Goal: Task Accomplishment & Management: Complete application form

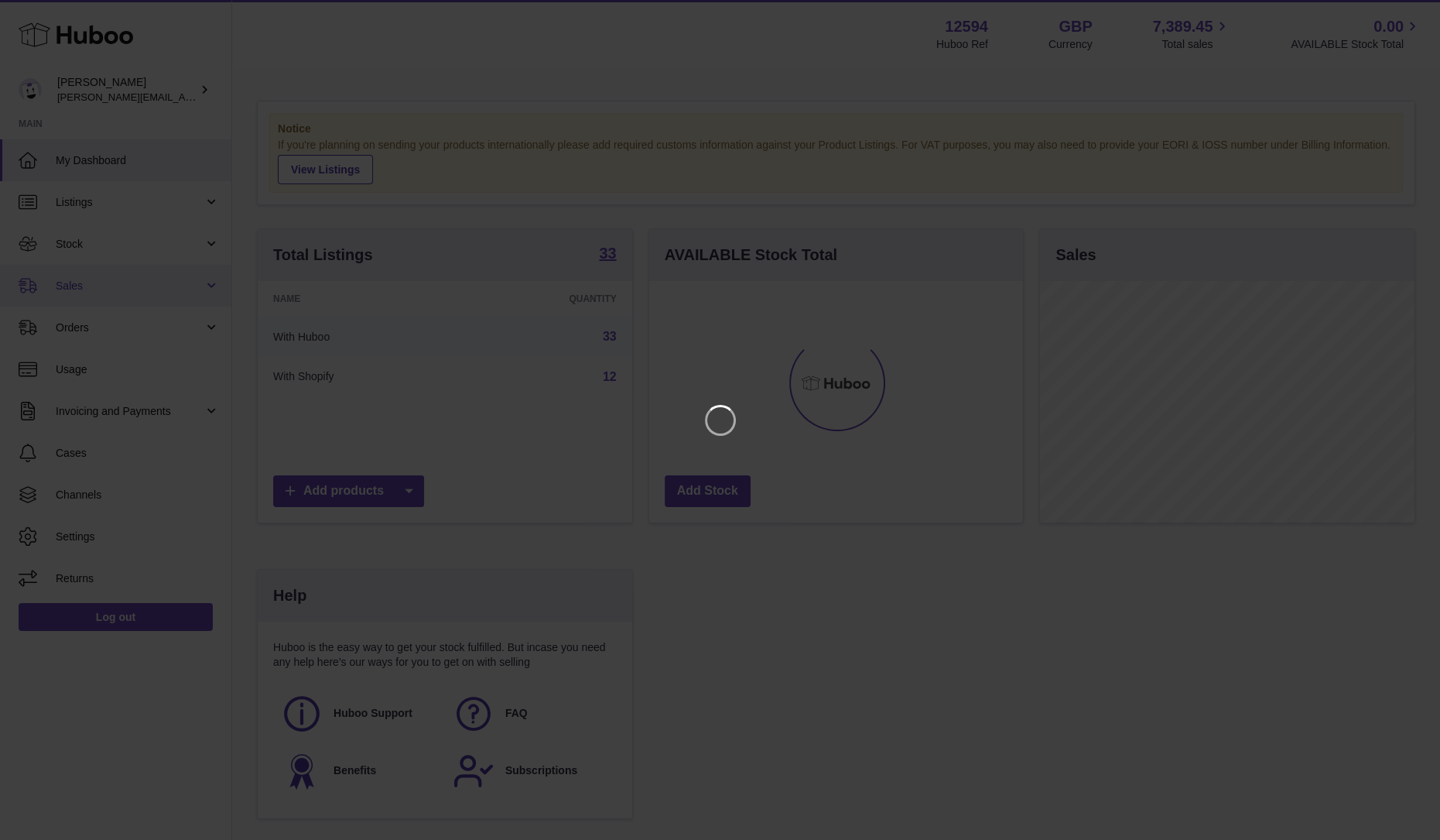
scroll to position [241, 379]
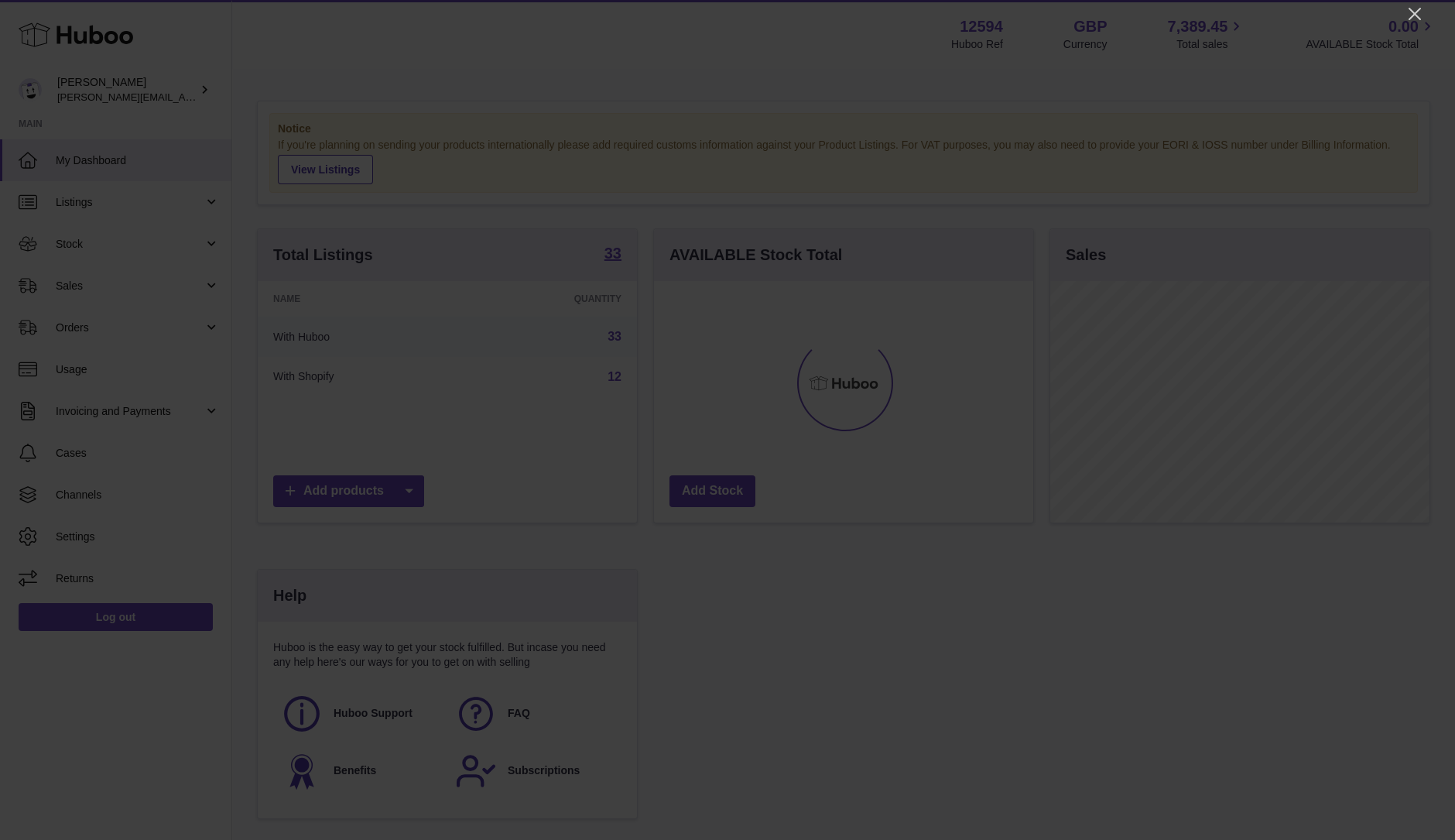
drag, startPoint x: 1416, startPoint y: 17, endPoint x: 1367, endPoint y: 28, distance: 50.2
click at [1416, 17] on icon "Close" at bounding box center [1414, 14] width 13 height 13
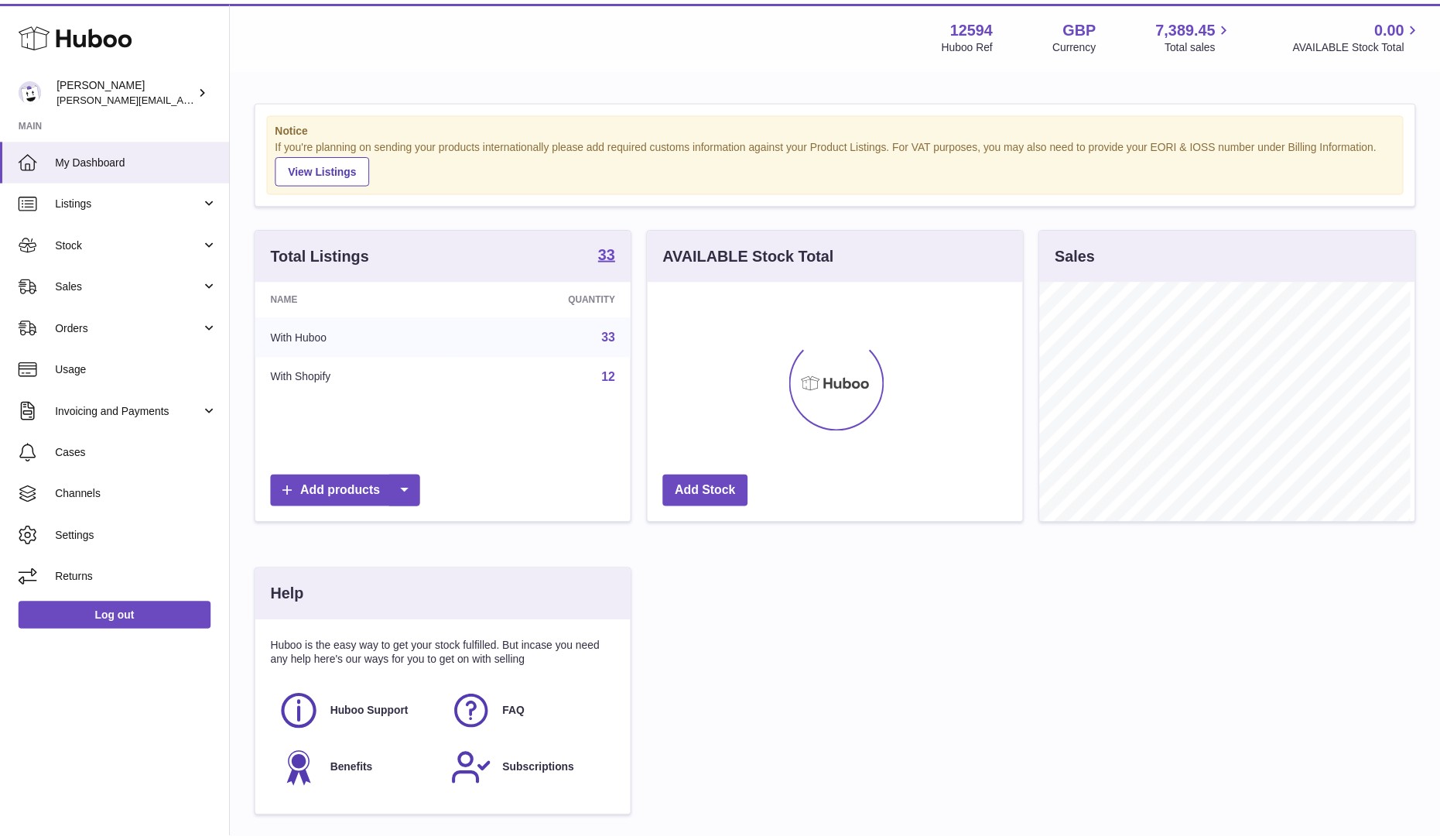
scroll to position [773583, 773587]
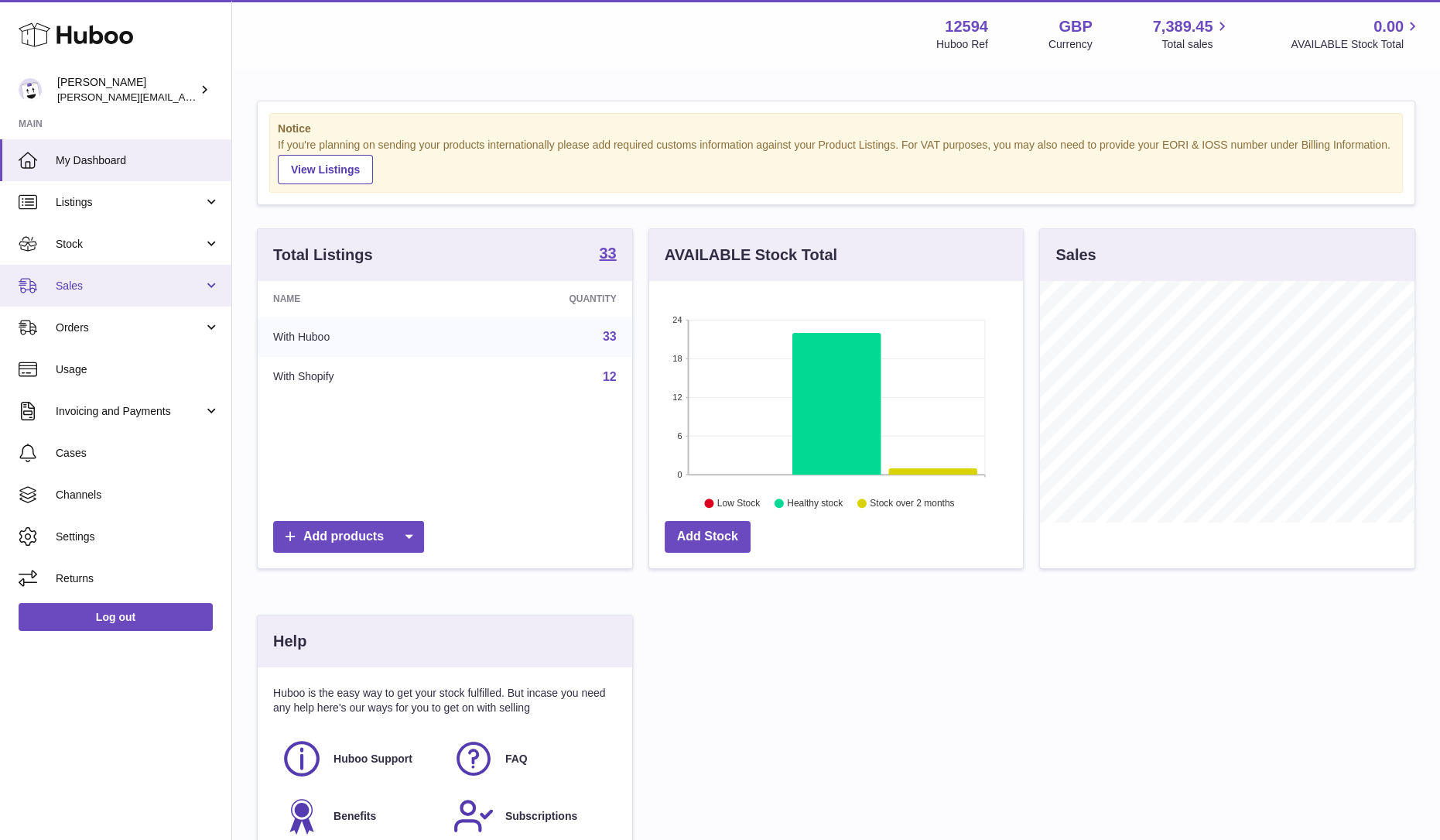
click at [105, 278] on span "Sales" at bounding box center [130, 285] width 148 height 14
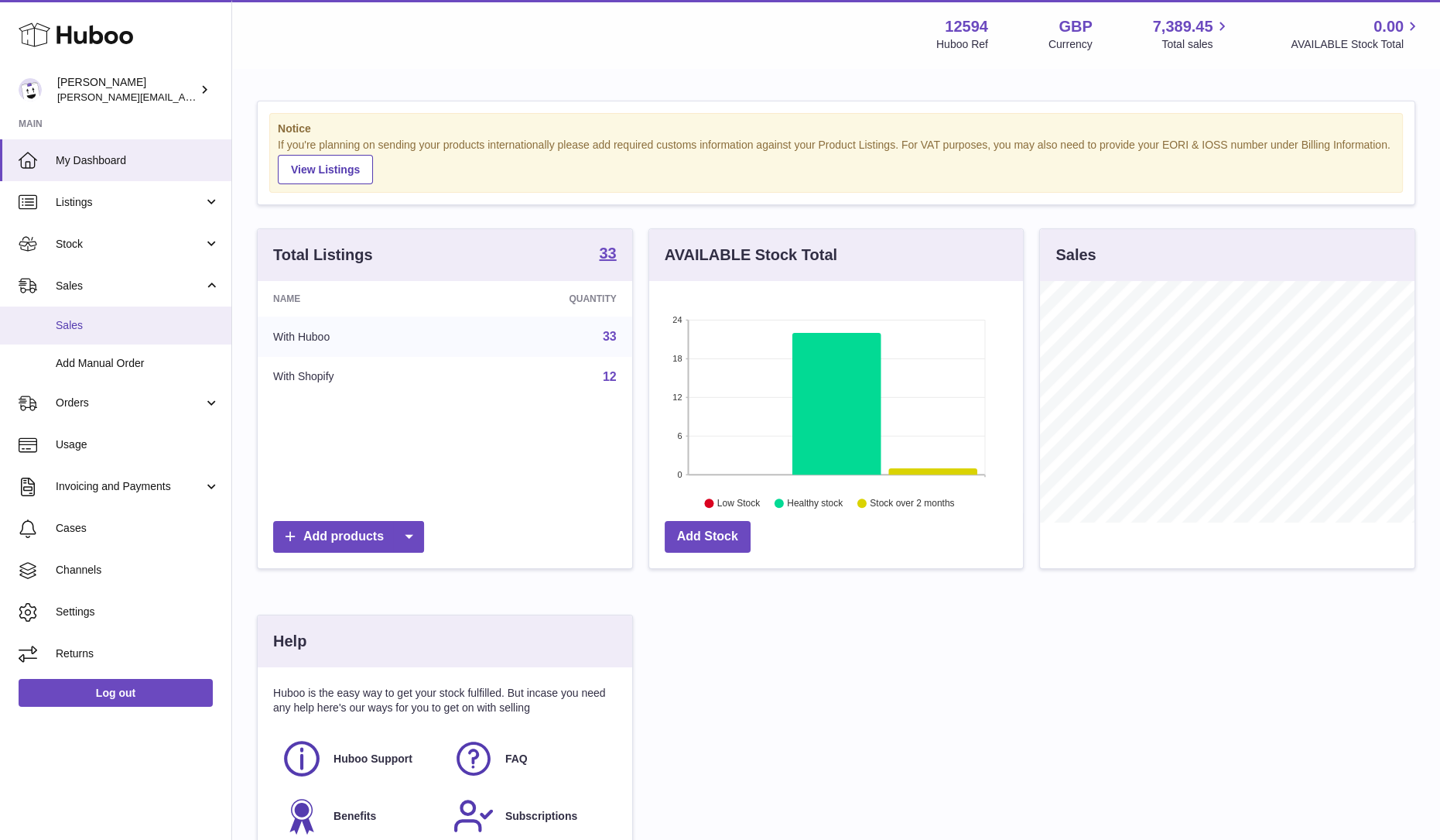
click at [100, 318] on span "Sales" at bounding box center [138, 325] width 164 height 14
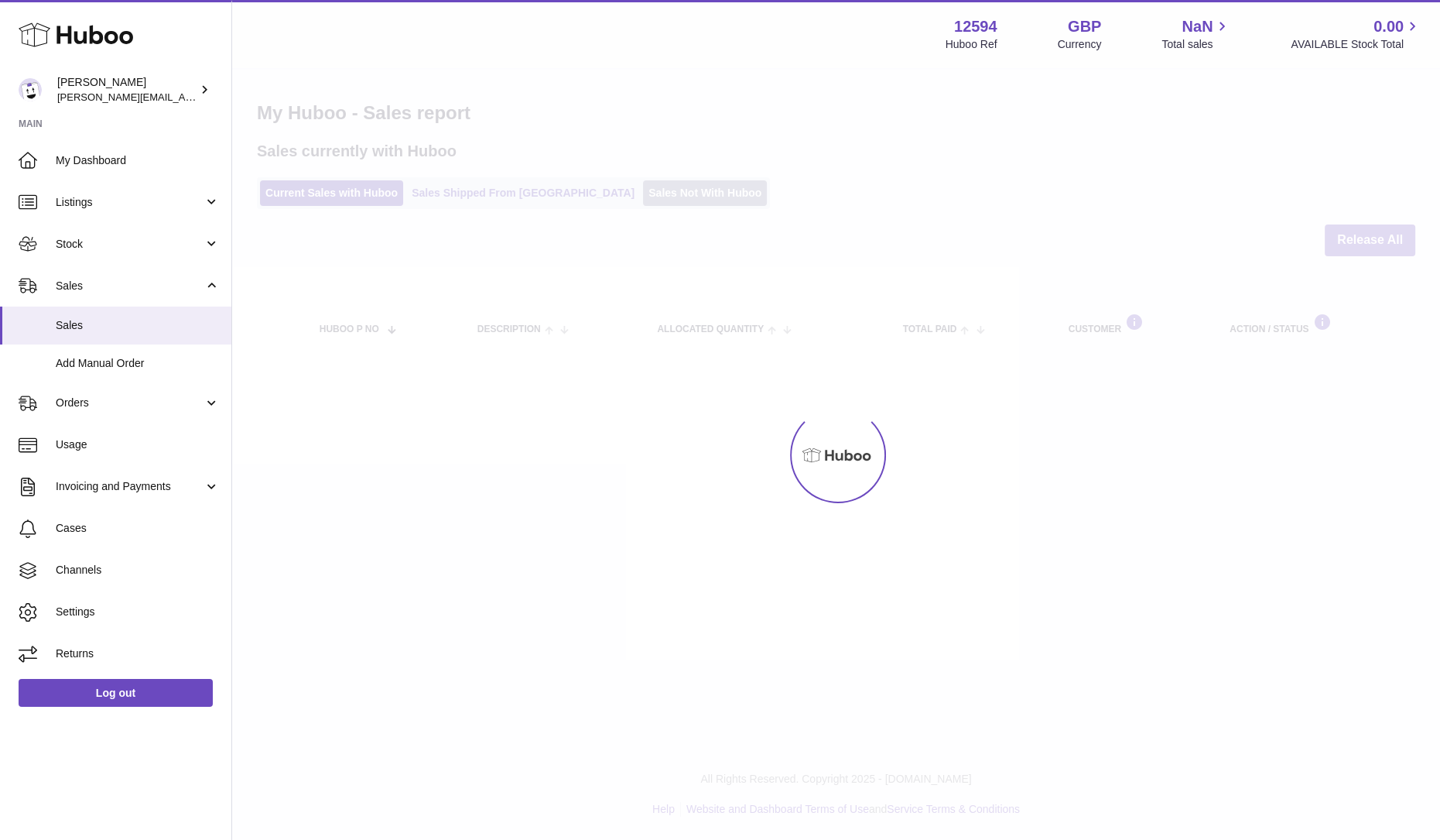
click at [620, 199] on div "Menu Huboo 12594 Huboo Ref GBP Currency NaN Total sales 0.00 AVAILABLE Stock To…" at bounding box center [836, 194] width 1208 height 388
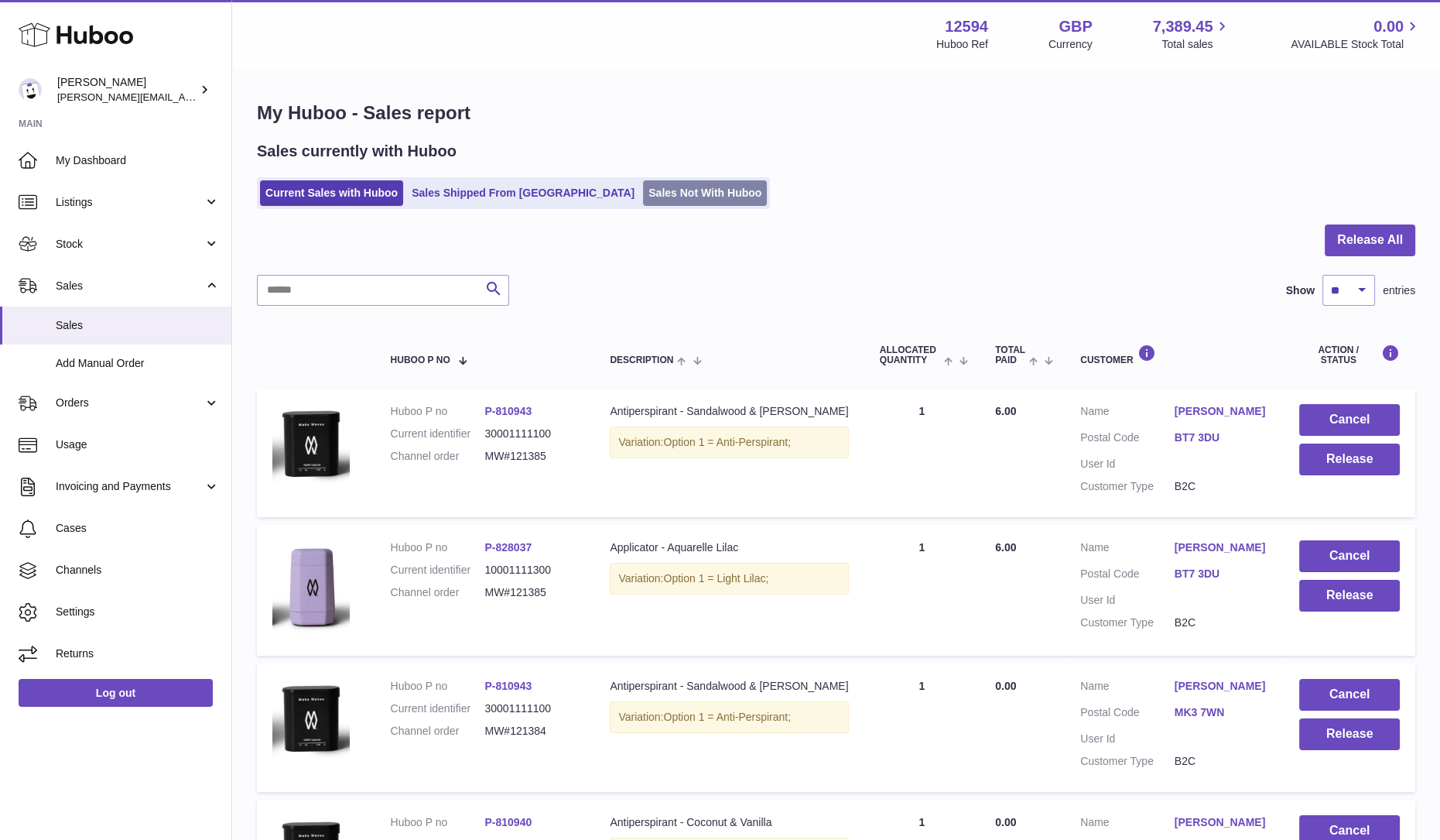
click at [645, 194] on link "Sales Not With Huboo" at bounding box center [705, 193] width 124 height 25
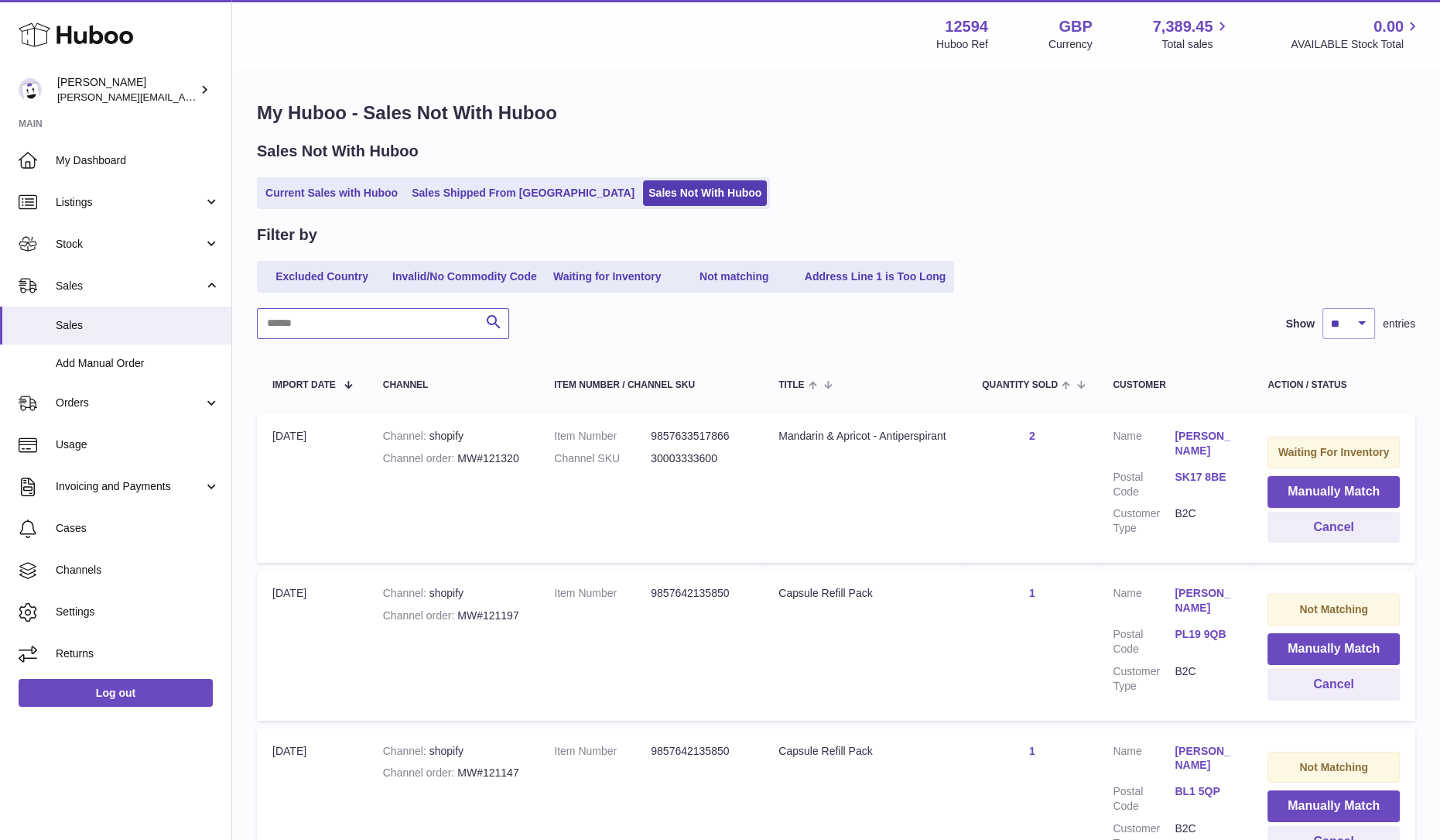
click at [397, 332] on input "text" at bounding box center [382, 323] width 252 height 31
paste input "*********"
type input "*********"
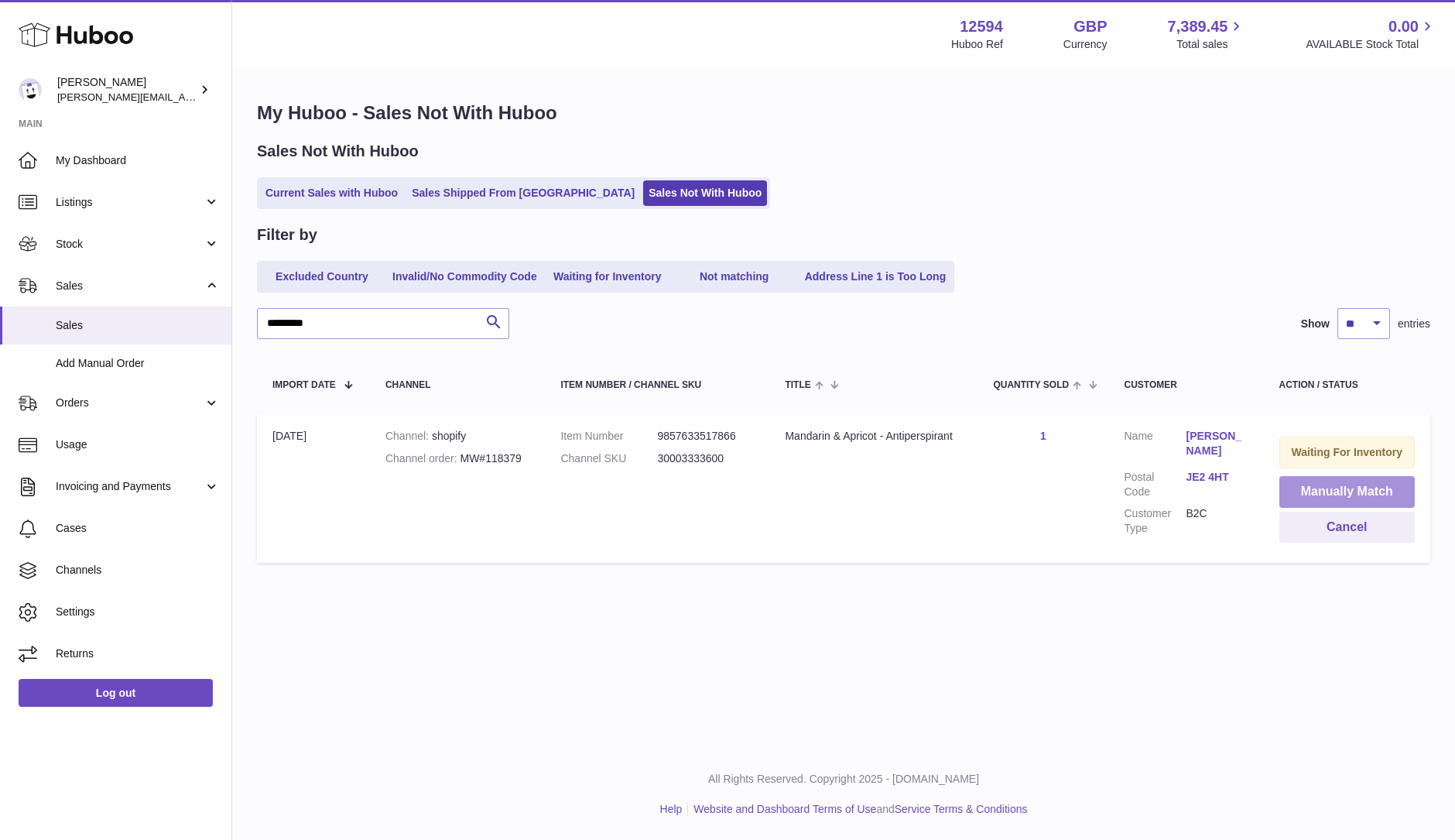
click at [1365, 493] on button "Manually Match" at bounding box center [1347, 491] width 136 height 32
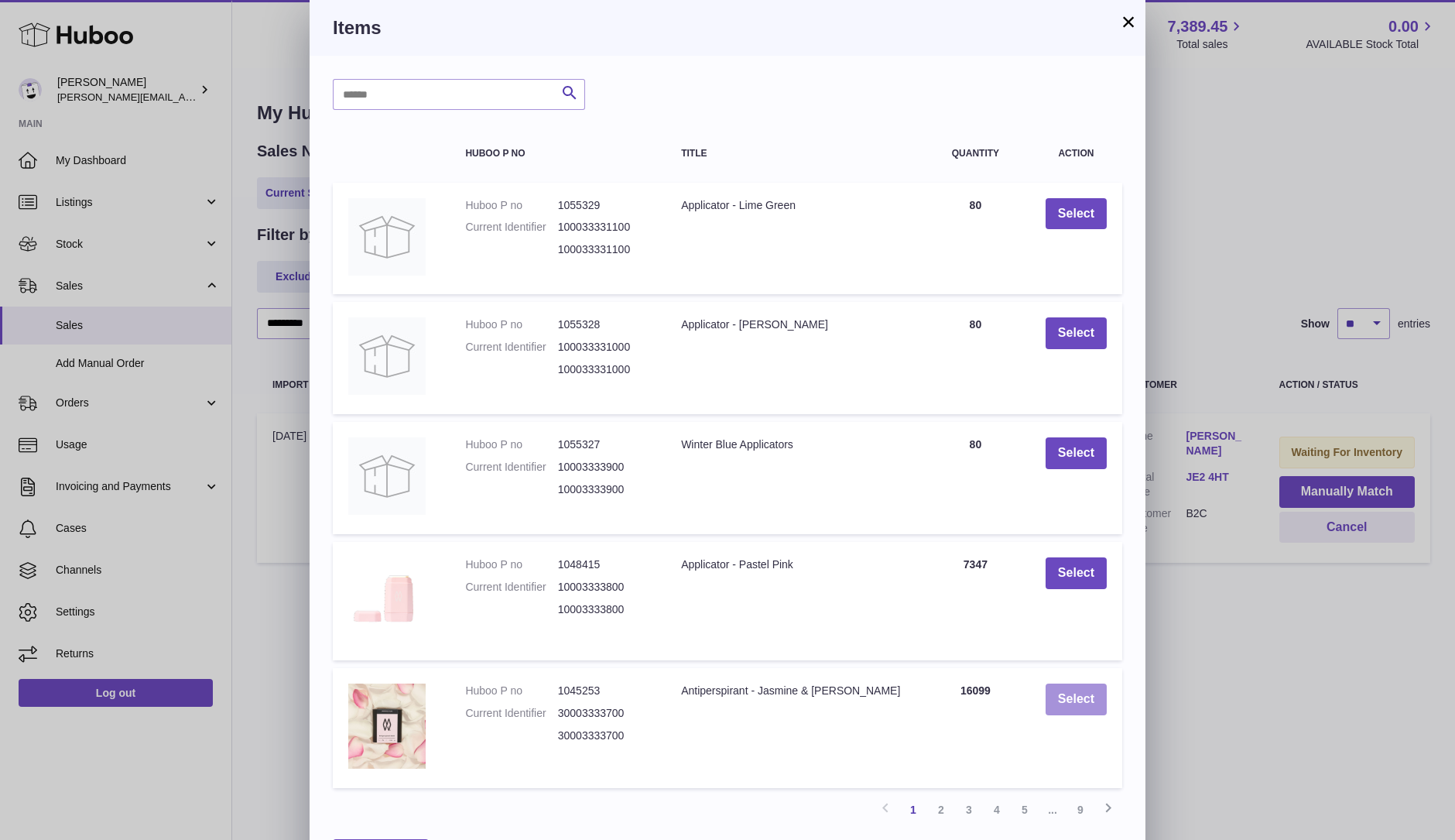
click at [1064, 698] on button "Select" at bounding box center [1076, 698] width 61 height 32
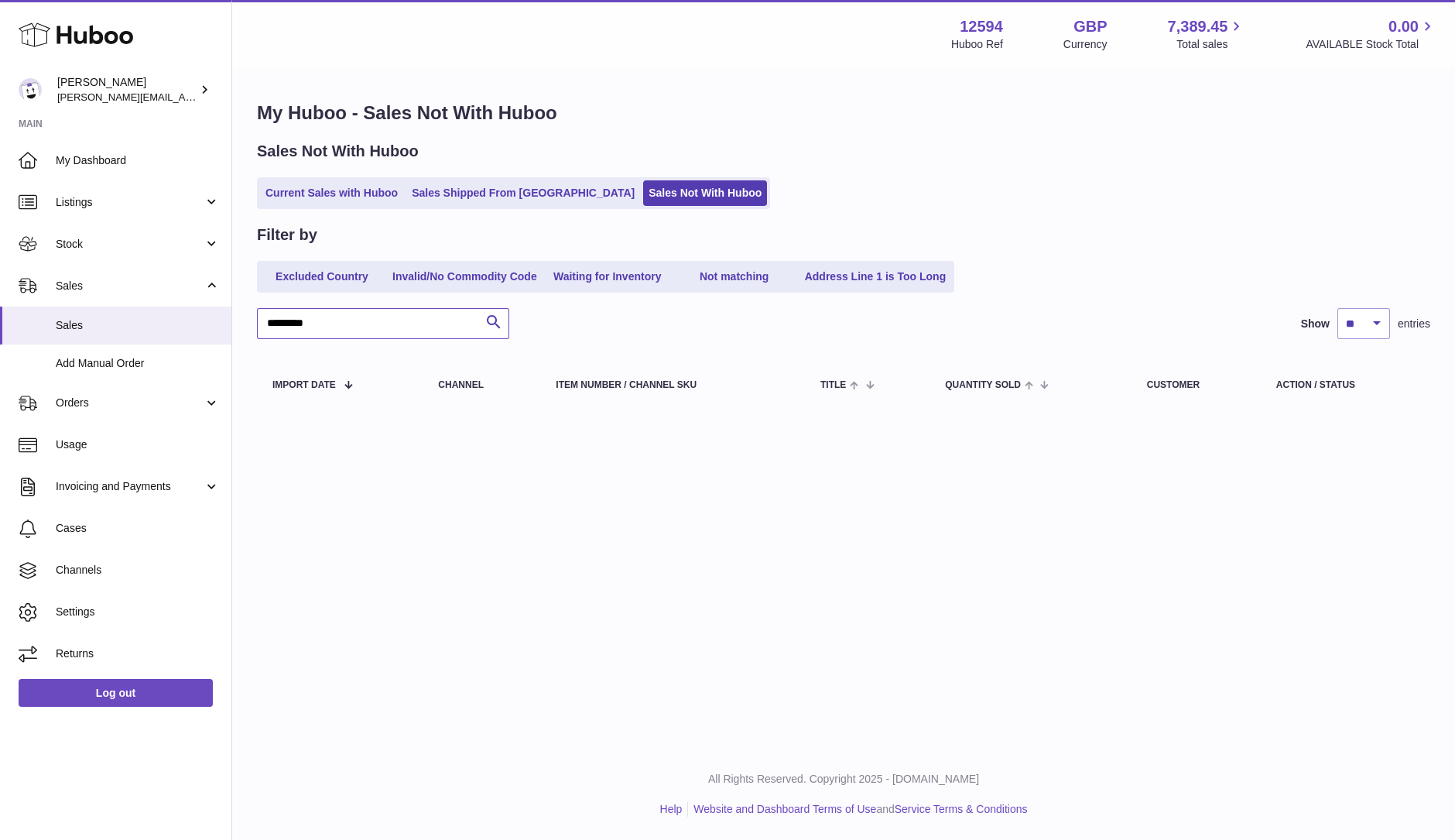
click at [359, 322] on input "*********" at bounding box center [382, 323] width 252 height 31
click at [332, 195] on link "Current Sales with Huboo" at bounding box center [331, 193] width 143 height 25
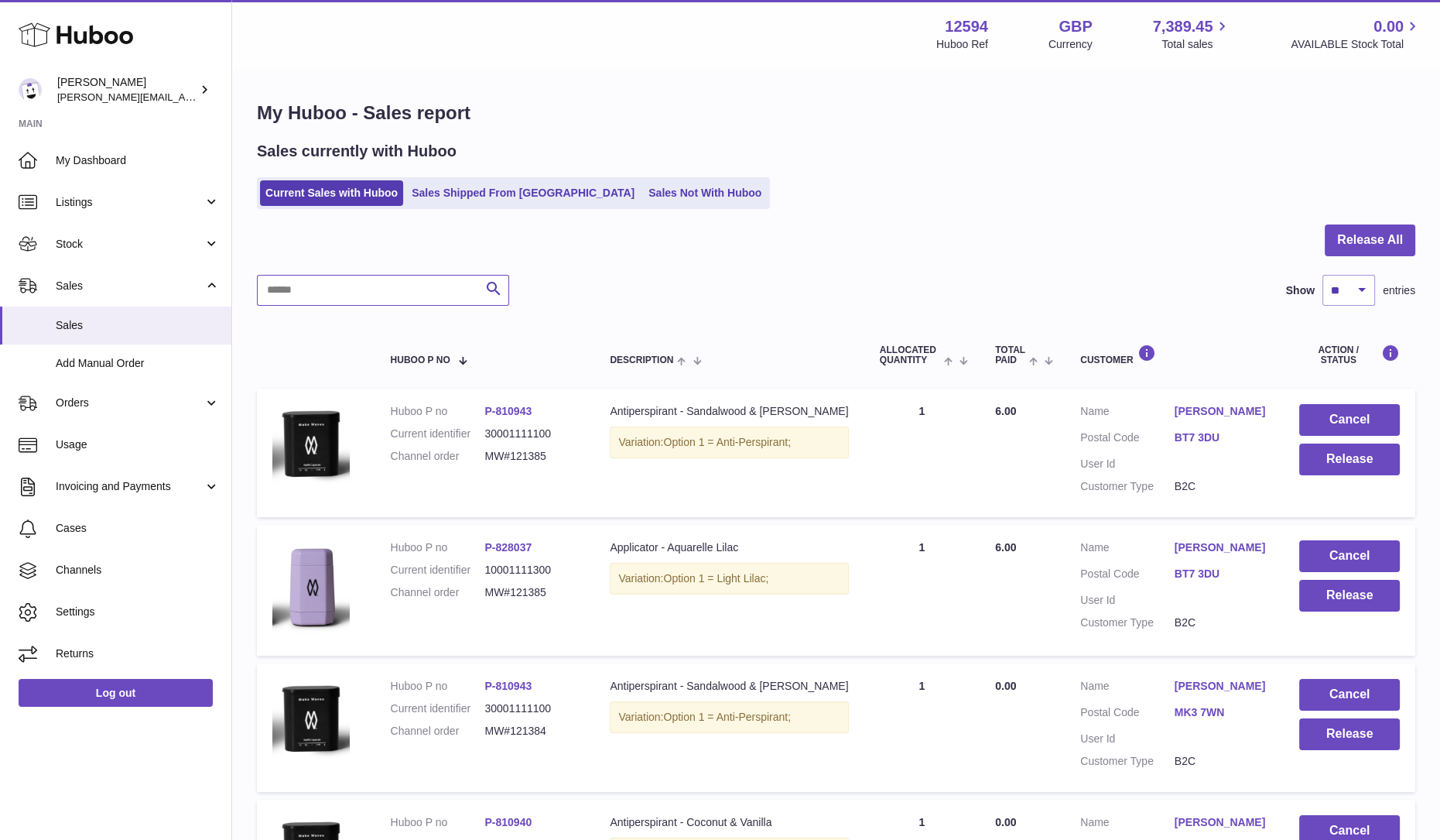
click at [351, 297] on input "text" at bounding box center [382, 290] width 252 height 31
paste input "*********"
type input "*********"
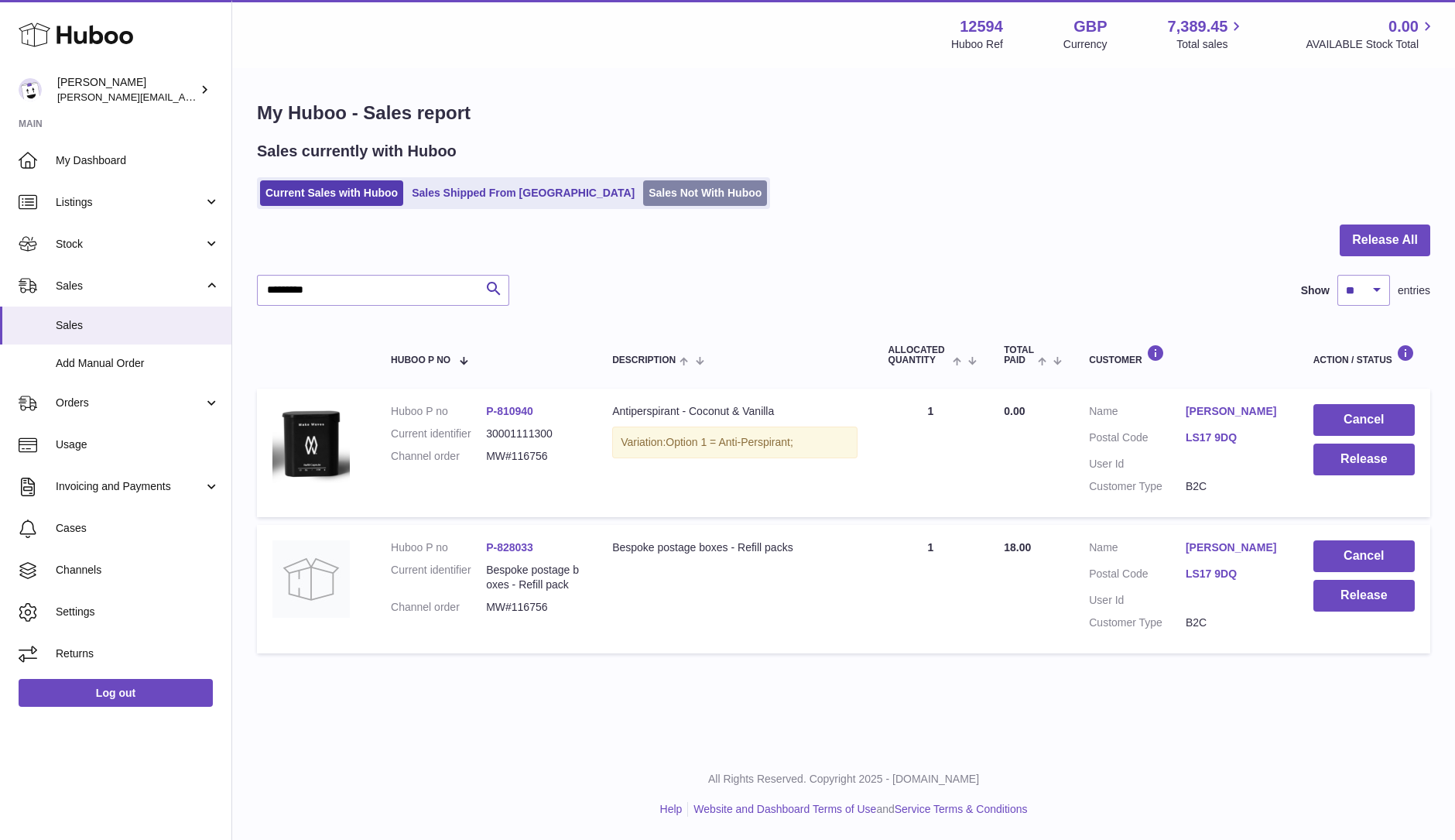
click at [643, 187] on link "Sales Not With Huboo" at bounding box center [704, 193] width 124 height 25
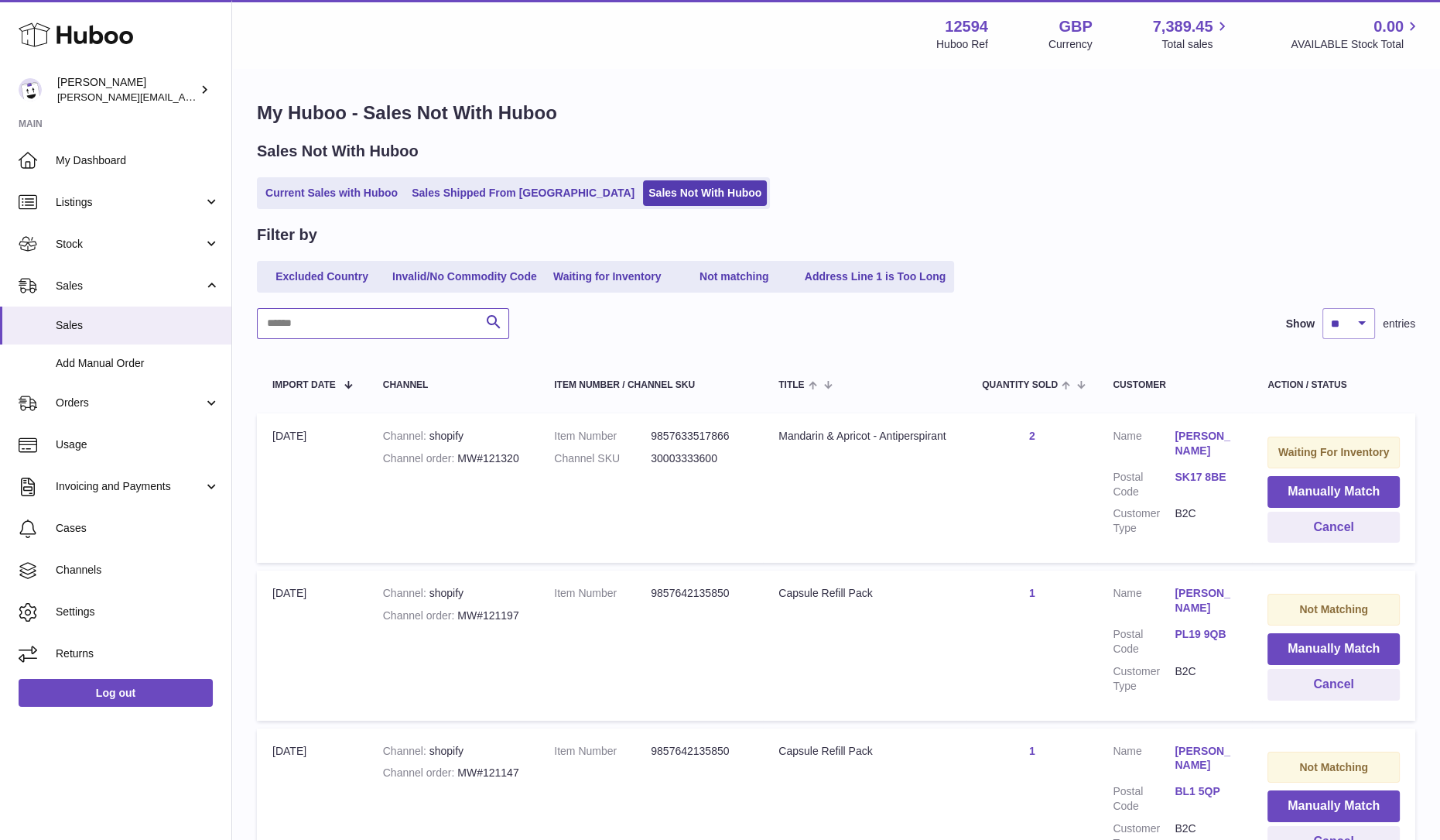
click at [363, 319] on input "text" at bounding box center [382, 323] width 252 height 31
paste input "*********"
type input "*********"
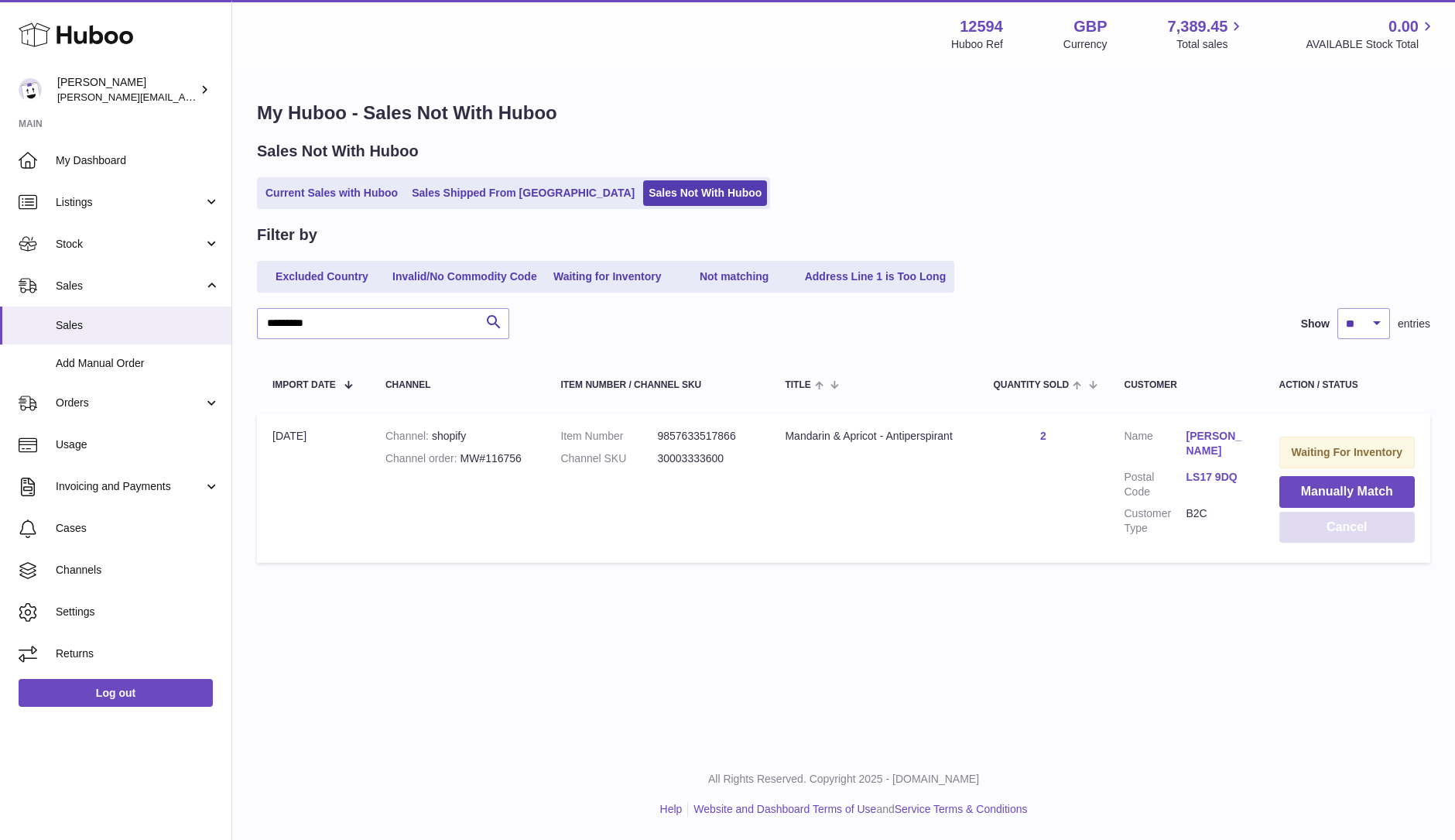
click at [1342, 527] on button "Cancel" at bounding box center [1347, 527] width 136 height 32
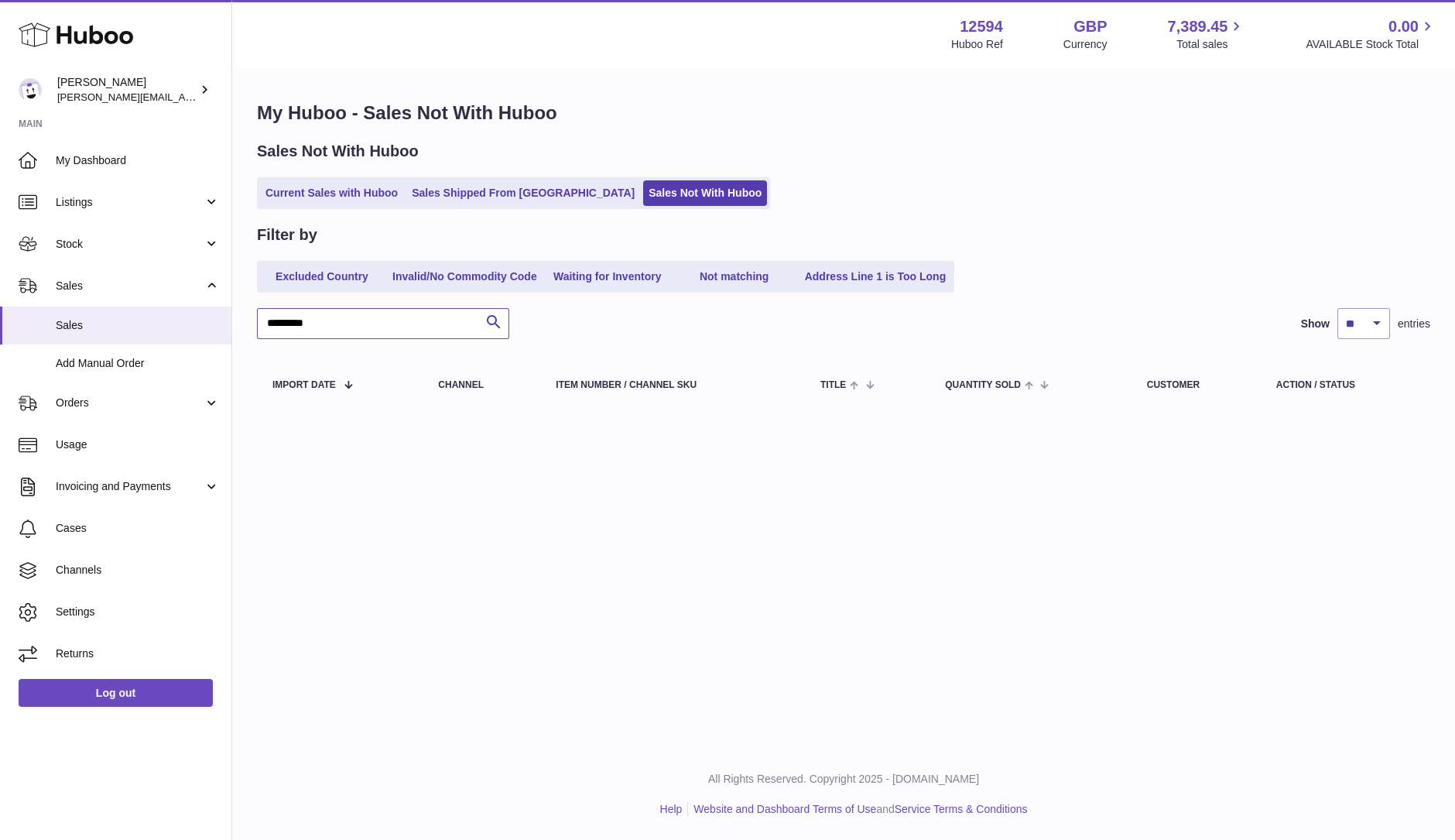
click at [372, 326] on input "*********" at bounding box center [382, 323] width 252 height 31
drag, startPoint x: 232, startPoint y: 324, endPoint x: 210, endPoint y: 322, distance: 22.1
click at [210, 322] on div "Huboo Owen Machon owen@wearemakewaves.com Main My Dashboard Listings Not with H…" at bounding box center [727, 420] width 1455 height 840
click at [302, 195] on link "Current Sales with Huboo" at bounding box center [331, 193] width 143 height 25
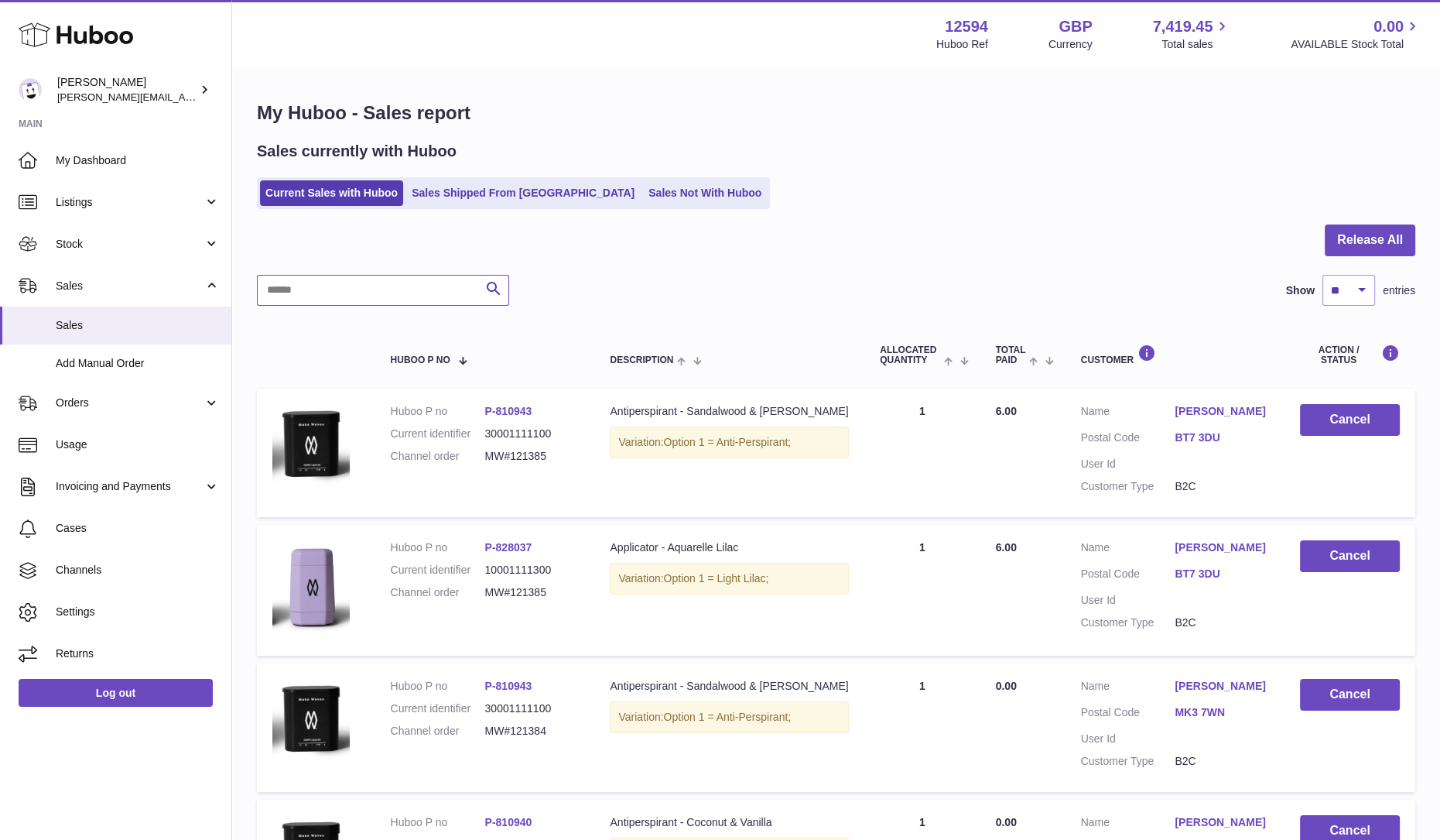
click at [363, 301] on input "text" at bounding box center [382, 290] width 252 height 31
paste input "*********"
type input "*********"
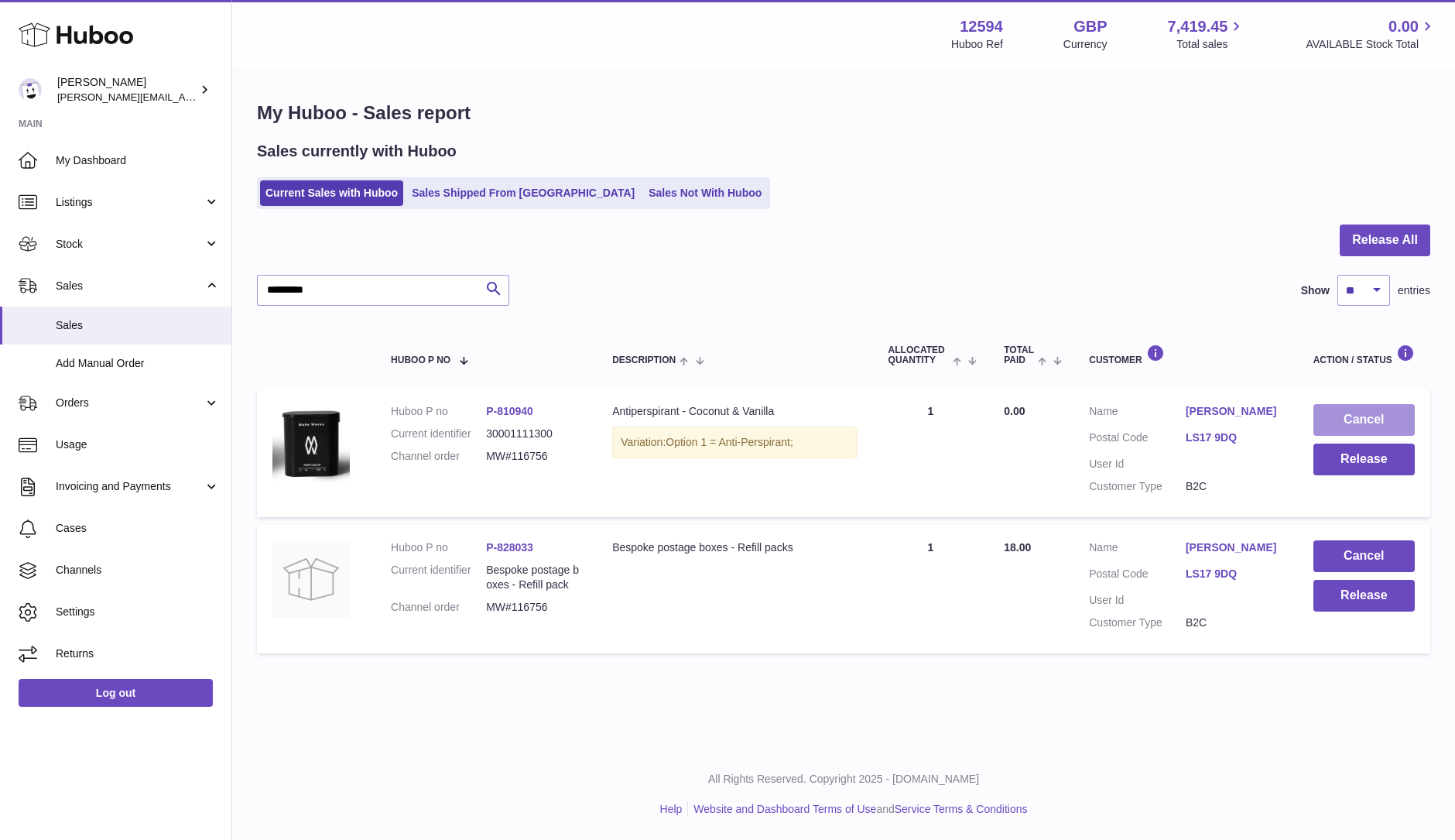
click at [1361, 420] on button "Cancel" at bounding box center [1364, 419] width 101 height 32
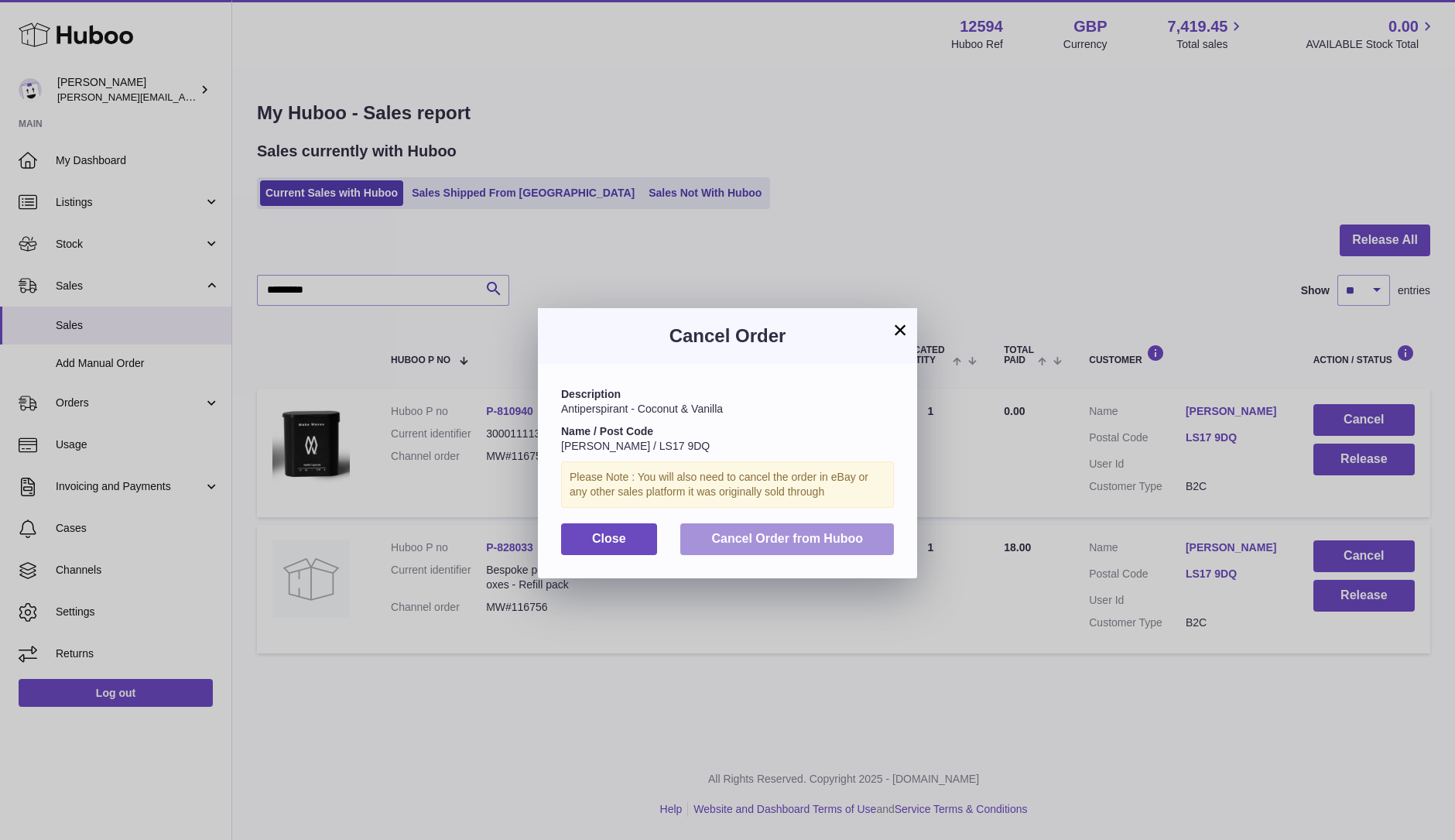
click at [699, 527] on button "Cancel Order from Huboo" at bounding box center [787, 538] width 213 height 32
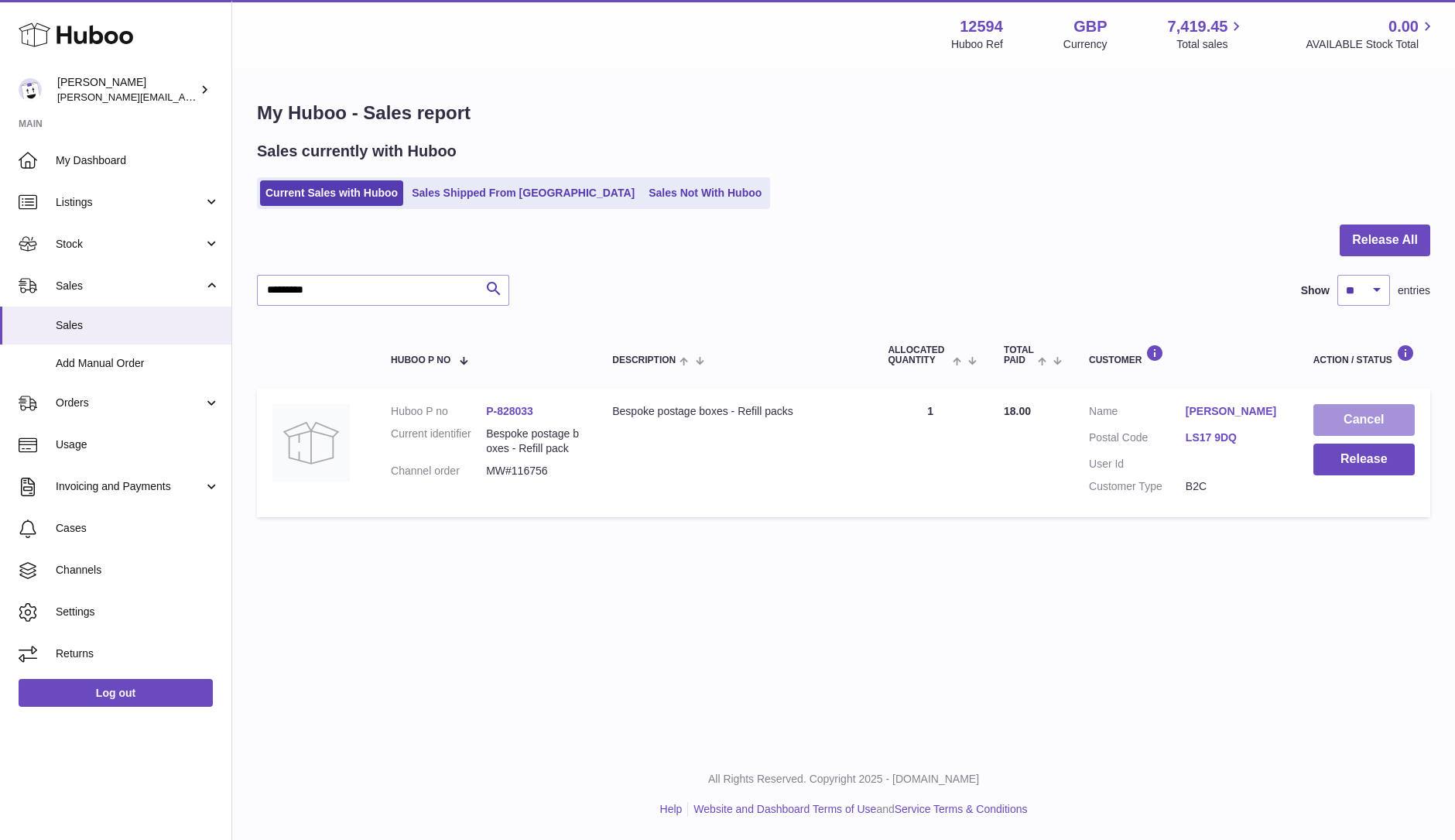
click at [1346, 424] on button "Cancel" at bounding box center [1364, 419] width 101 height 32
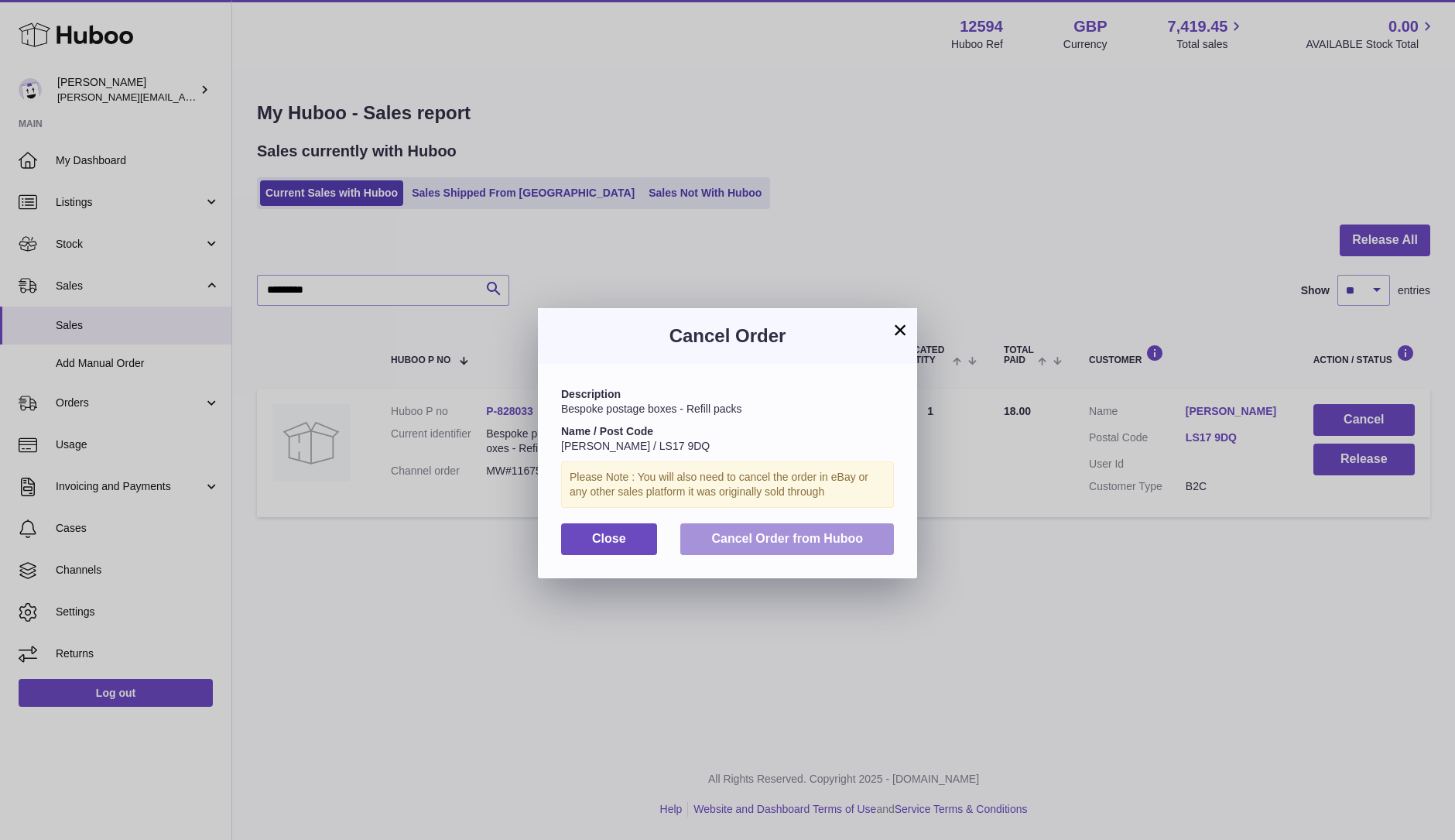
click at [769, 536] on span "Cancel Order from Huboo" at bounding box center [787, 538] width 152 height 14
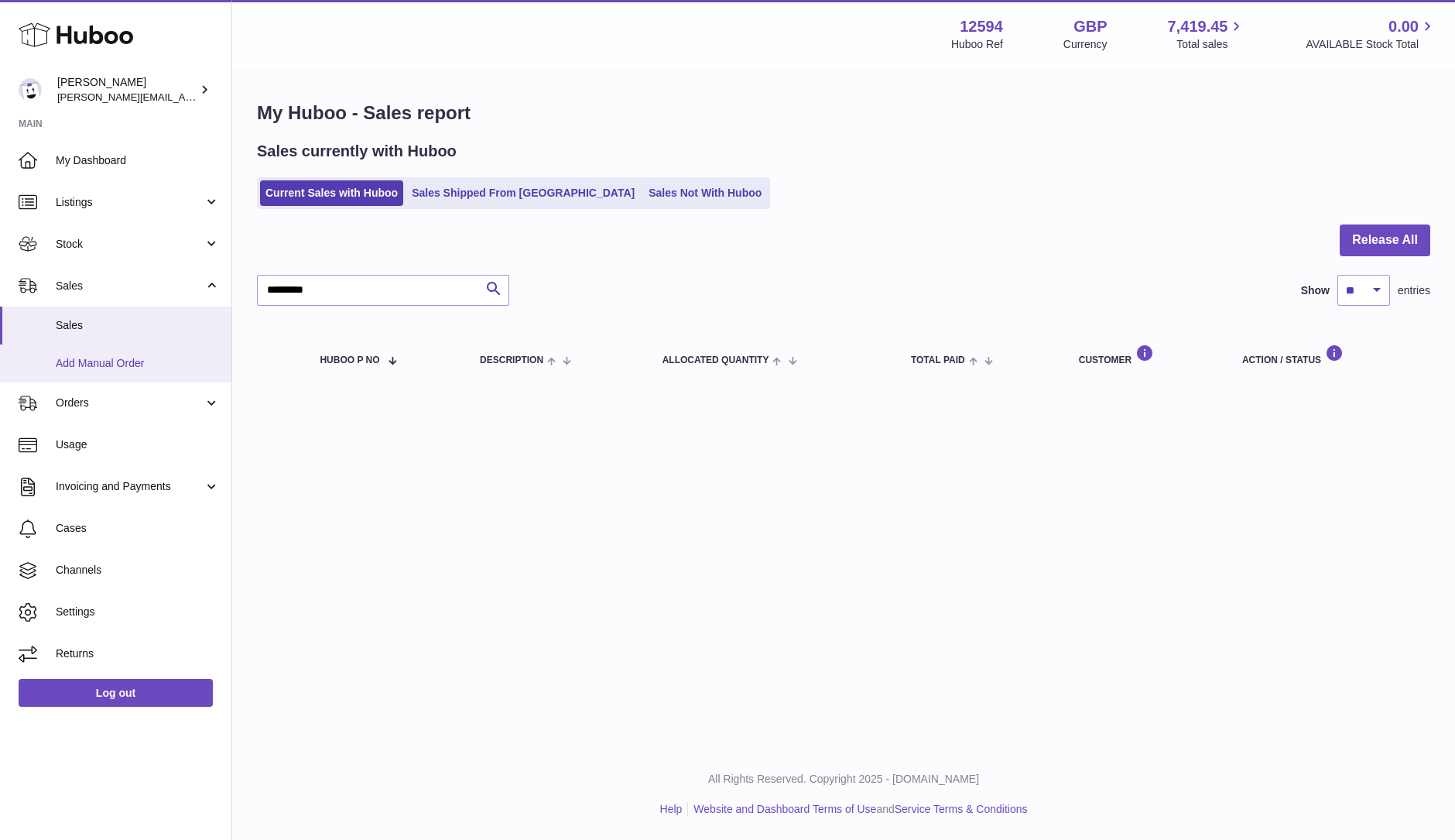
click at [95, 365] on span "Add Manual Order" at bounding box center [138, 363] width 164 height 14
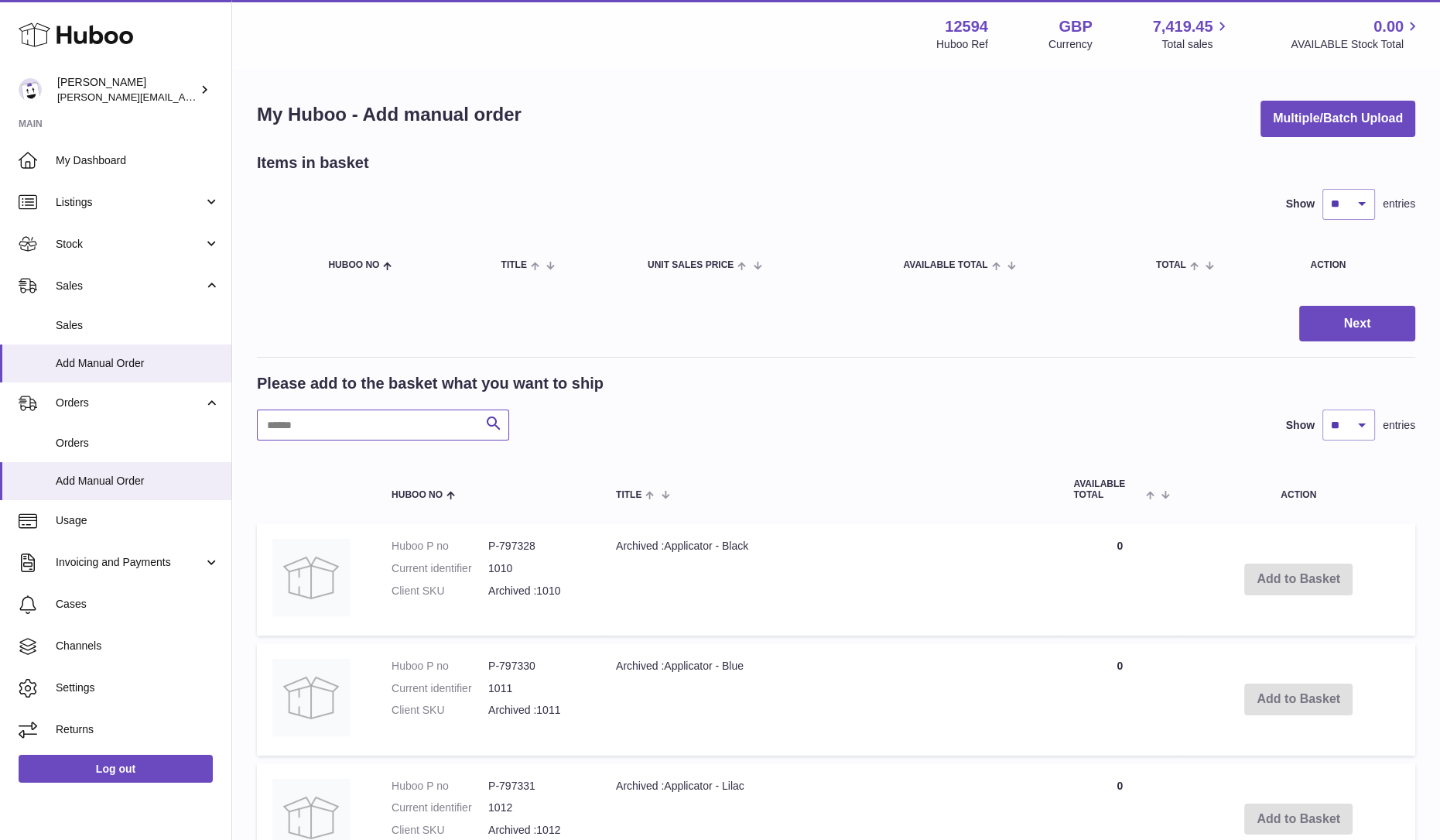
click at [357, 425] on input "text" at bounding box center [382, 425] width 252 height 31
type input "********"
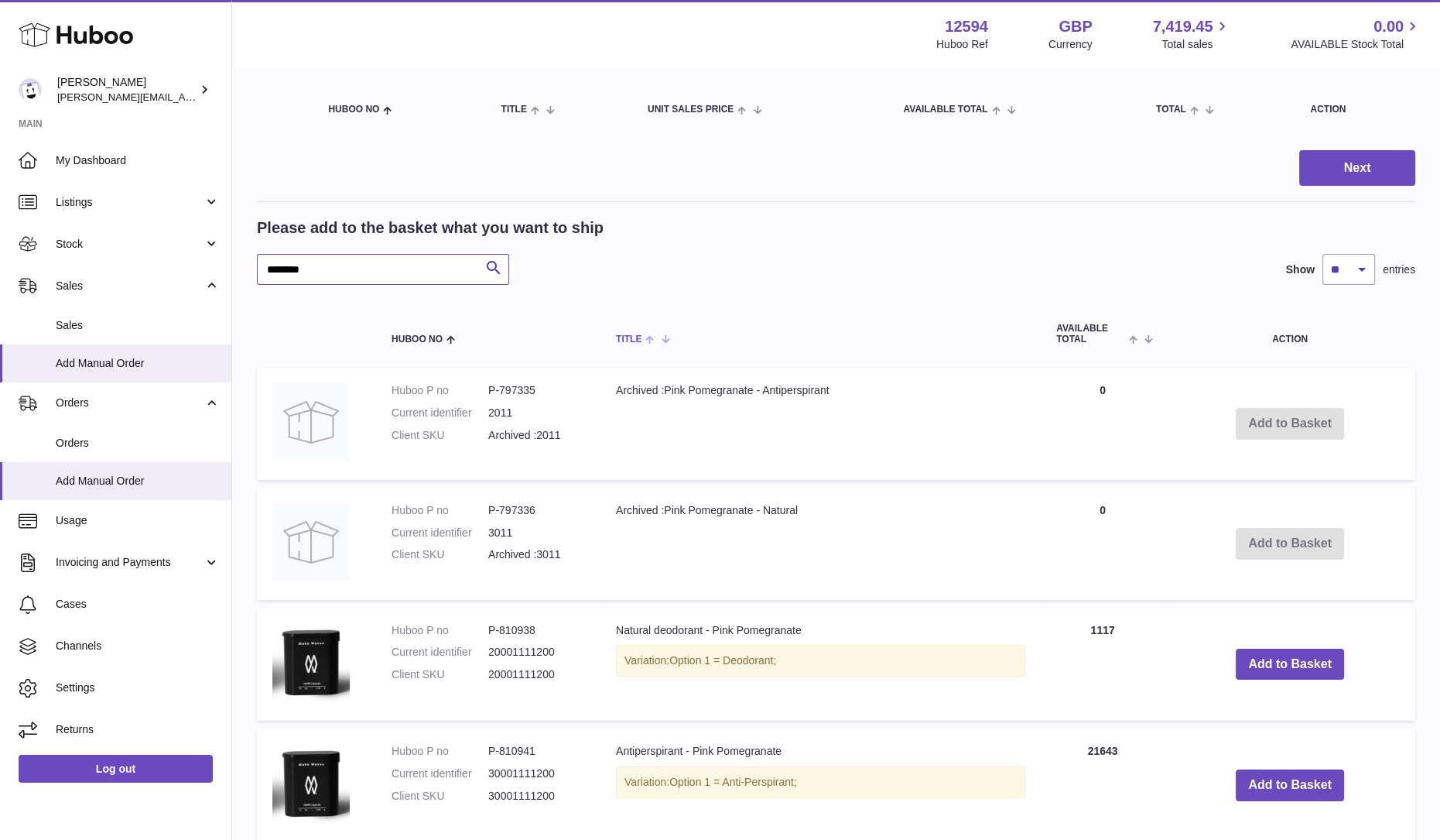
scroll to position [290, 0]
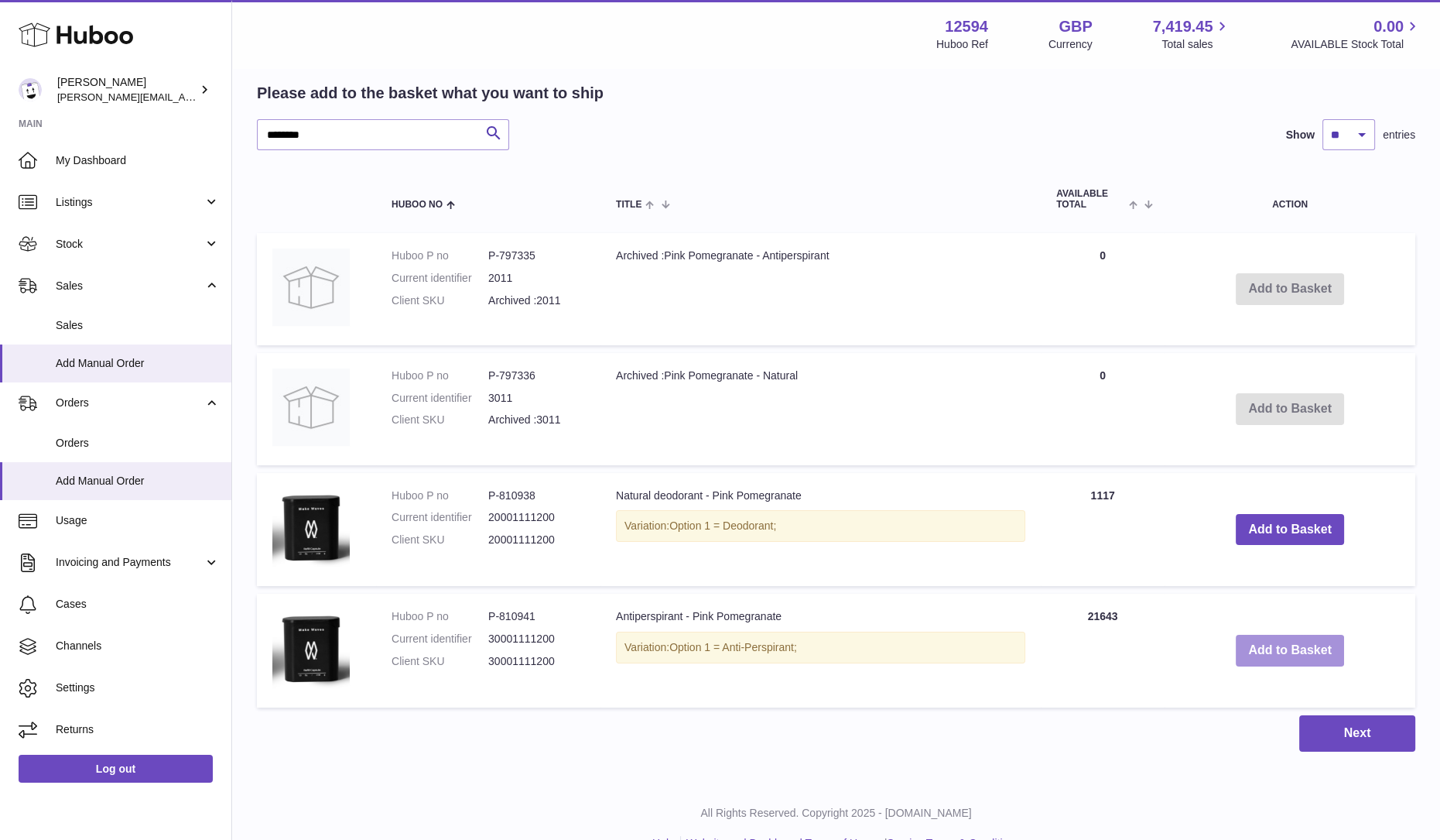
click at [1277, 640] on button "Add to Basket" at bounding box center [1290, 650] width 108 height 32
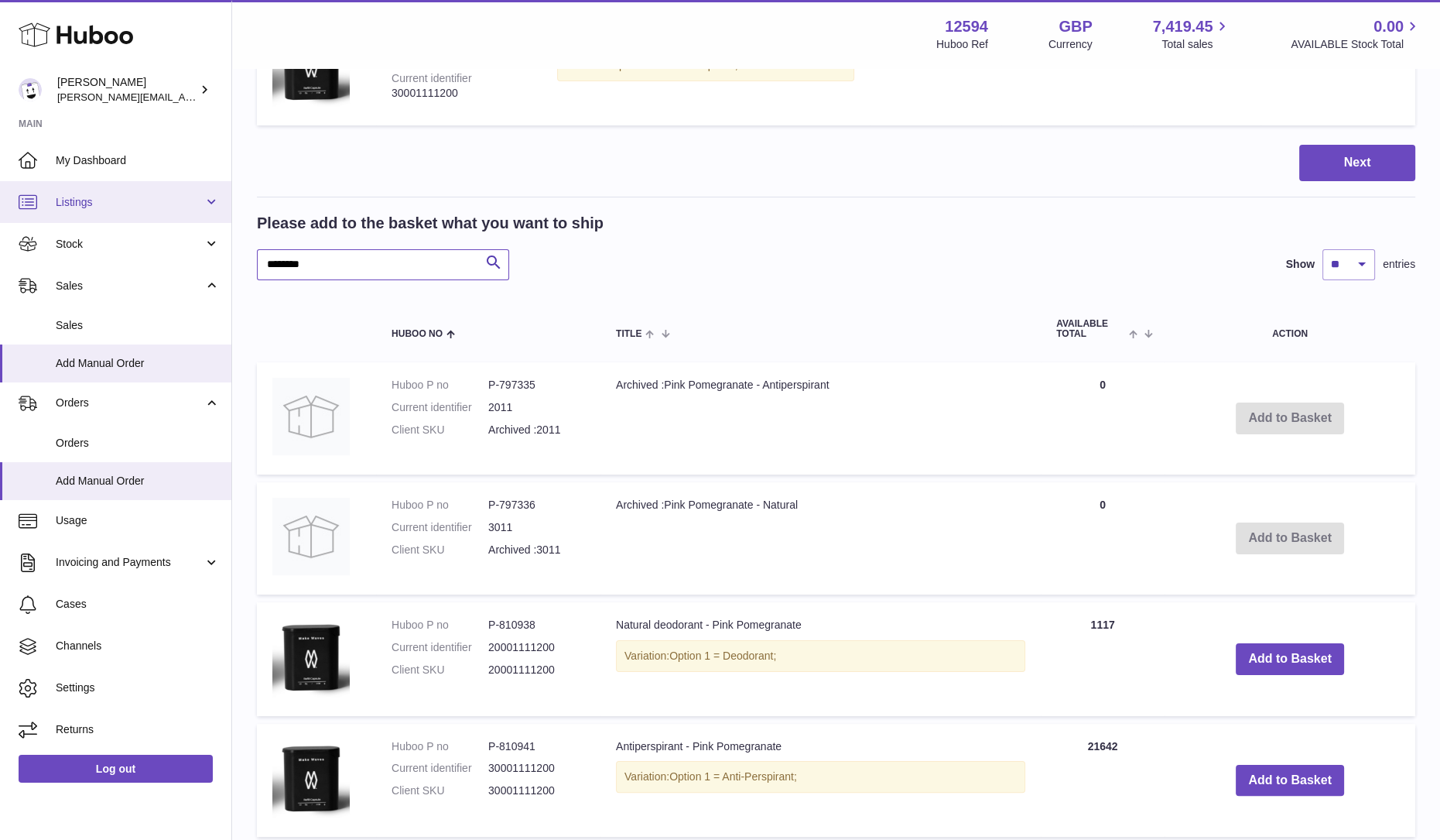
click at [0, 190] on div "Huboo Owen Machon owen@wearemakewaves.com Main My Dashboard Listings Not with H…" at bounding box center [720, 357] width 1440 height 1293
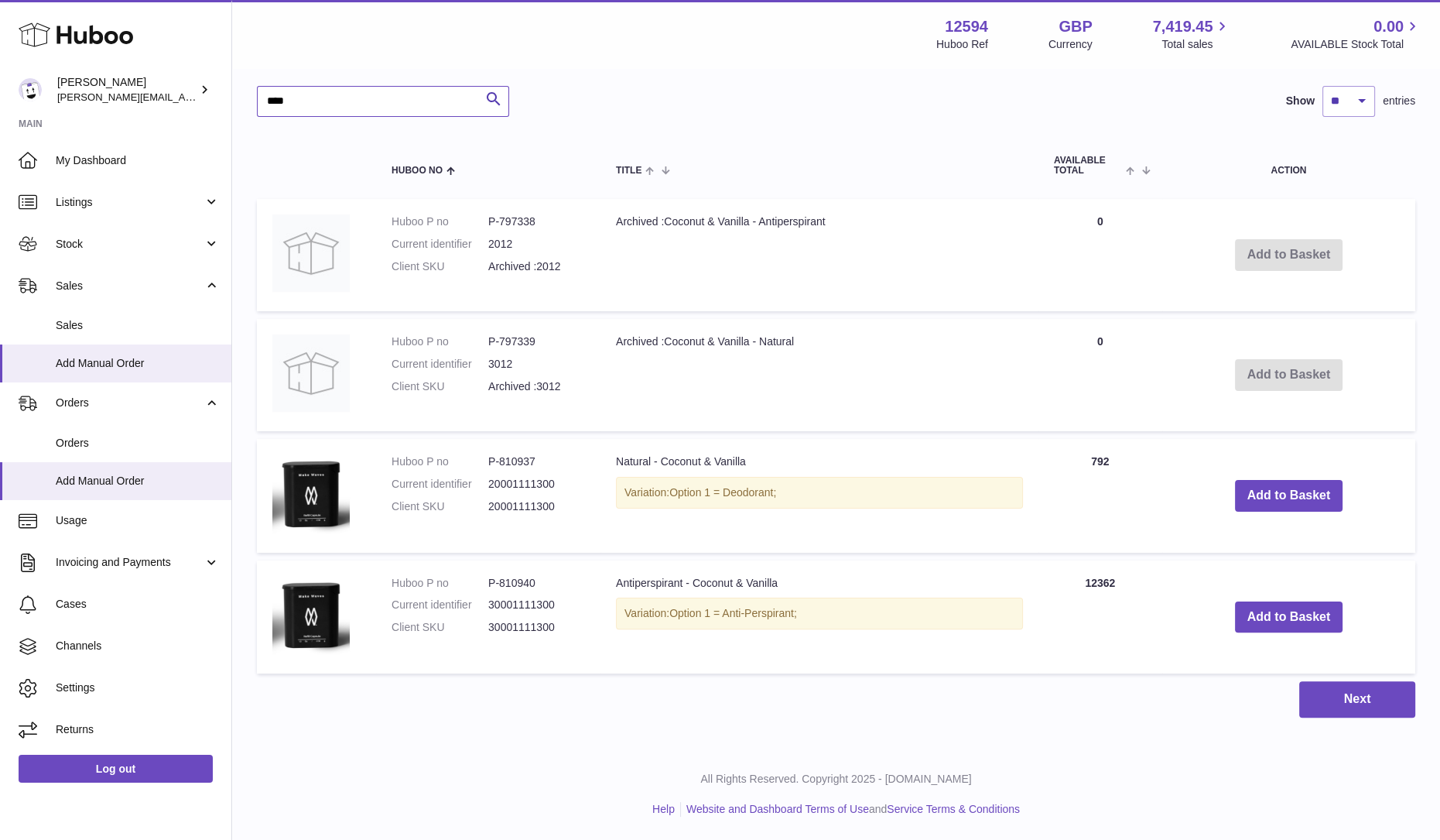
scroll to position [456, 0]
drag, startPoint x: 1310, startPoint y: 610, endPoint x: 1250, endPoint y: 597, distance: 61.4
click at [1310, 611] on button "Add to Basket" at bounding box center [1289, 617] width 108 height 32
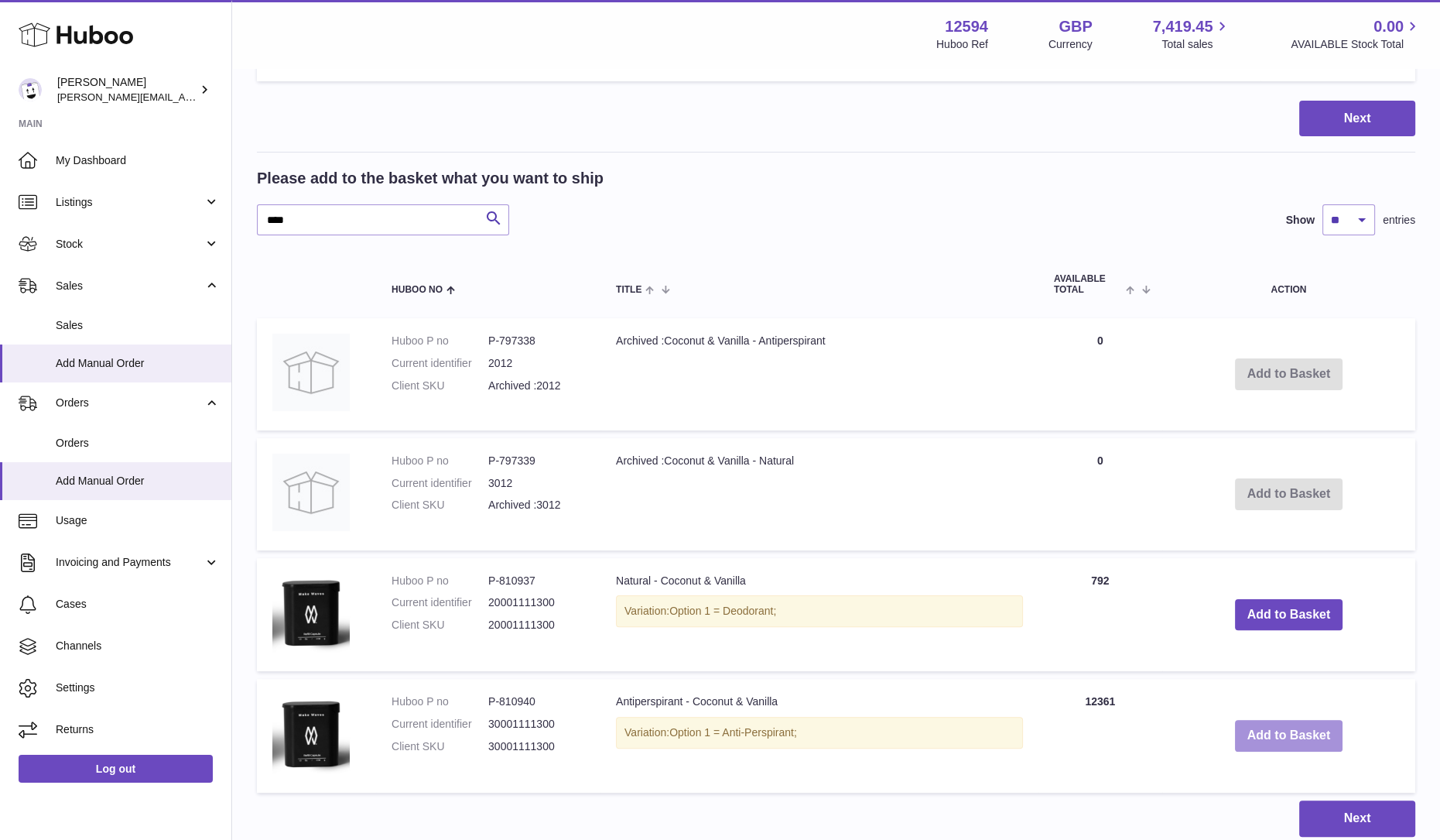
scroll to position [577, 0]
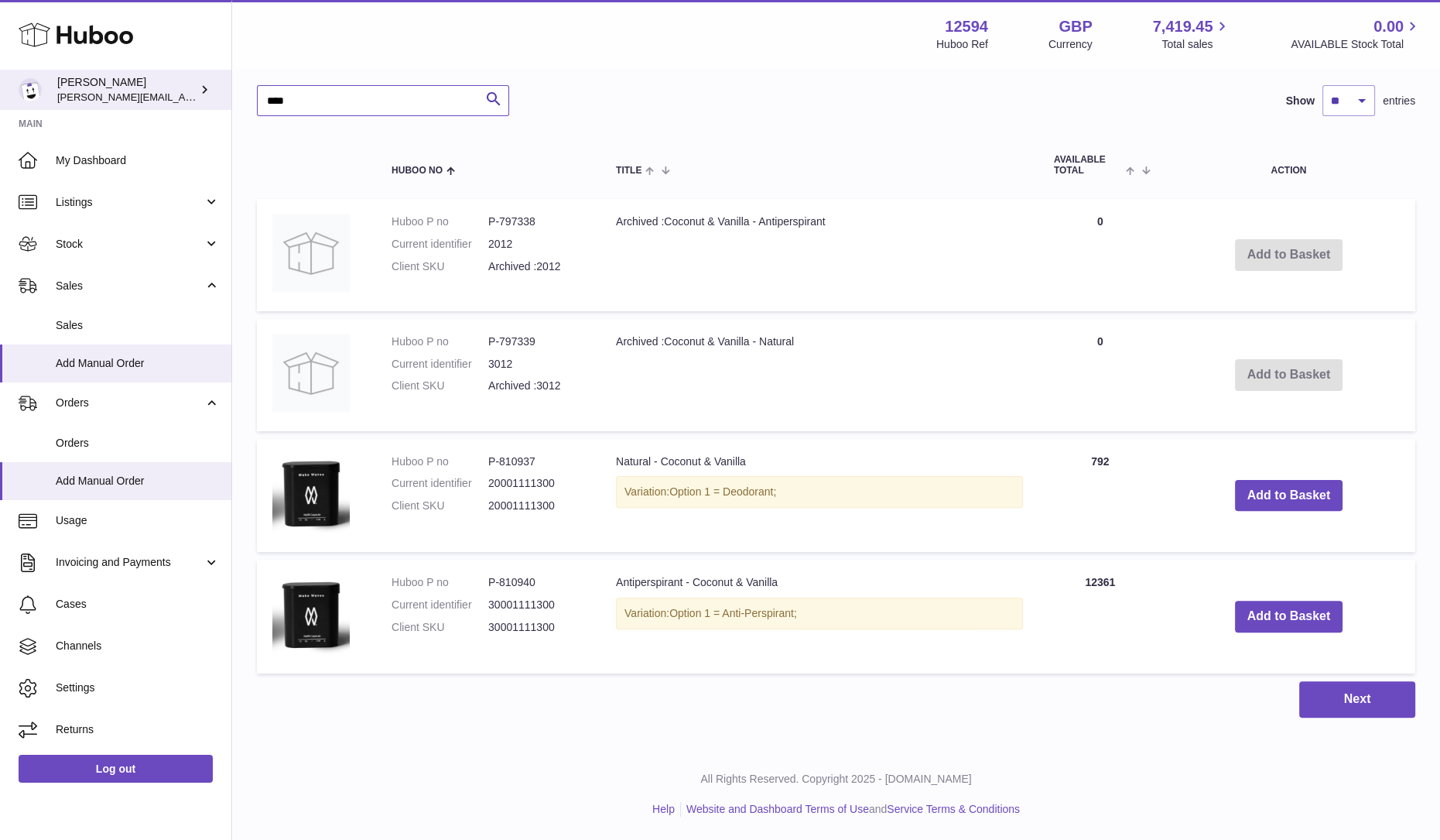
drag, startPoint x: 348, startPoint y: 106, endPoint x: 140, endPoint y: 88, distance: 208.8
click at [140, 88] on div "Huboo Owen Machon owen@wearemakewaves.com Main My Dashboard Listings Not with H…" at bounding box center [720, 132] width 1440 height 1414
type input "****"
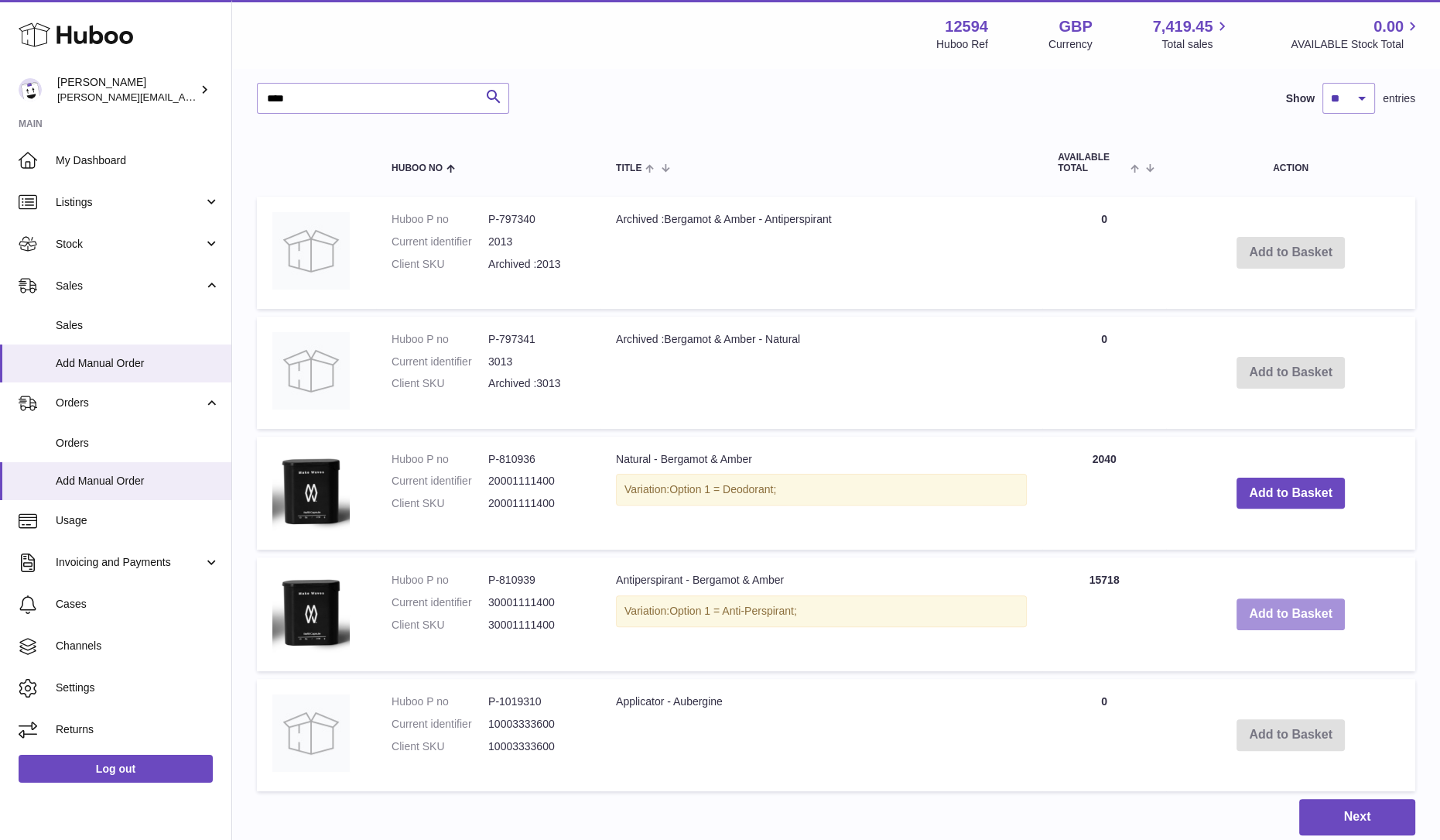
click at [1311, 607] on button "Add to Basket" at bounding box center [1291, 613] width 108 height 32
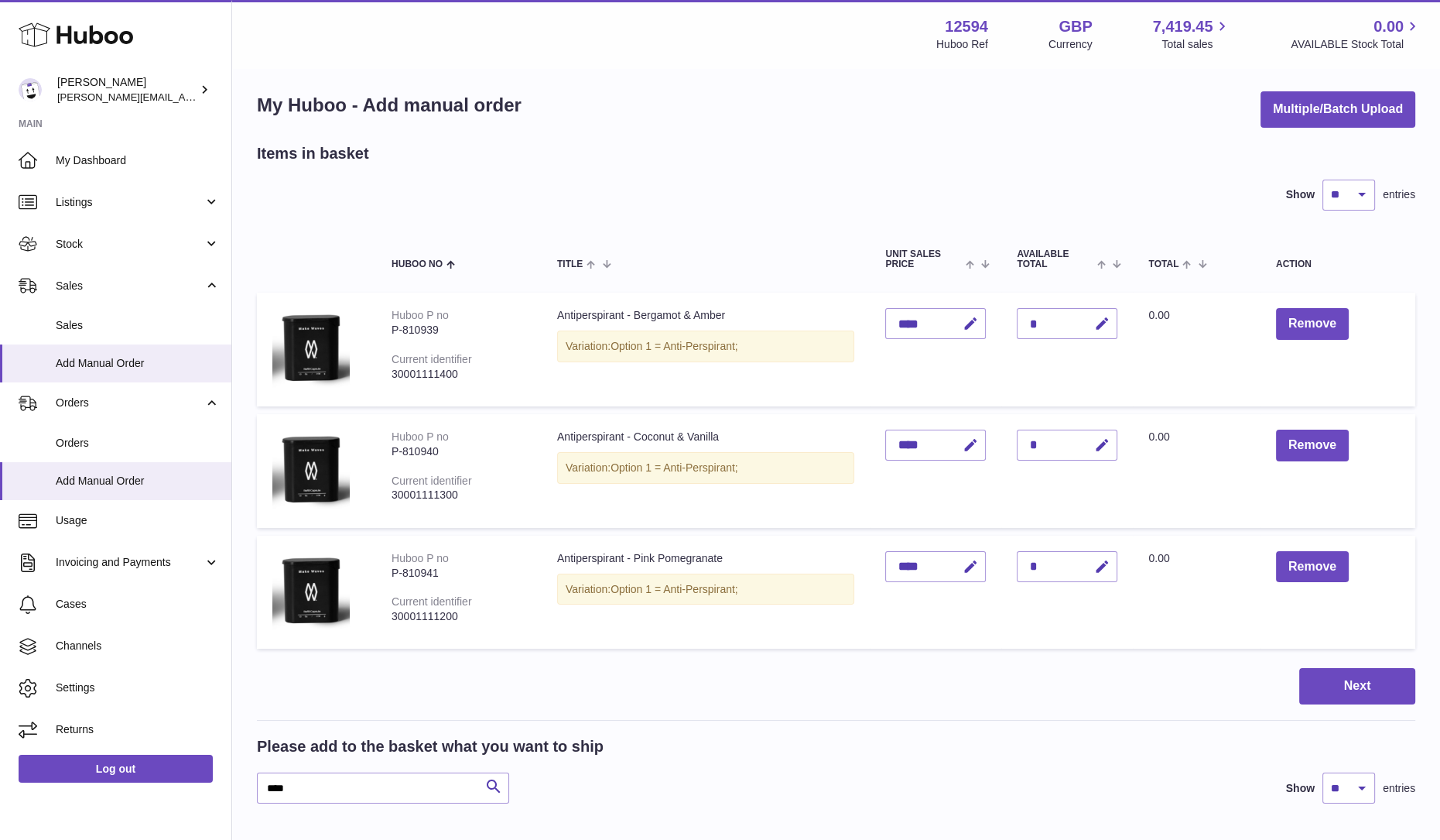
scroll to position [290, 0]
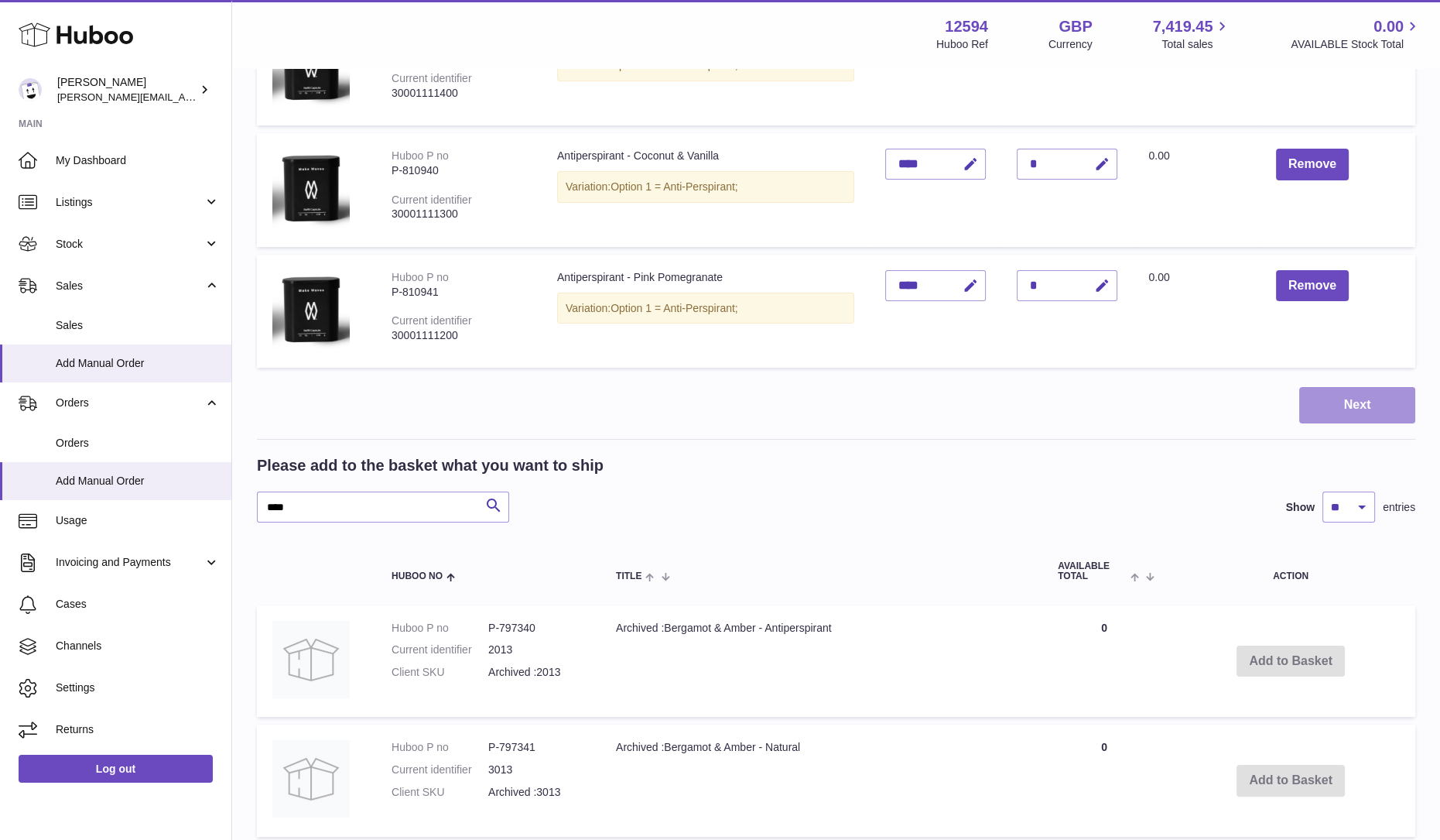
click at [1361, 415] on button "Next" at bounding box center [1357, 405] width 117 height 36
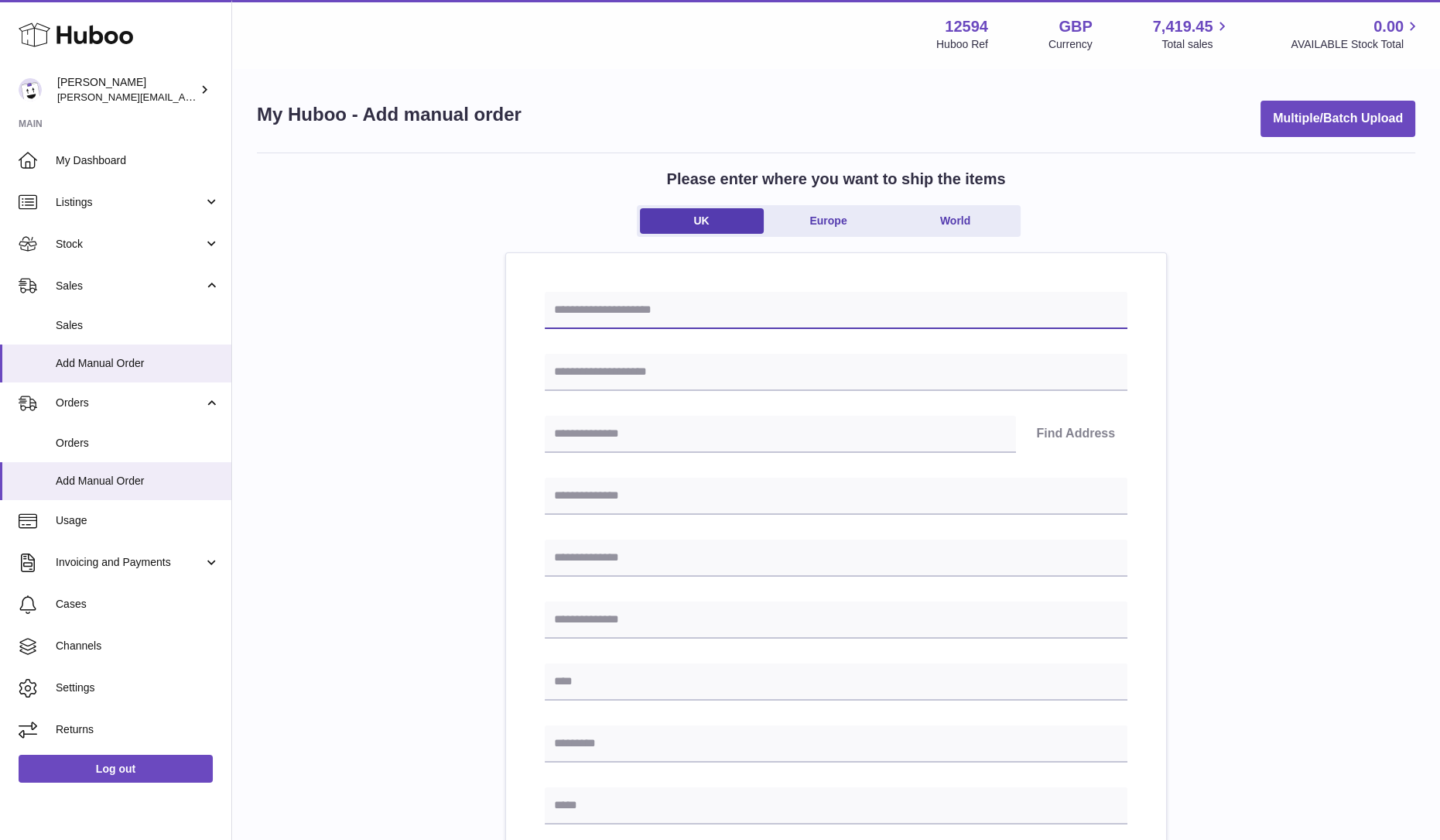
click at [710, 313] on input "text" at bounding box center [836, 310] width 583 height 37
type input "******"
click at [623, 378] on input "text" at bounding box center [836, 372] width 583 height 37
paste input "**********"
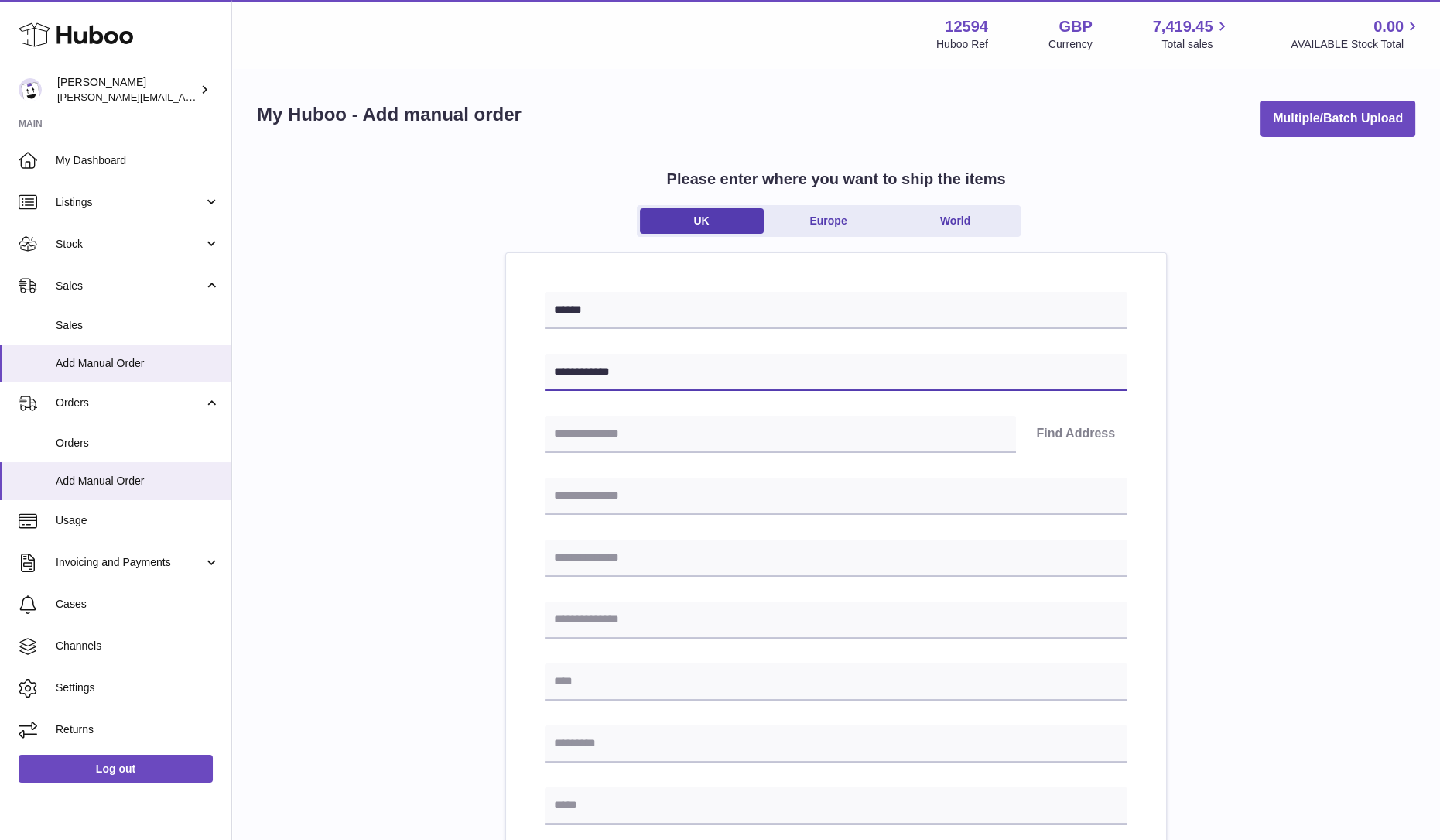
type input "**********"
click at [769, 409] on div "**********" at bounding box center [836, 714] width 583 height 845
drag, startPoint x: 900, startPoint y: 442, endPoint x: 991, endPoint y: 440, distance: 91.0
click at [900, 442] on input "text" at bounding box center [781, 434] width 472 height 37
paste input "********"
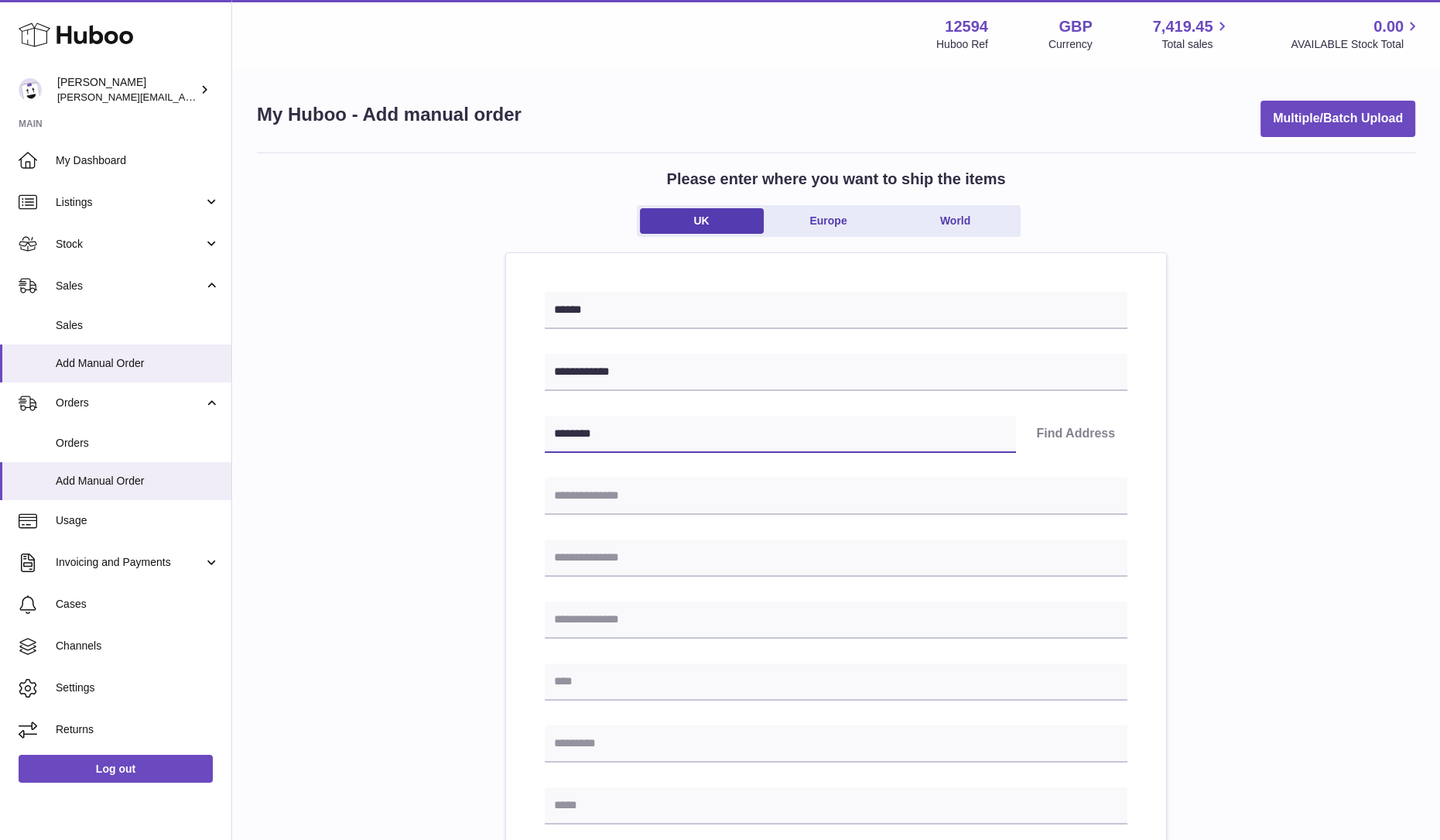
type input "********"
click at [1052, 437] on button "Find Address" at bounding box center [1075, 434] width 104 height 37
click at [669, 480] on select "**********" at bounding box center [836, 482] width 583 height 37
select select "**"
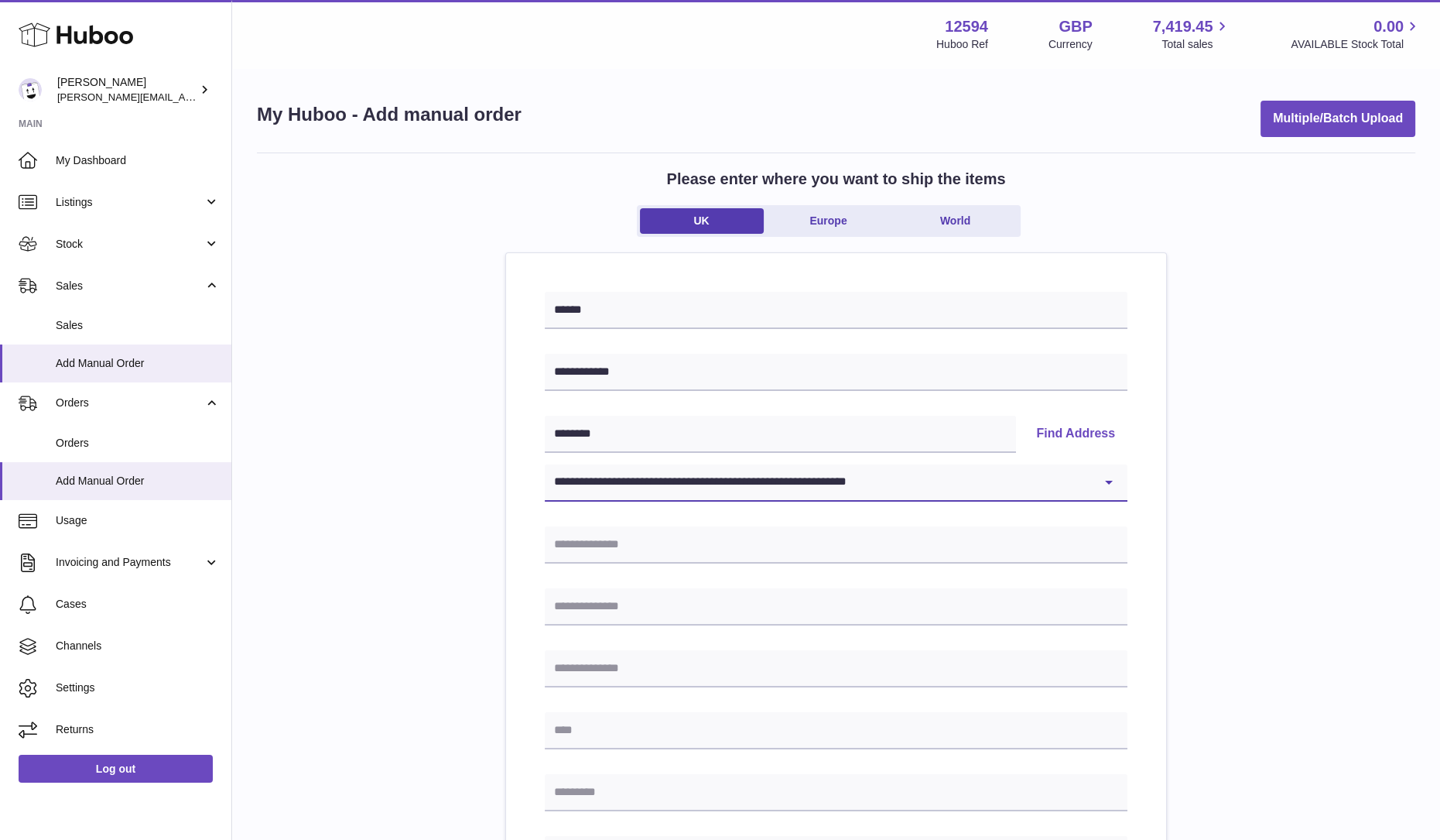
click at [545, 464] on select "**********" at bounding box center [836, 482] width 583 height 37
type input "********"
type input "**********"
type input "*****"
type input "********"
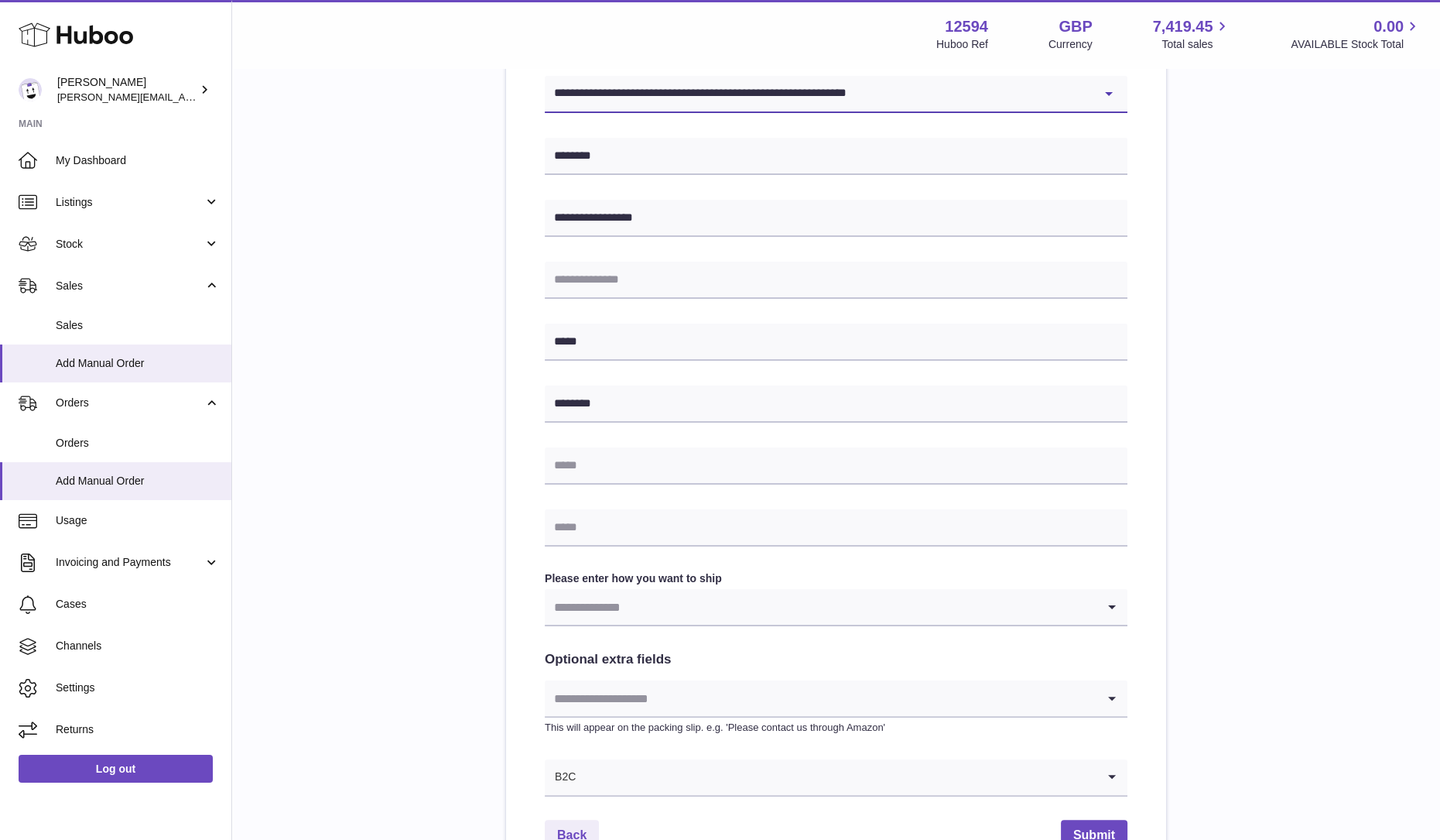
scroll to position [561, 0]
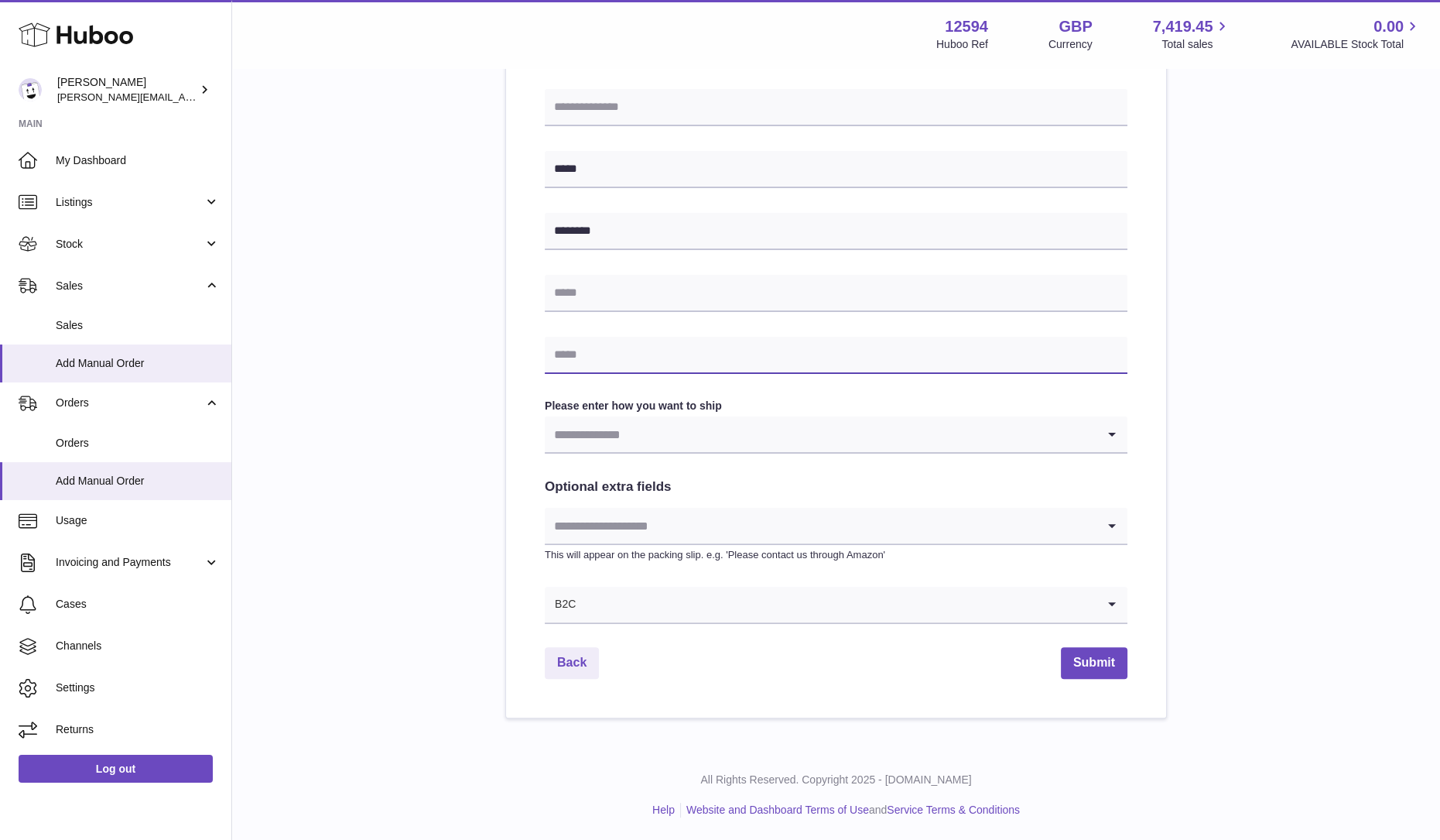
drag, startPoint x: 586, startPoint y: 350, endPoint x: 617, endPoint y: 404, distance: 62.3
click at [586, 350] on input "text" at bounding box center [836, 355] width 583 height 37
paste input "**********"
type input "**********"
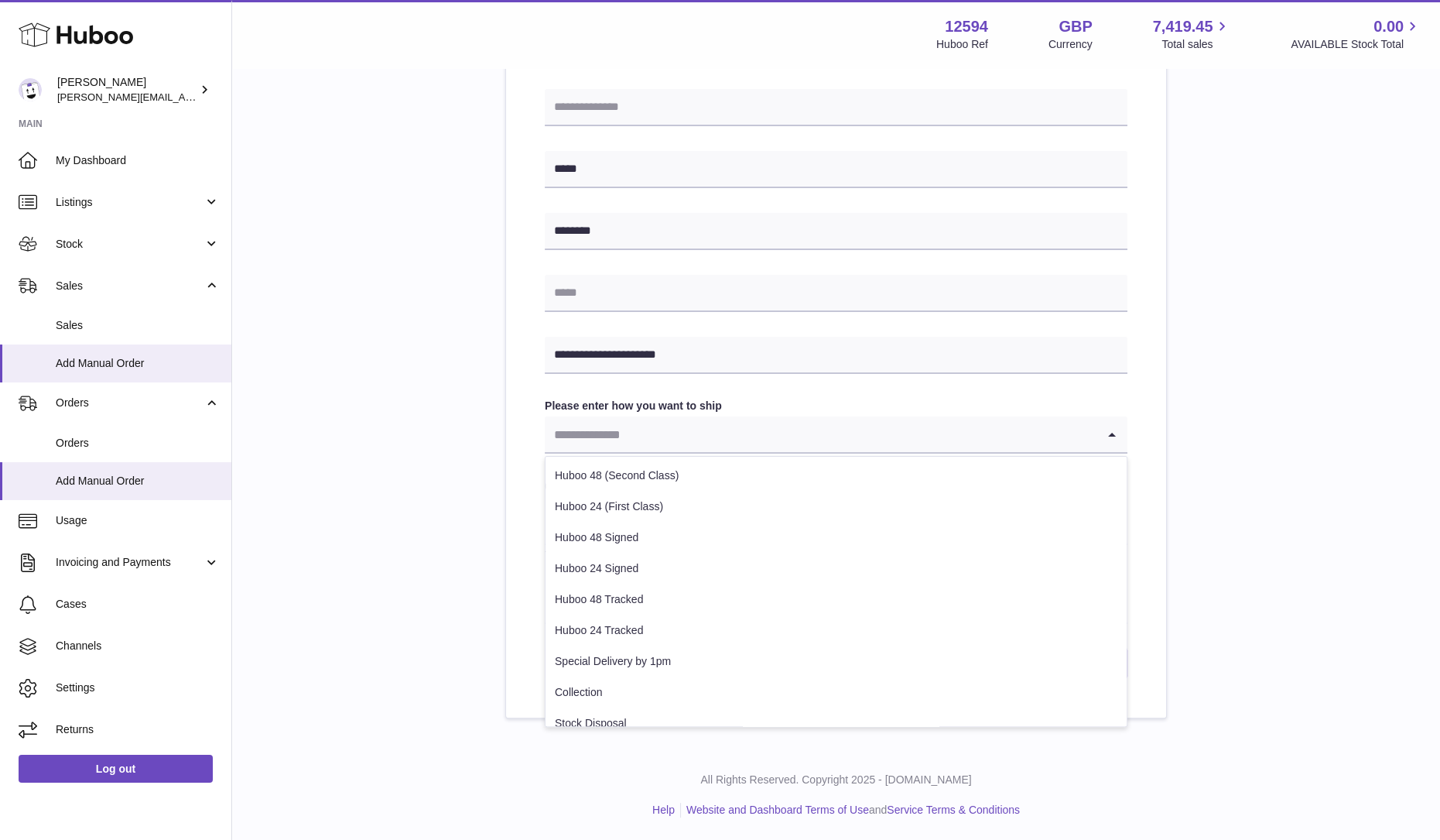
click at [615, 434] on input "Search for option" at bounding box center [820, 434] width 552 height 35
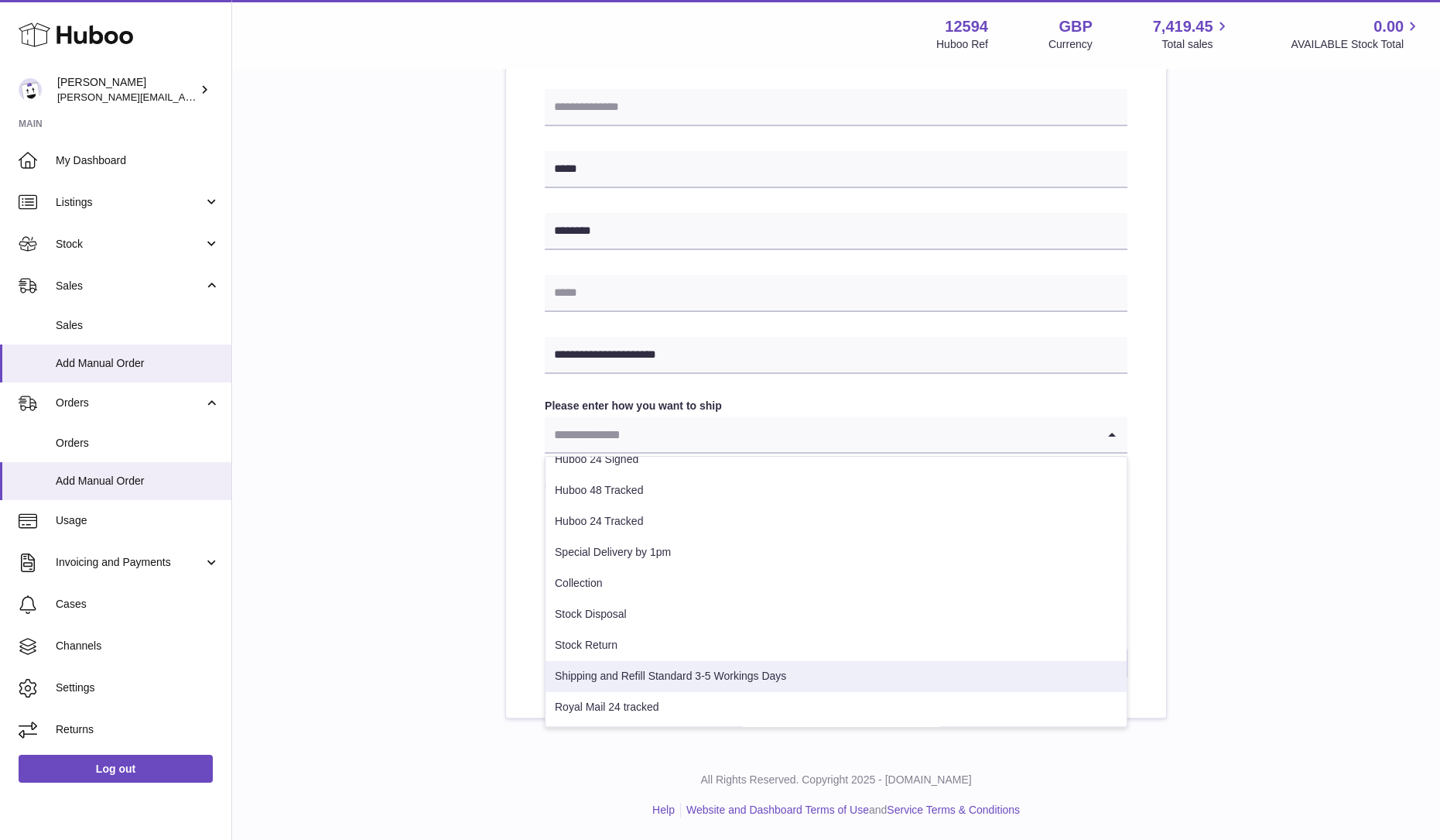
click at [664, 671] on li "Shipping and Refill Standard 3-5 Workings Days" at bounding box center [836, 677] width 581 height 31
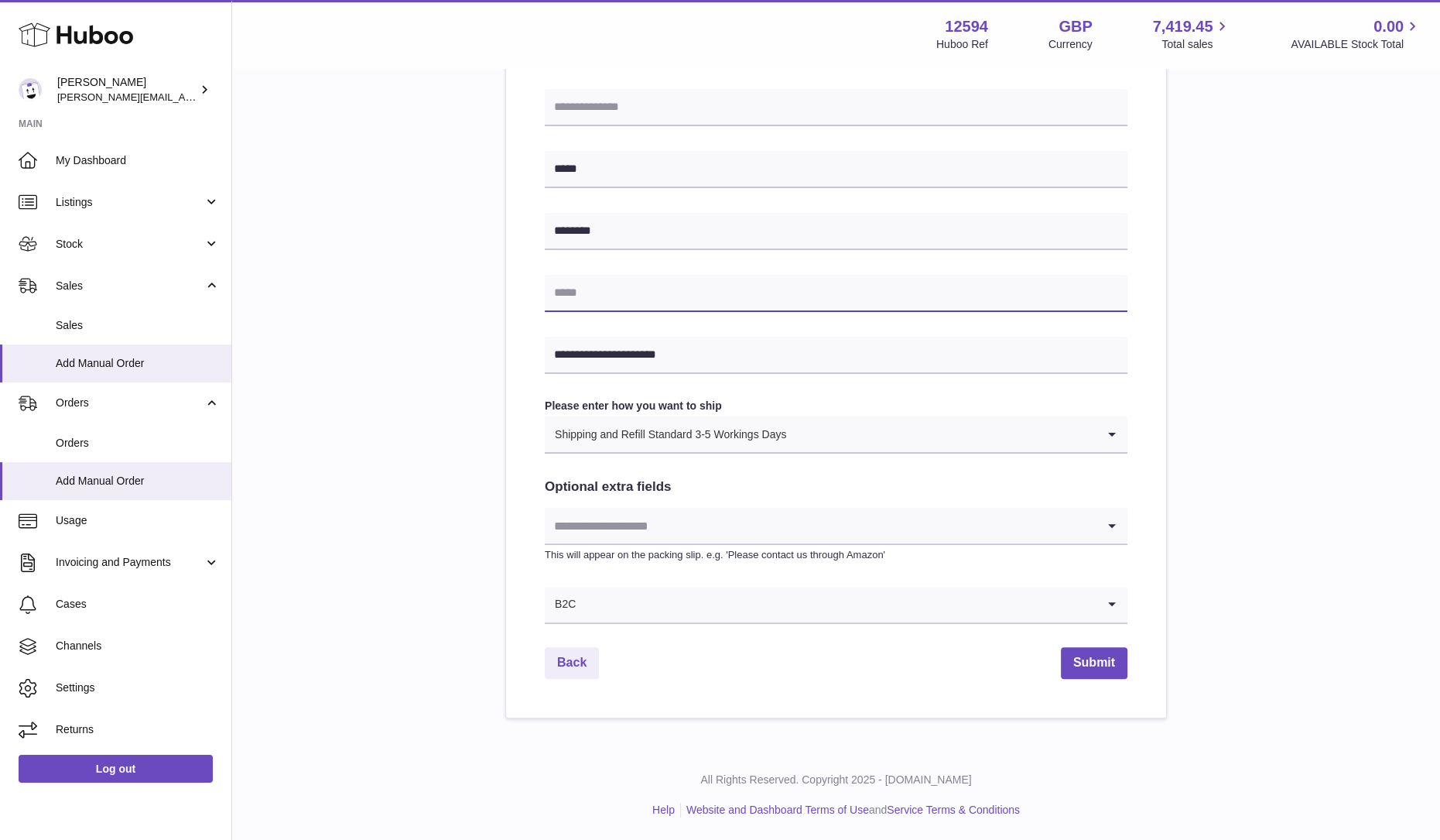
click at [598, 288] on input "text" at bounding box center [836, 293] width 583 height 37
type input "**********"
click at [946, 518] on input "Search for option" at bounding box center [820, 525] width 552 height 35
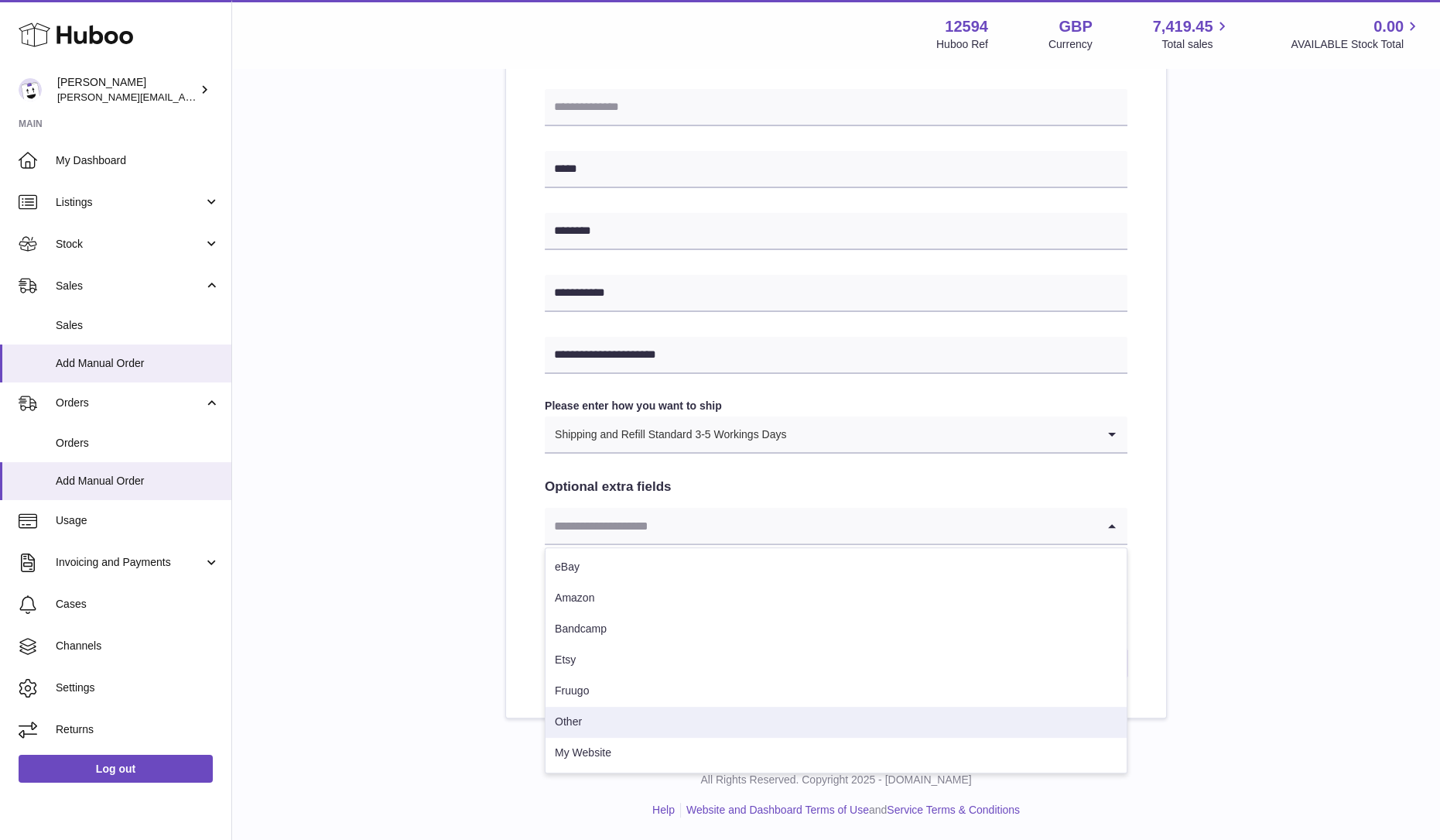
click at [576, 735] on li "Other" at bounding box center [836, 722] width 581 height 31
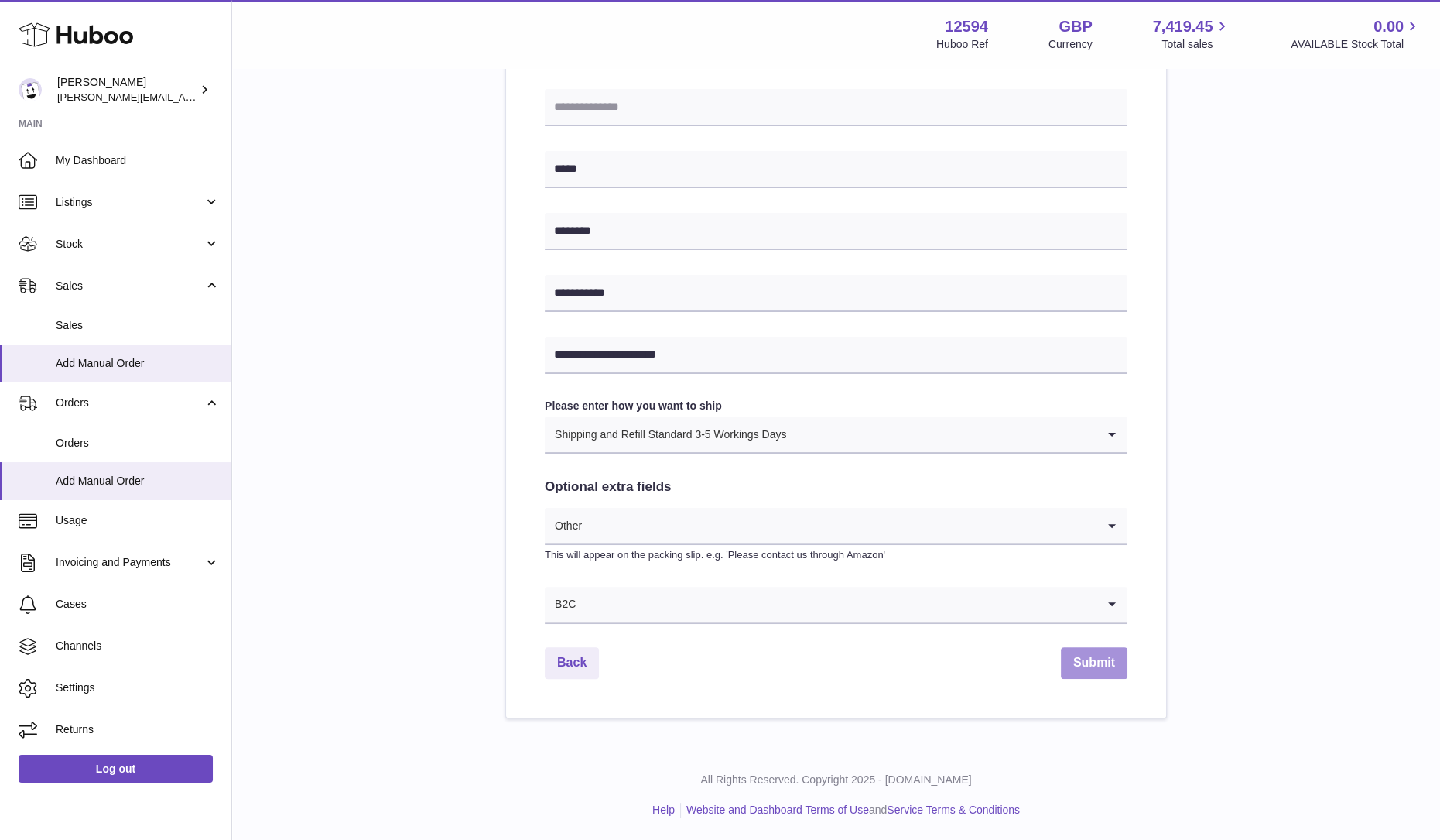
click at [1099, 675] on button "Submit" at bounding box center [1095, 662] width 67 height 32
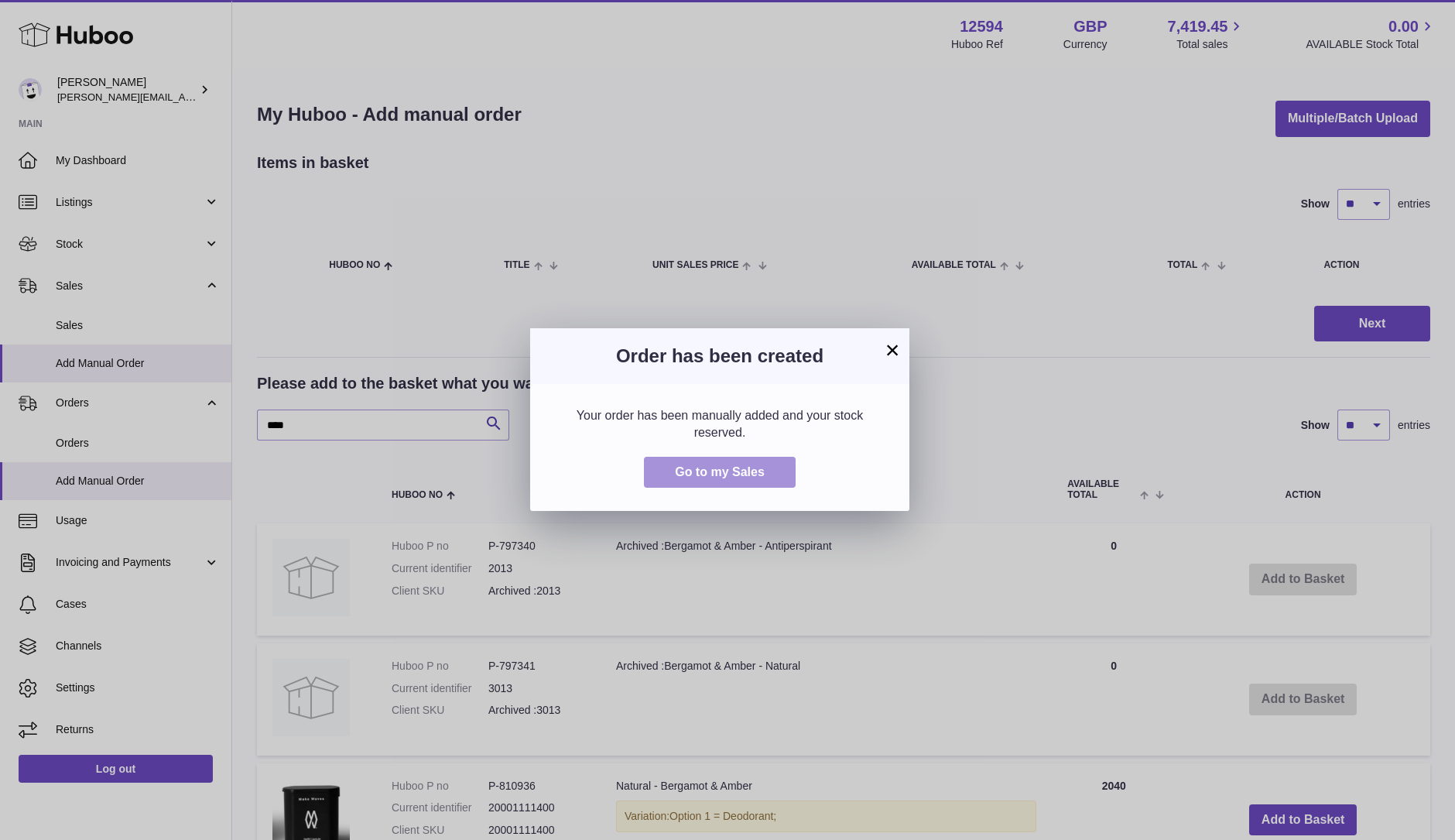
click at [741, 479] on button "Go to my Sales" at bounding box center [720, 471] width 152 height 32
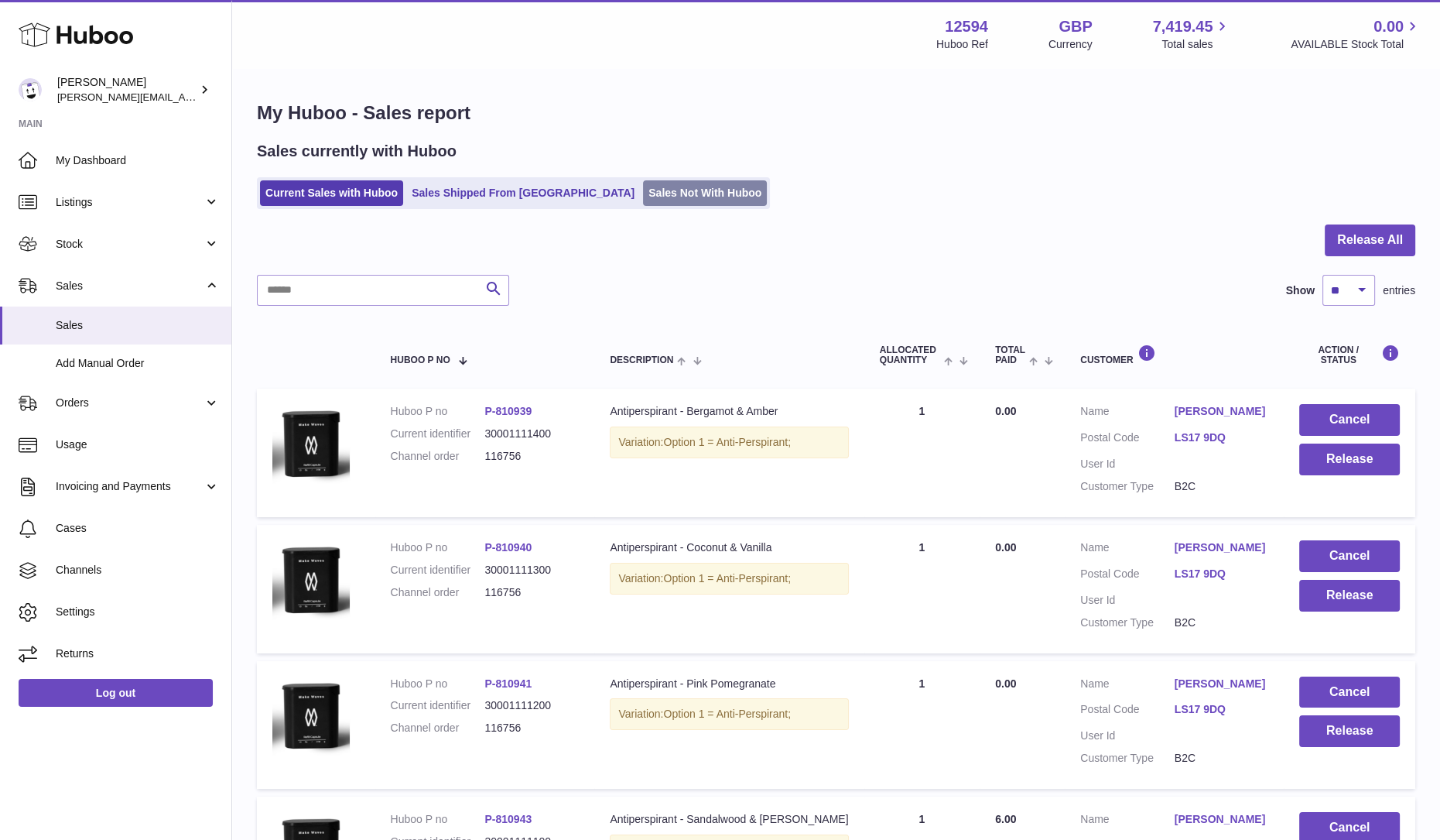
click at [643, 200] on link "Sales Not With Huboo" at bounding box center [705, 193] width 124 height 25
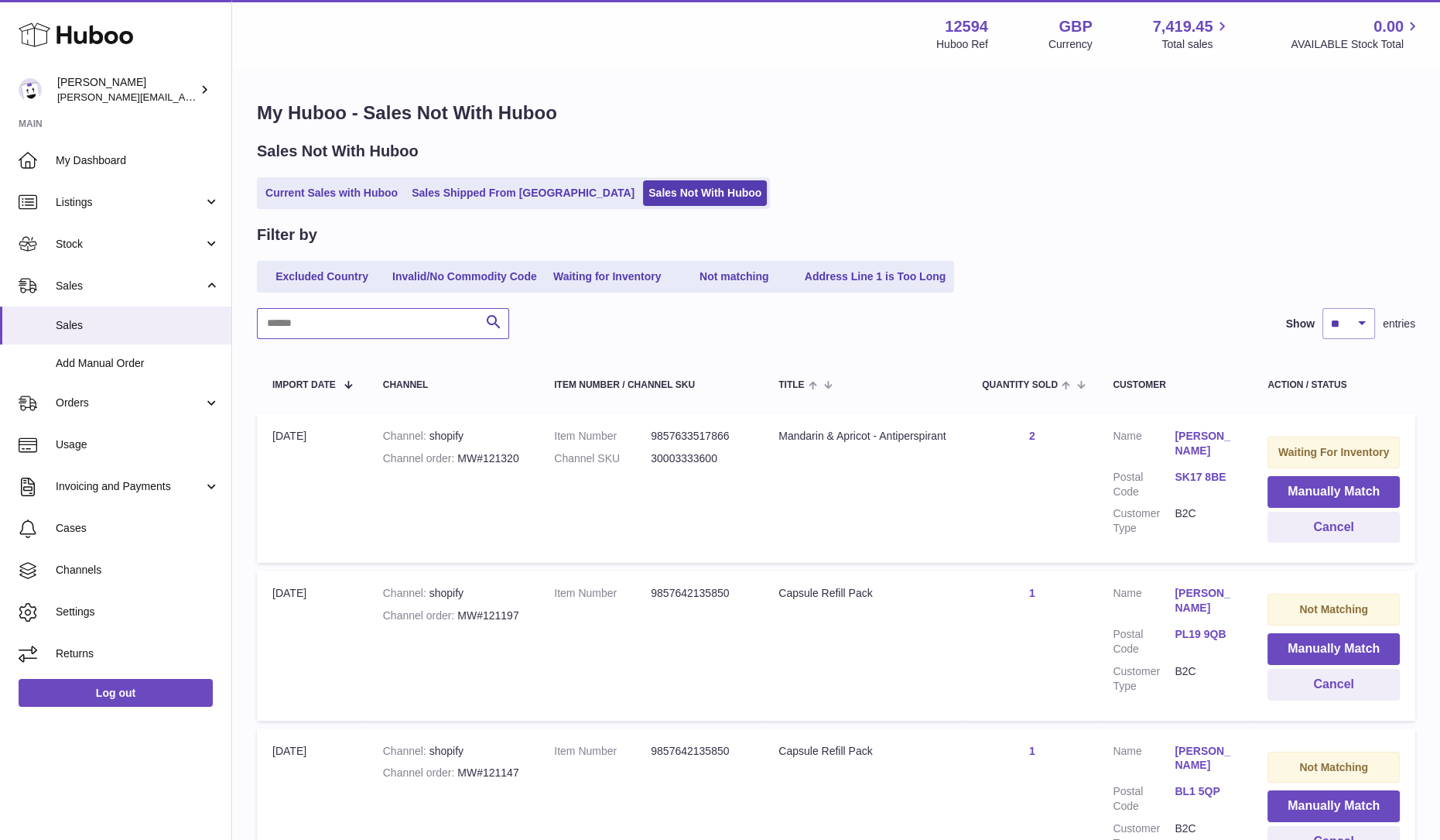
click at [364, 323] on input "text" at bounding box center [382, 323] width 252 height 31
paste input "*********"
type input "*********"
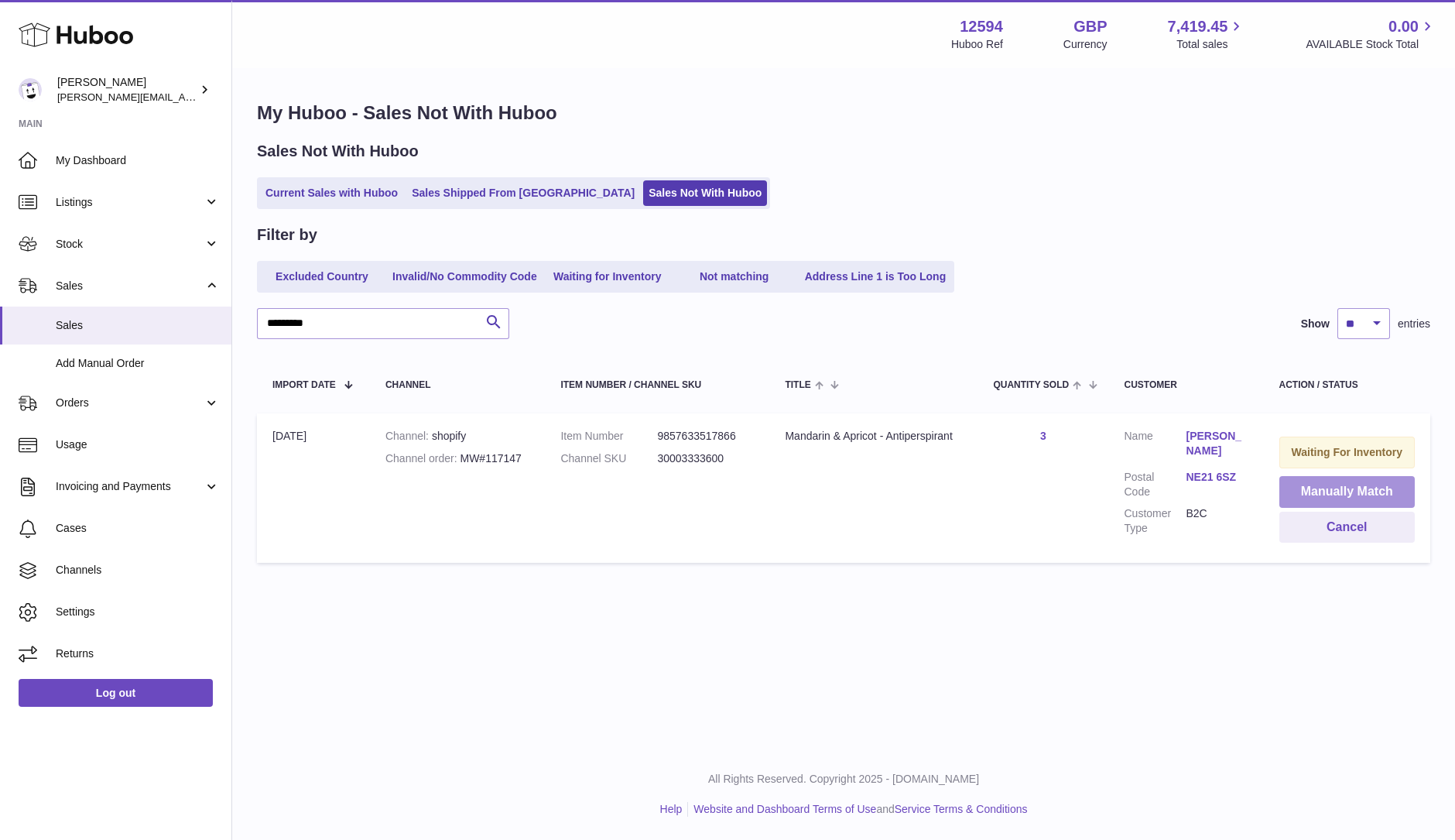
click at [1340, 495] on button "Manually Match" at bounding box center [1347, 491] width 136 height 32
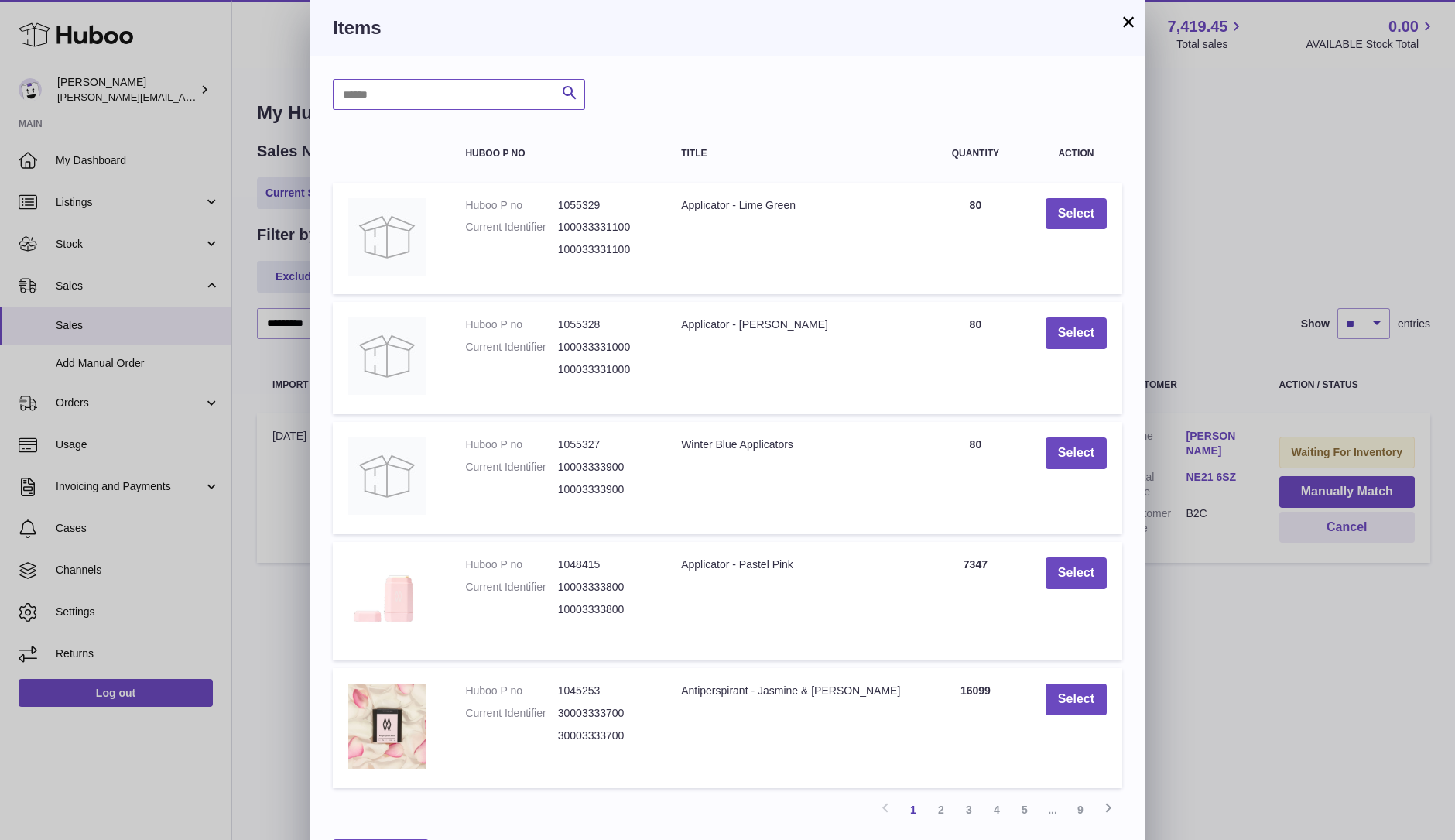
click at [470, 102] on input "text" at bounding box center [458, 94] width 252 height 31
type input "****"
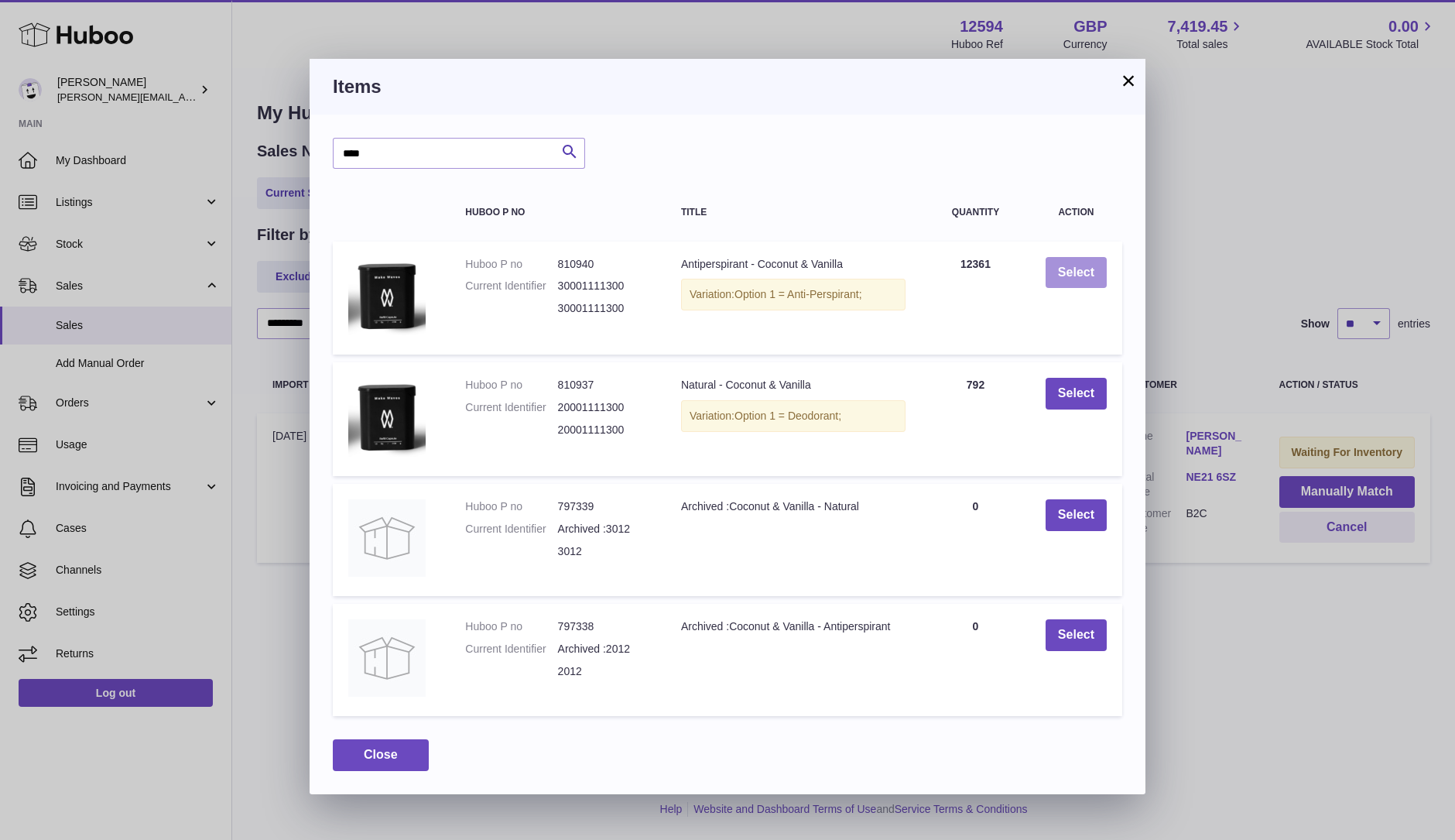
click at [1076, 266] on button "Select" at bounding box center [1076, 272] width 61 height 32
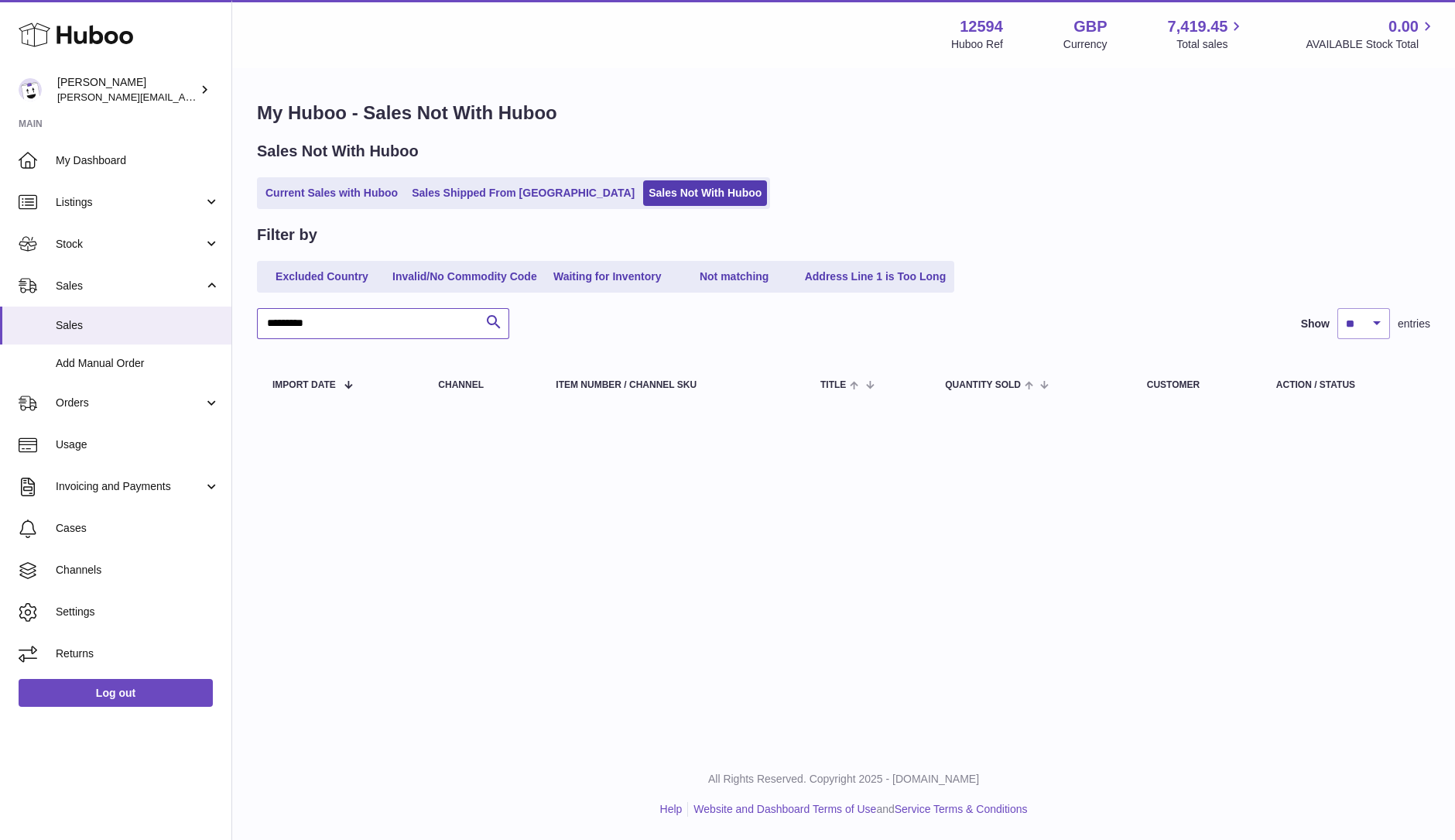
drag, startPoint x: 383, startPoint y: 322, endPoint x: 266, endPoint y: 315, distance: 117.2
click at [266, 315] on input "*********" at bounding box center [382, 323] width 252 height 31
paste input "text"
type input "*********"
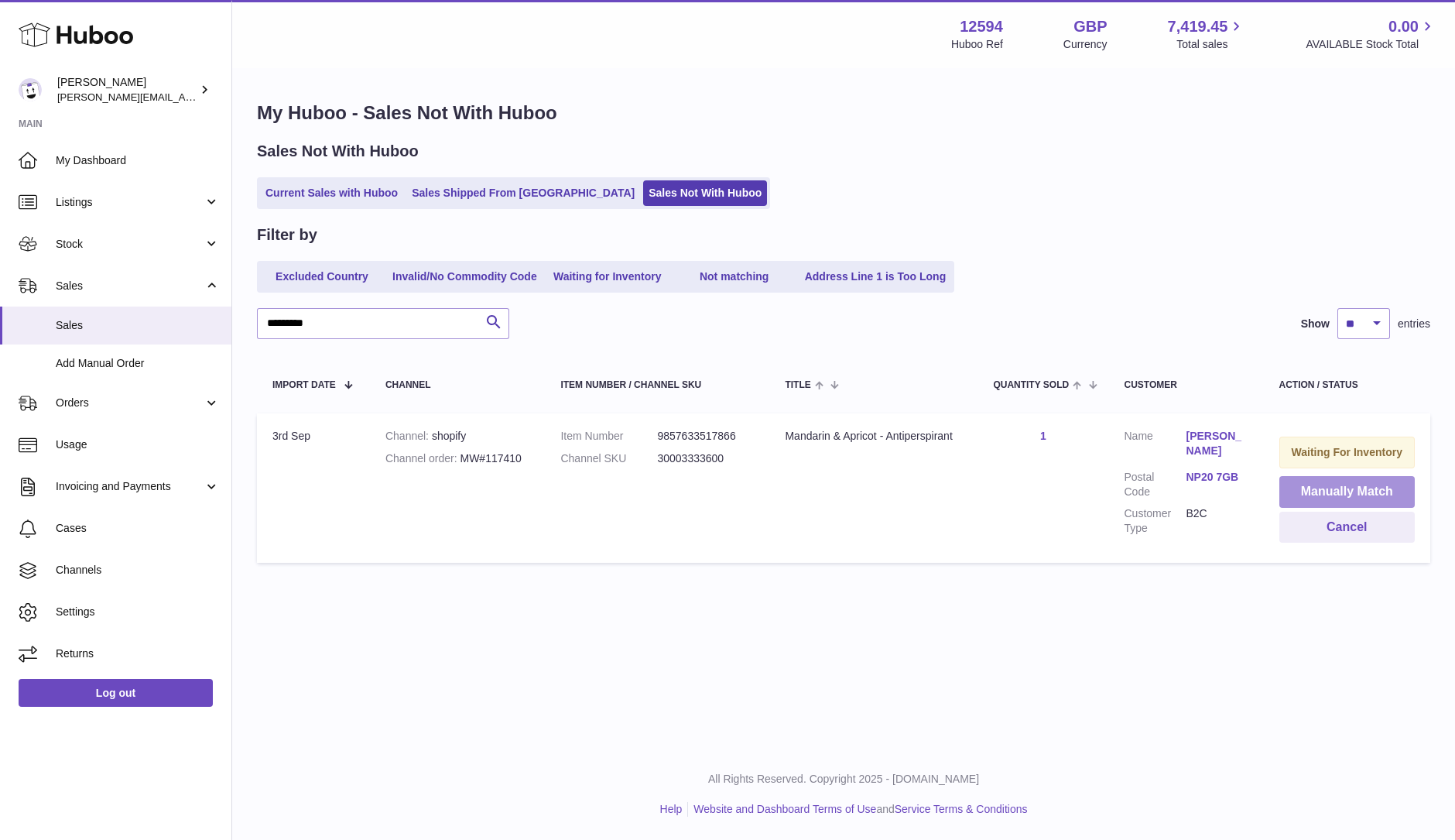
click at [1376, 489] on button "Manually Match" at bounding box center [1347, 491] width 136 height 32
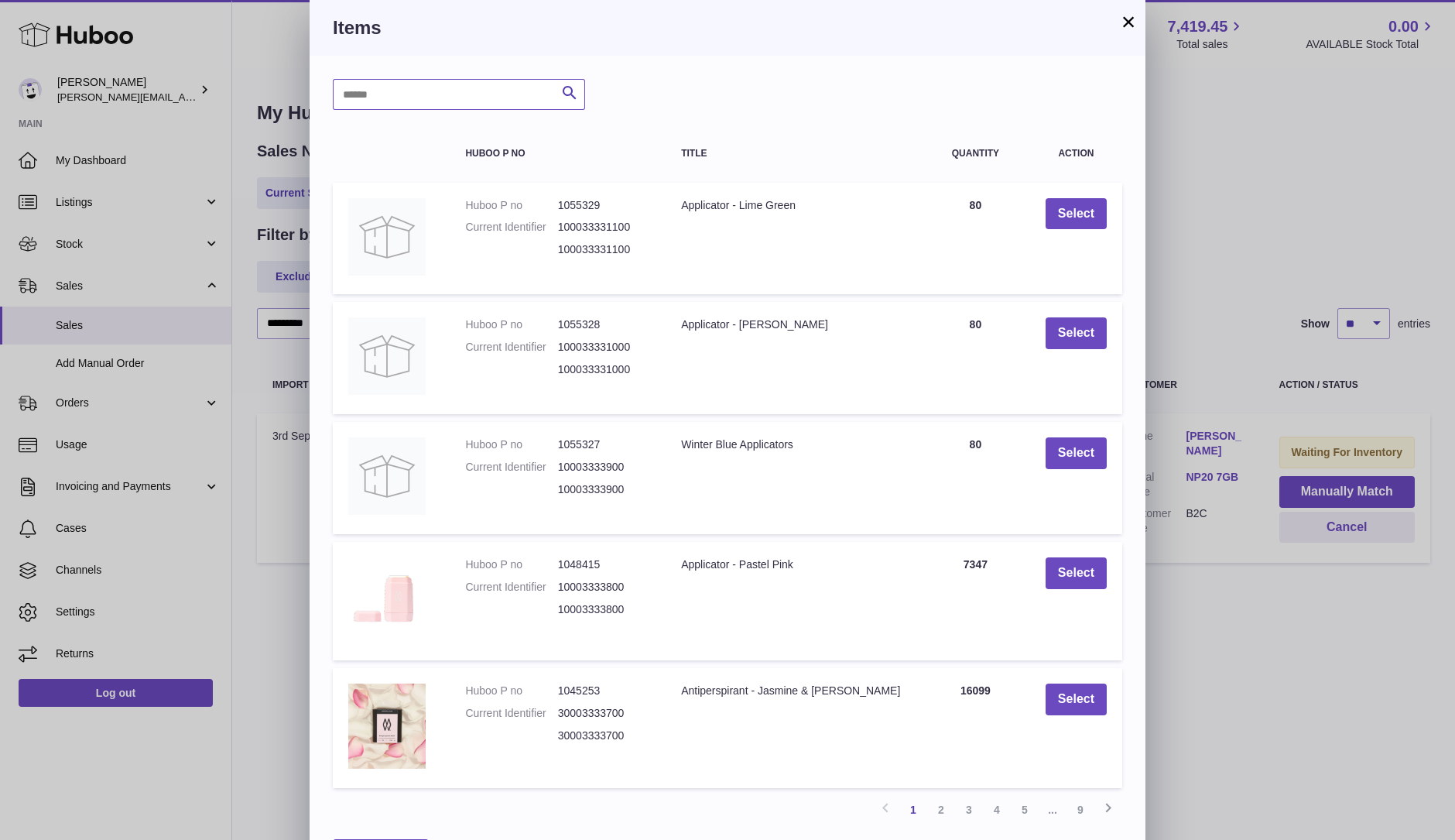
click at [509, 89] on input "text" at bounding box center [458, 94] width 252 height 31
type input "*****"
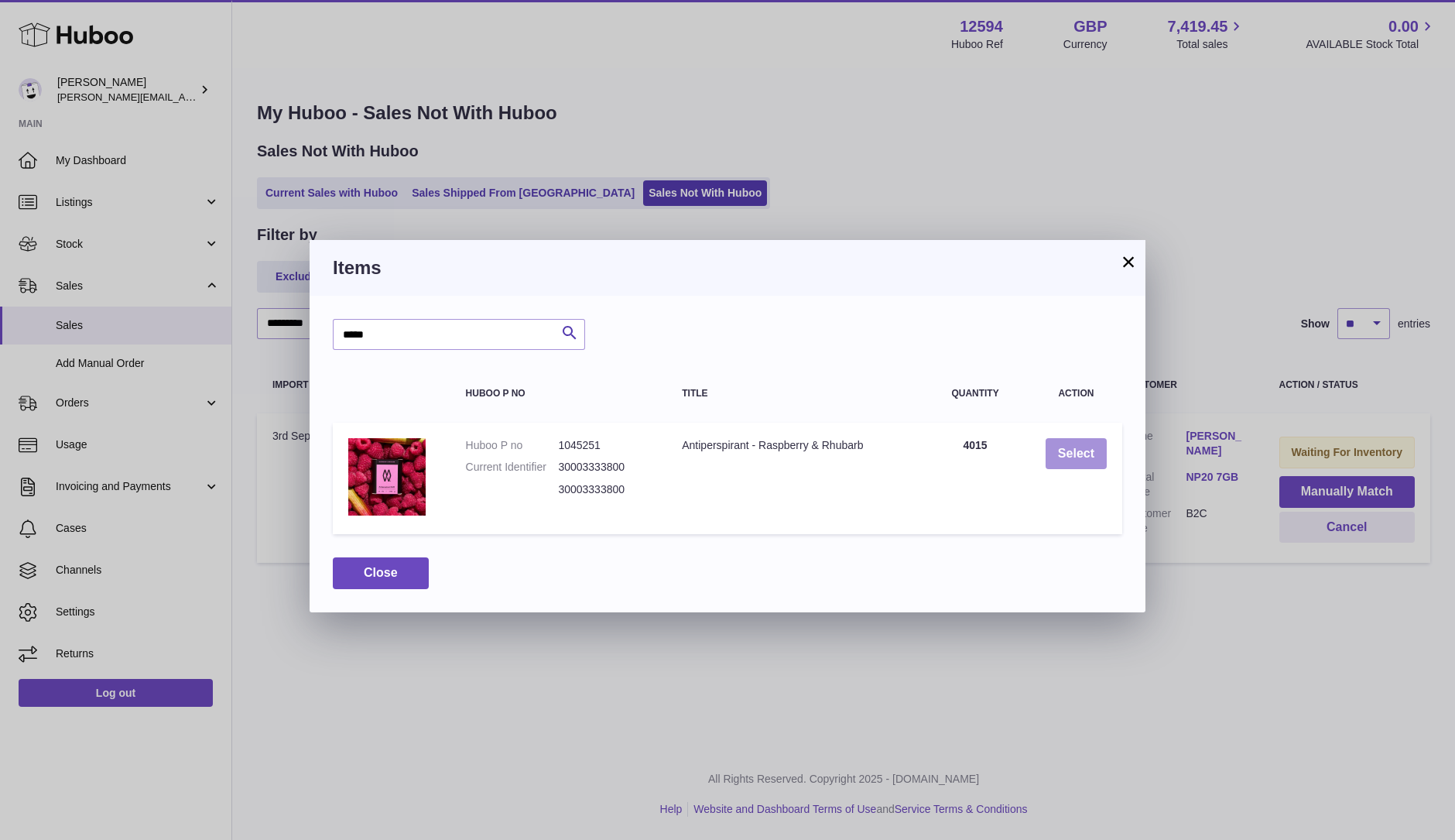
click at [1058, 455] on button "Select" at bounding box center [1076, 453] width 61 height 32
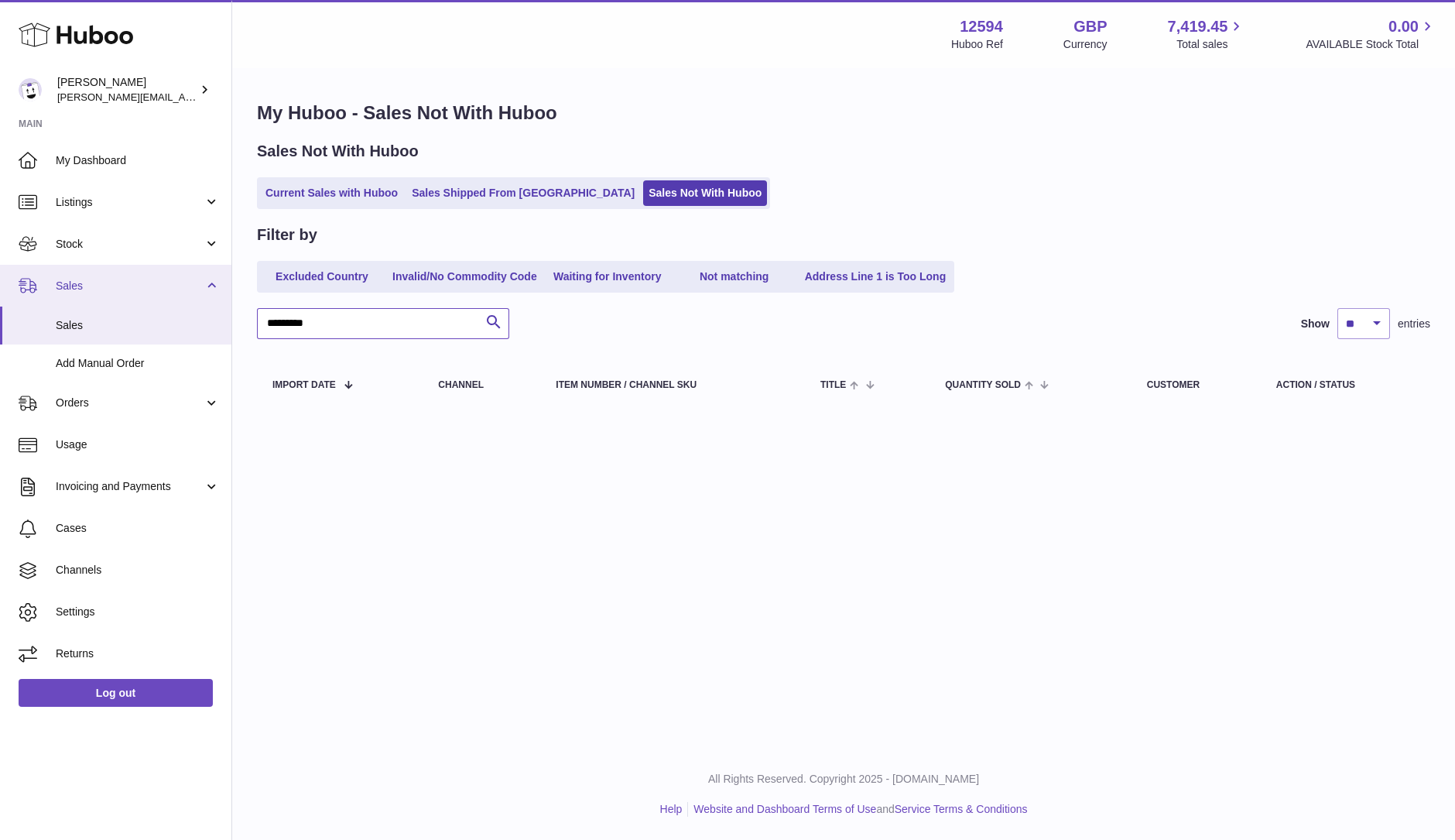
drag, startPoint x: 387, startPoint y: 331, endPoint x: 0, endPoint y: 282, distance: 390.1
click at [0, 283] on div "Huboo Owen Machon owen@wearemakewaves.com Main My Dashboard Listings Not with H…" at bounding box center [727, 420] width 1455 height 840
paste input "text"
click at [484, 536] on div "Menu Huboo 12594 Huboo Ref GBP Currency 7,419.45 Total sales 0.00 AVAILABLE Sto…" at bounding box center [844, 374] width 1223 height 748
drag, startPoint x: 243, startPoint y: 316, endPoint x: 132, endPoint y: 298, distance: 112.4
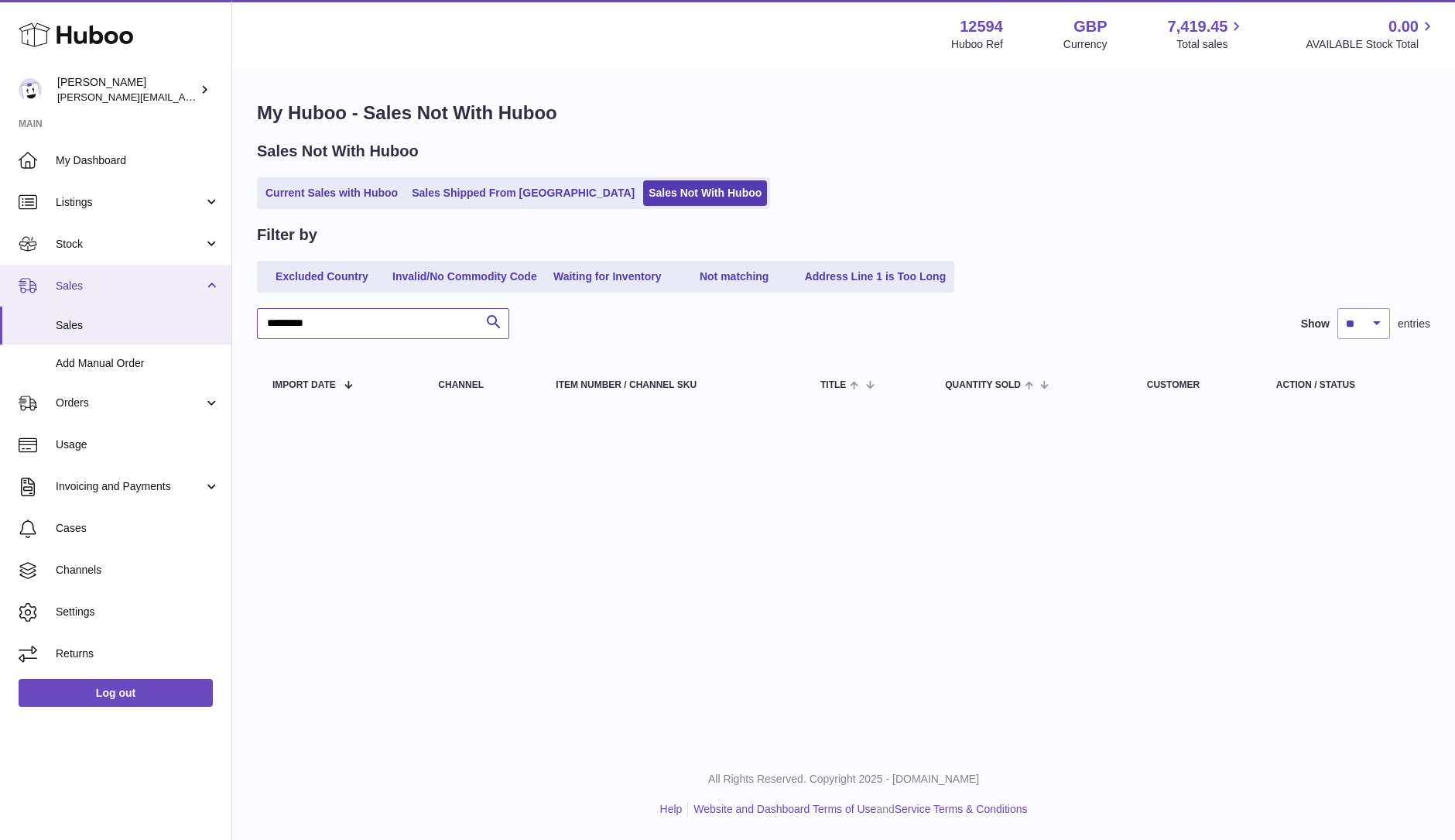
click at [132, 298] on div "Huboo Owen Machon owen@wearemakewaves.com Main My Dashboard Listings Not with H…" at bounding box center [727, 420] width 1455 height 840
paste input "text"
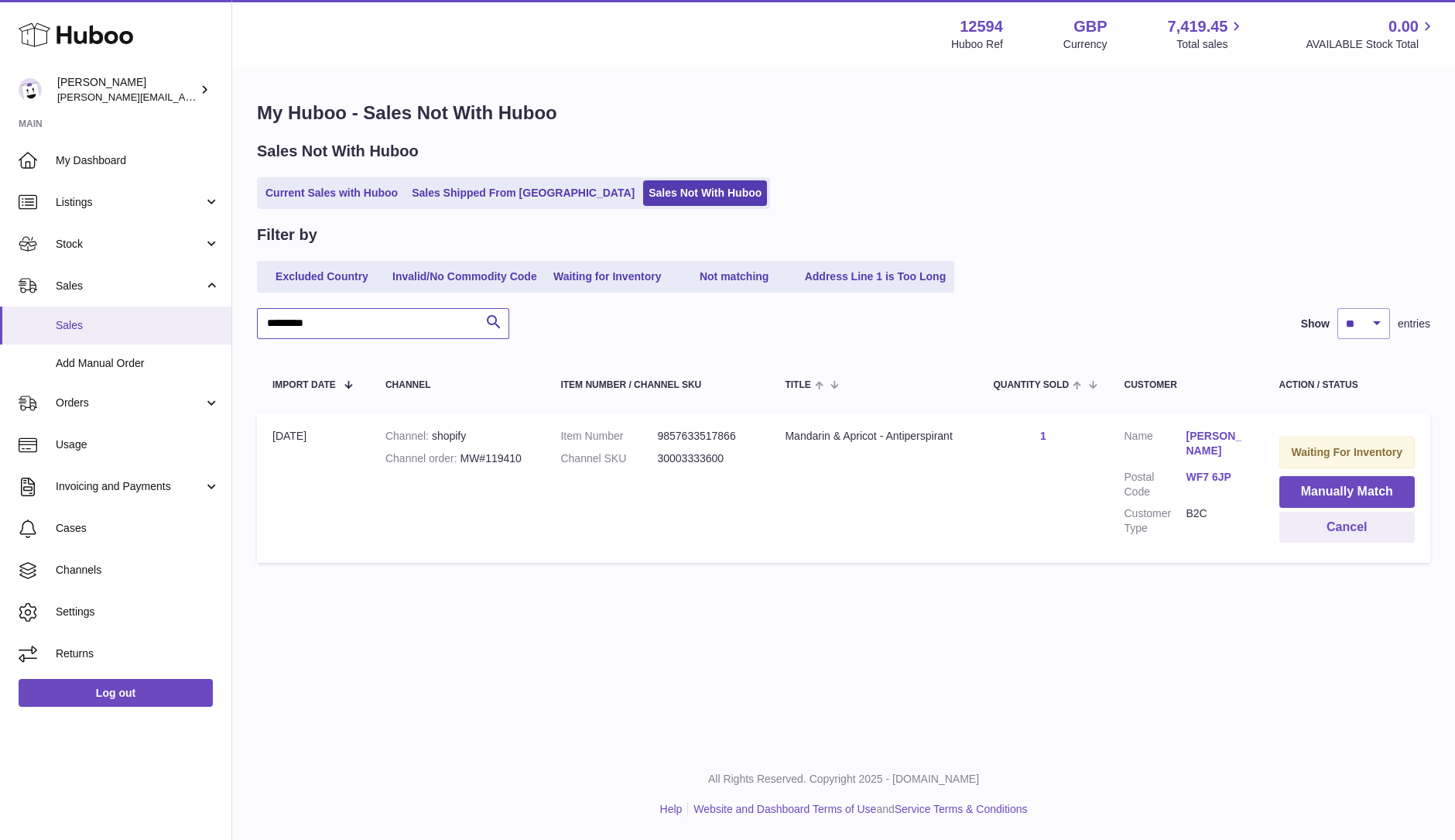
drag, startPoint x: 220, startPoint y: 318, endPoint x: 133, endPoint y: 311, distance: 87.3
click at [135, 312] on div "Huboo Owen Machon owen@wearemakewaves.com Main My Dashboard Listings Not with H…" at bounding box center [727, 420] width 1455 height 840
paste input "text"
drag, startPoint x: 320, startPoint y: 326, endPoint x: 100, endPoint y: 325, distance: 220.0
click at [100, 325] on div "Huboo Owen Machon owen@wearemakewaves.com Main My Dashboard Listings Not with H…" at bounding box center [727, 420] width 1455 height 840
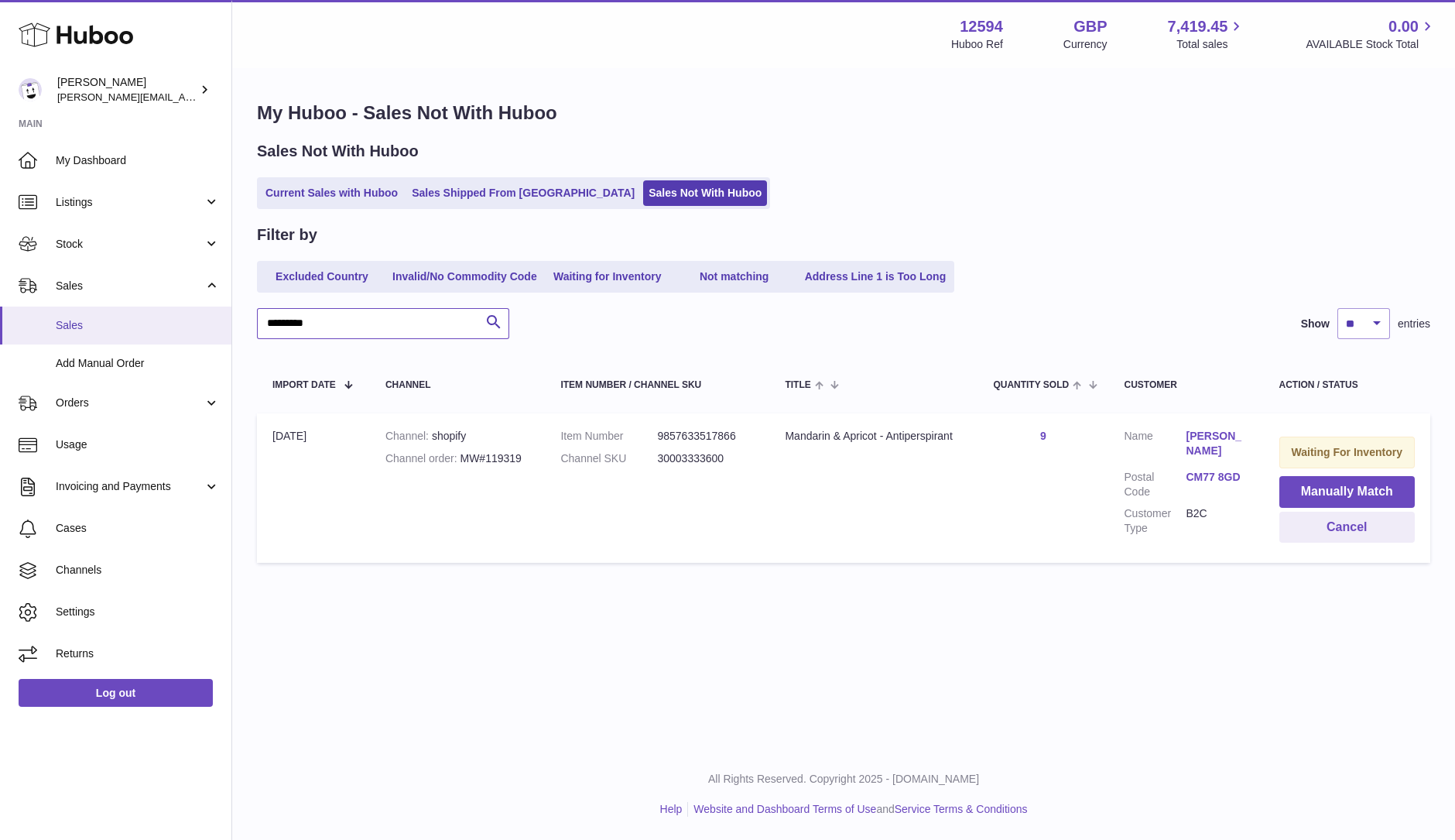
paste input "text"
drag, startPoint x: 391, startPoint y: 324, endPoint x: 69, endPoint y: 325, distance: 322.0
click at [70, 325] on div "Huboo Owen Machon owen@wearemakewaves.com Main My Dashboard Listings Not with H…" at bounding box center [727, 420] width 1455 height 840
paste input "text"
drag, startPoint x: 259, startPoint y: 325, endPoint x: 48, endPoint y: 303, distance: 212.1
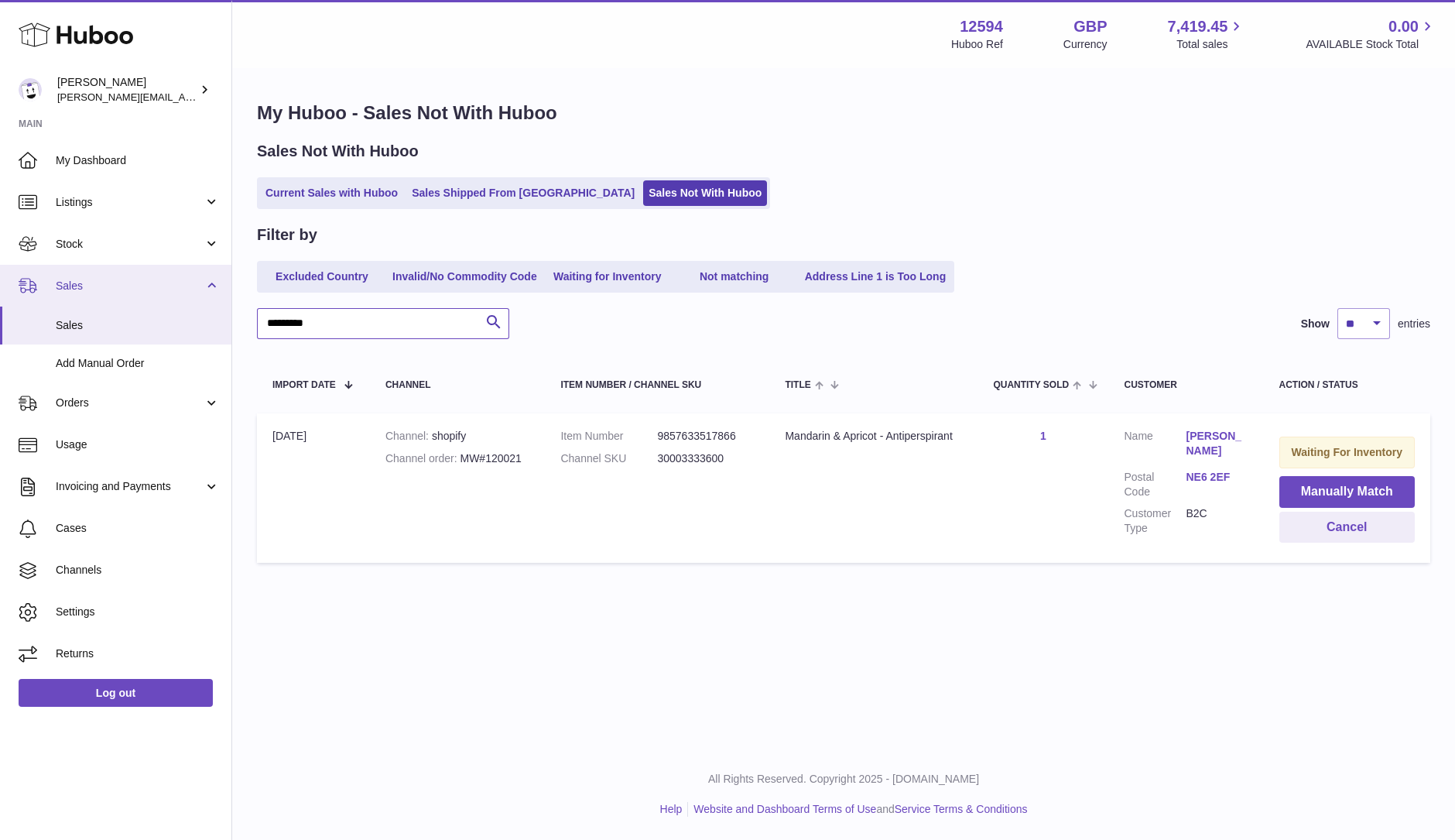
click at [50, 304] on div "Huboo Owen Machon owen@wearemakewaves.com Main My Dashboard Listings Not with H…" at bounding box center [727, 420] width 1455 height 840
type input "*"
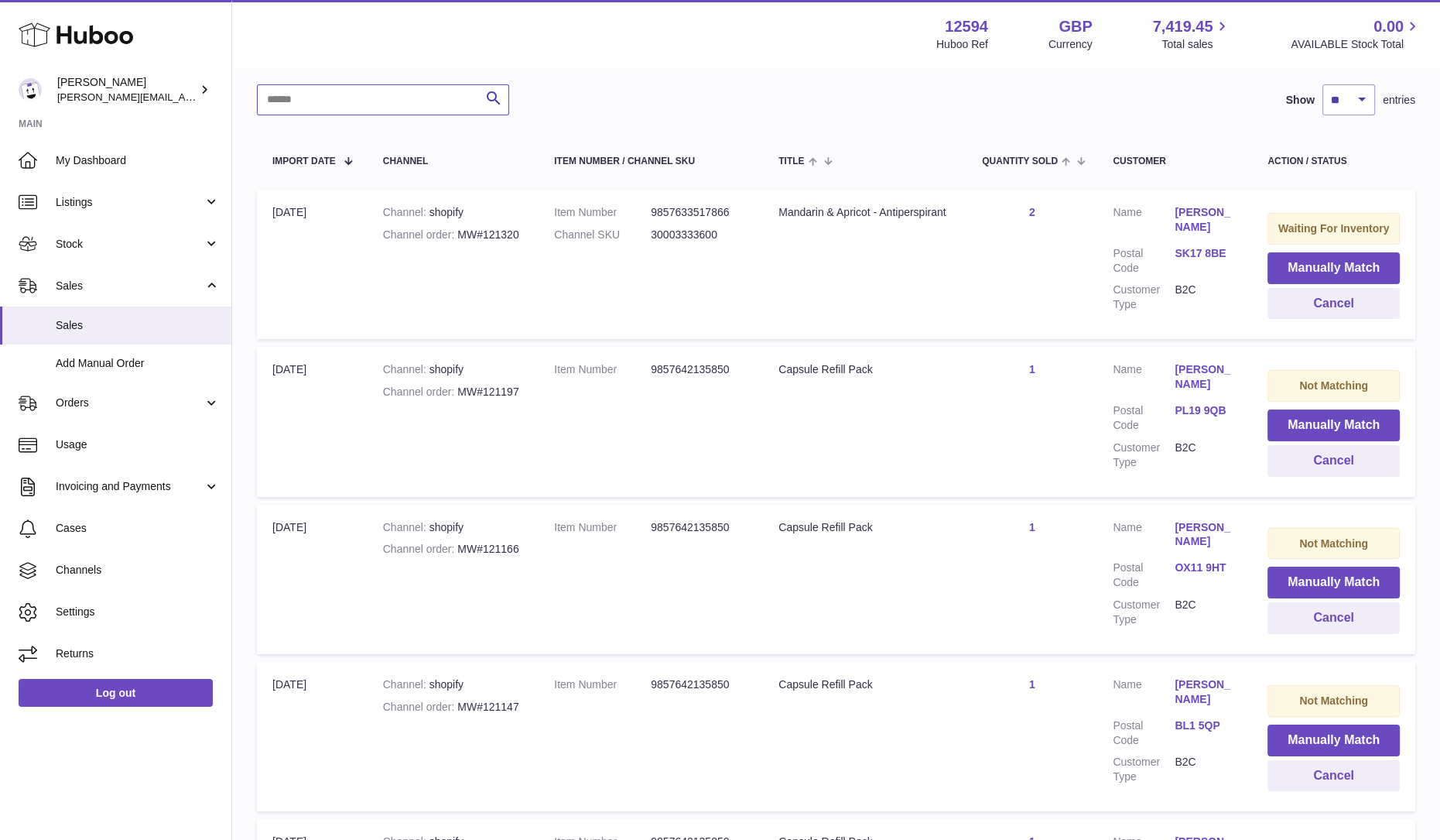
scroll to position [192, 0]
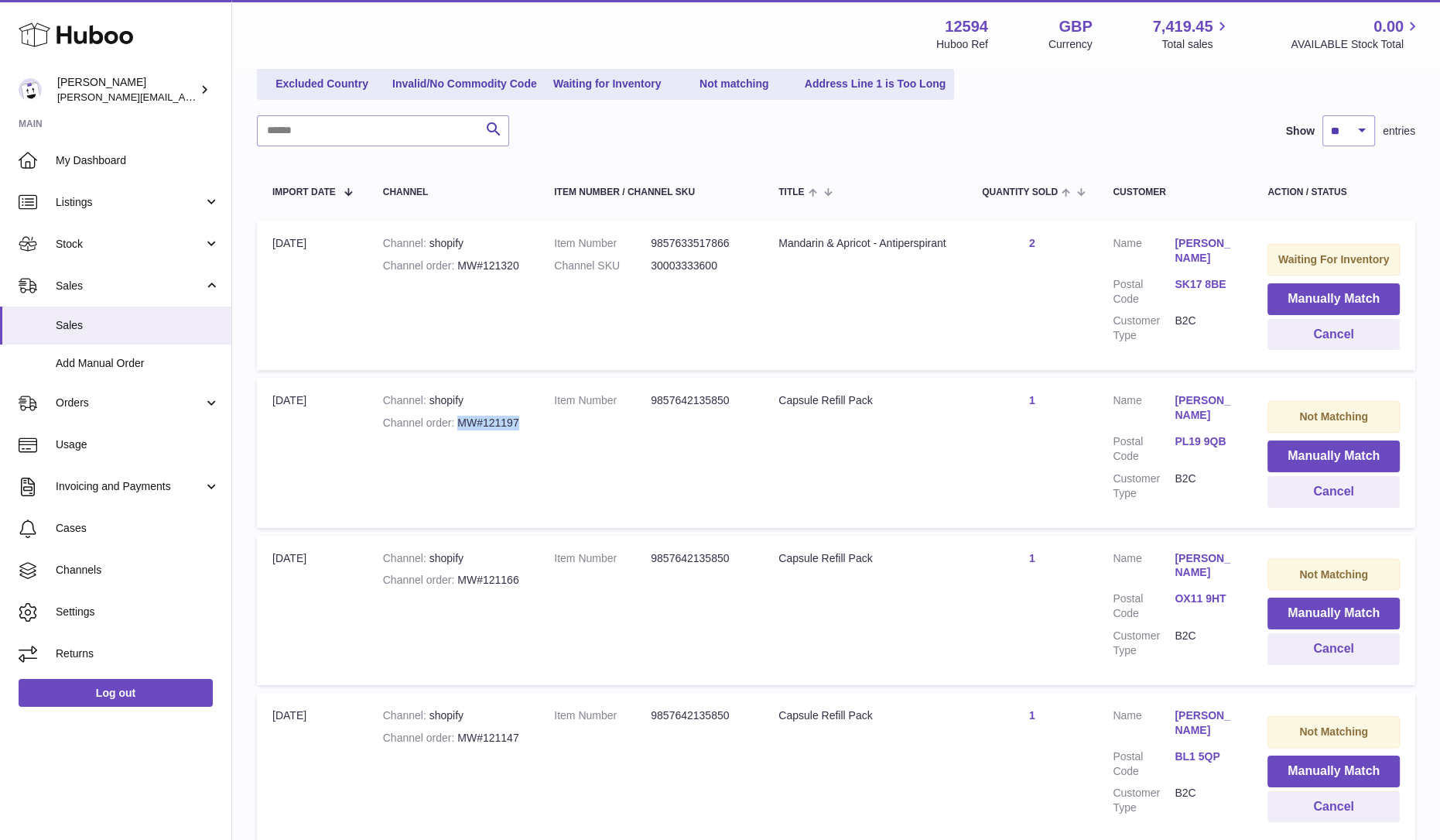
drag, startPoint x: 526, startPoint y: 419, endPoint x: 454, endPoint y: 424, distance: 72.2
click at [454, 424] on td "Channel shopify Channel order MW#121197" at bounding box center [453, 452] width 171 height 149
copy div "MW#121197"
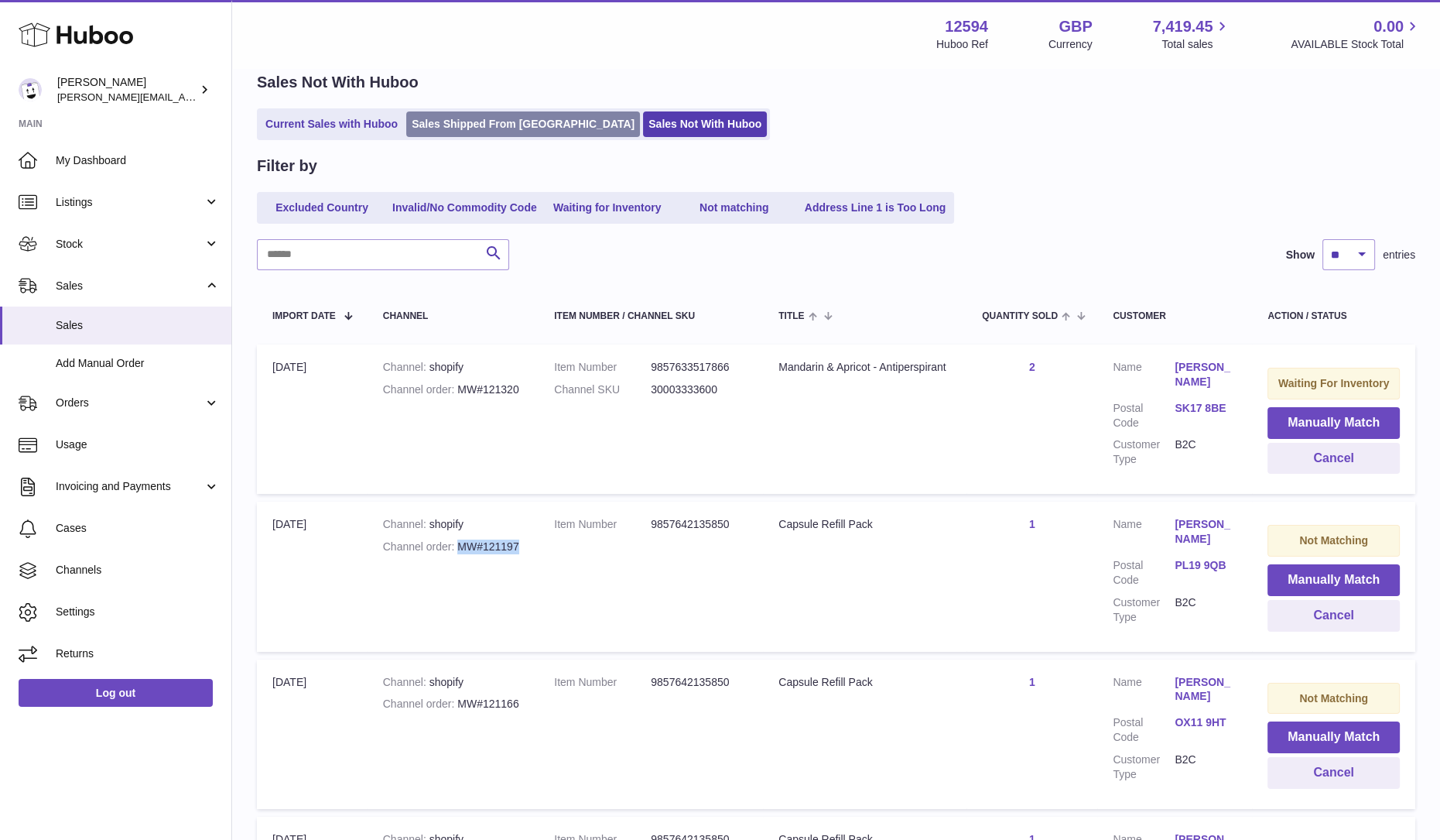
scroll to position [0, 0]
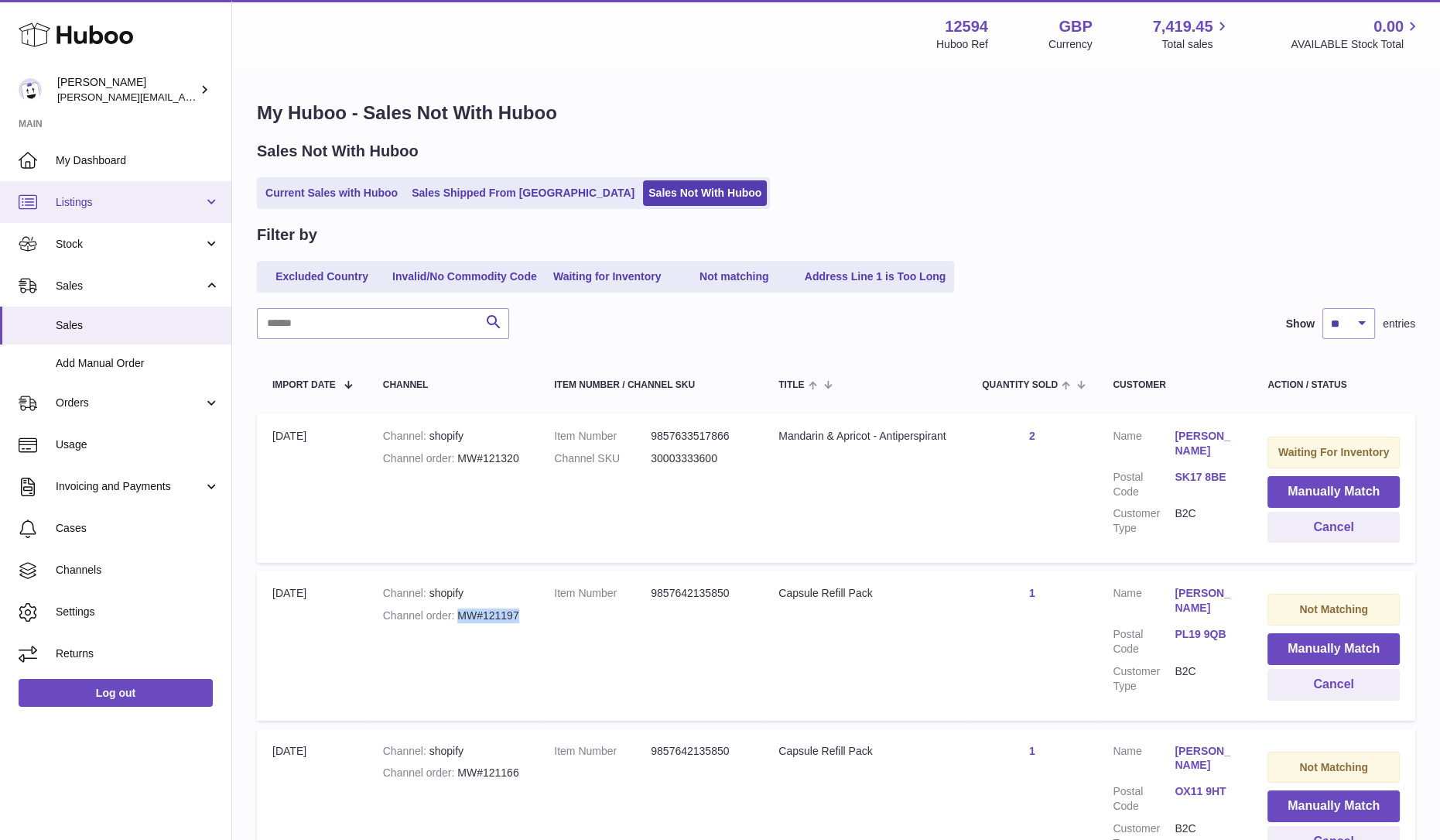
click at [79, 192] on link "Listings" at bounding box center [116, 201] width 231 height 42
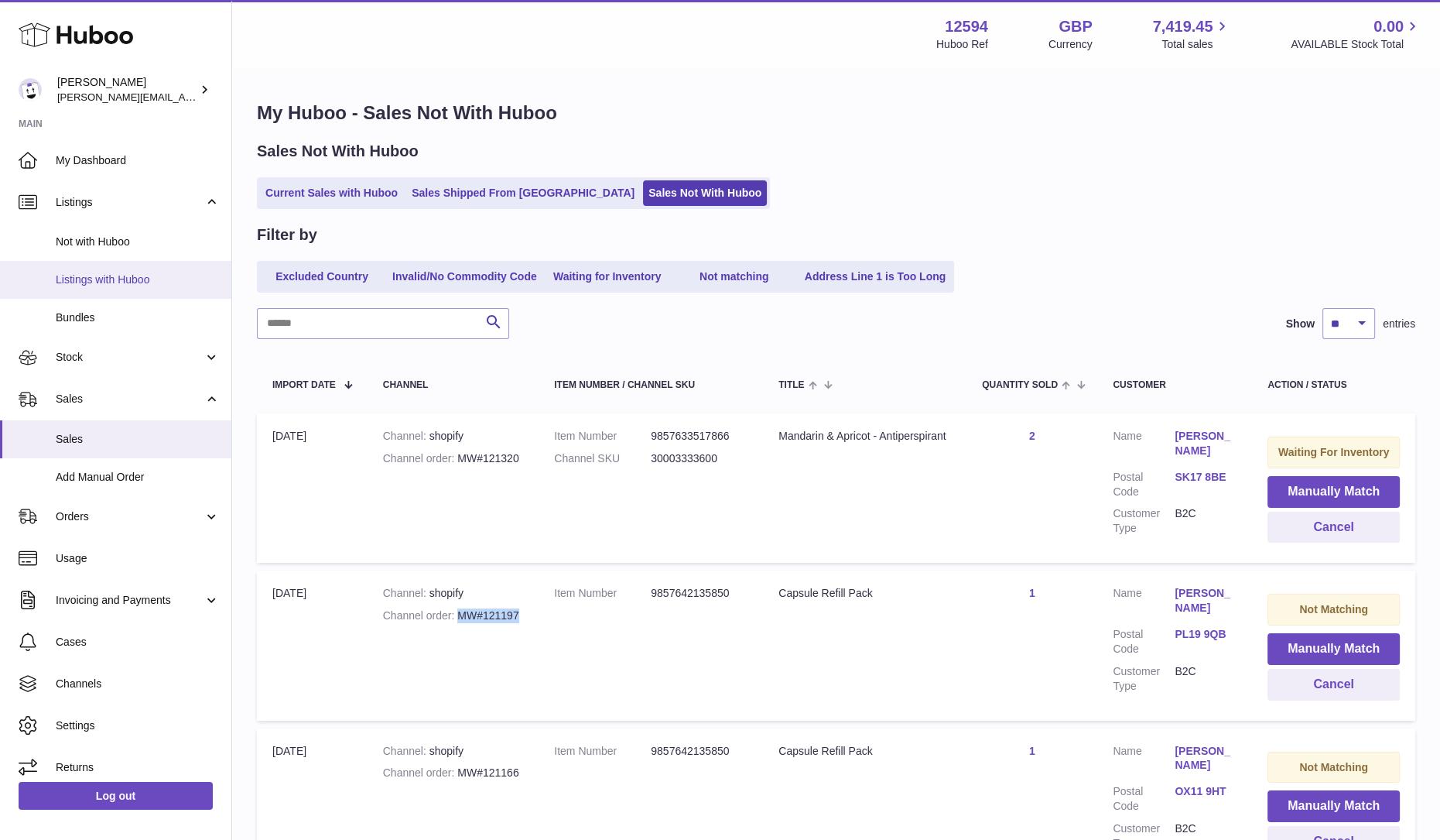
click at [93, 283] on span "Listings with Huboo" at bounding box center [138, 280] width 164 height 14
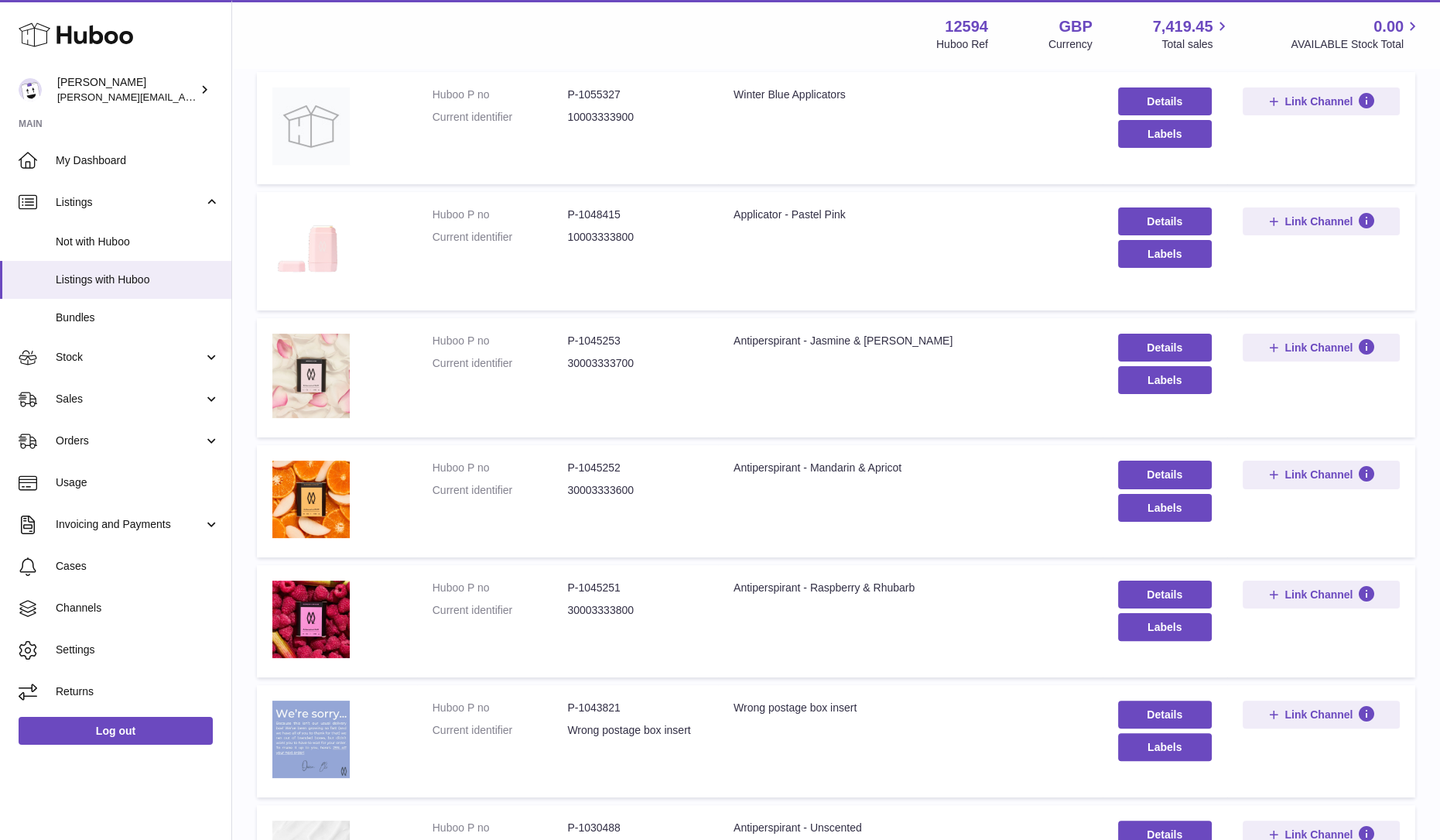
scroll to position [817, 0]
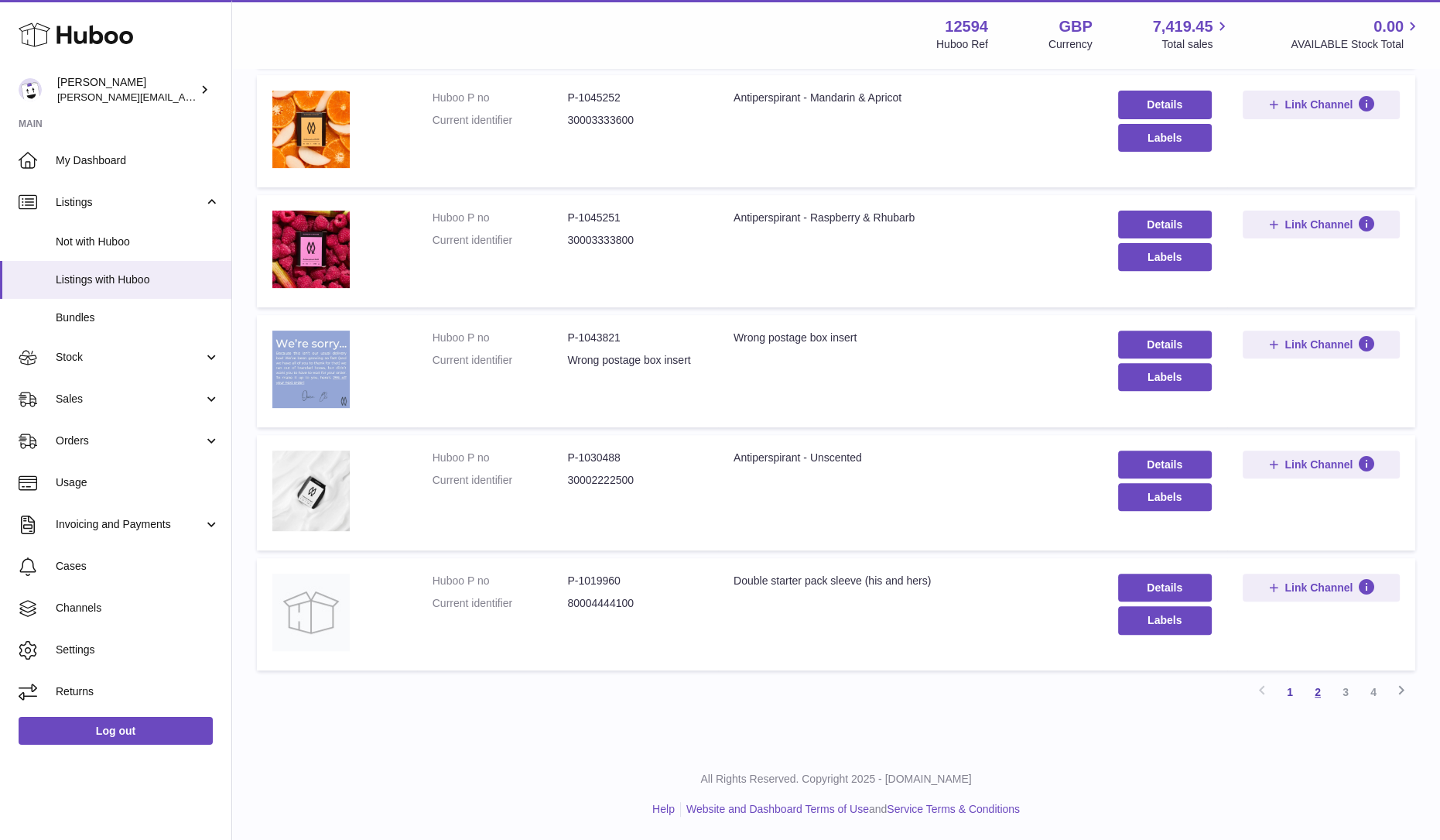
click at [1330, 699] on link "2" at bounding box center [1318, 691] width 28 height 28
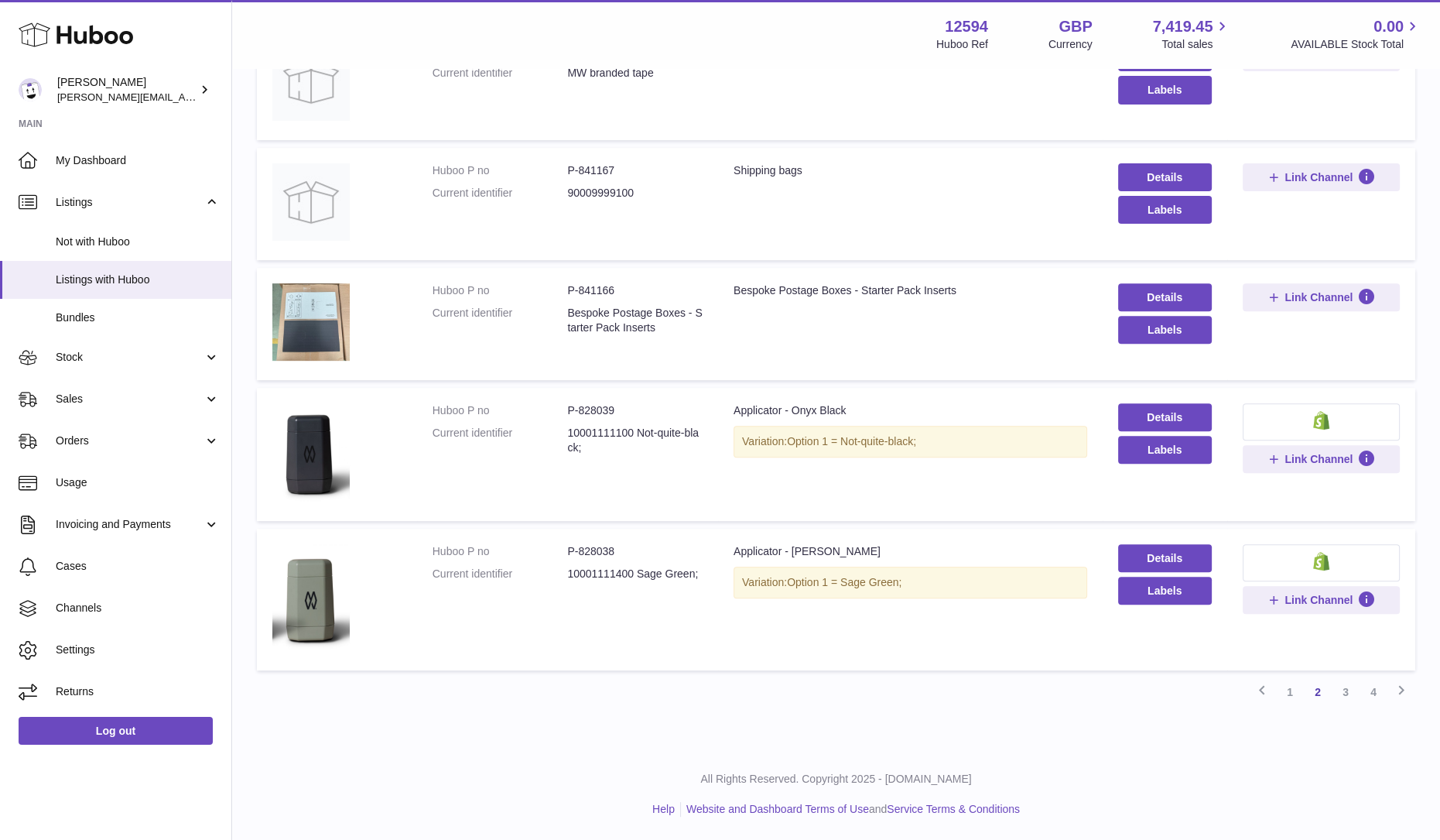
scroll to position [851, 0]
click at [1335, 686] on link "3" at bounding box center [1345, 691] width 28 height 28
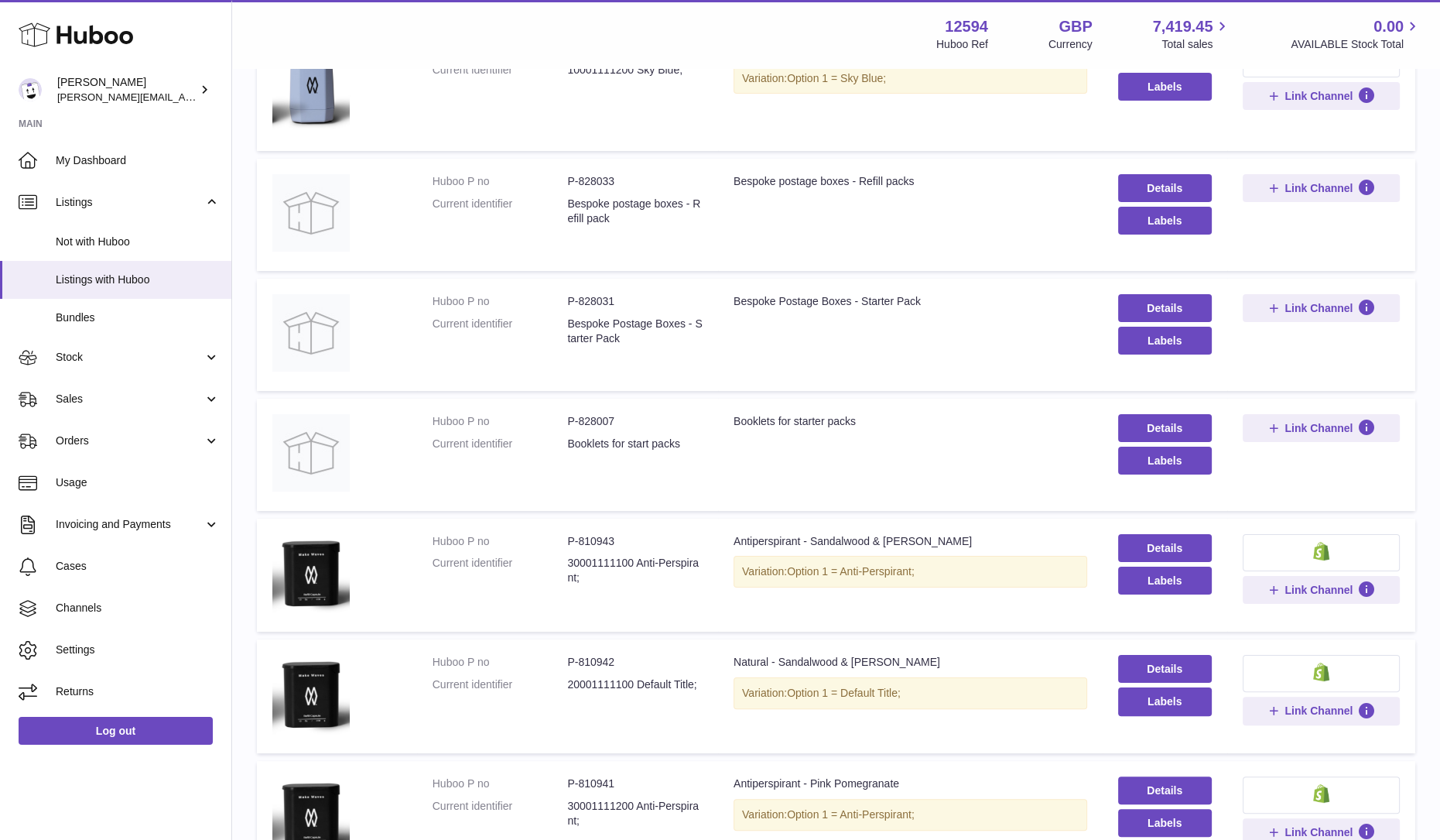
scroll to position [359, 0]
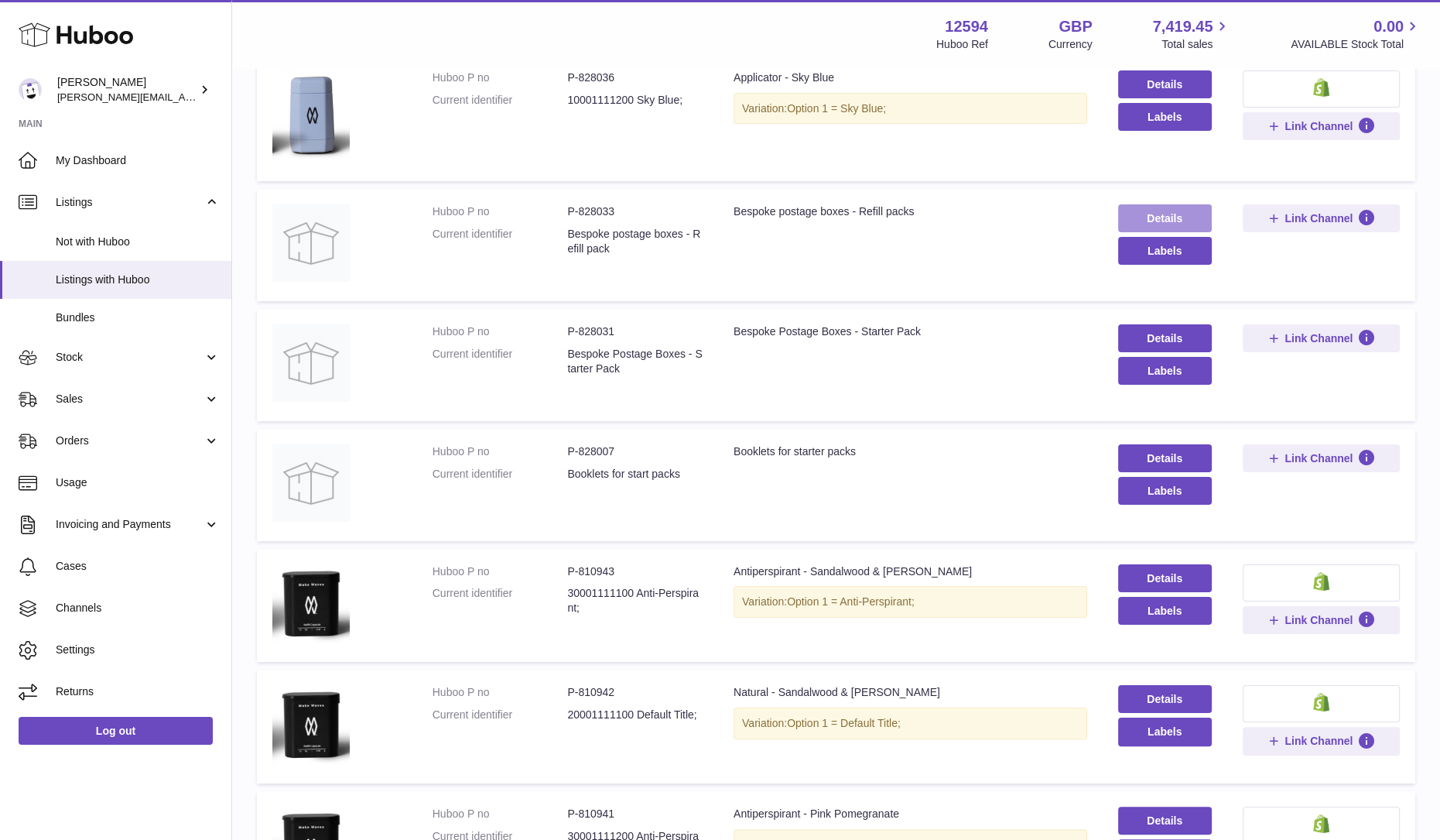
click at [1161, 219] on link "Details" at bounding box center [1165, 218] width 94 height 28
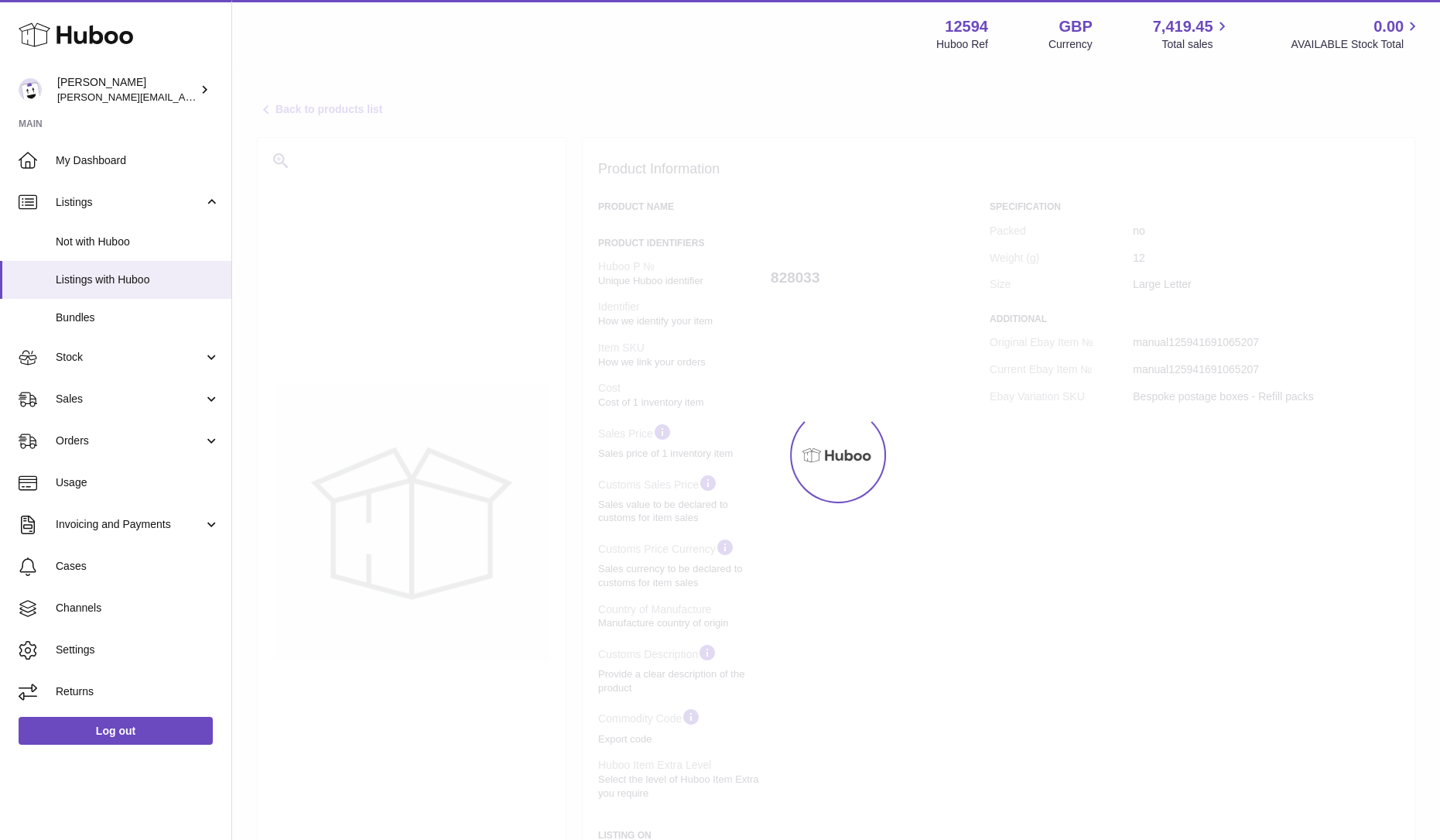
select select "***"
select select "****"
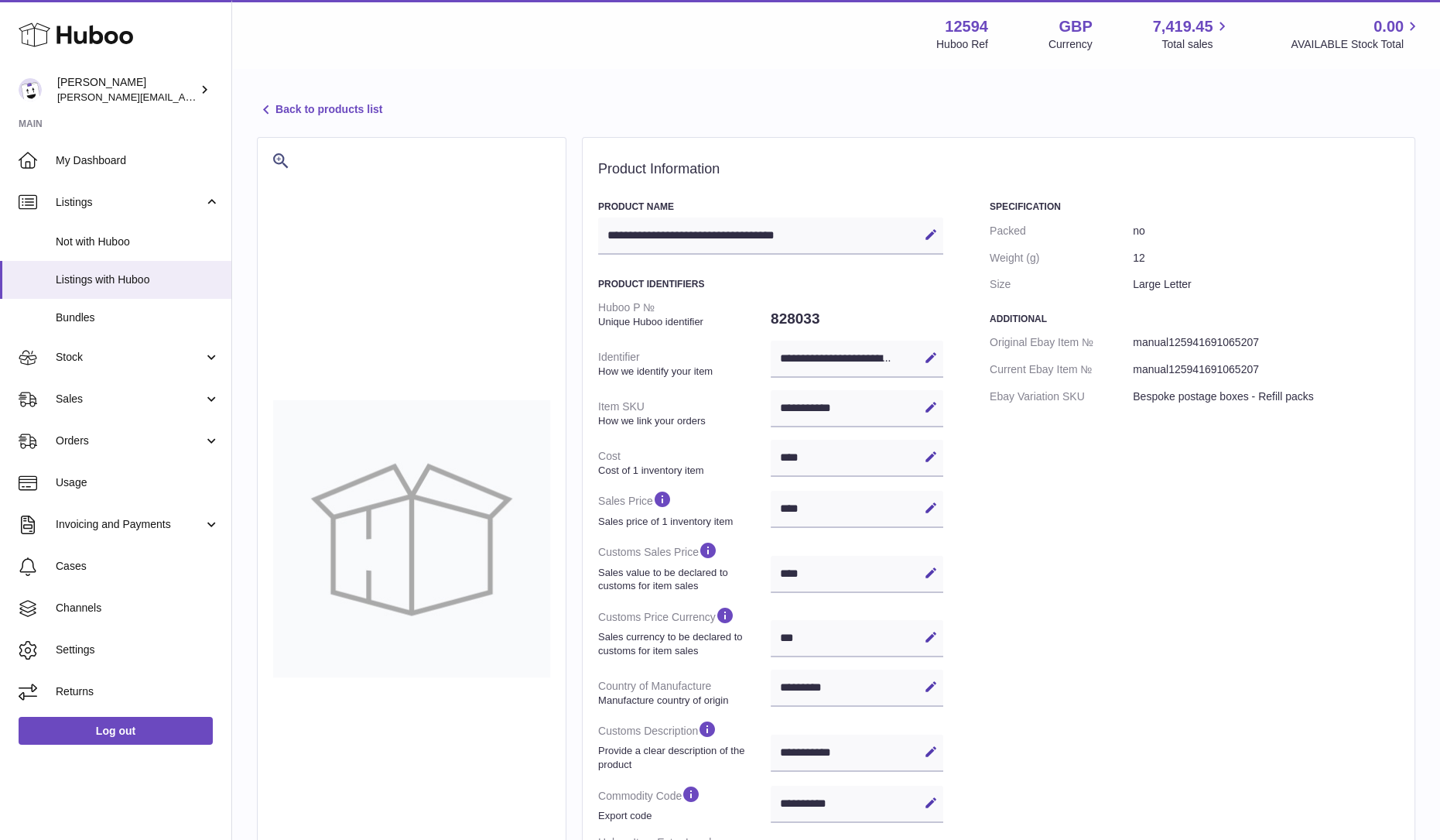
drag, startPoint x: 827, startPoint y: 407, endPoint x: 766, endPoint y: 406, distance: 61.0
click at [766, 406] on dl "**********" at bounding box center [771, 589] width 345 height 589
click at [900, 397] on div "**********" at bounding box center [856, 408] width 173 height 37
click at [852, 409] on div "**********" at bounding box center [856, 408] width 173 height 37
drag, startPoint x: 851, startPoint y: 409, endPoint x: 793, endPoint y: 410, distance: 58.0
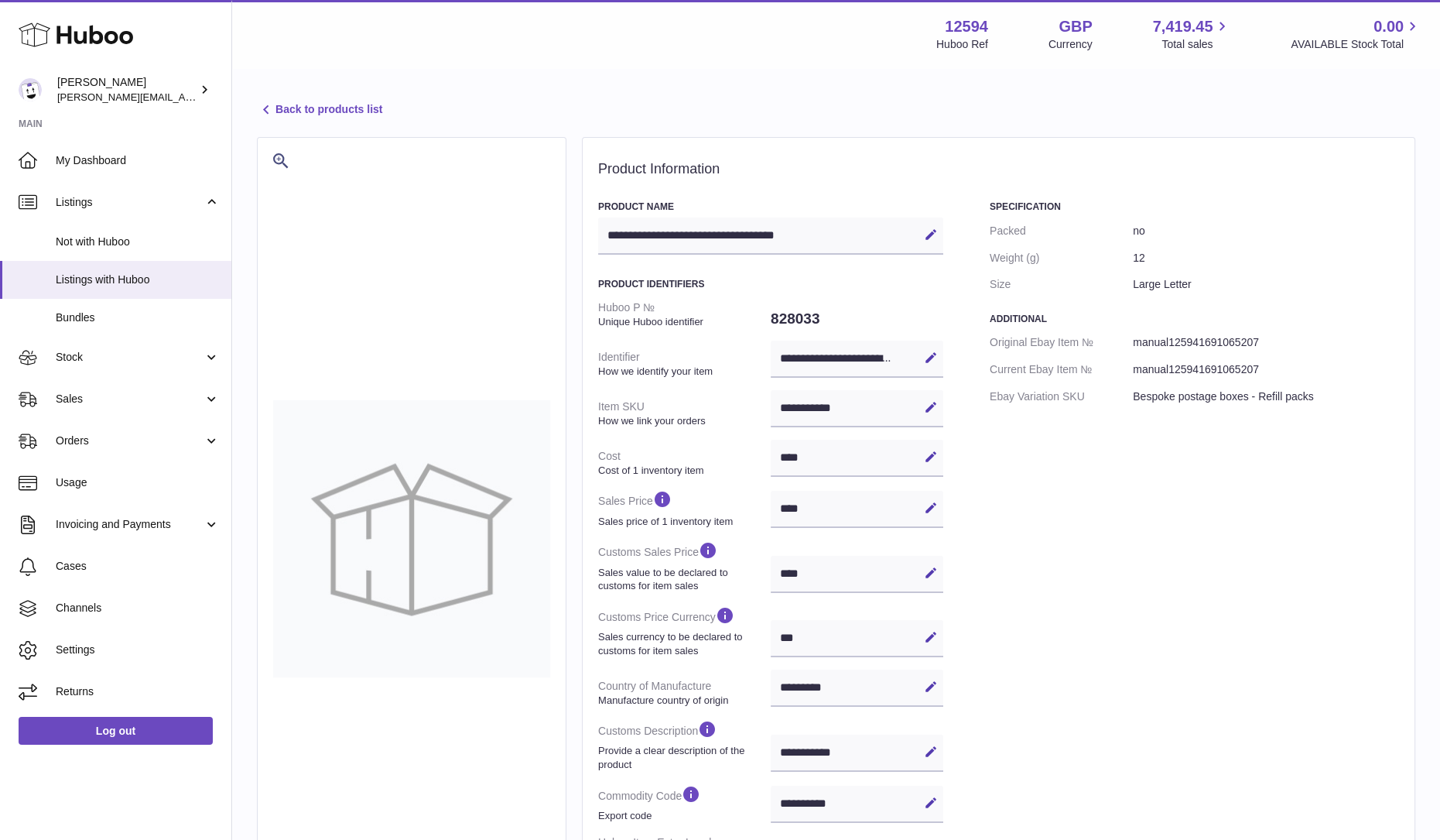
click at [793, 410] on div "**********" at bounding box center [856, 408] width 173 height 37
click at [62, 356] on span "Stock" at bounding box center [130, 357] width 148 height 14
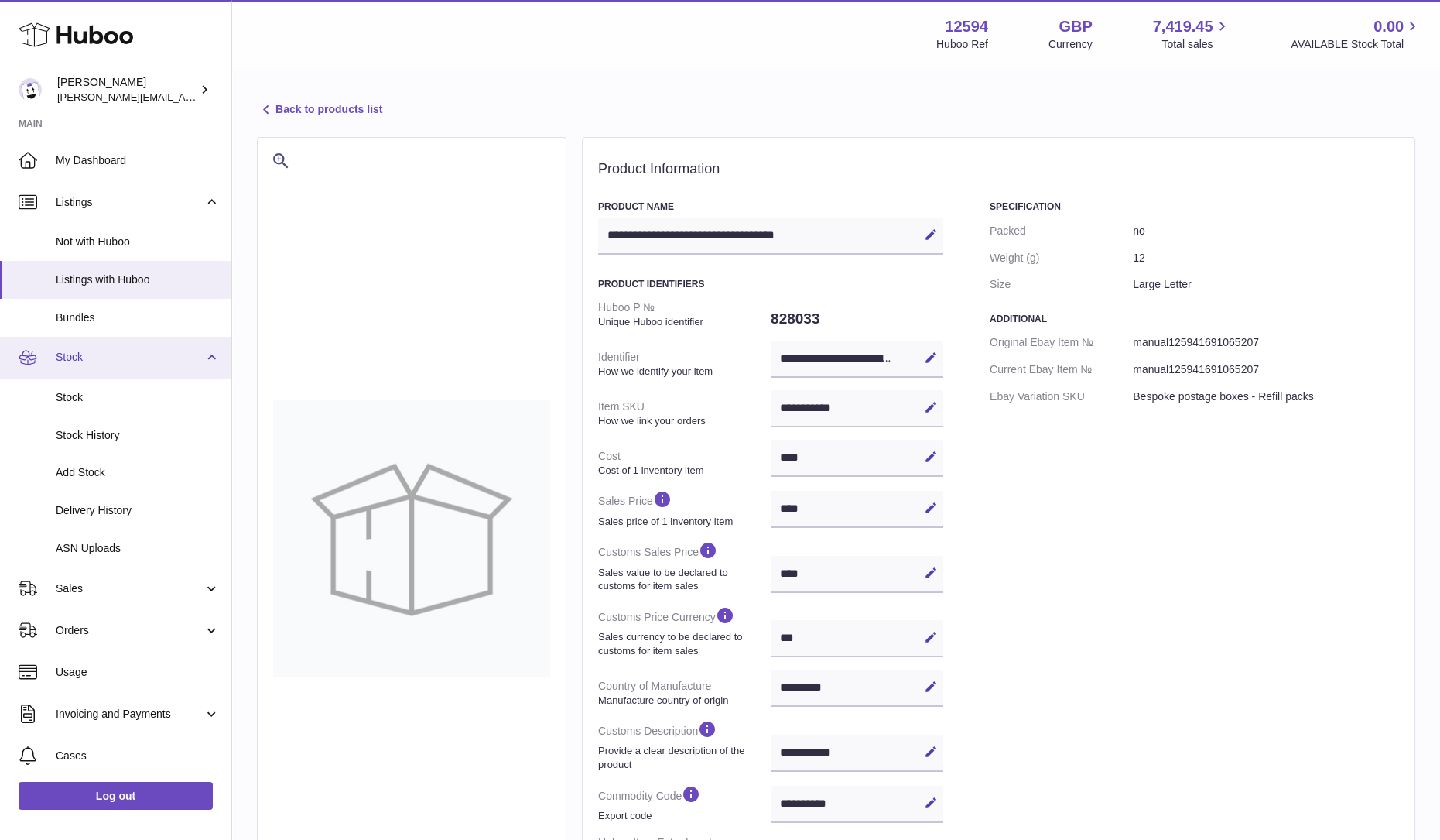
click at [83, 355] on span "Stock" at bounding box center [130, 357] width 148 height 14
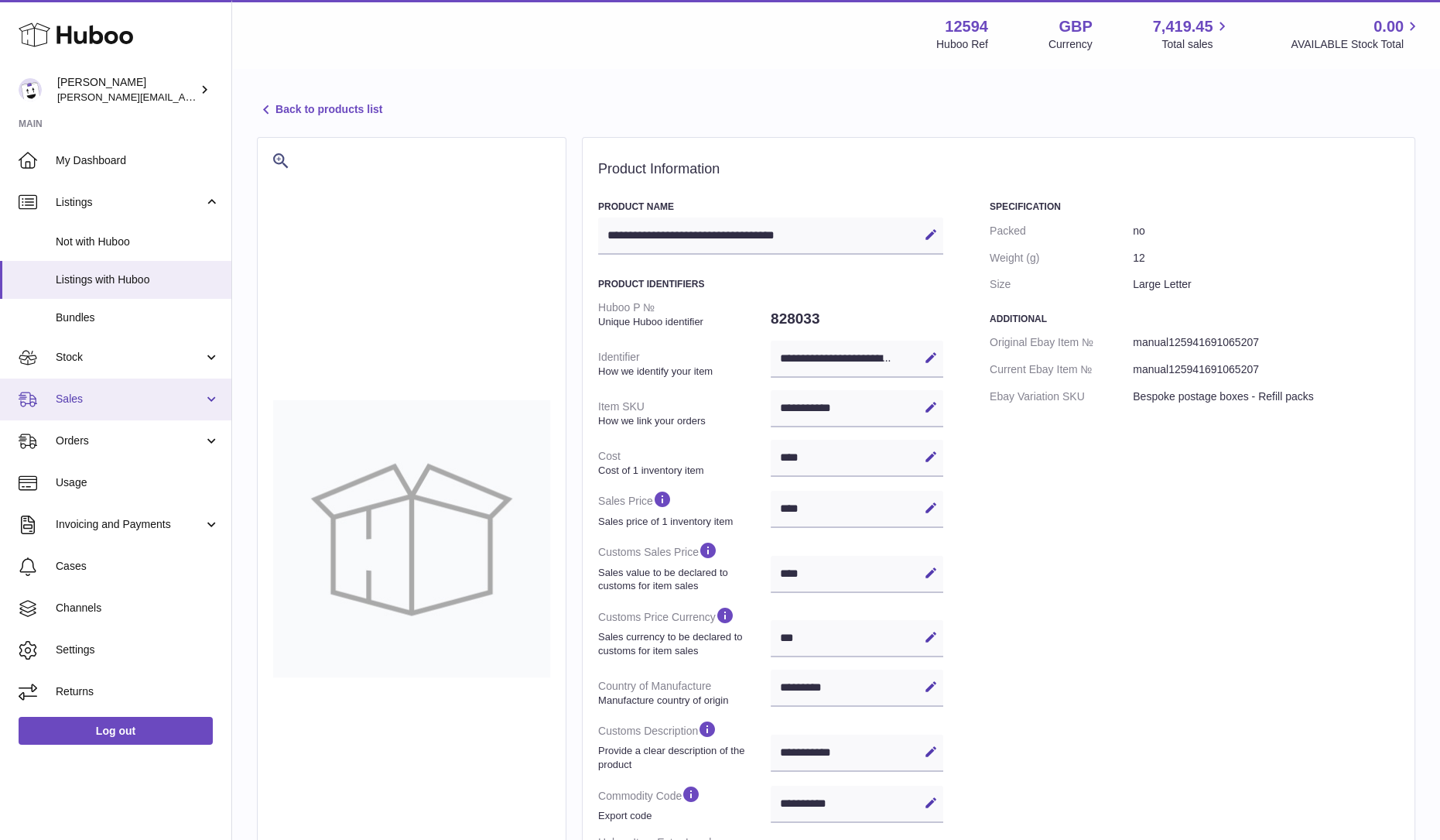
click at [66, 406] on link "Sales" at bounding box center [116, 399] width 231 height 42
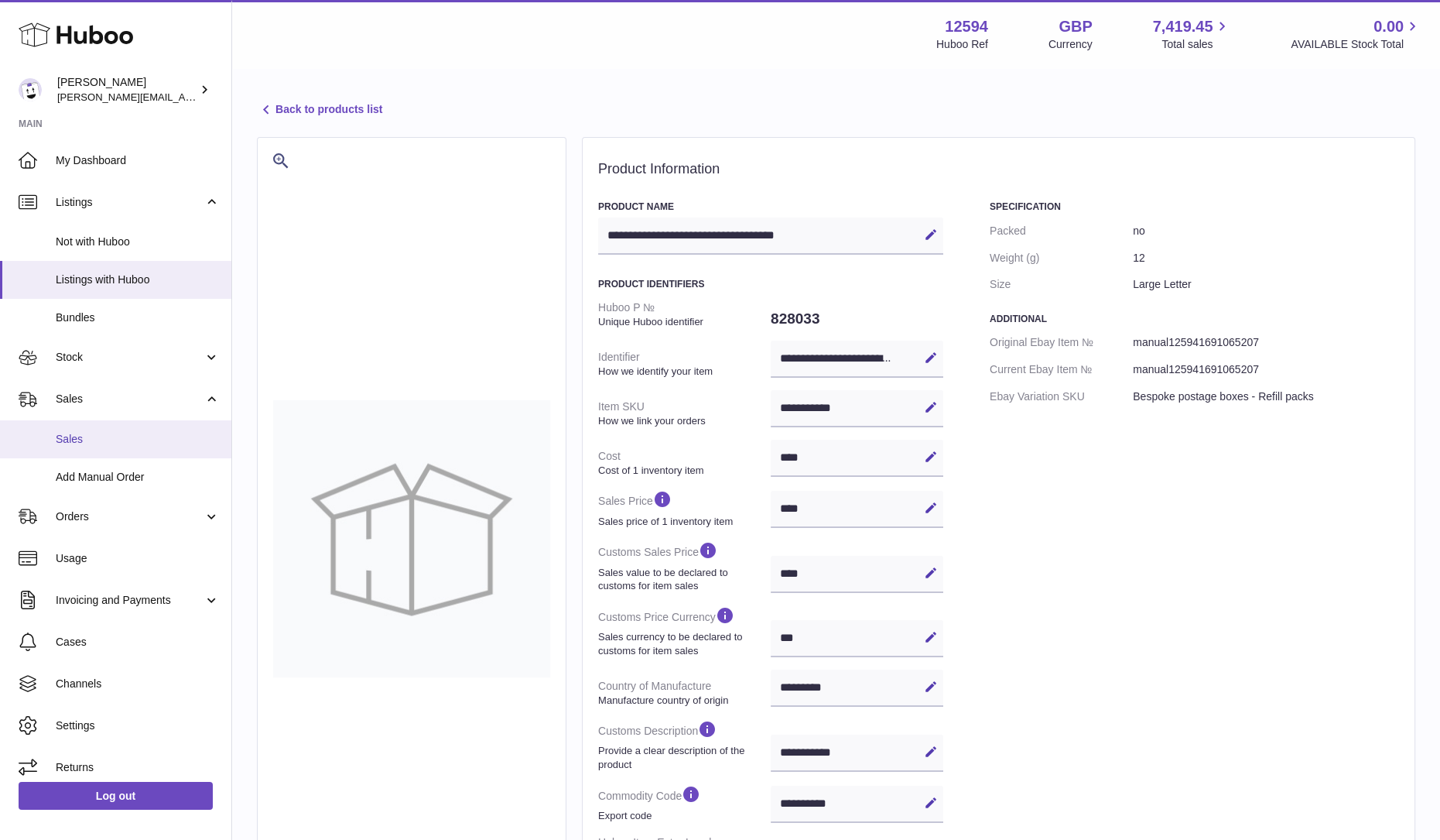
click at [78, 442] on span "Sales" at bounding box center [138, 439] width 164 height 14
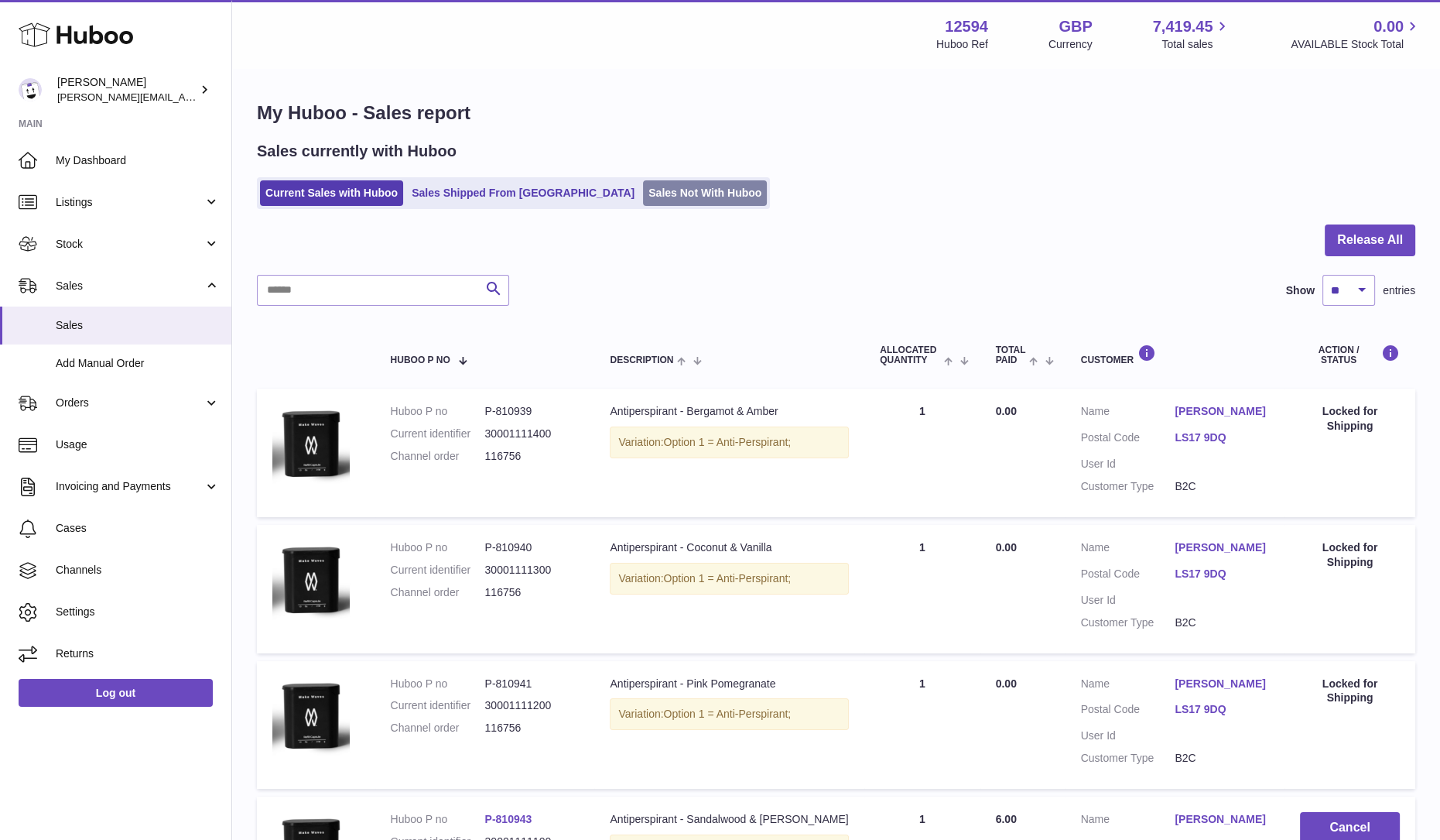
click at [643, 186] on link "Sales Not With Huboo" at bounding box center [705, 193] width 124 height 25
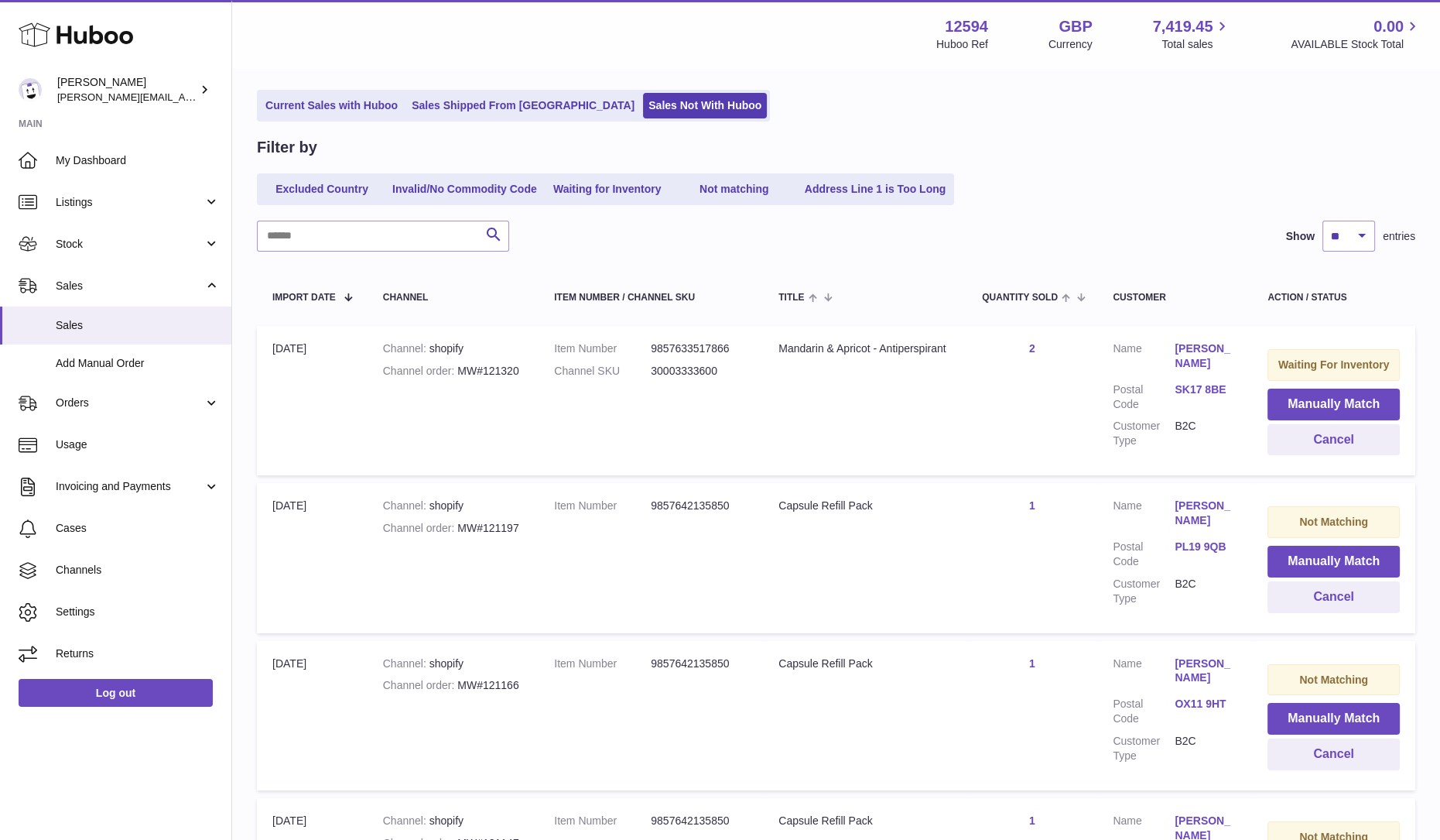
scroll to position [192, 0]
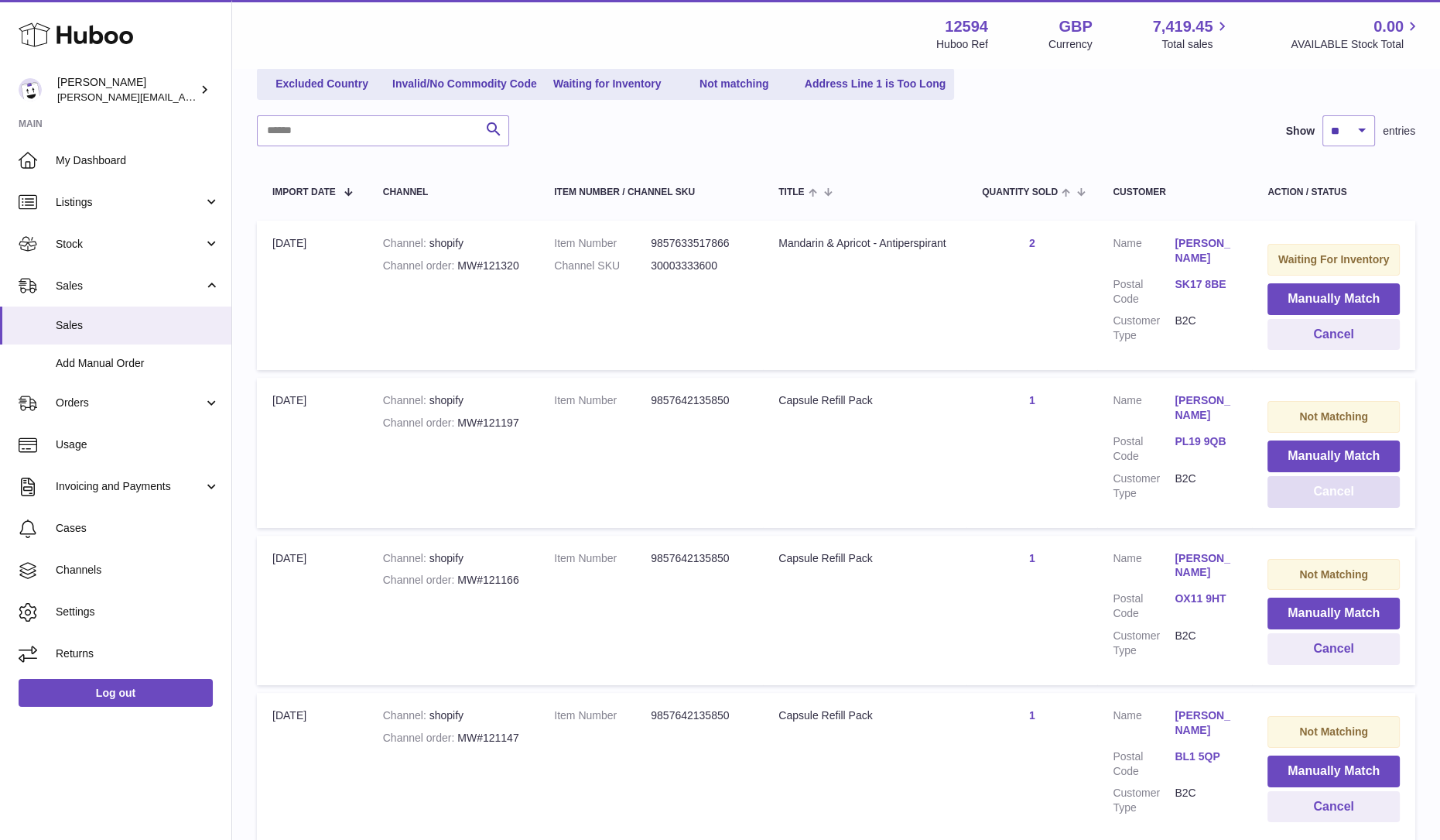
click at [1315, 495] on button "Cancel" at bounding box center [1333, 491] width 133 height 32
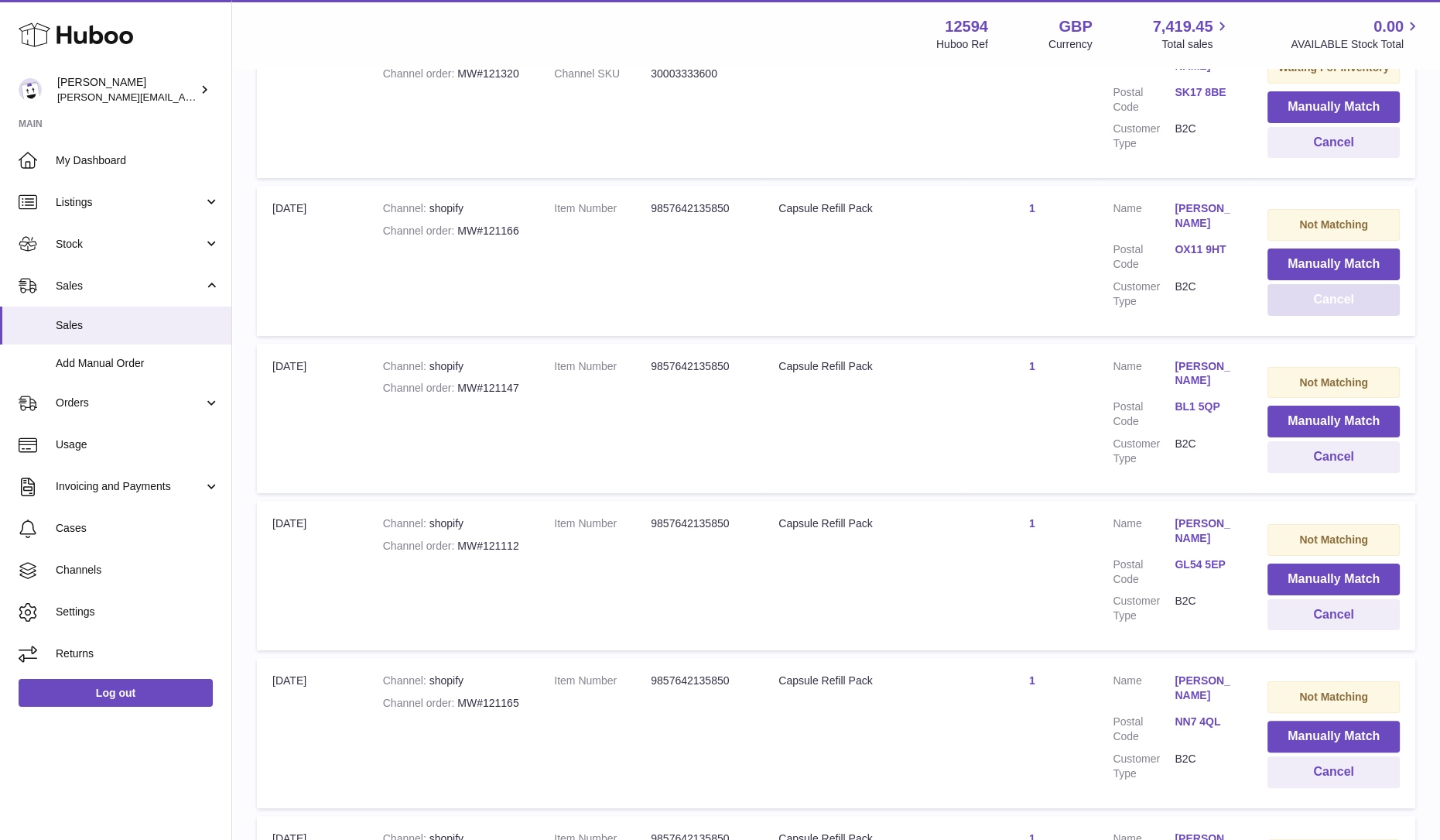
scroll to position [387, 0]
click at [1304, 451] on button "Cancel" at bounding box center [1333, 455] width 133 height 32
click at [1306, 611] on button "Cancel" at bounding box center [1333, 612] width 133 height 32
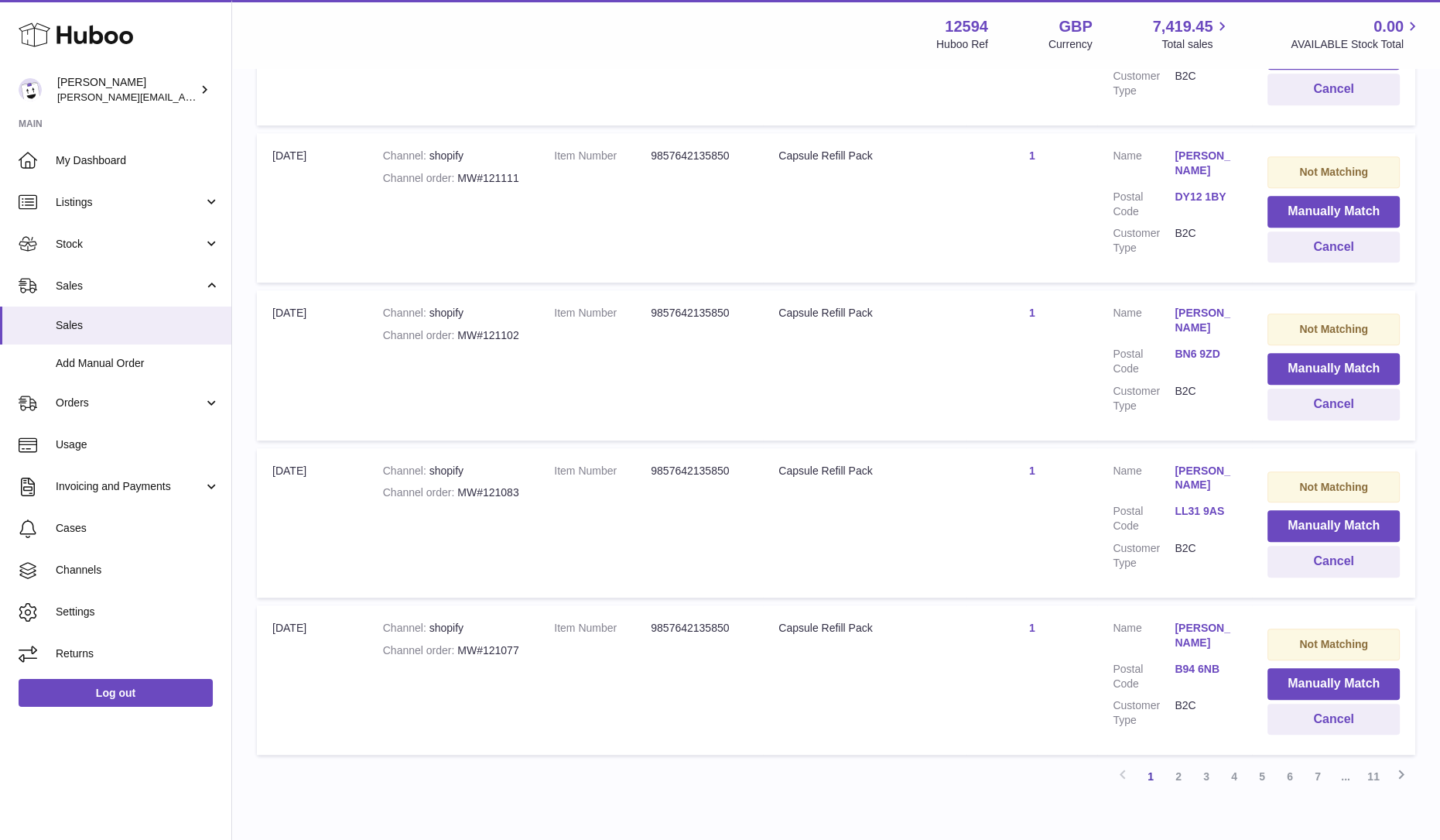
scroll to position [1303, 0]
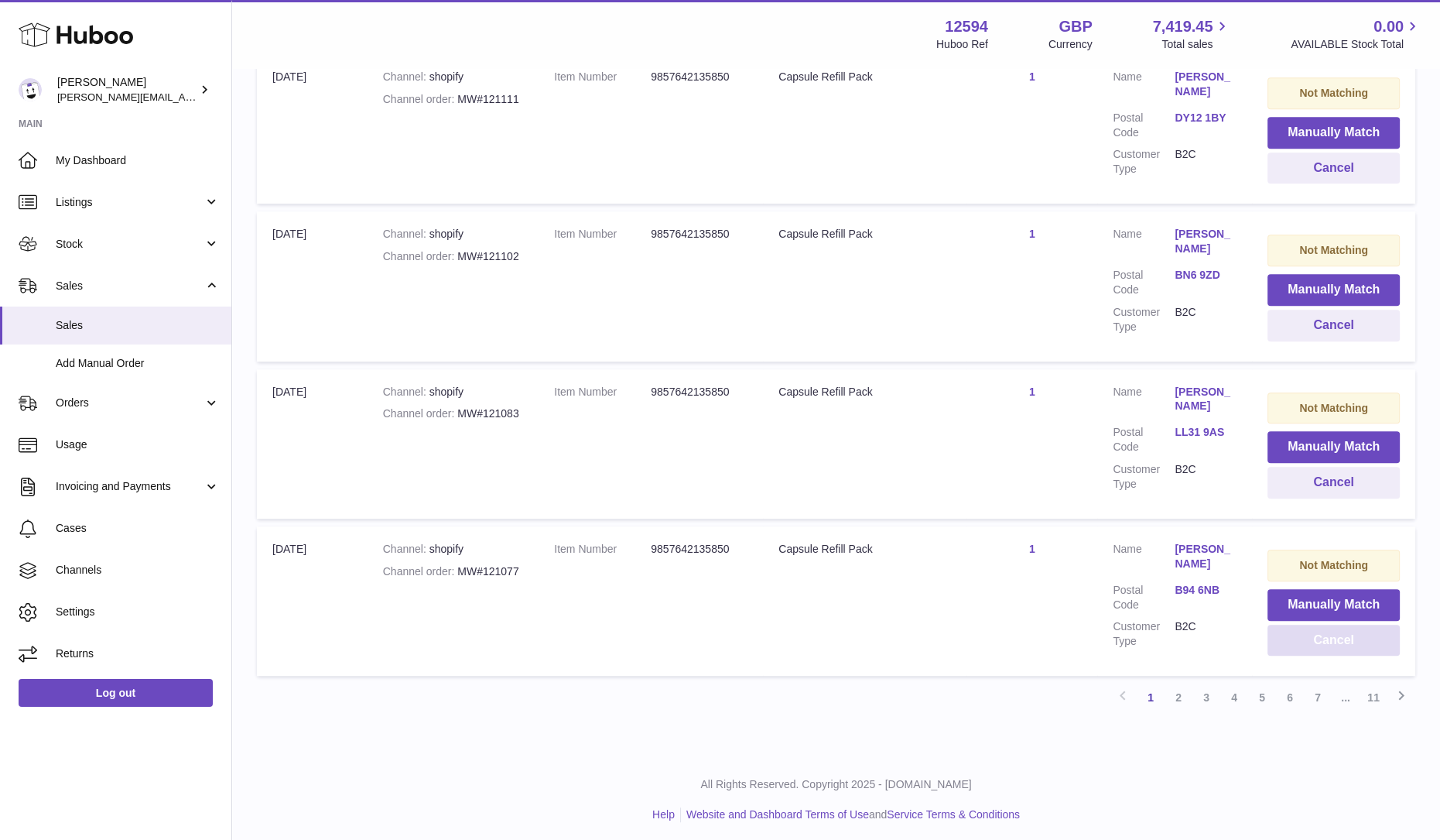
click at [1302, 630] on button "Cancel" at bounding box center [1333, 639] width 133 height 32
click at [1333, 483] on button "Cancel" at bounding box center [1333, 482] width 133 height 32
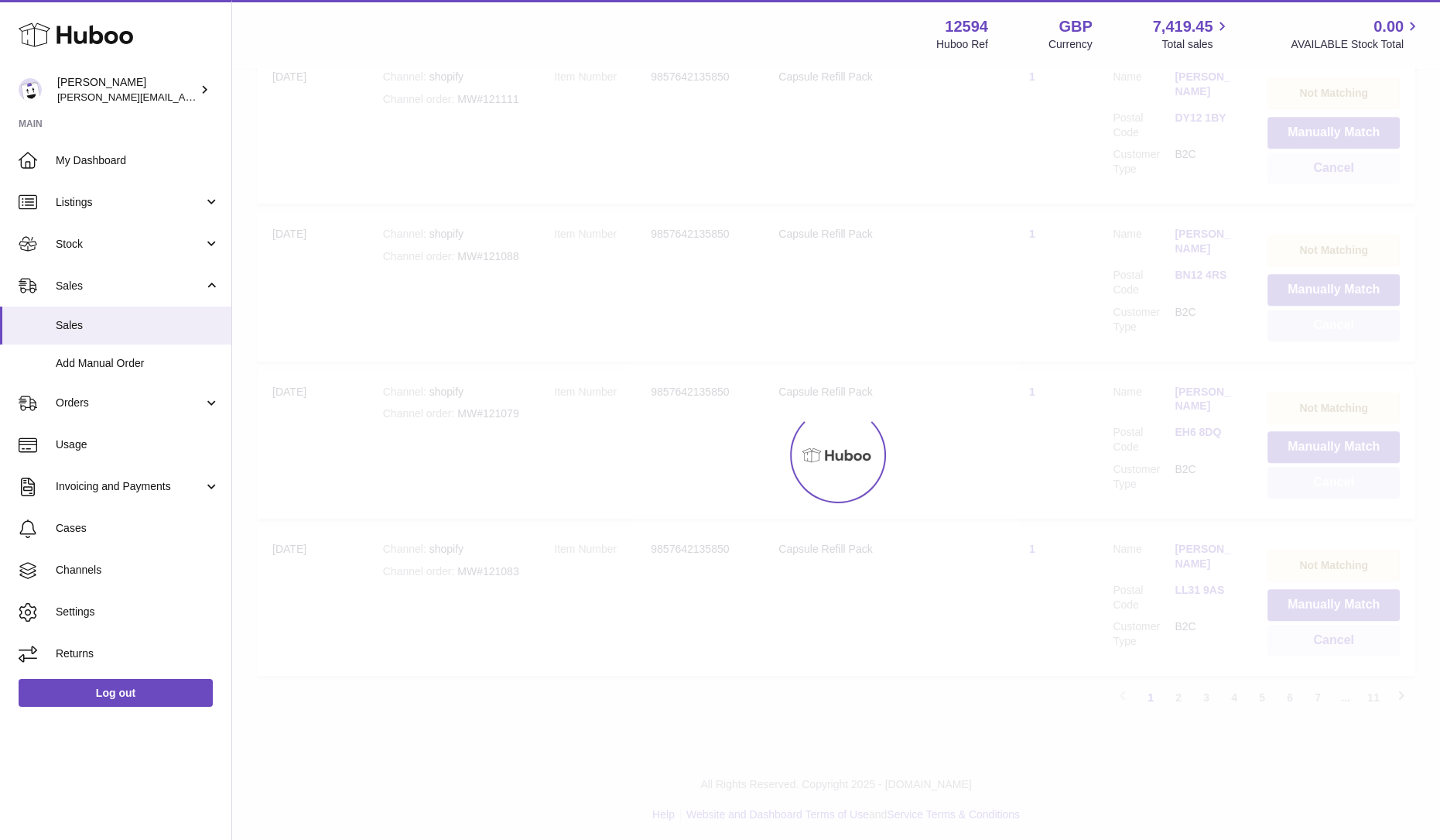
scroll to position [1299, 0]
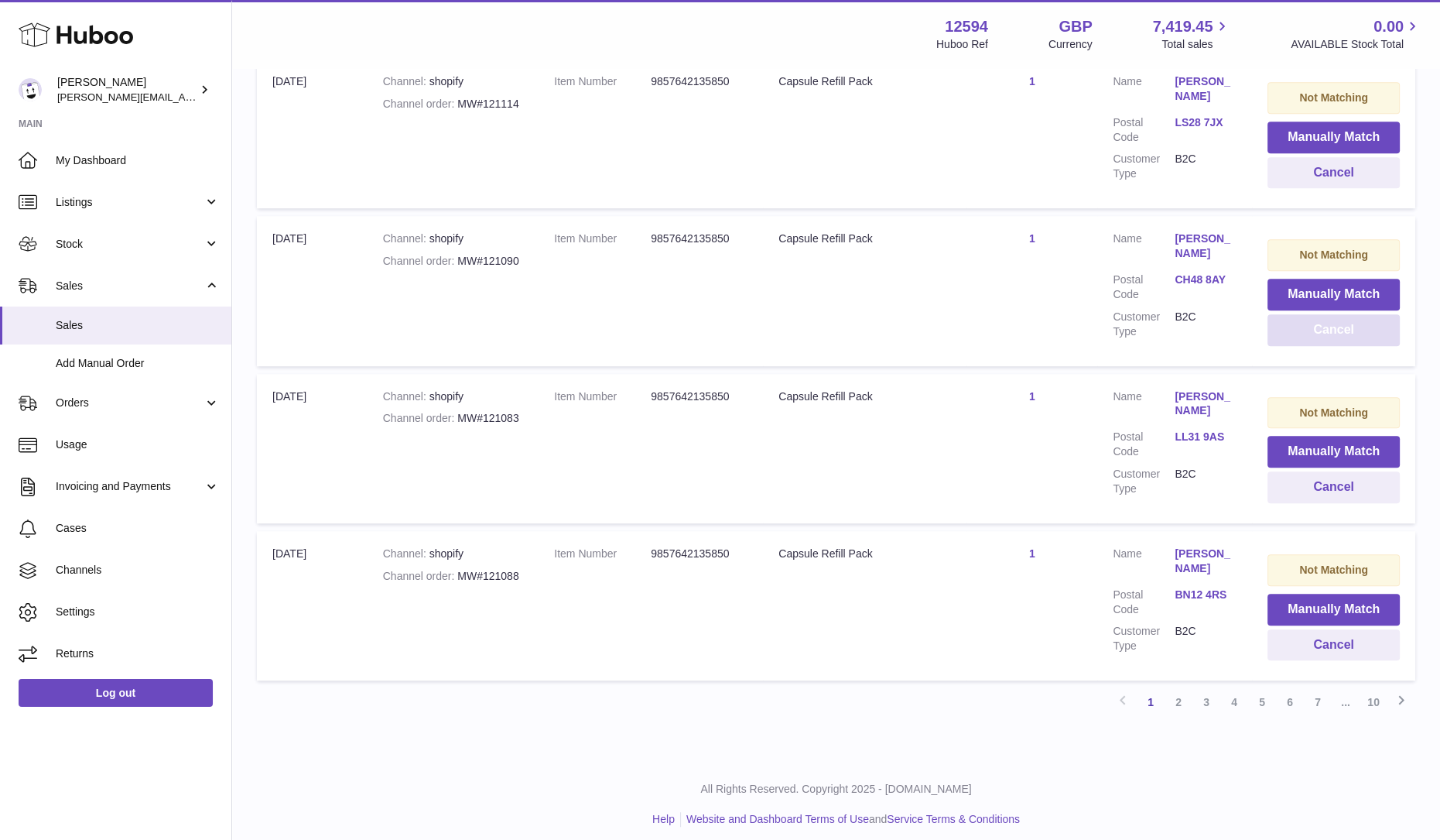
click at [1330, 315] on button "Cancel" at bounding box center [1333, 330] width 133 height 32
click at [1320, 170] on button "Cancel" at bounding box center [1333, 173] width 133 height 32
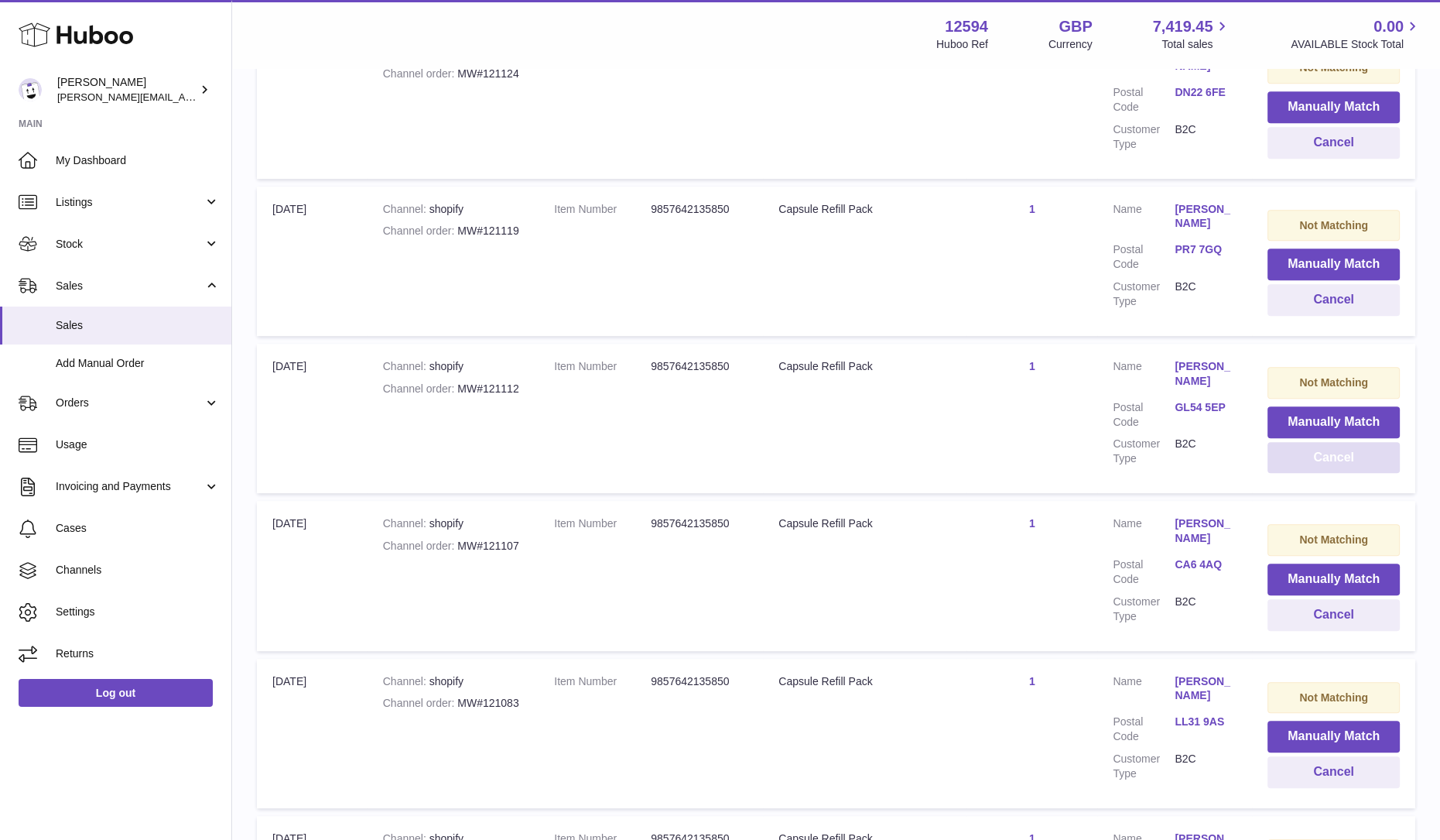
scroll to position [1013, 0]
click at [1305, 285] on button "Cancel" at bounding box center [1333, 300] width 133 height 32
click at [1304, 141] on button "Cancel" at bounding box center [1333, 143] width 133 height 32
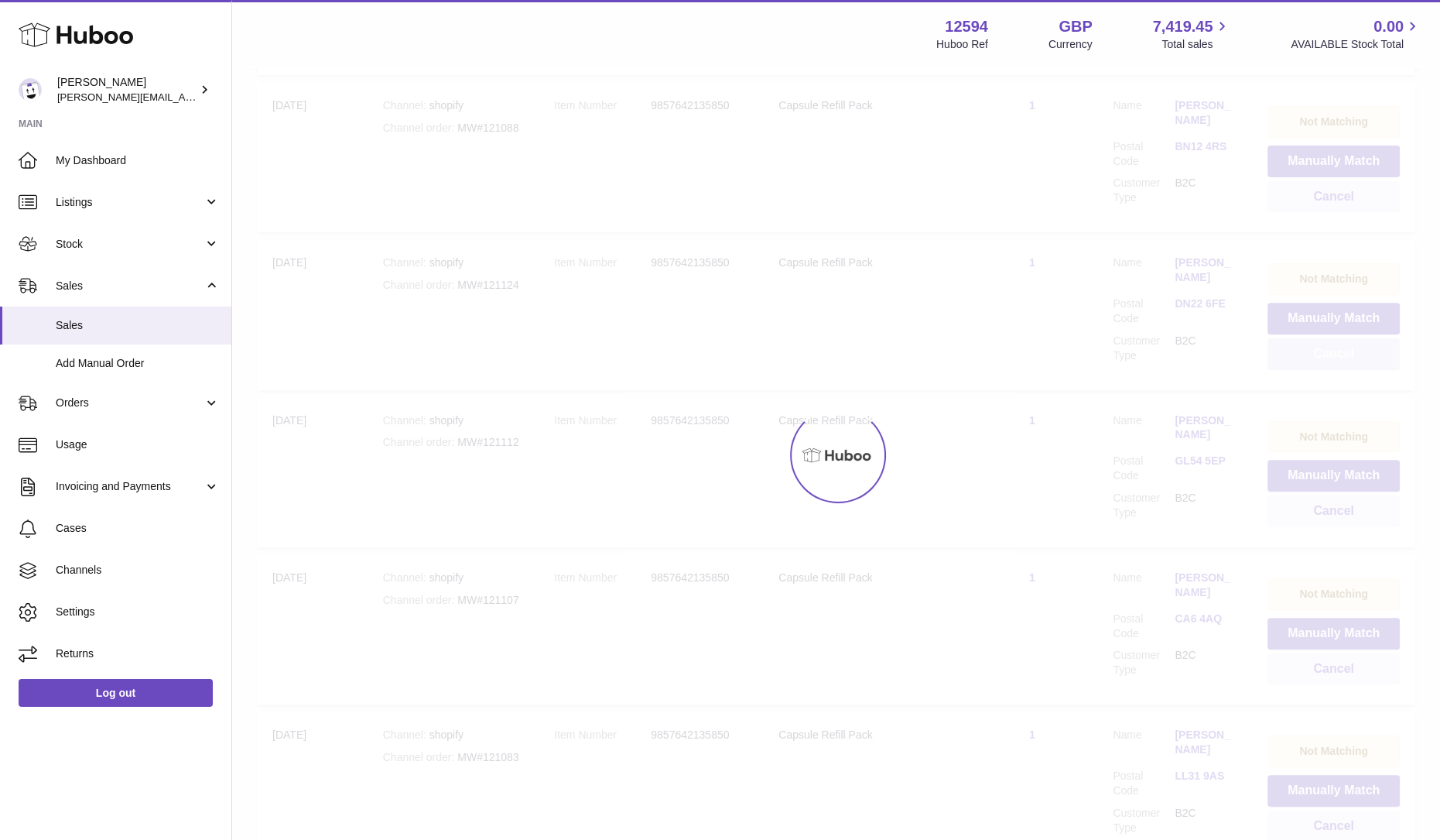
scroll to position [723, 0]
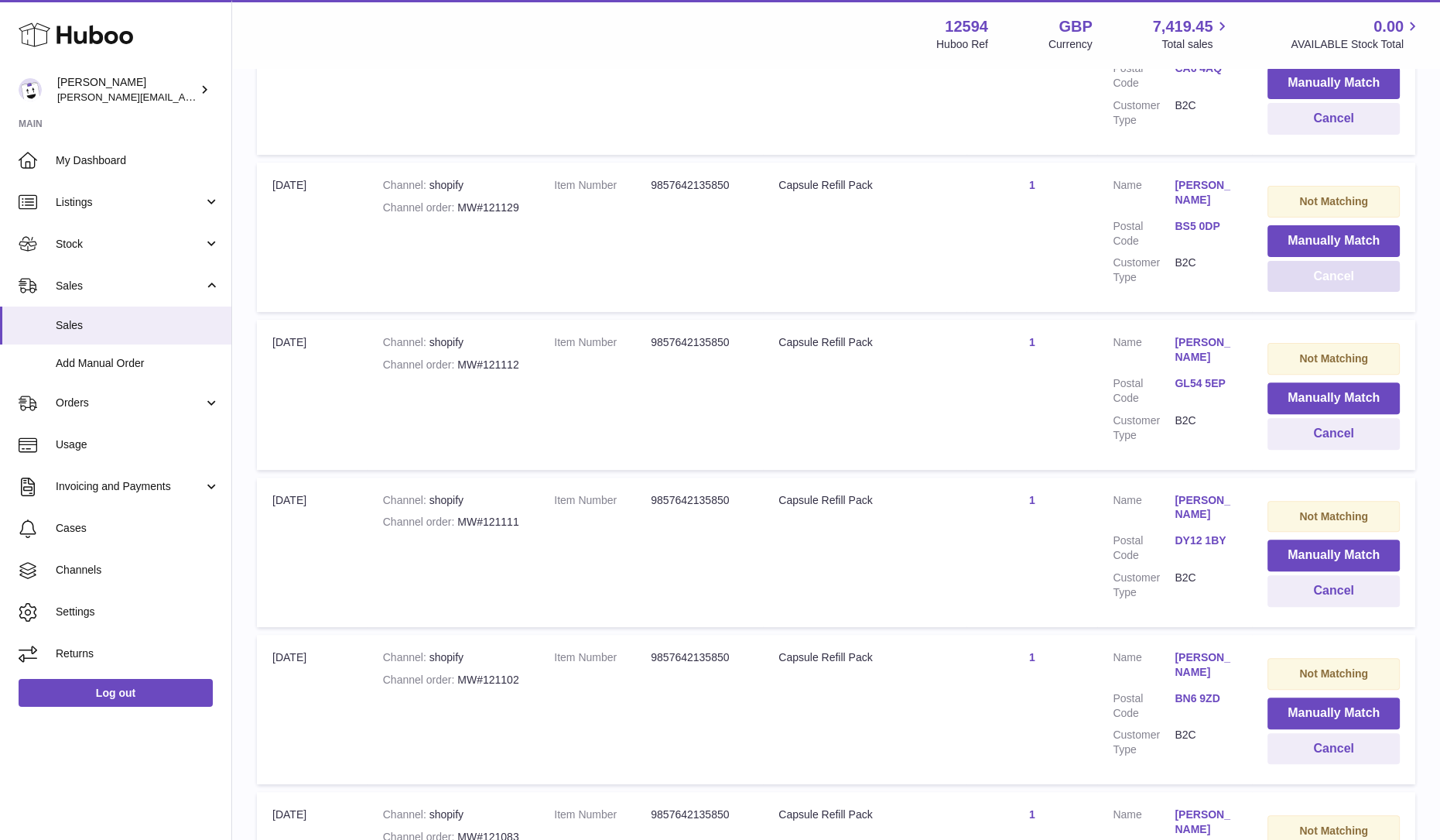
click at [1310, 263] on button "Cancel" at bounding box center [1333, 276] width 133 height 32
click at [1301, 425] on button "Cancel" at bounding box center [1333, 434] width 133 height 32
click at [1332, 582] on button "Cancel" at bounding box center [1333, 591] width 133 height 32
click at [1361, 750] on button "Cancel" at bounding box center [1333, 748] width 133 height 32
click at [1320, 276] on button "Cancel" at bounding box center [1333, 276] width 133 height 32
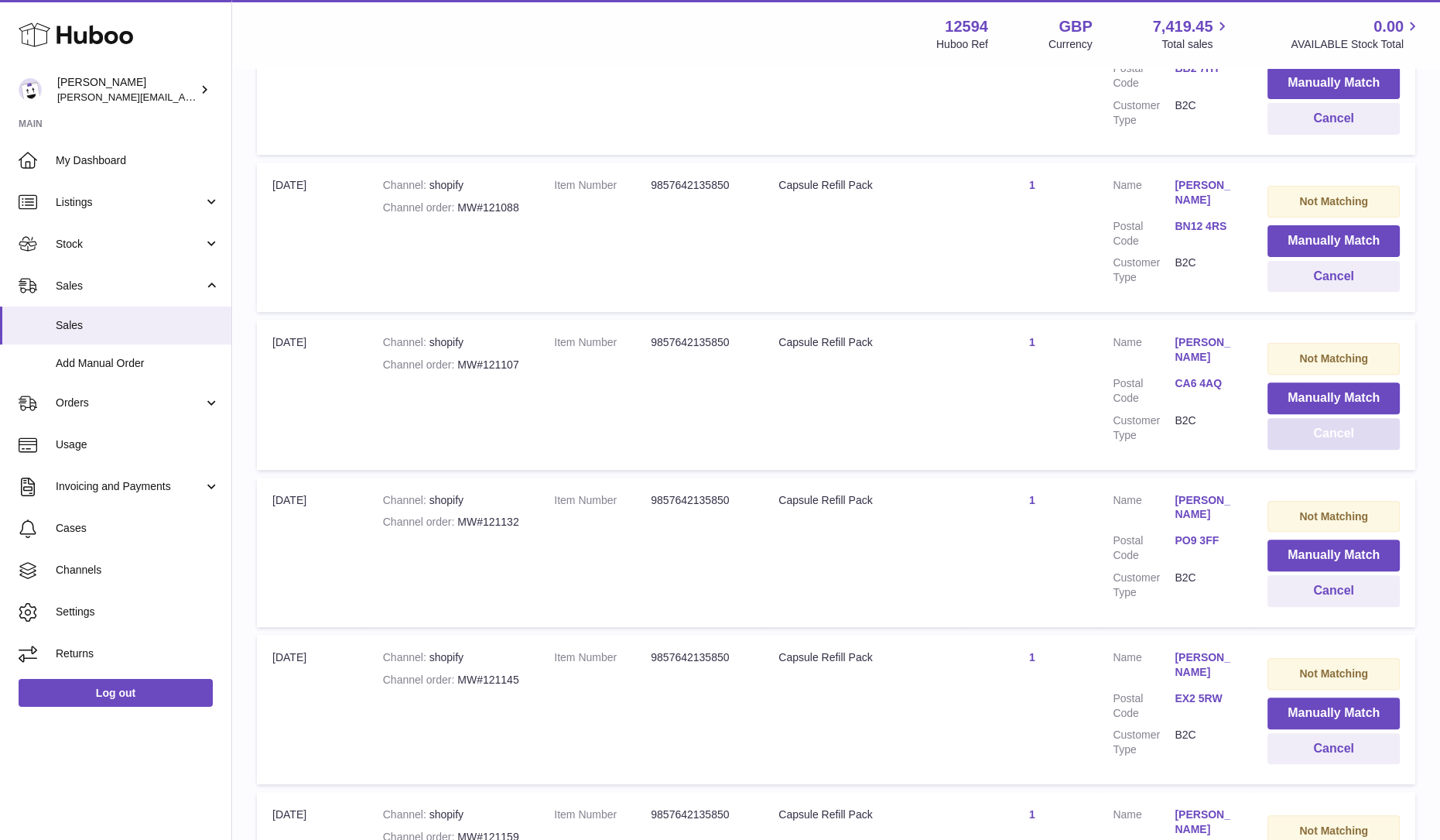
click at [1304, 431] on button "Cancel" at bounding box center [1333, 434] width 133 height 32
click at [1312, 586] on button "Cancel" at bounding box center [1333, 591] width 133 height 32
click at [1359, 742] on button "Cancel" at bounding box center [1333, 748] width 133 height 32
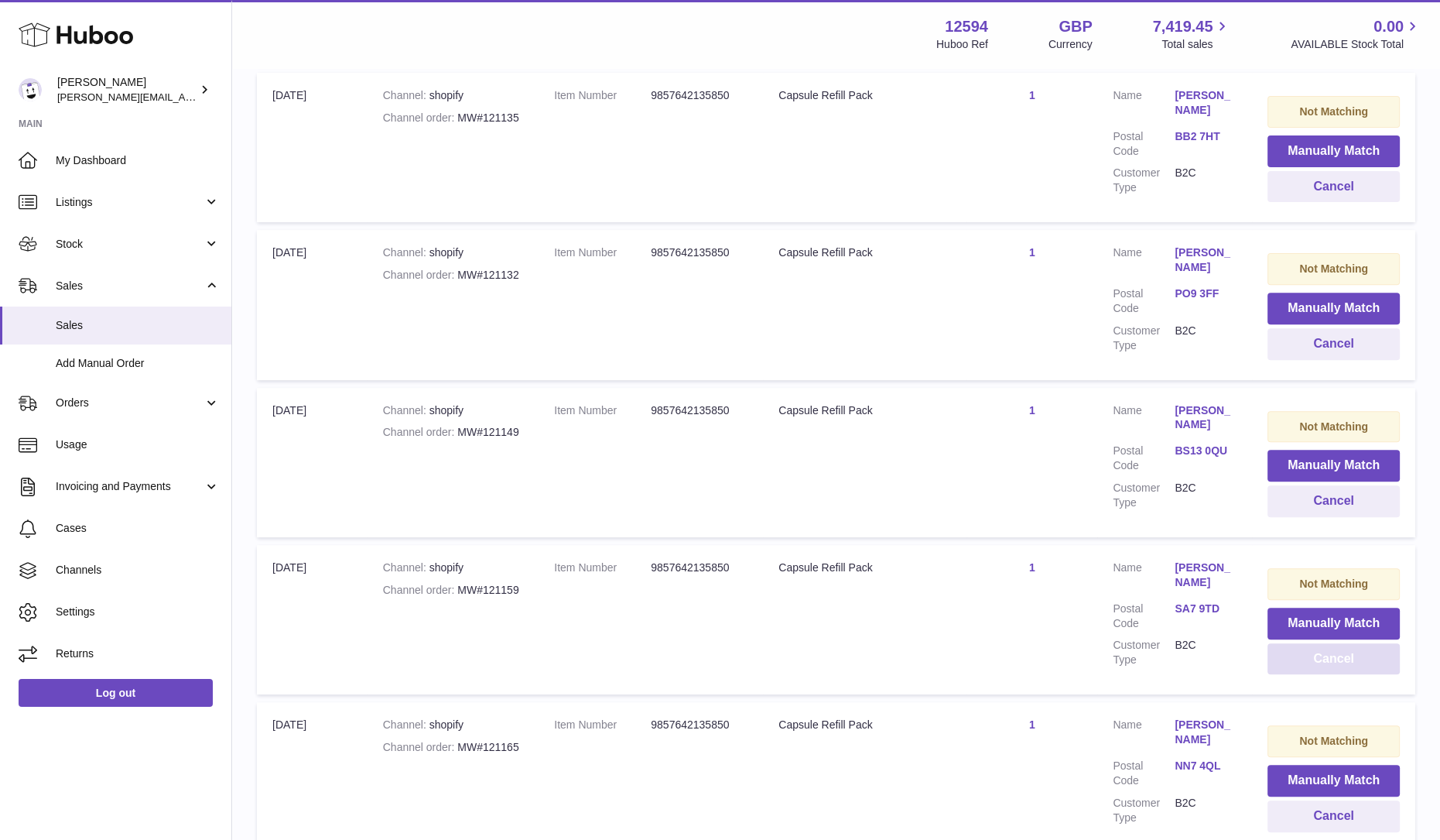
scroll to position [916, 0]
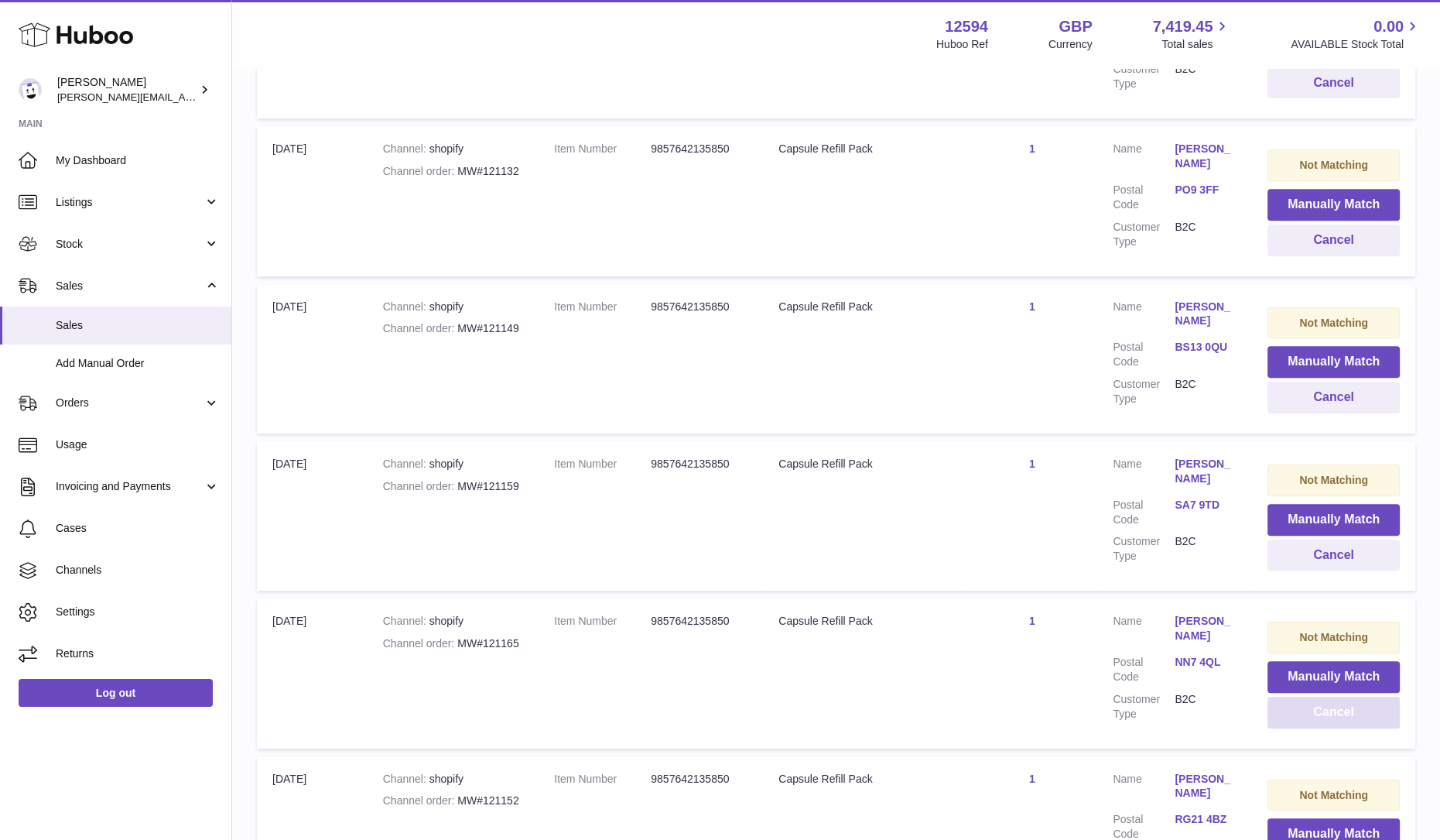
click at [1351, 715] on button "Cancel" at bounding box center [1333, 712] width 133 height 32
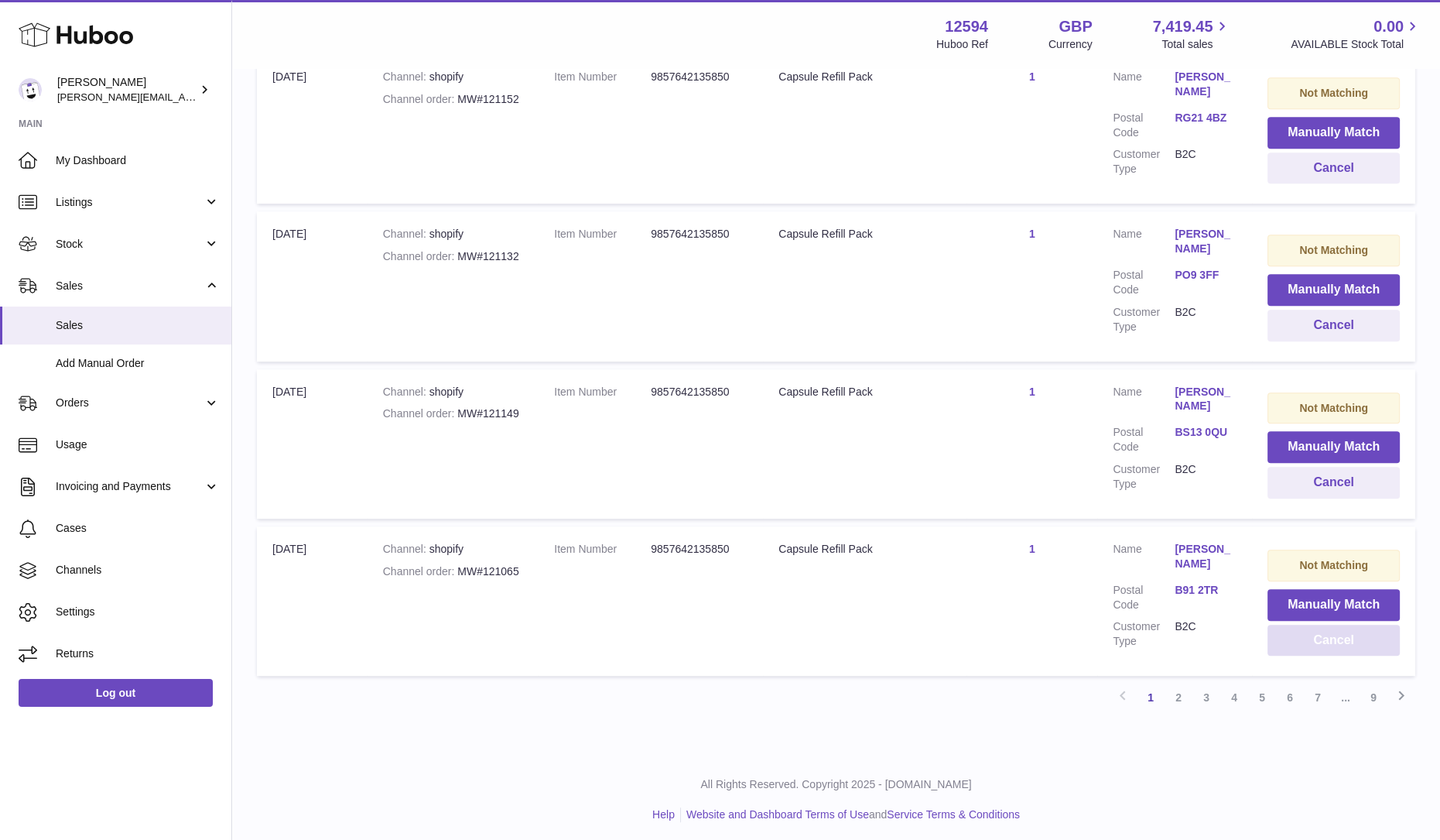
click at [1310, 632] on button "Cancel" at bounding box center [1333, 639] width 133 height 32
click at [1364, 489] on button "Cancel" at bounding box center [1333, 482] width 133 height 32
click at [1323, 639] on button "Cancel" at bounding box center [1333, 639] width 133 height 32
drag, startPoint x: 519, startPoint y: 565, endPoint x: 459, endPoint y: 565, distance: 60.0
click at [459, 565] on div "Channel order MW#120998" at bounding box center [453, 572] width 140 height 14
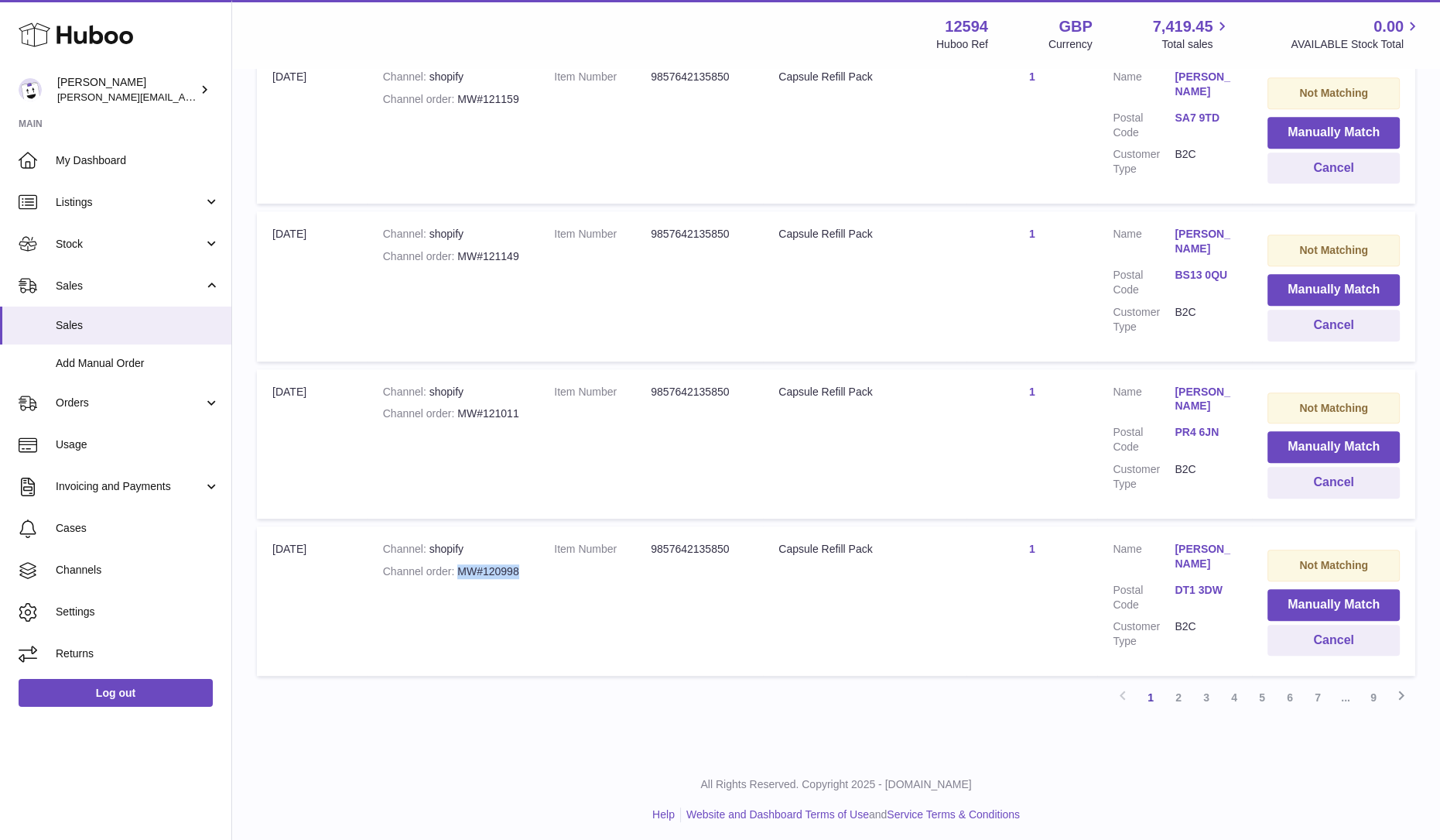
copy div "MW#120998"
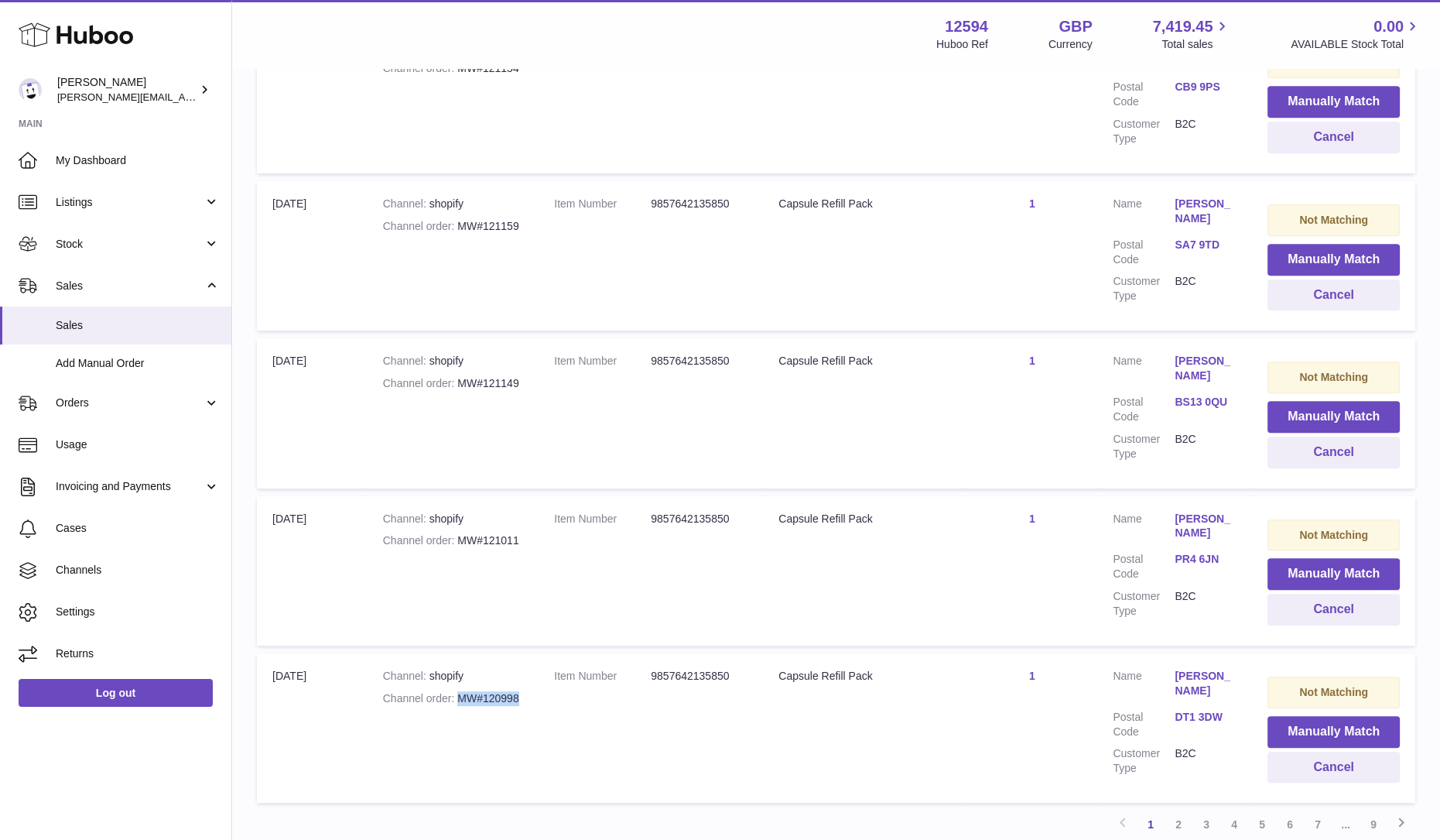
scroll to position [1110, 0]
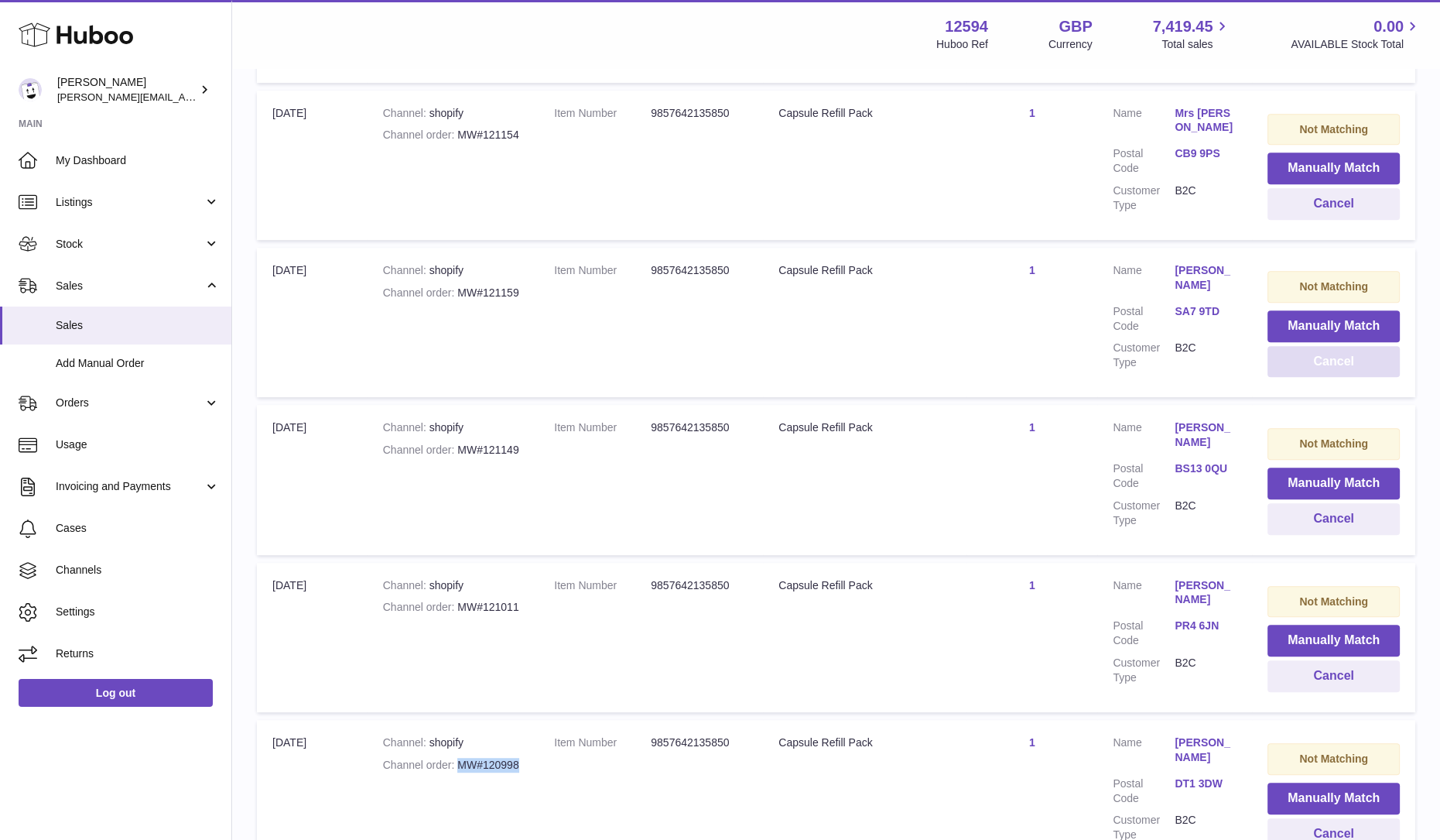
click at [1317, 359] on button "Cancel" at bounding box center [1333, 361] width 133 height 32
click at [1305, 205] on button "Cancel" at bounding box center [1333, 203] width 133 height 32
click at [1318, 350] on button "Cancel" at bounding box center [1333, 361] width 133 height 32
click at [1332, 519] on button "Cancel" at bounding box center [1333, 518] width 133 height 32
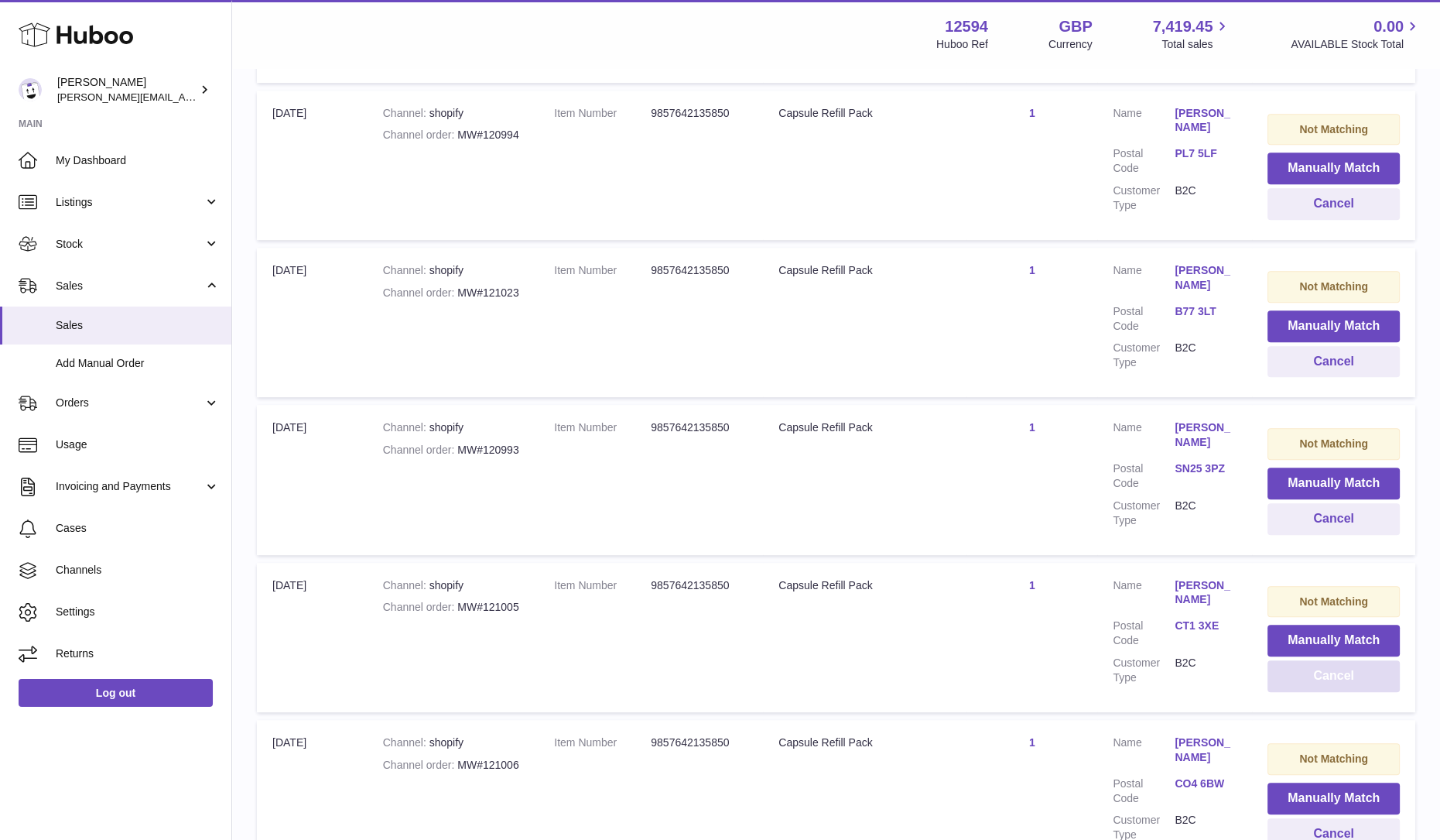
click at [1315, 678] on button "Cancel" at bounding box center [1333, 676] width 133 height 32
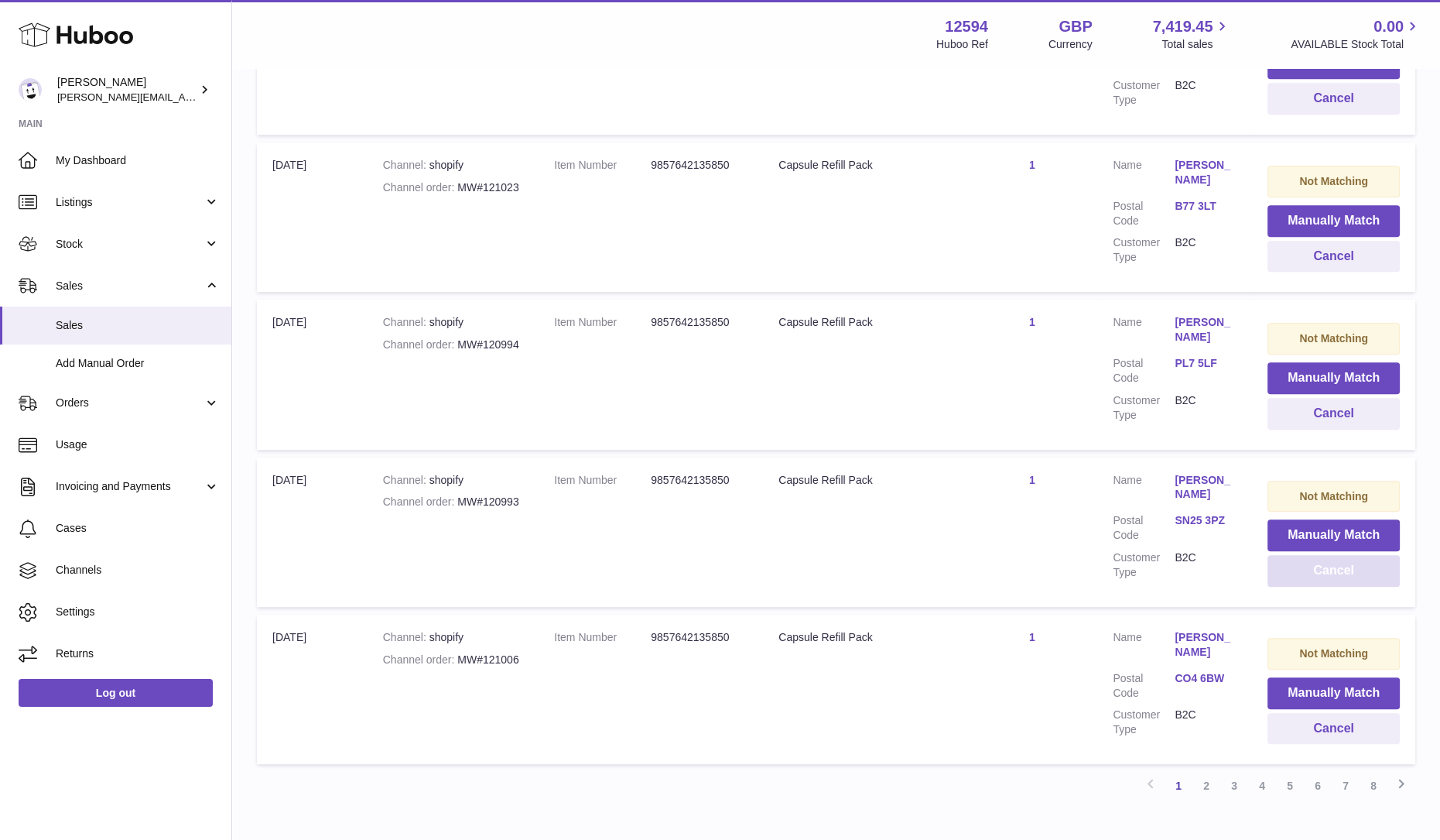
scroll to position [1303, 0]
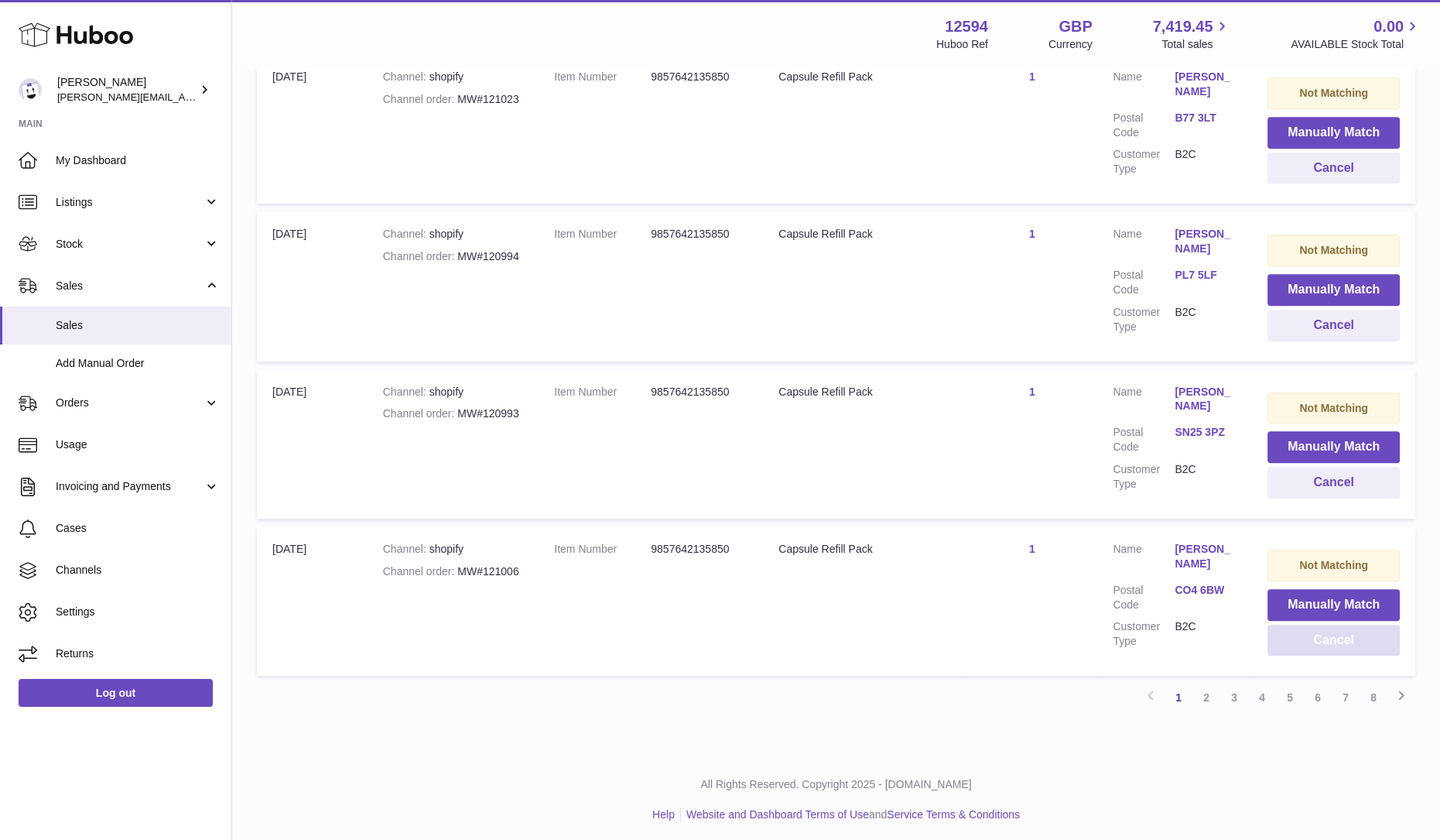
click at [1329, 639] on button "Cancel" at bounding box center [1333, 639] width 133 height 32
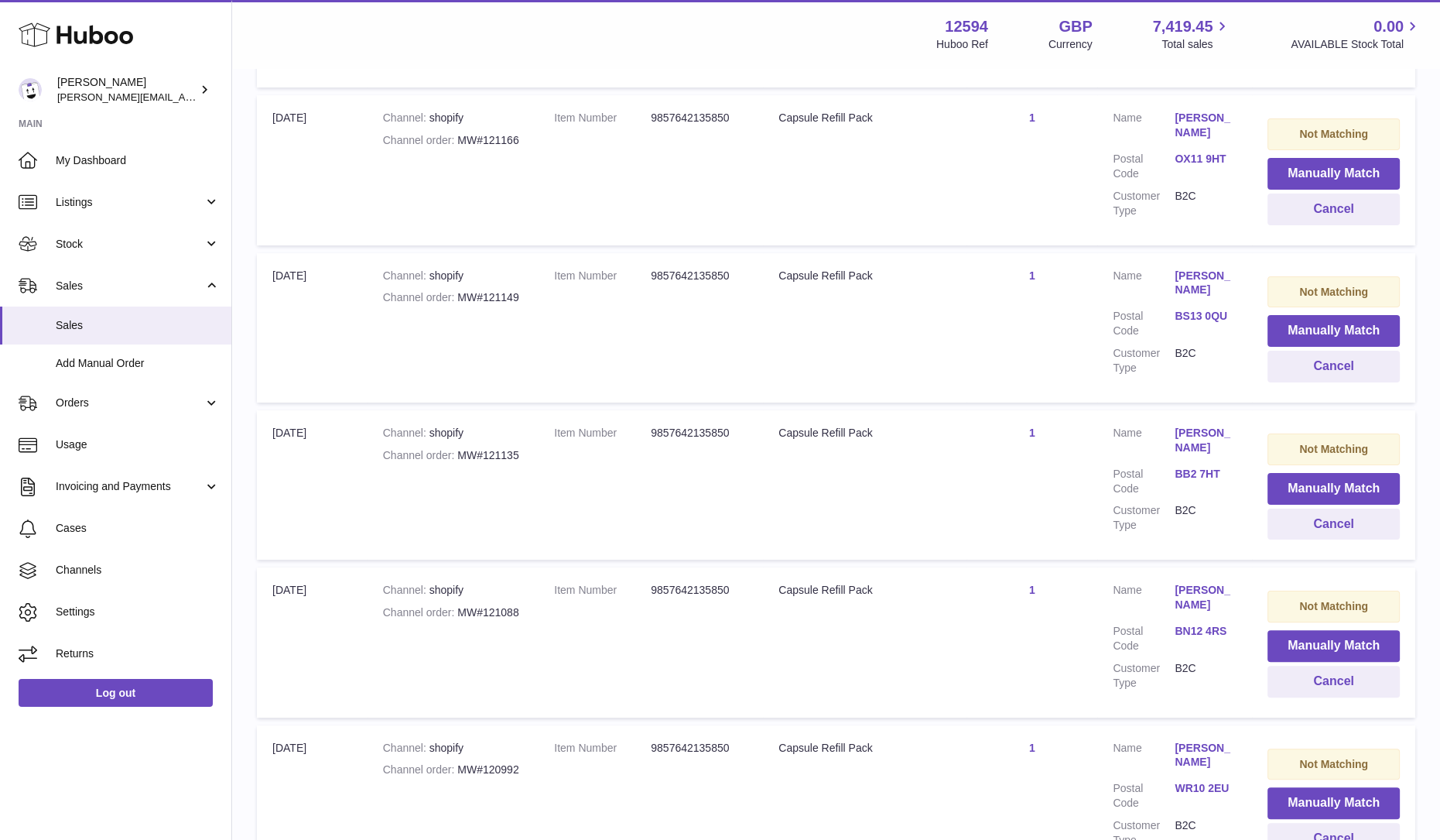
scroll to position [336, 0]
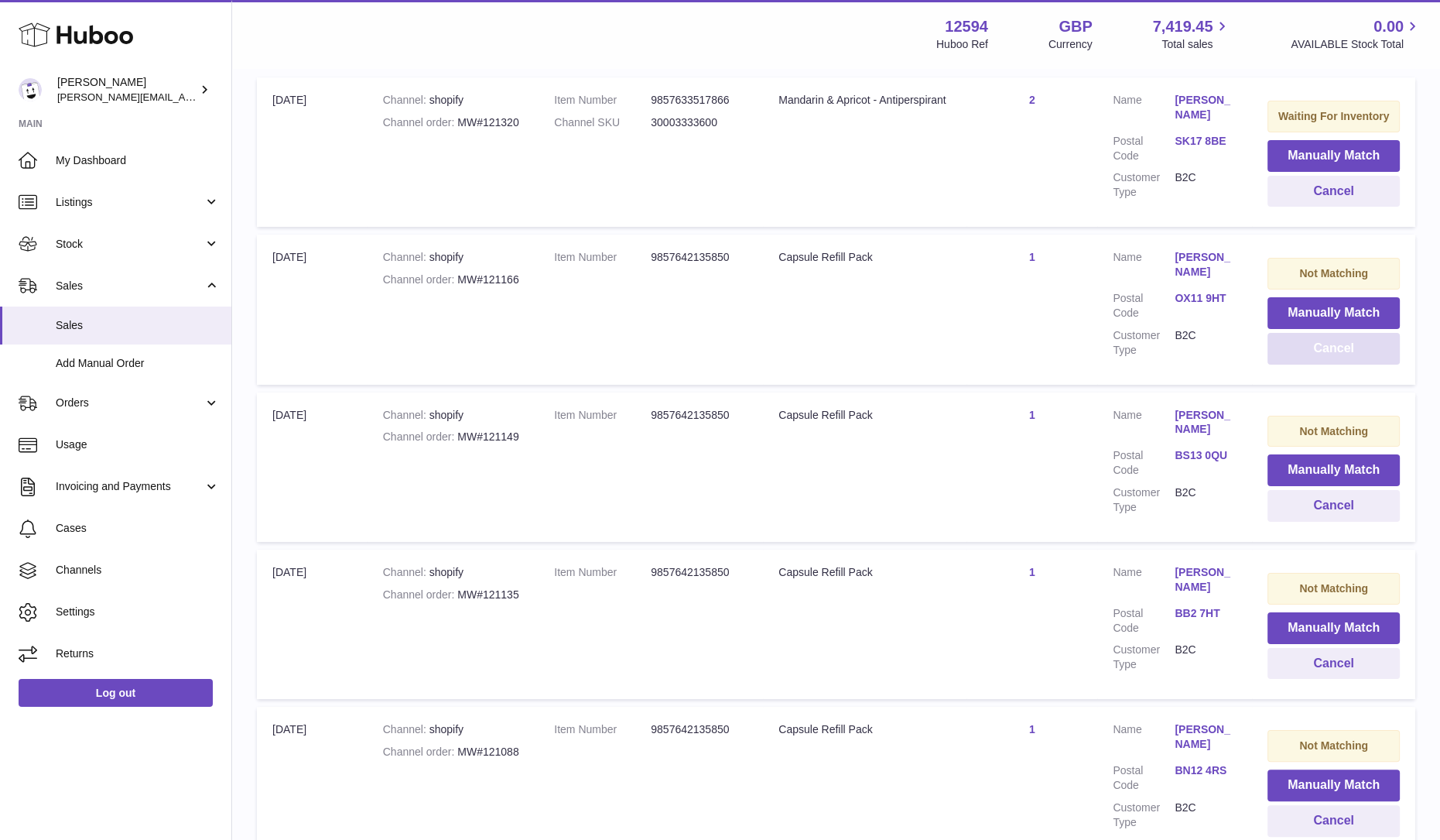
click at [1308, 349] on button "Cancel" at bounding box center [1333, 348] width 133 height 32
click at [1321, 509] on button "Cancel" at bounding box center [1333, 505] width 133 height 32
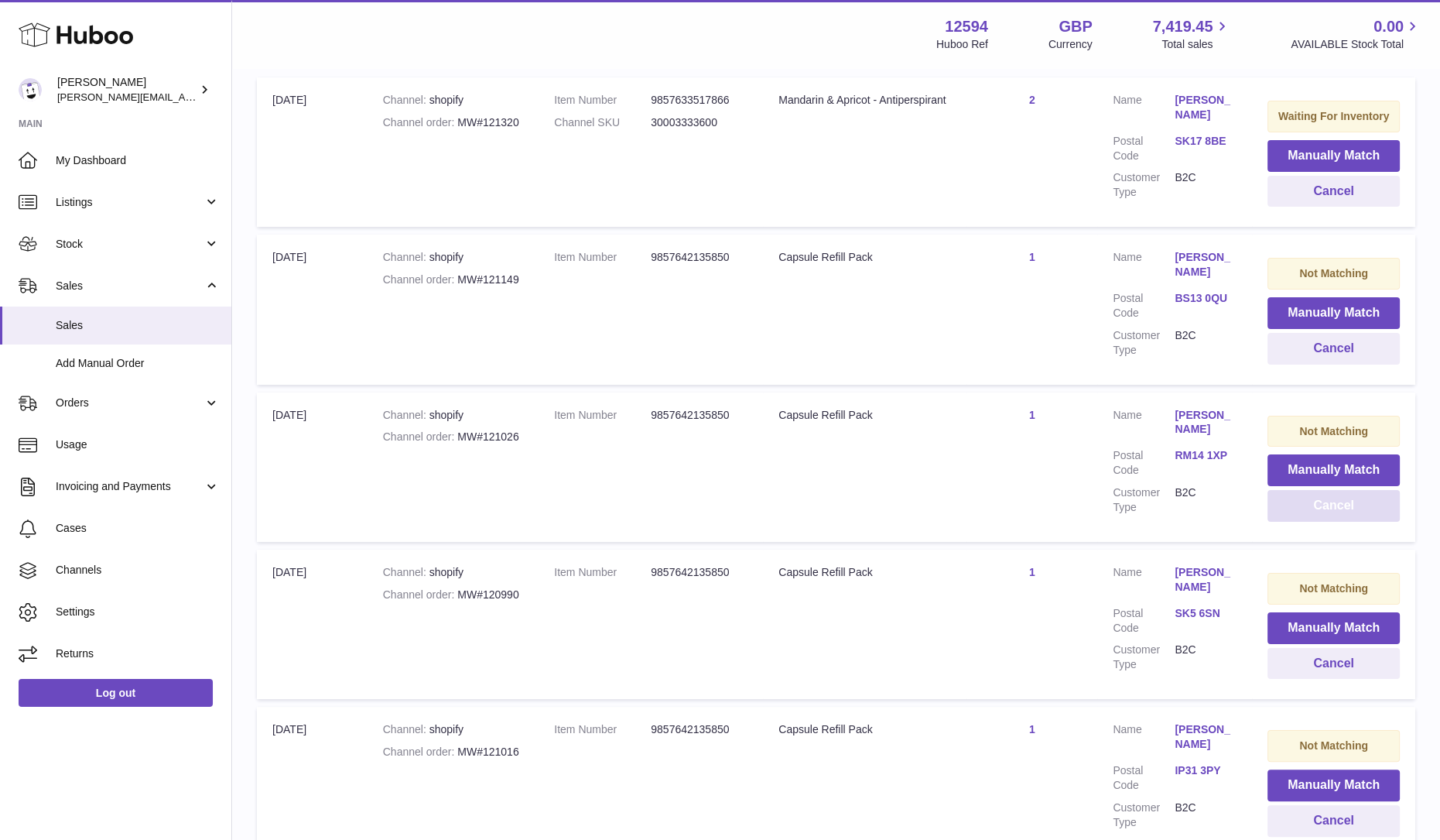
click at [1321, 509] on button "Cancel" at bounding box center [1333, 505] width 133 height 32
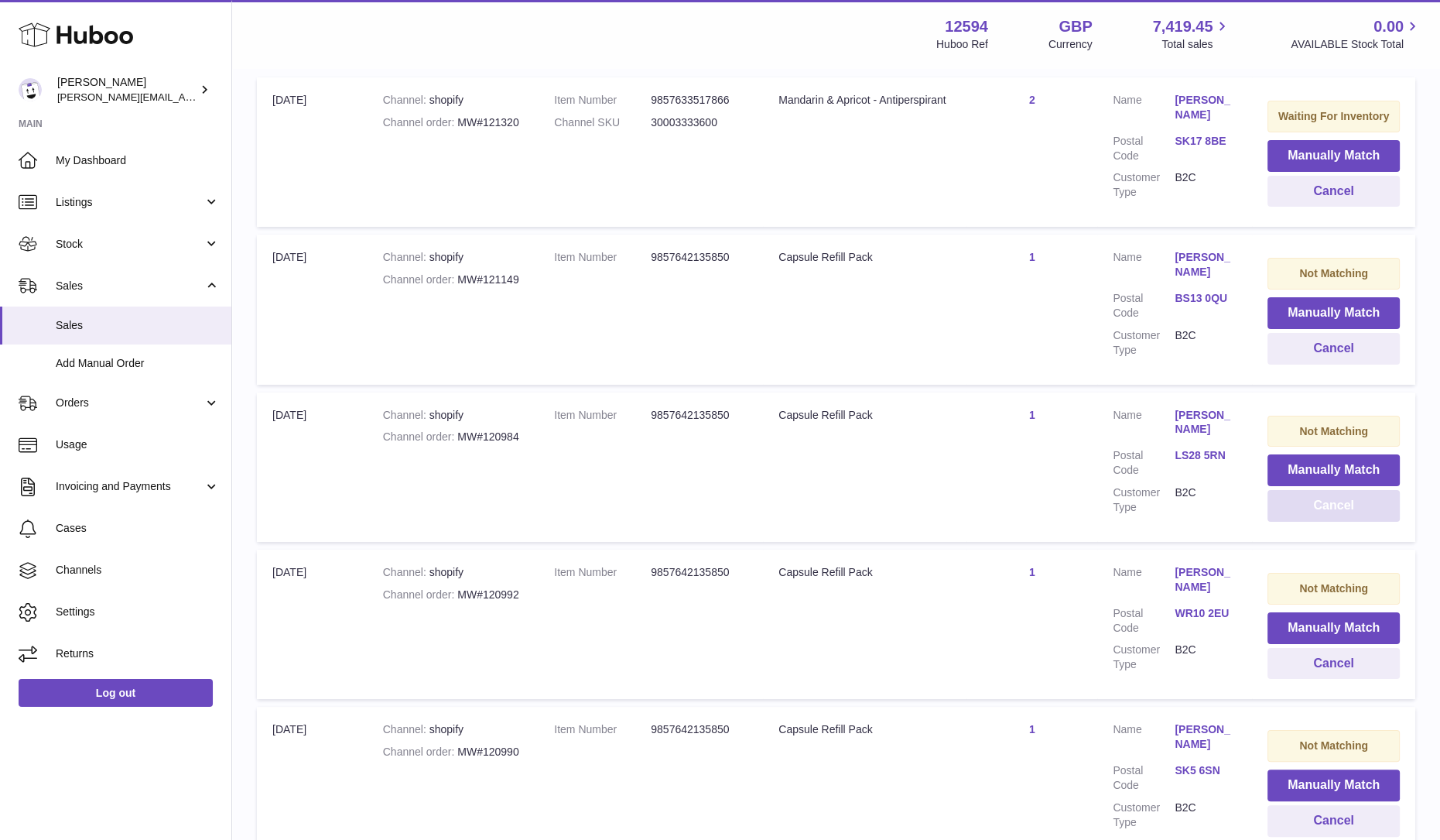
click at [1321, 509] on button "Cancel" at bounding box center [1333, 505] width 133 height 32
click at [1322, 512] on button "Cancel" at bounding box center [1333, 505] width 133 height 32
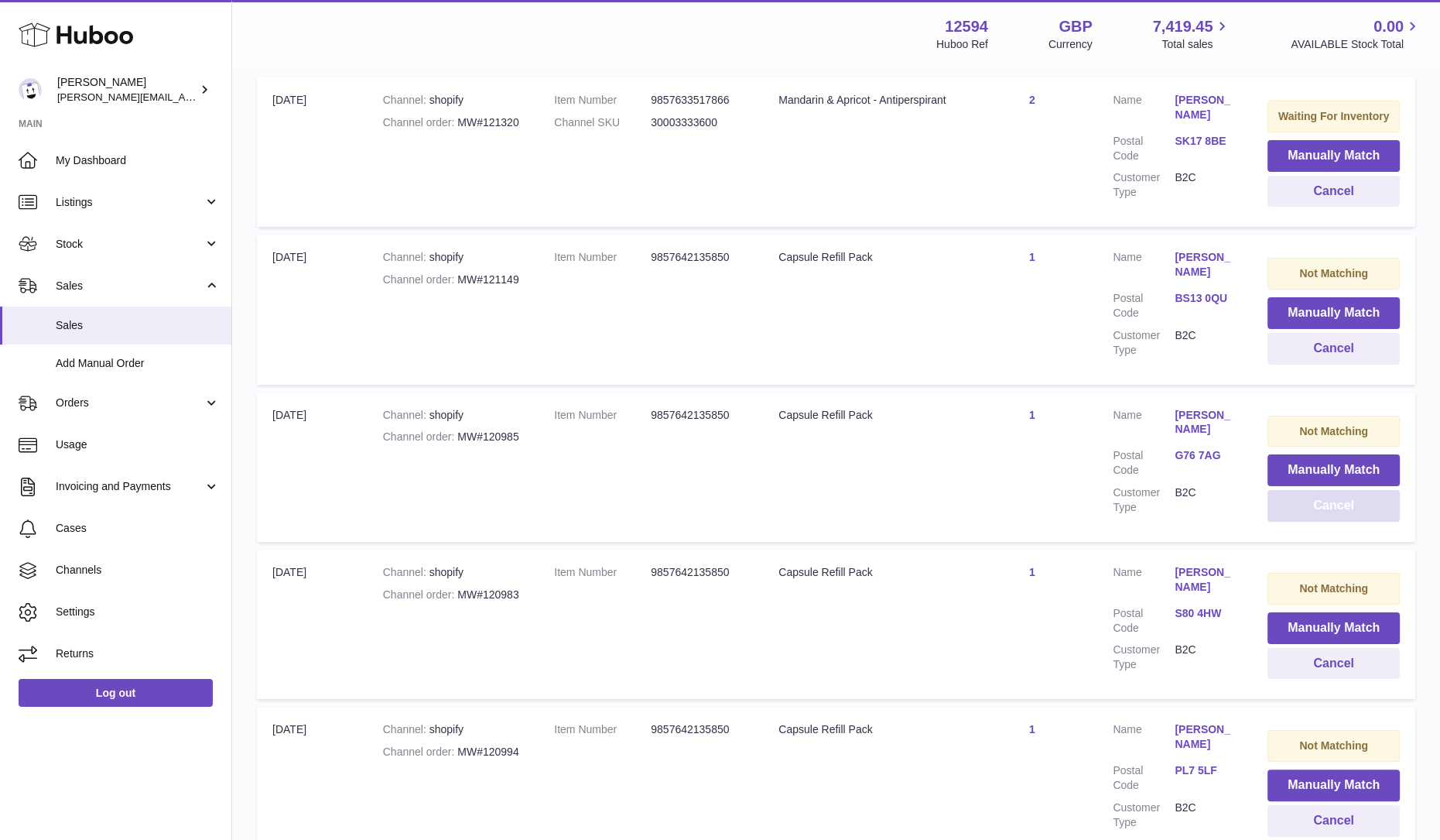
click at [1321, 512] on button "Cancel" at bounding box center [1333, 505] width 133 height 32
click at [1321, 511] on button "Cancel" at bounding box center [1333, 505] width 133 height 32
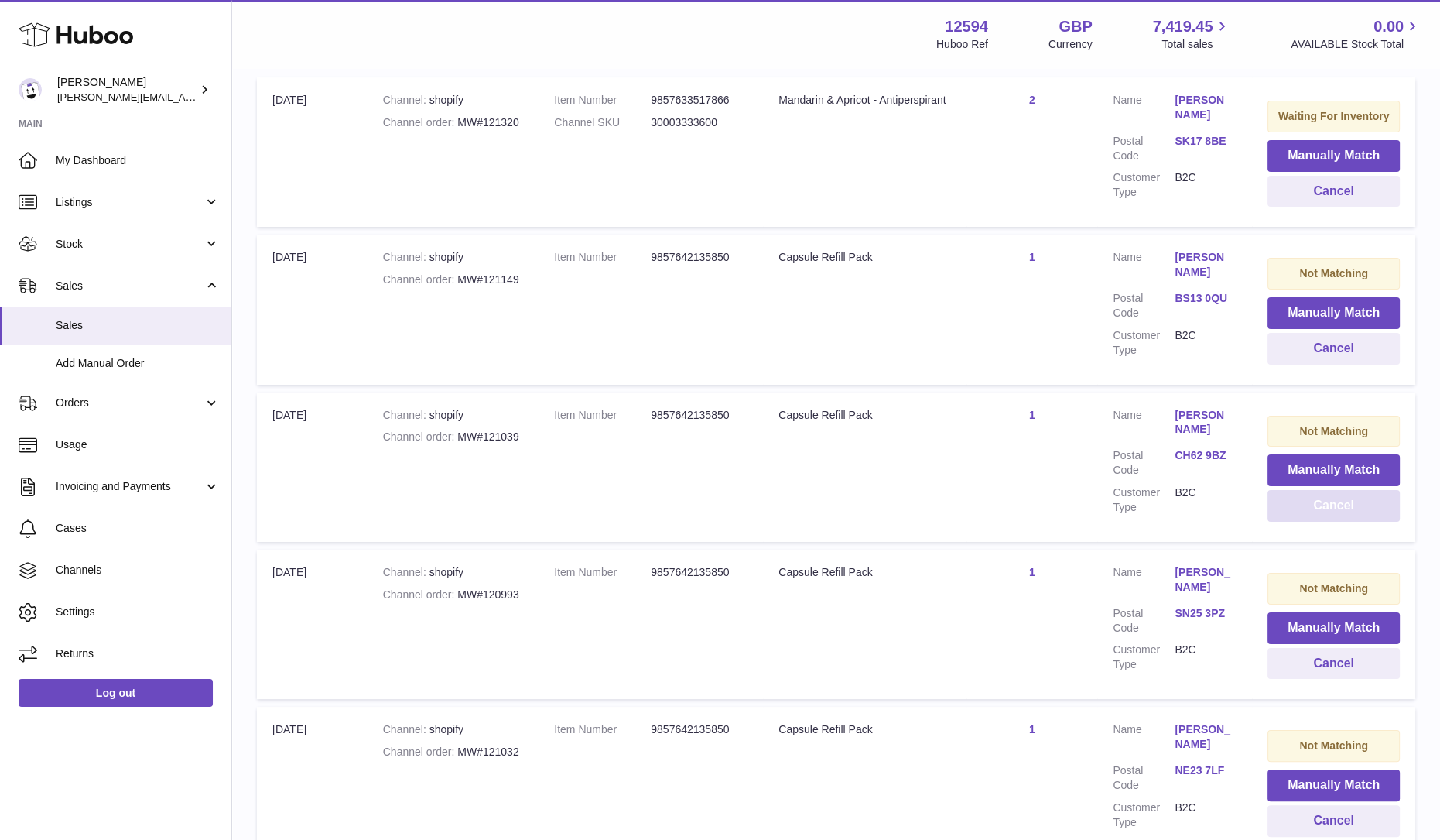
click at [1321, 511] on button "Cancel" at bounding box center [1333, 505] width 133 height 32
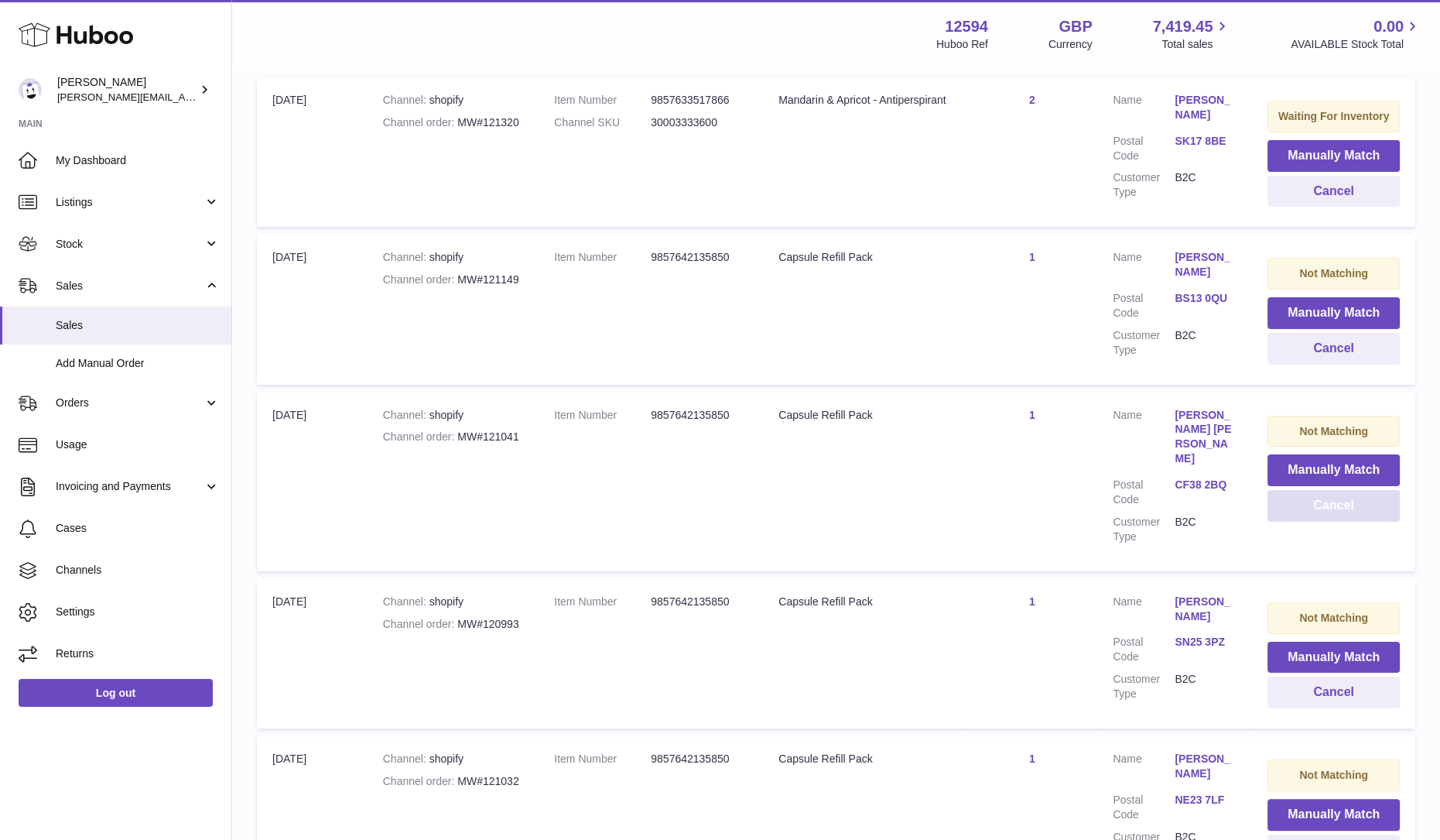
click at [1321, 511] on button "Cancel" at bounding box center [1333, 505] width 133 height 32
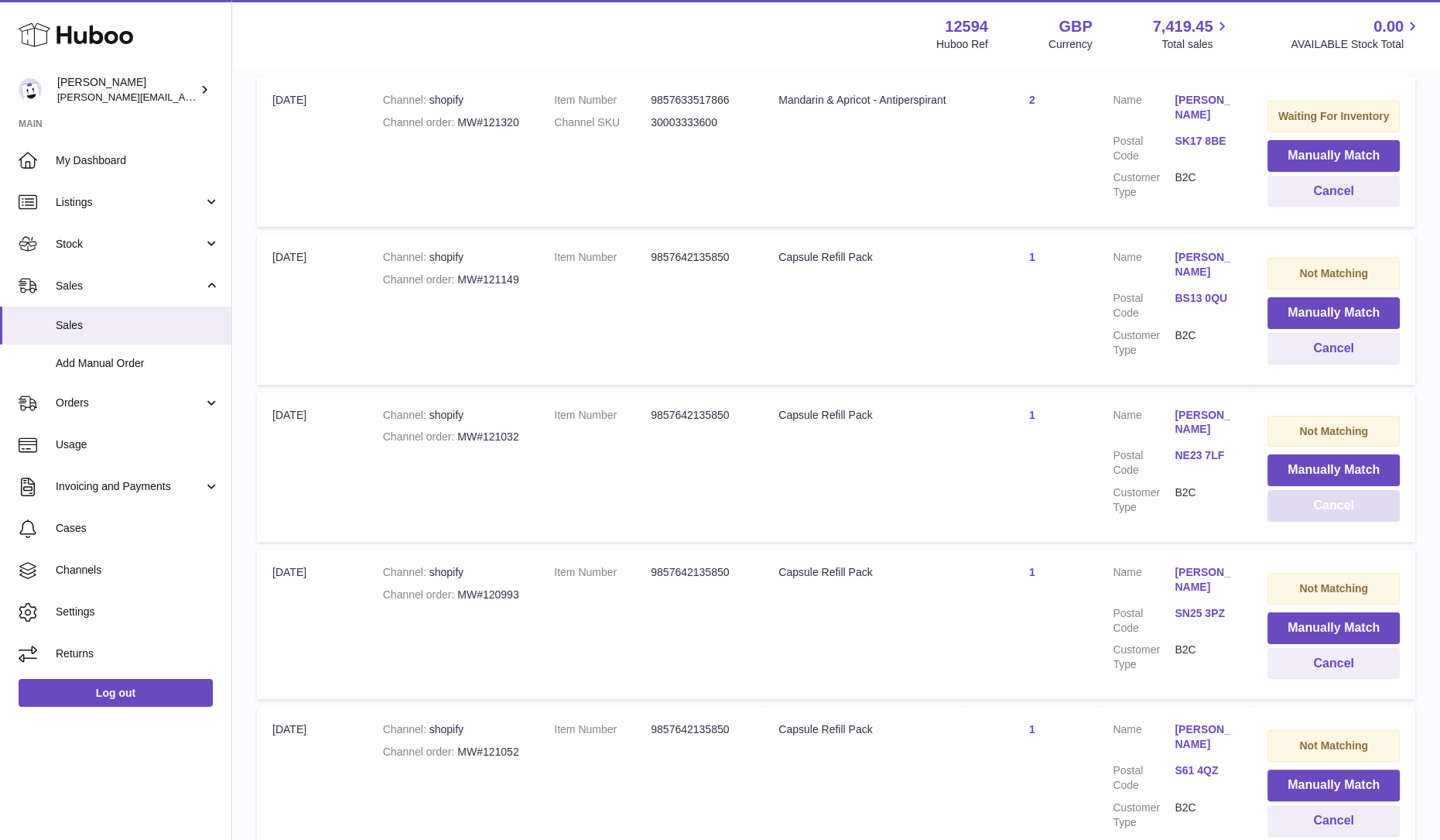
click at [1321, 511] on button "Cancel" at bounding box center [1333, 505] width 133 height 32
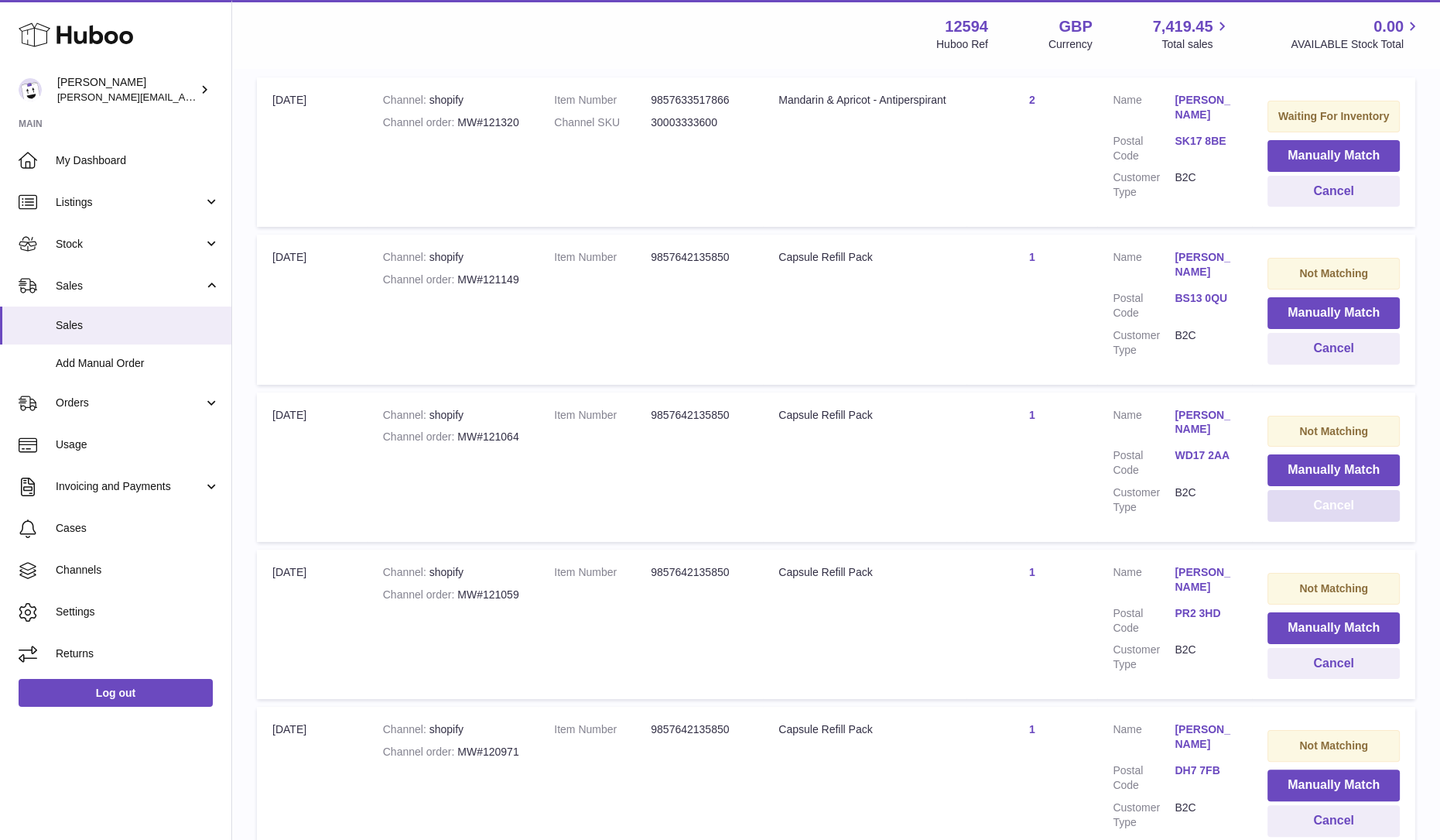
click at [1321, 511] on button "Cancel" at bounding box center [1333, 505] width 133 height 32
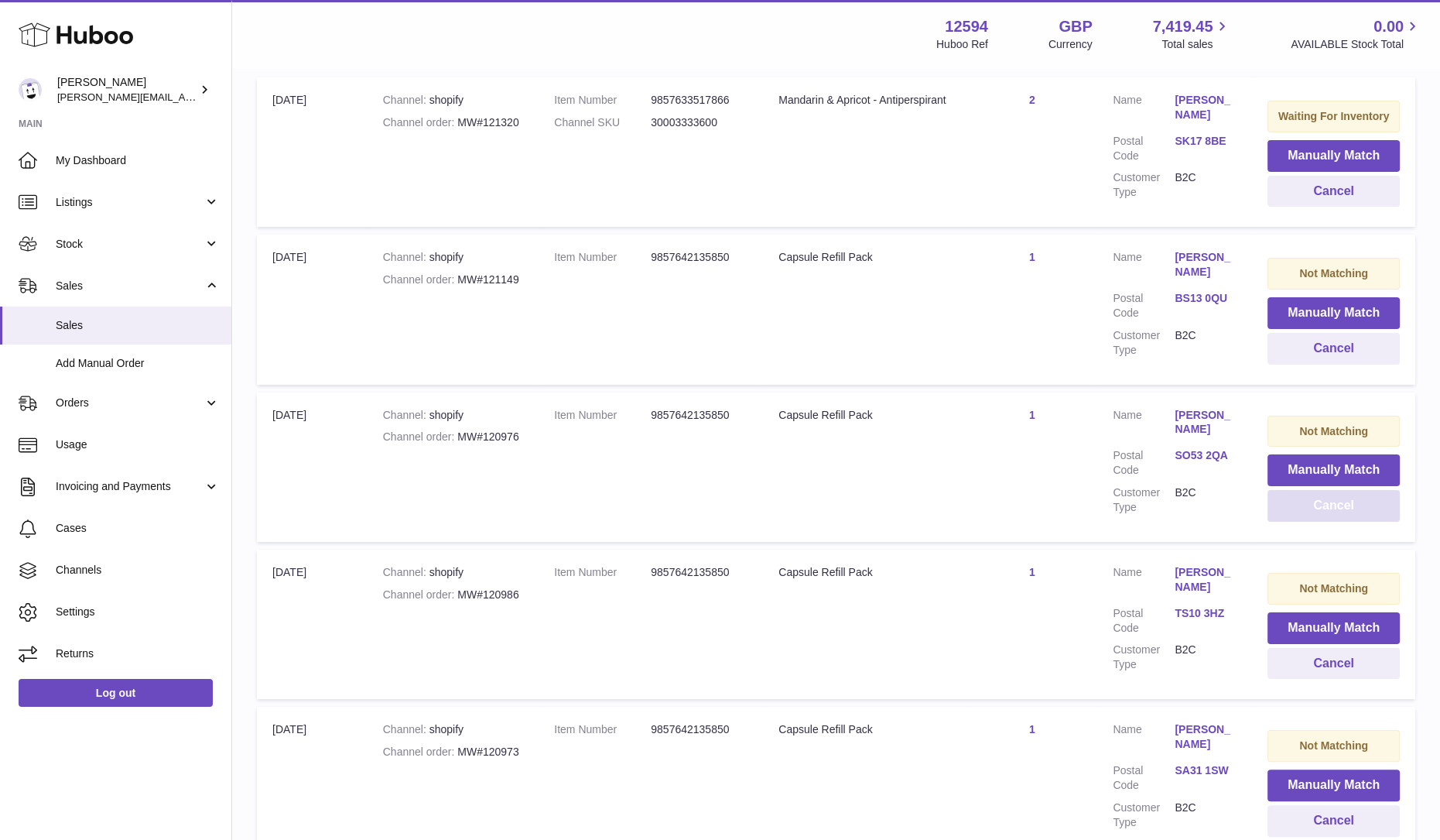
click at [1321, 511] on button "Cancel" at bounding box center [1333, 505] width 133 height 32
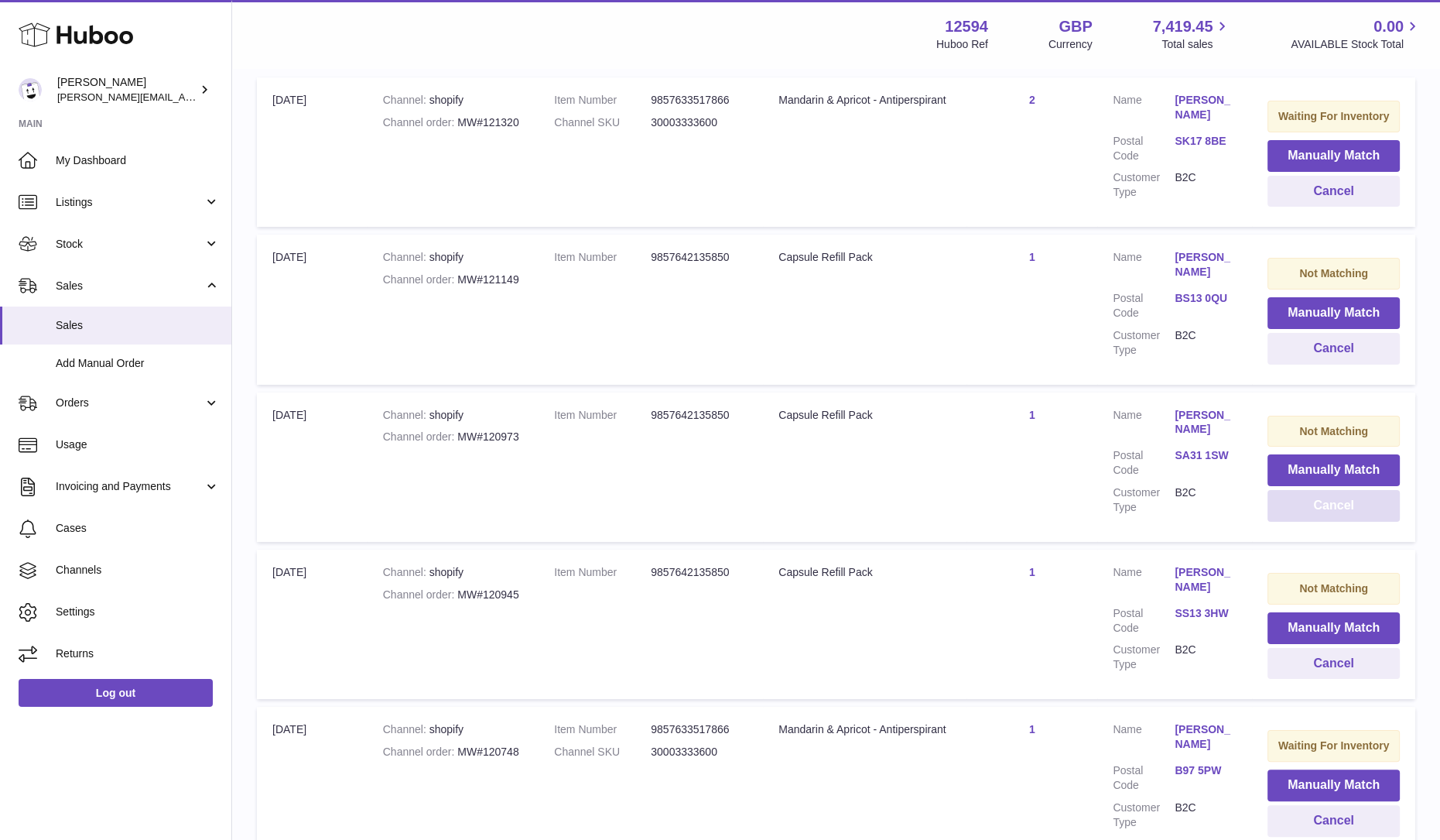
click at [1321, 511] on button "Cancel" at bounding box center [1333, 505] width 133 height 32
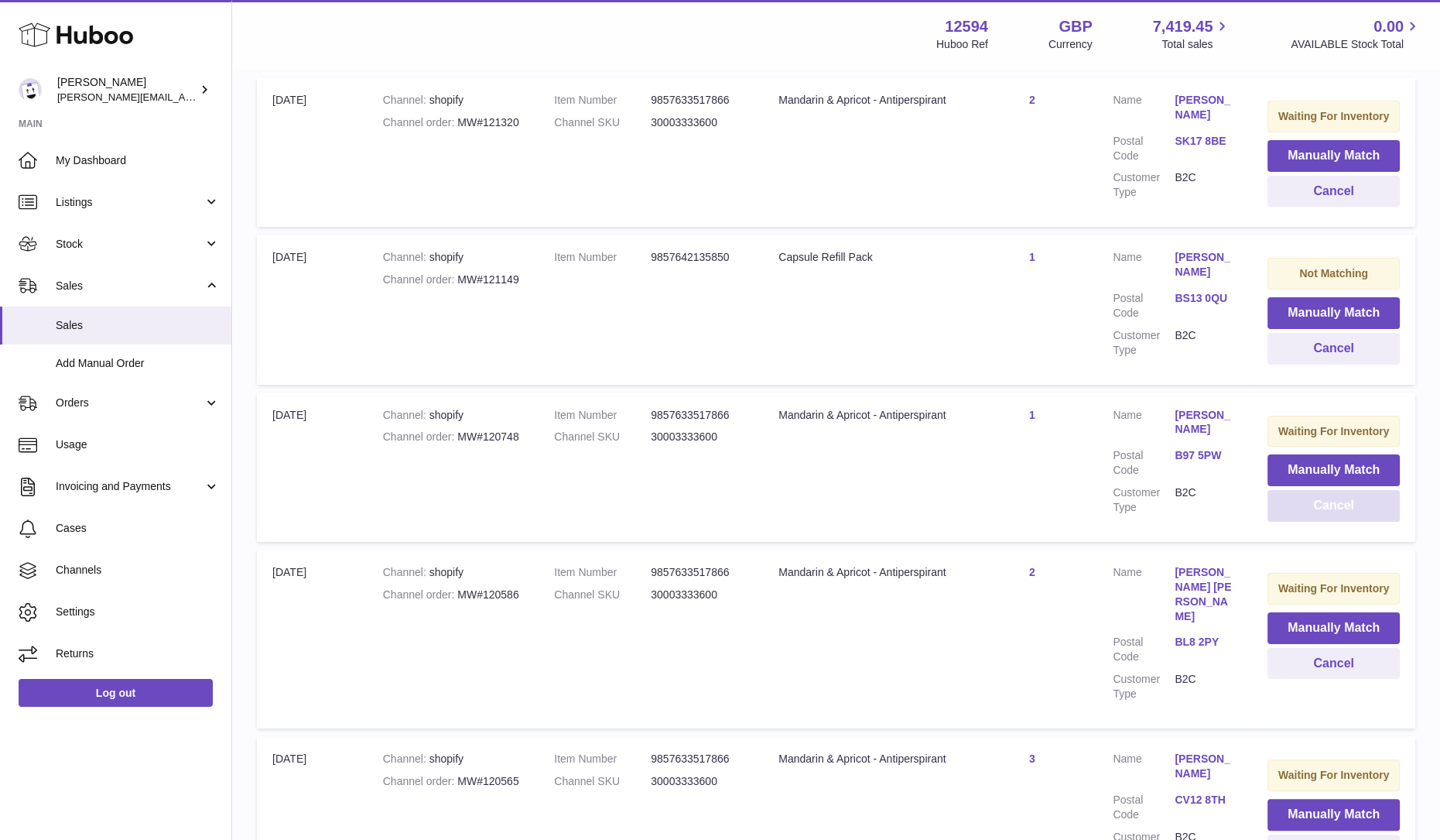
click at [1321, 511] on button "Cancel" at bounding box center [1333, 505] width 133 height 32
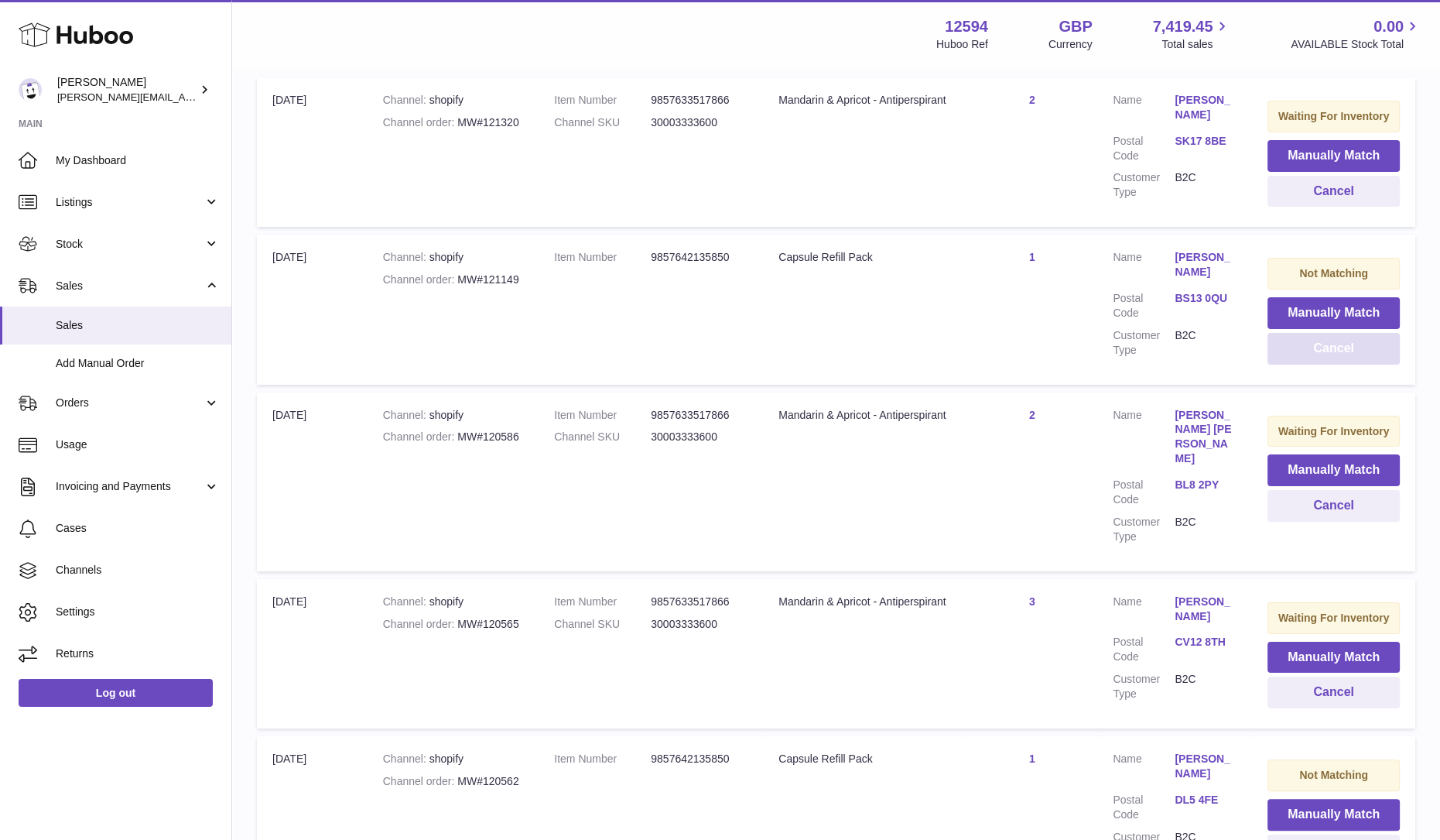
click at [1353, 358] on button "Cancel" at bounding box center [1333, 348] width 133 height 32
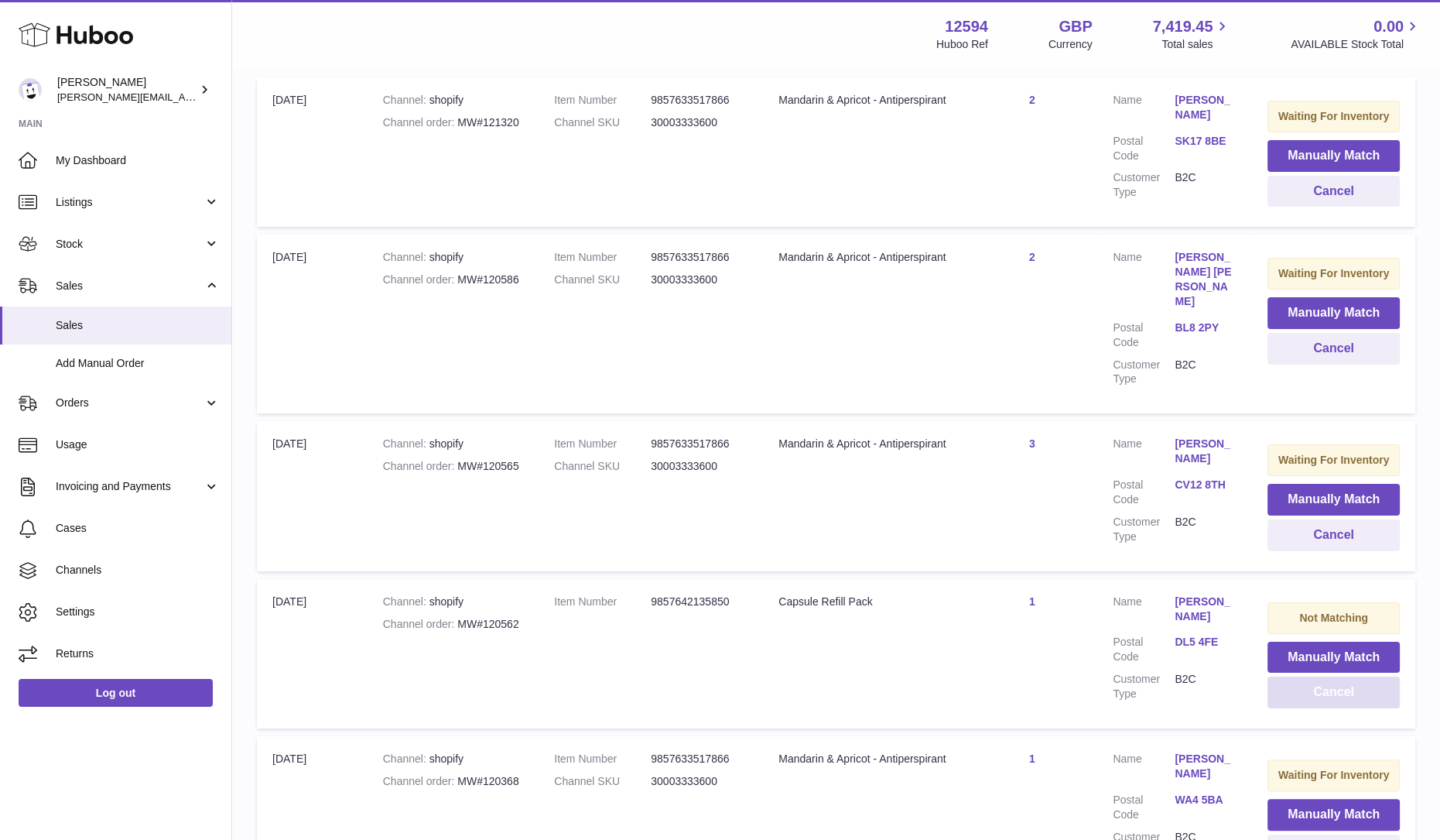
click at [1331, 677] on button "Cancel" at bounding box center [1333, 692] width 133 height 32
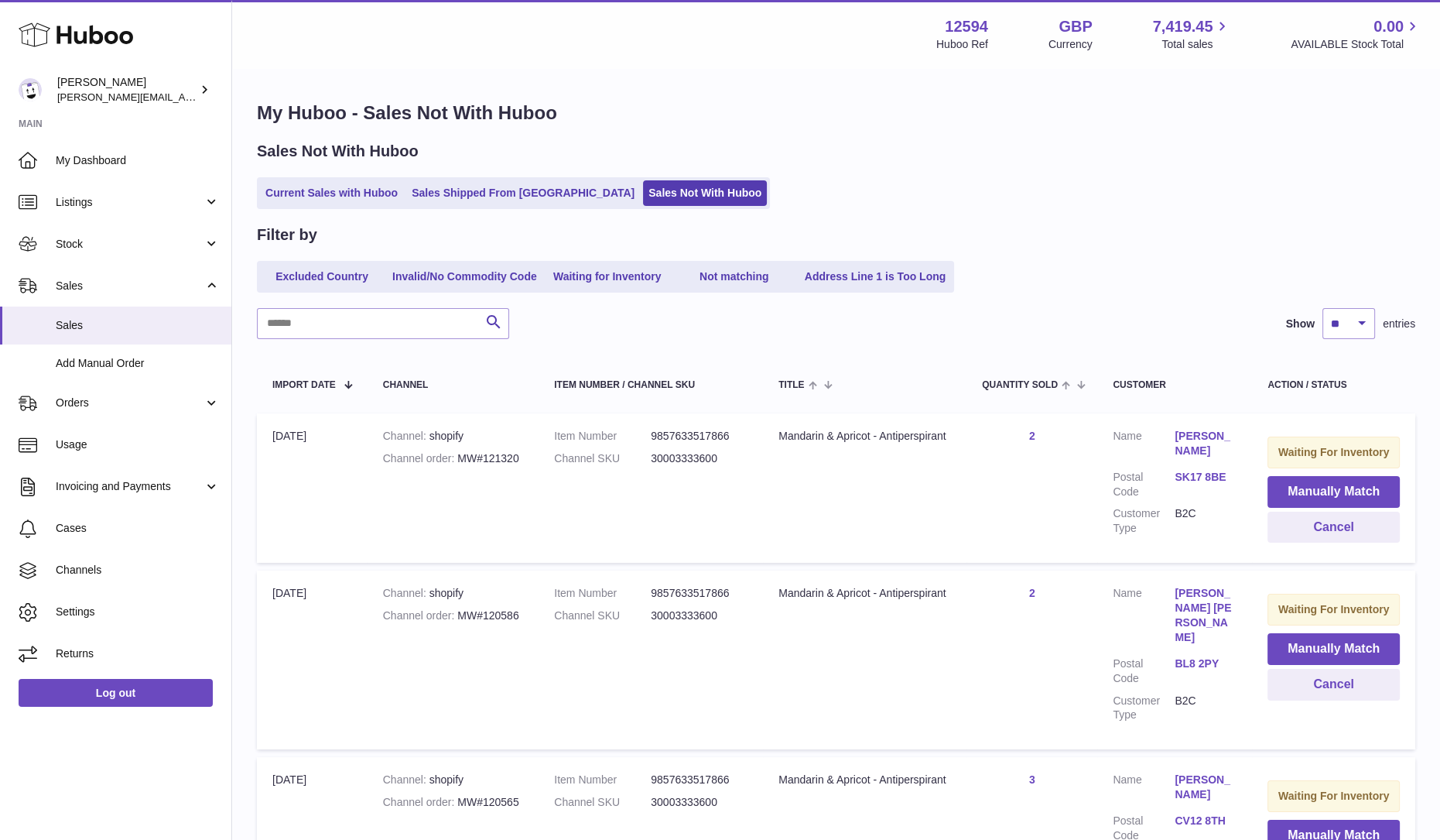
scroll to position [483, 0]
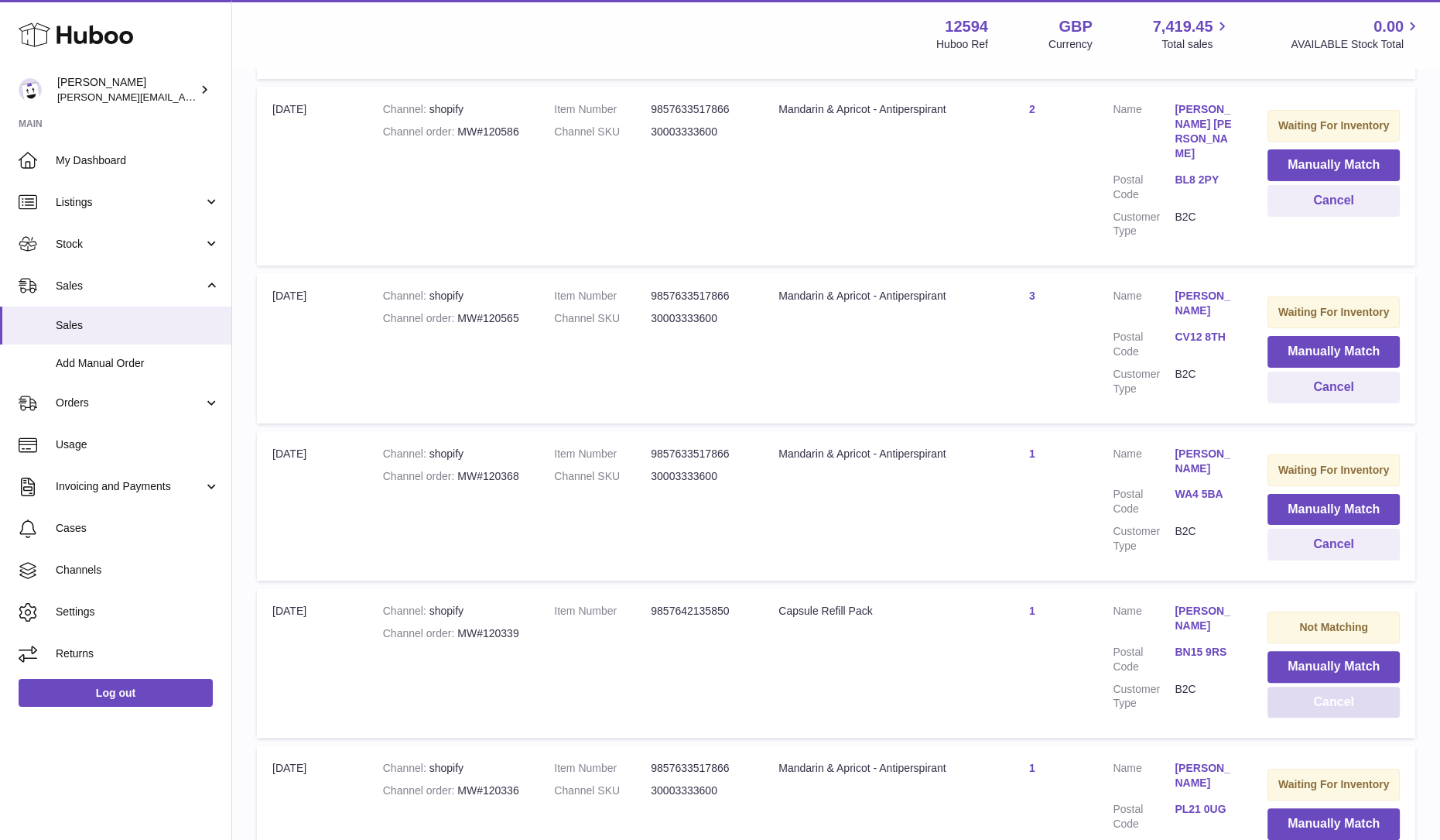
click at [1320, 686] on button "Cancel" at bounding box center [1333, 702] width 133 height 32
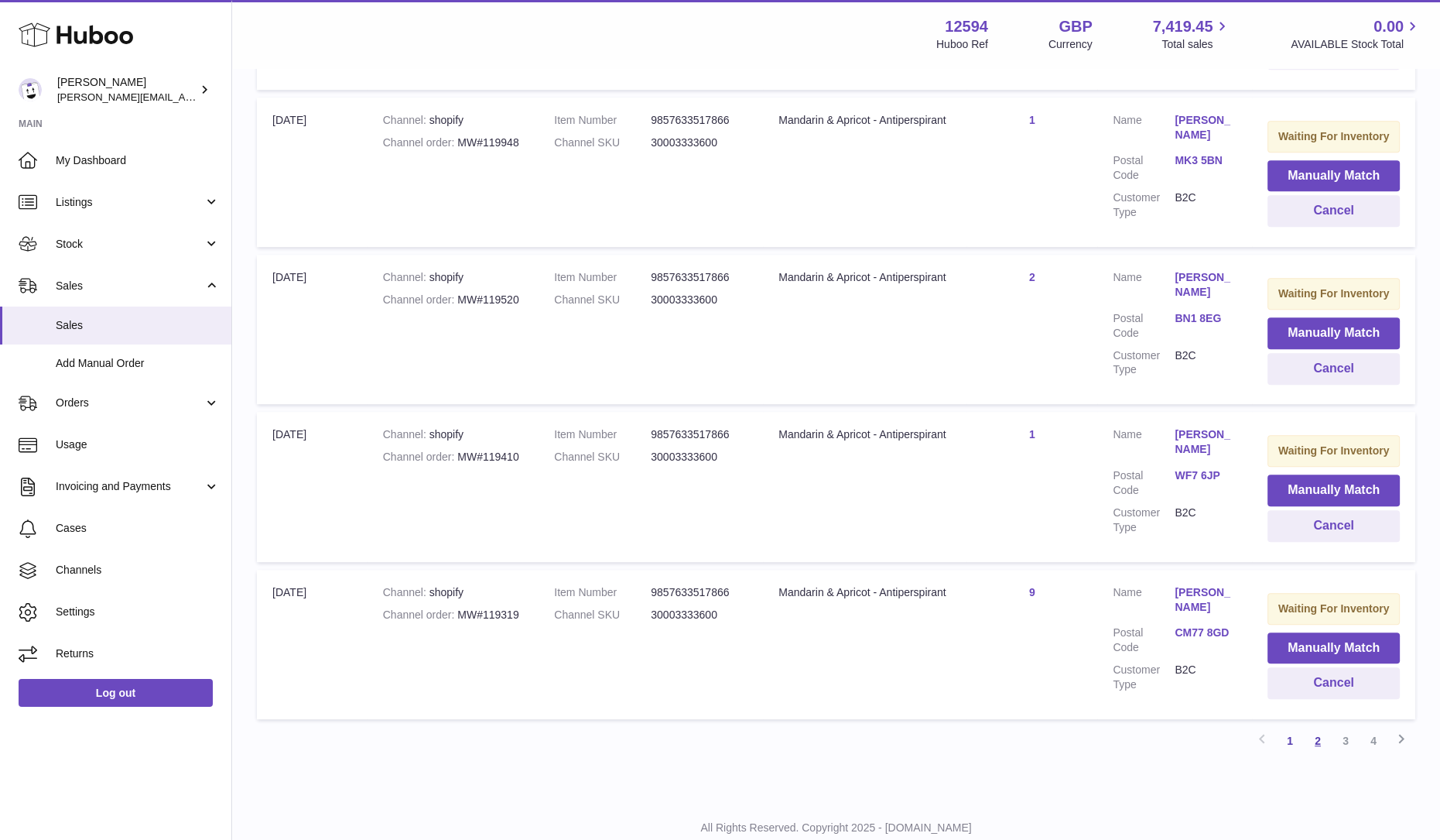
click at [1321, 726] on link "2" at bounding box center [1318, 740] width 28 height 28
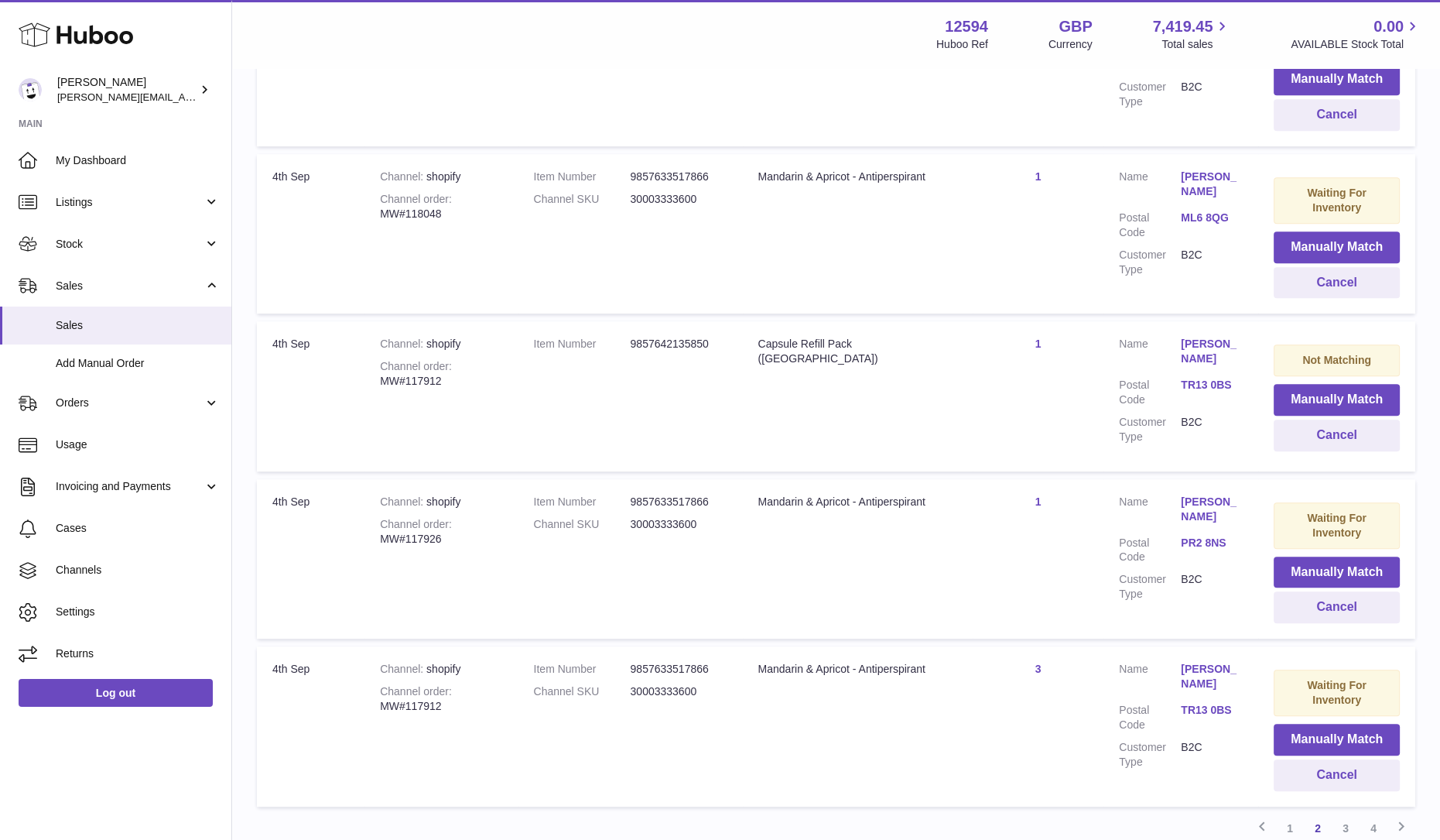
scroll to position [1319, 0]
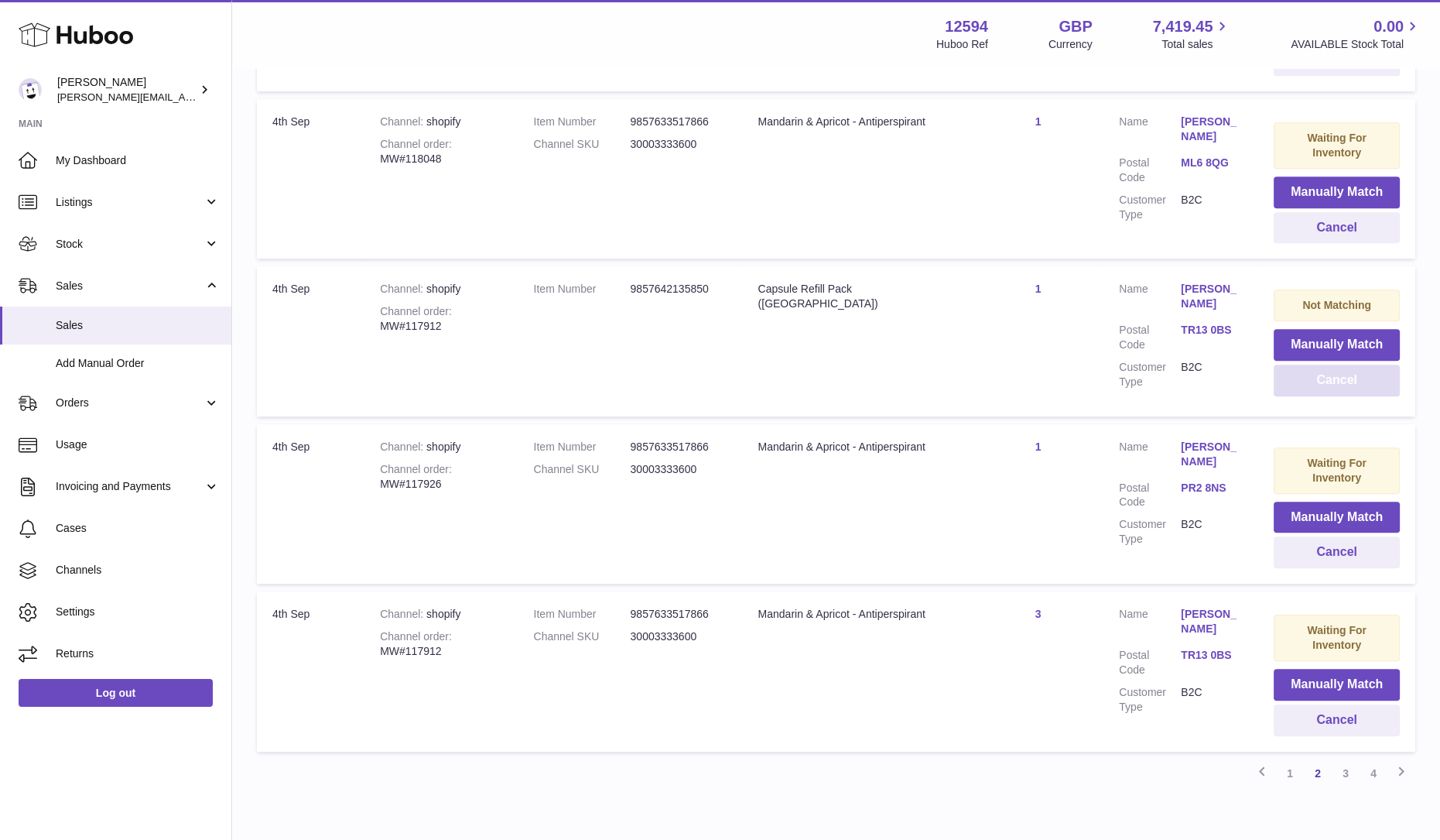
click at [1310, 365] on button "Cancel" at bounding box center [1337, 380] width 126 height 32
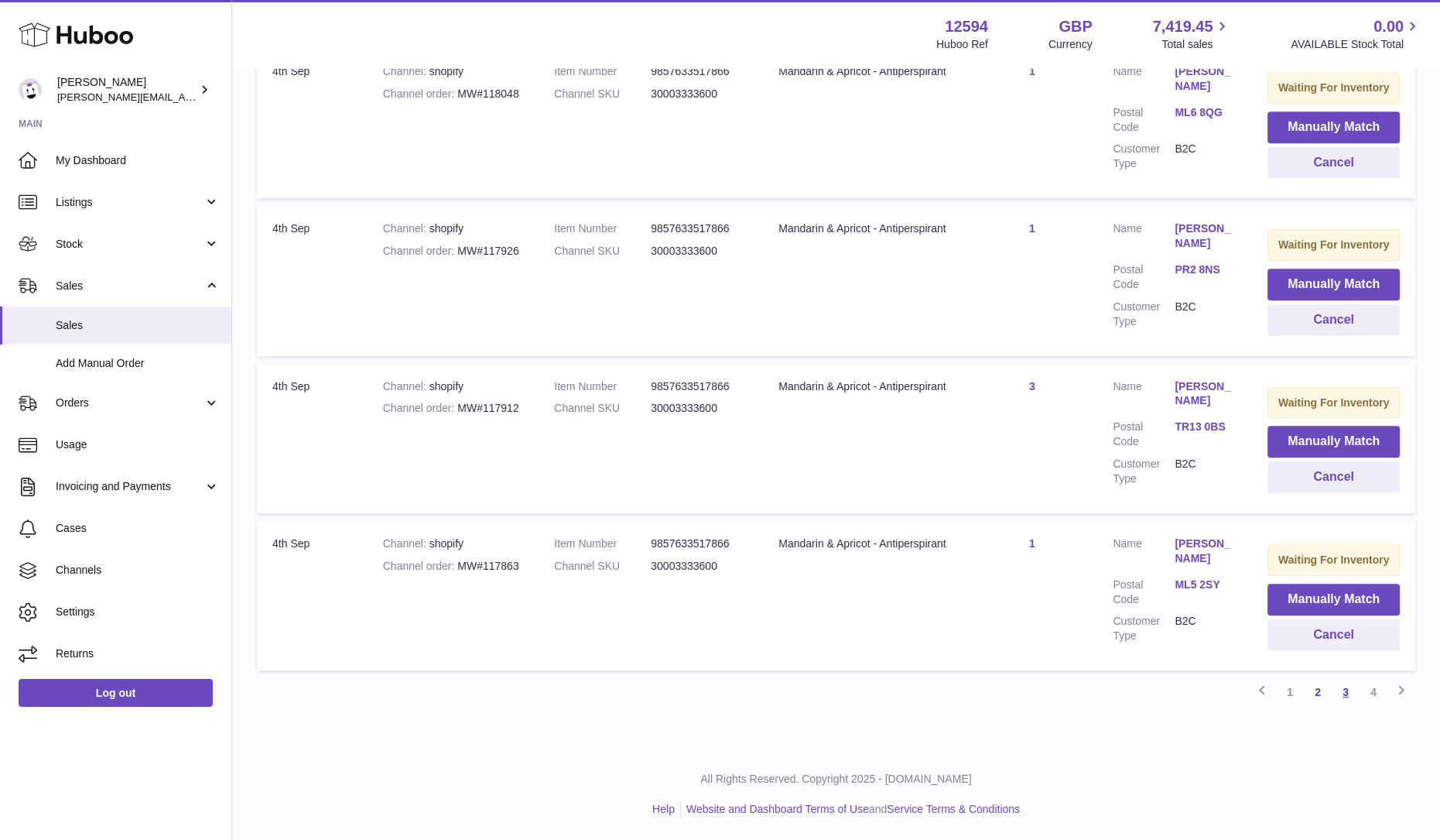
click at [1343, 693] on link "3" at bounding box center [1345, 691] width 28 height 28
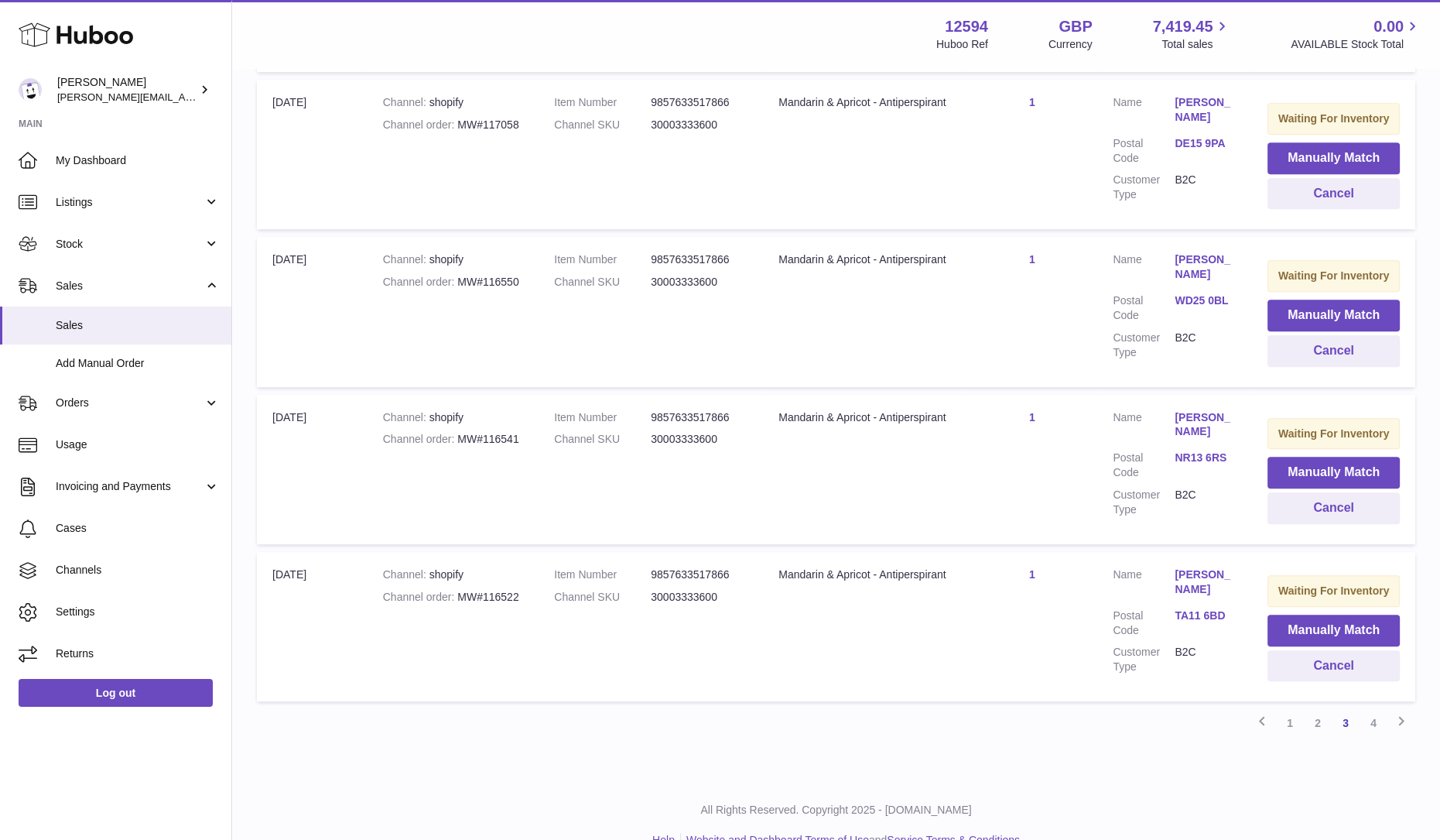
scroll to position [1303, 0]
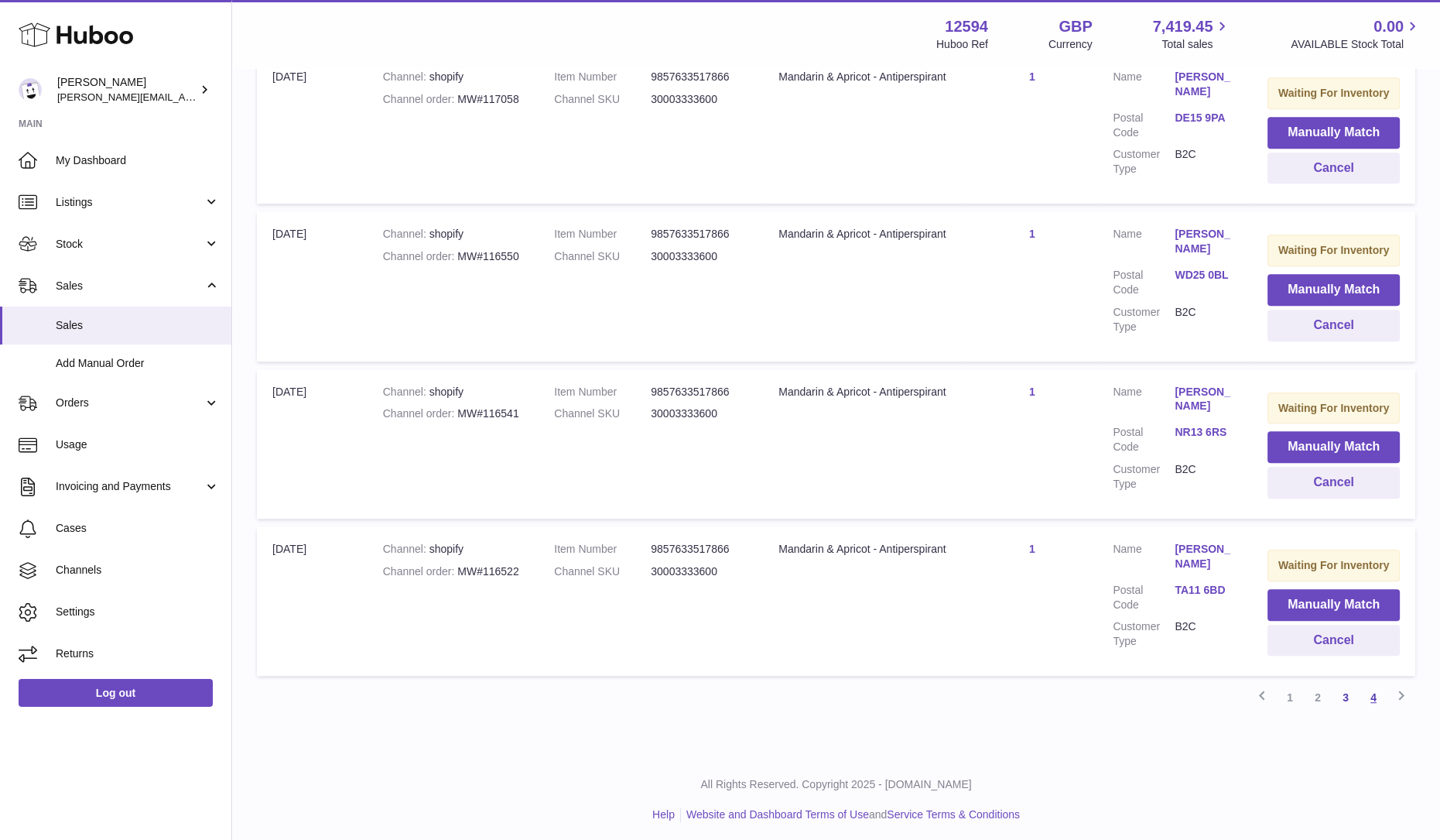
click at [1374, 694] on link "4" at bounding box center [1373, 696] width 28 height 28
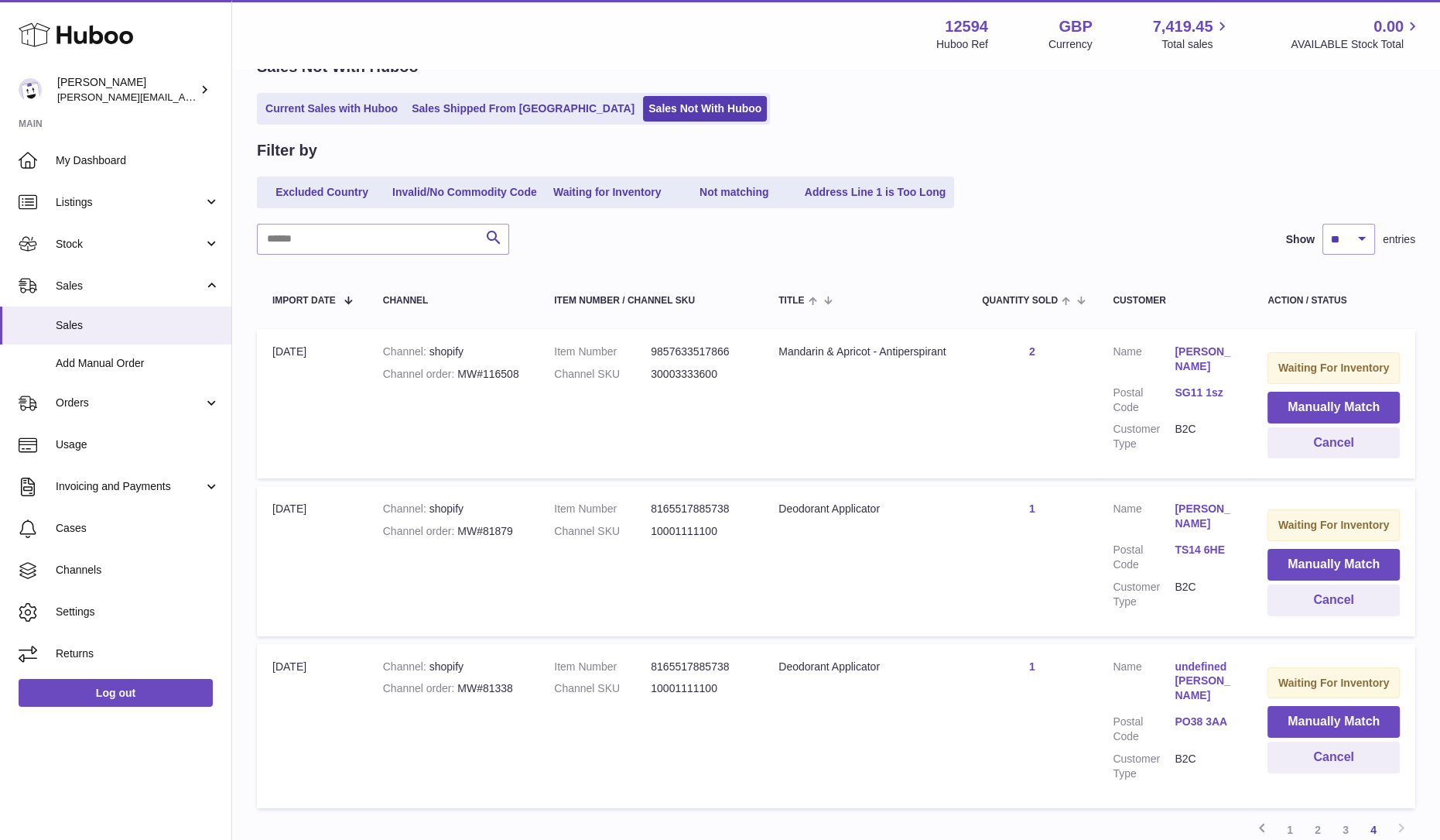
scroll to position [221, 0]
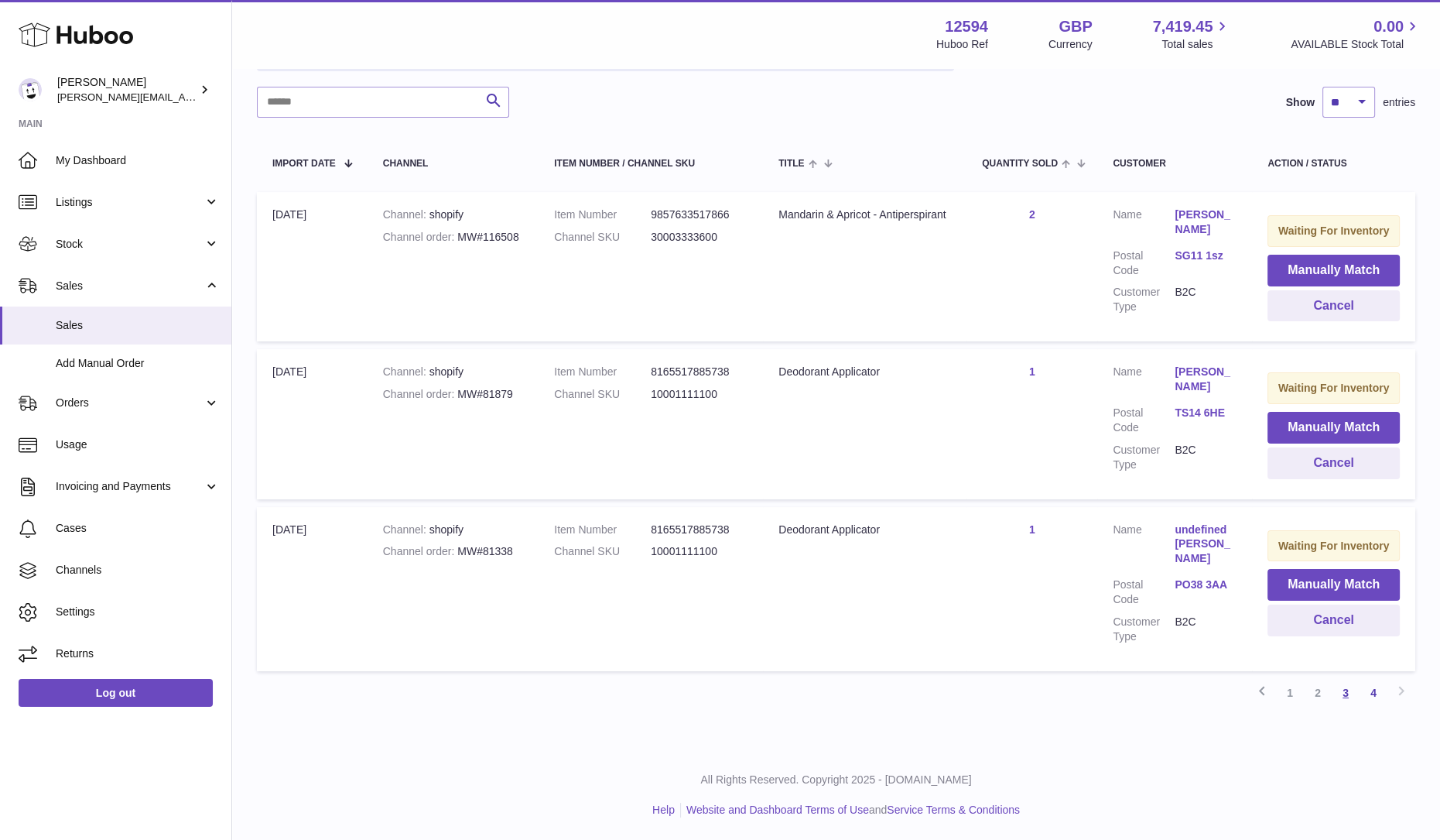
click at [1342, 690] on link "3" at bounding box center [1345, 692] width 28 height 28
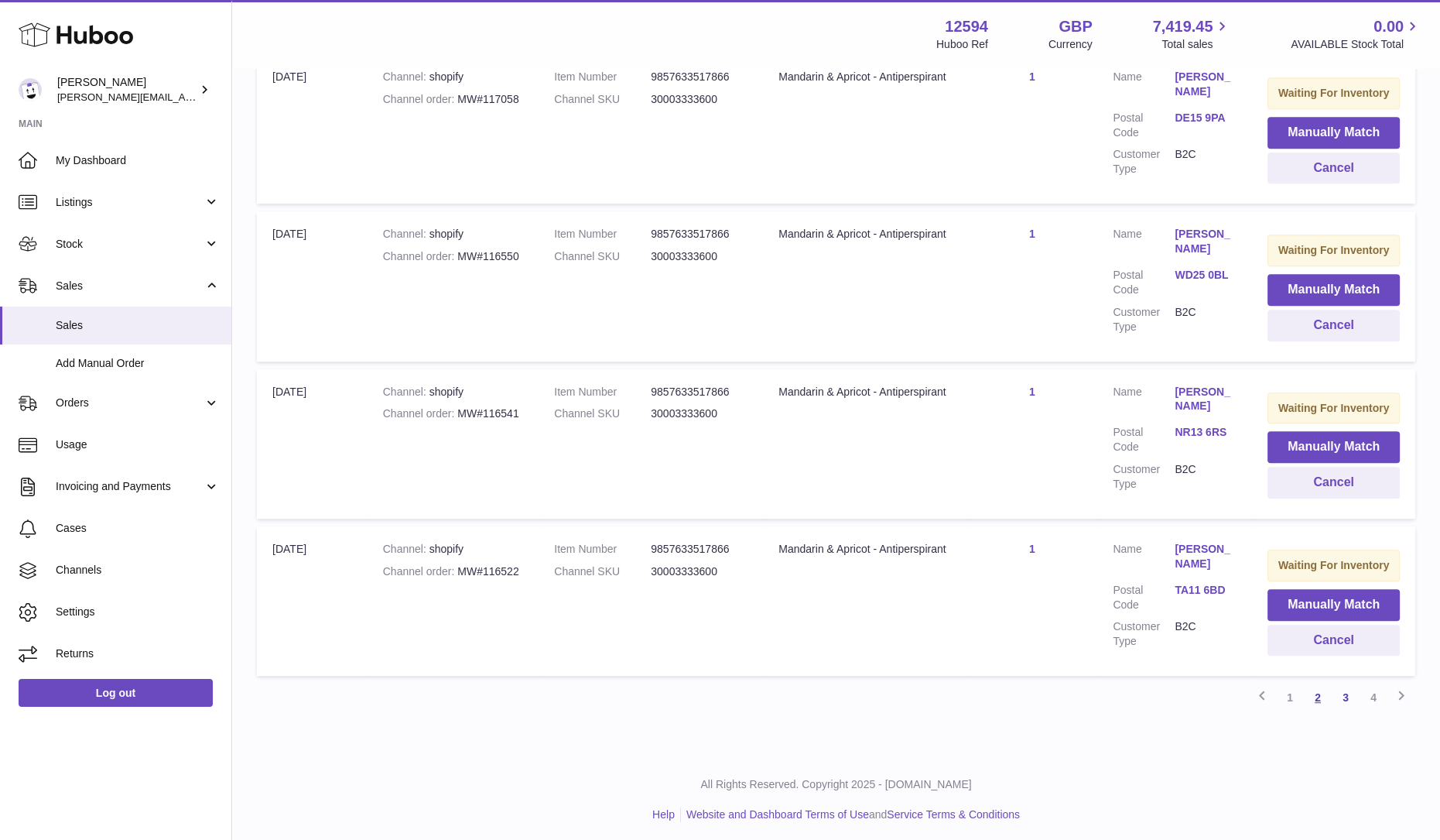
click at [1321, 695] on link "2" at bounding box center [1318, 696] width 28 height 28
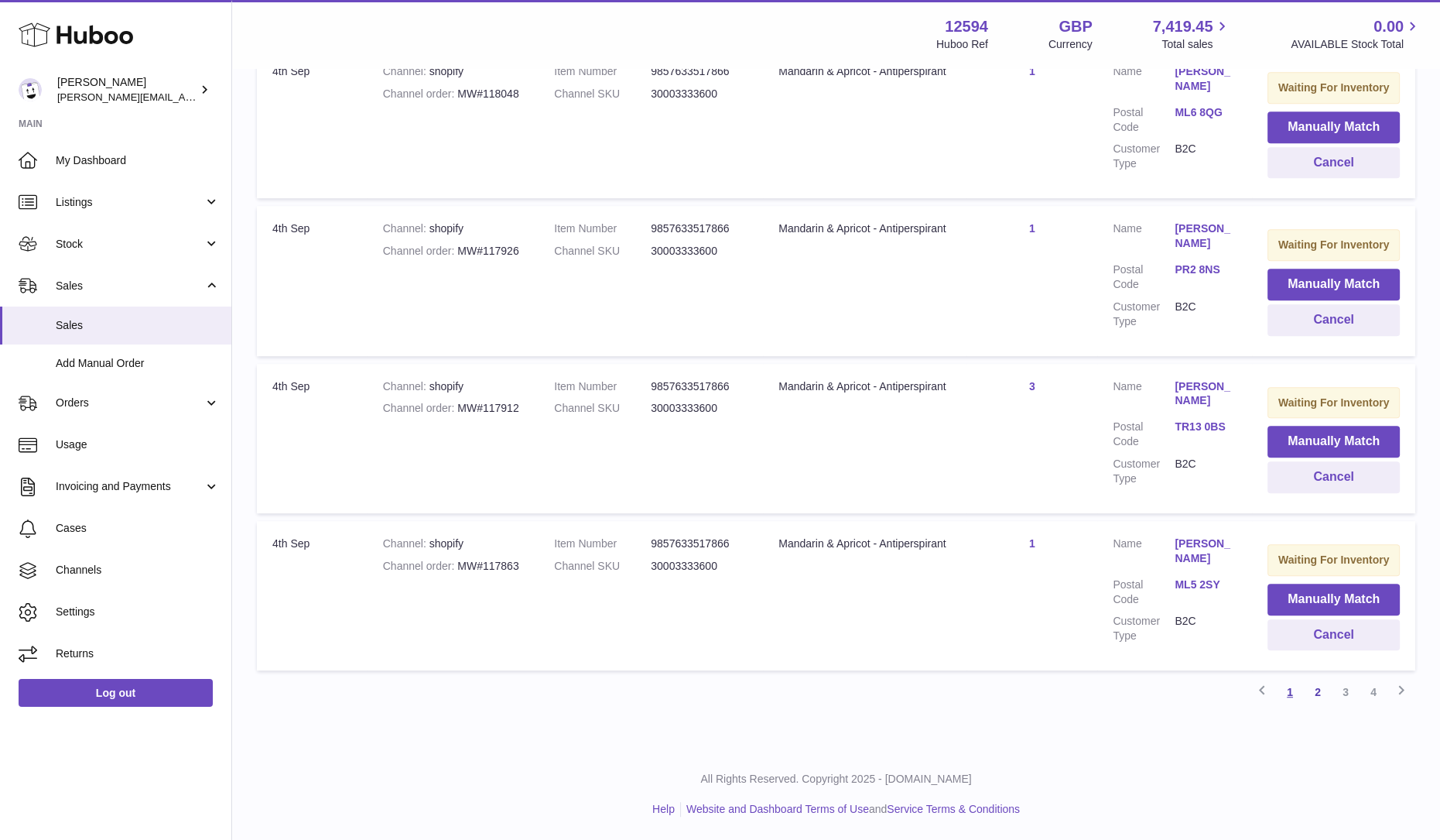
click at [1292, 693] on link "1" at bounding box center [1290, 691] width 28 height 28
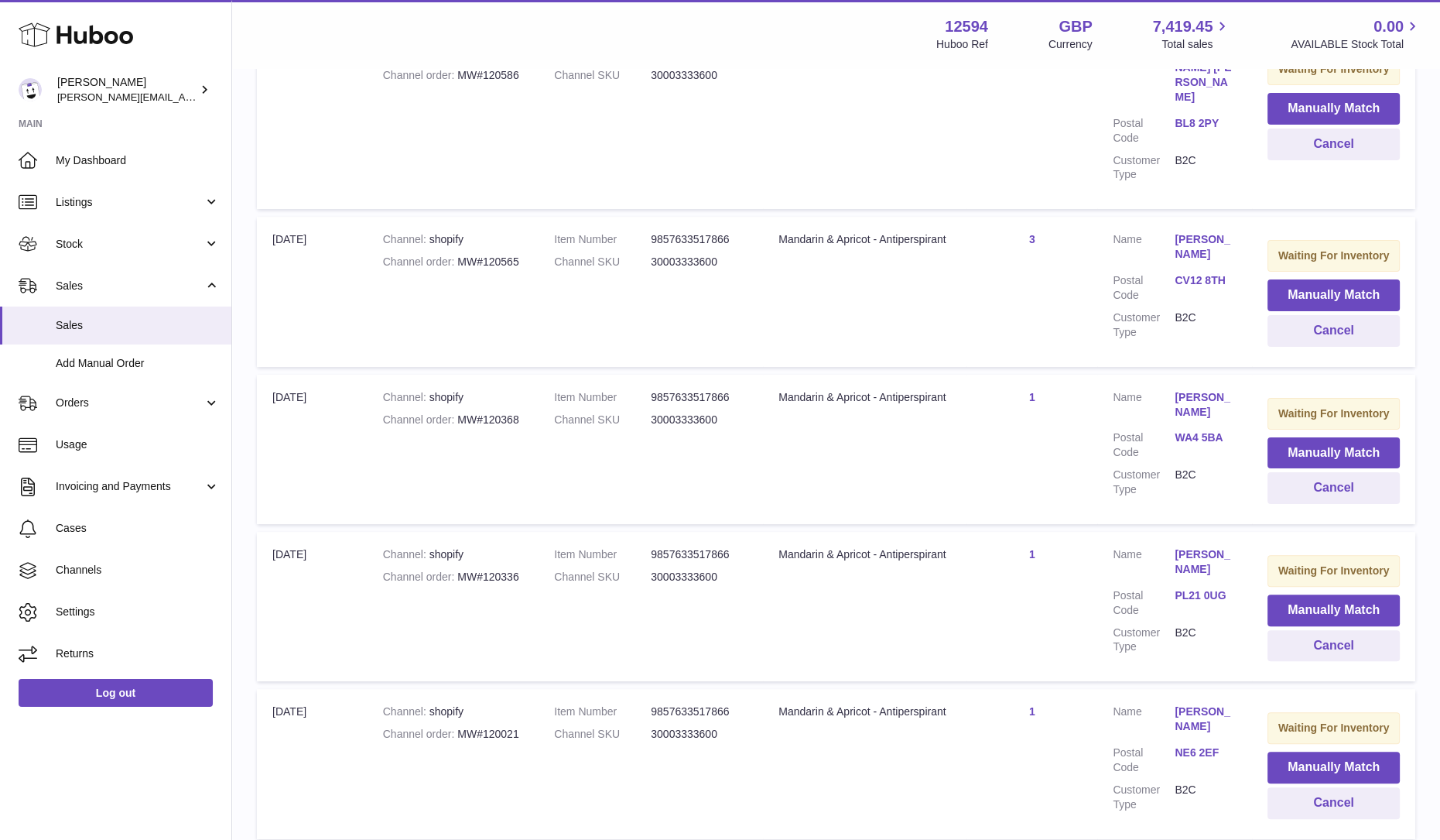
scroll to position [677, 0]
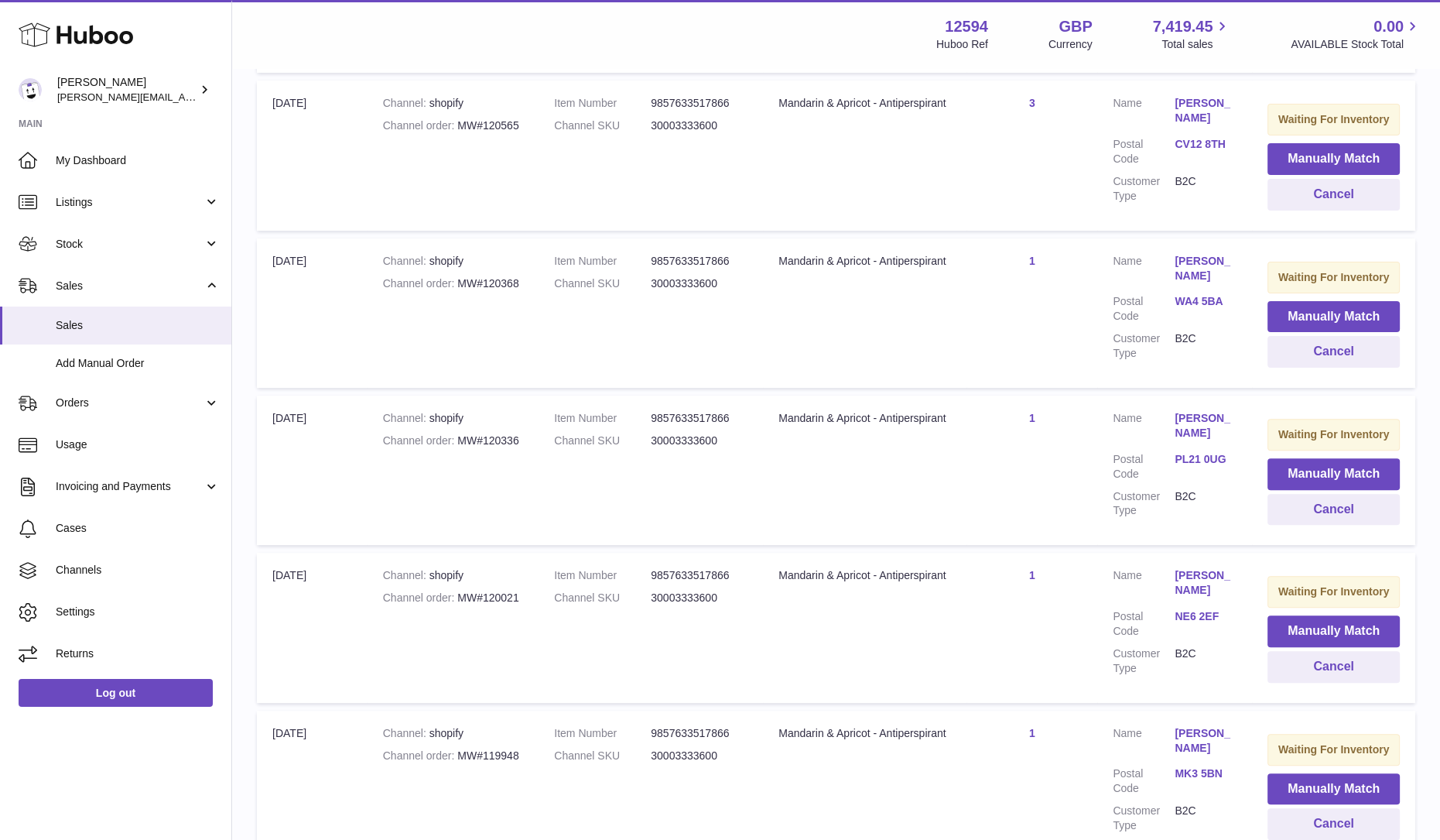
click at [510, 434] on div "Channel order MW#120336" at bounding box center [453, 441] width 140 height 14
drag, startPoint x: 522, startPoint y: 406, endPoint x: 460, endPoint y: 408, distance: 62.0
click at [460, 434] on div "Channel order MW#120336" at bounding box center [453, 441] width 140 height 14
copy div "MW#120336"
drag, startPoint x: 518, startPoint y: 245, endPoint x: 456, endPoint y: 250, distance: 62.2
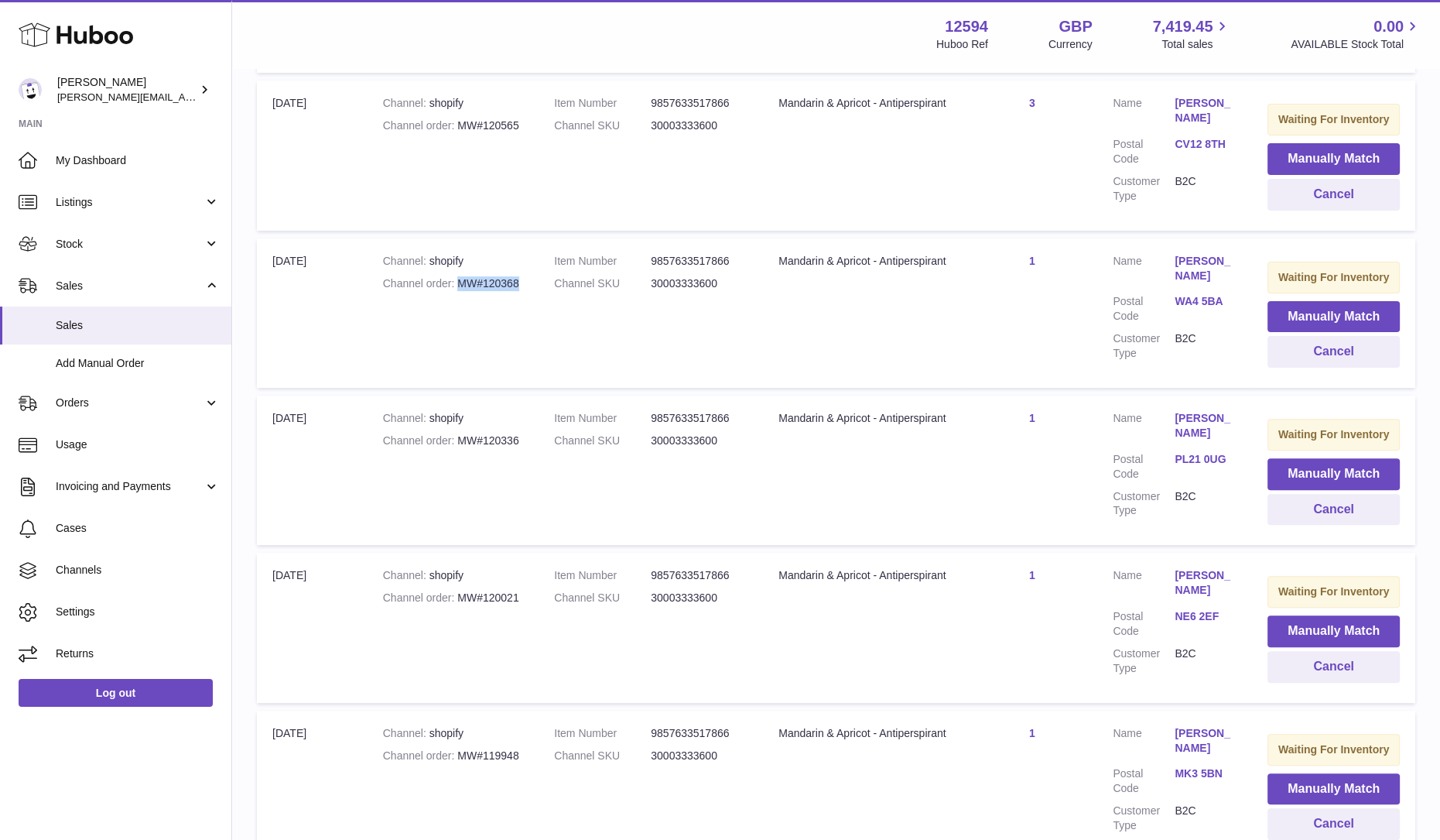
click at [456, 276] on div "Channel order MW#120368" at bounding box center [453, 284] width 140 height 14
copy div "MW#120368"
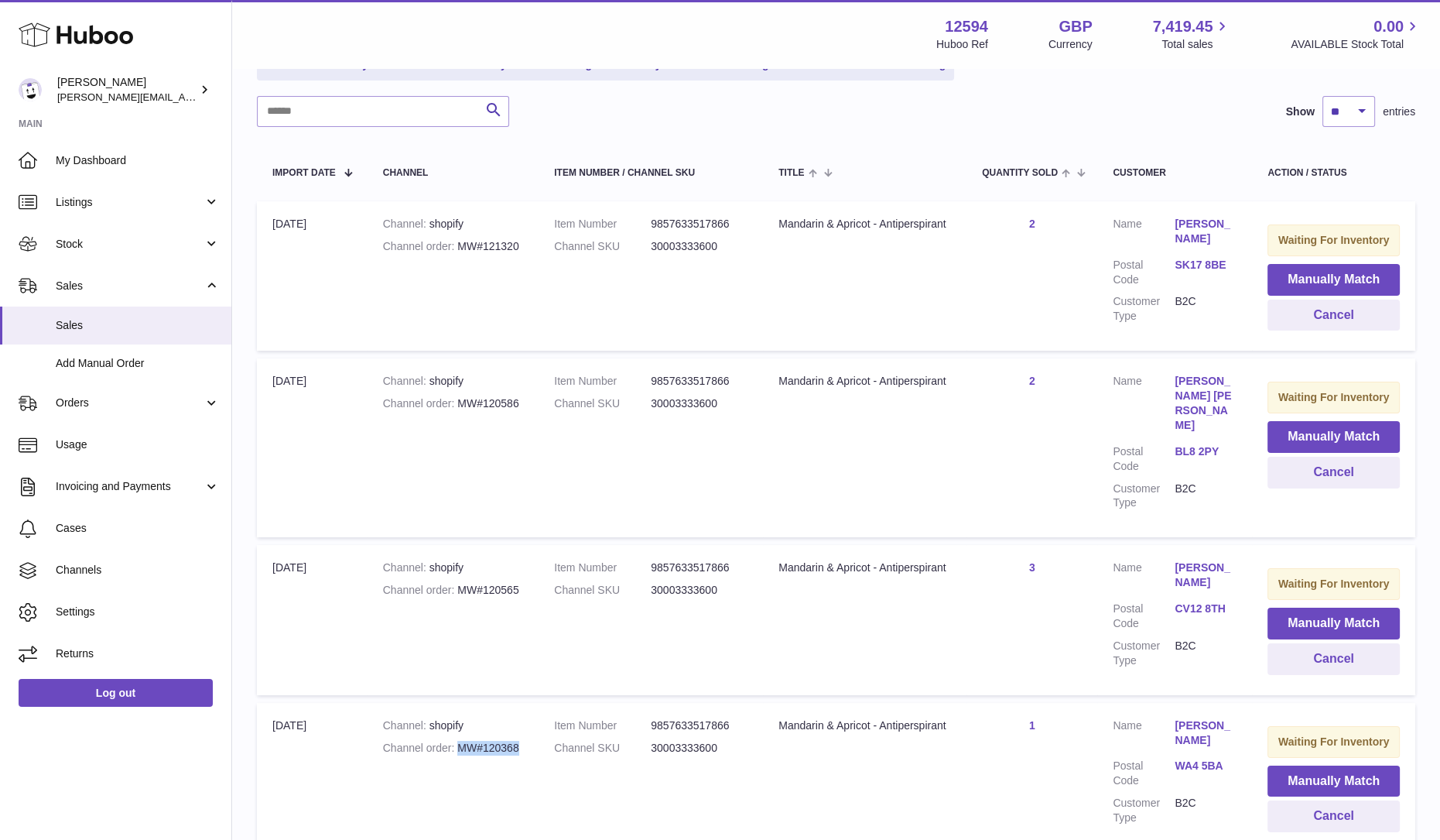
scroll to position [192, 0]
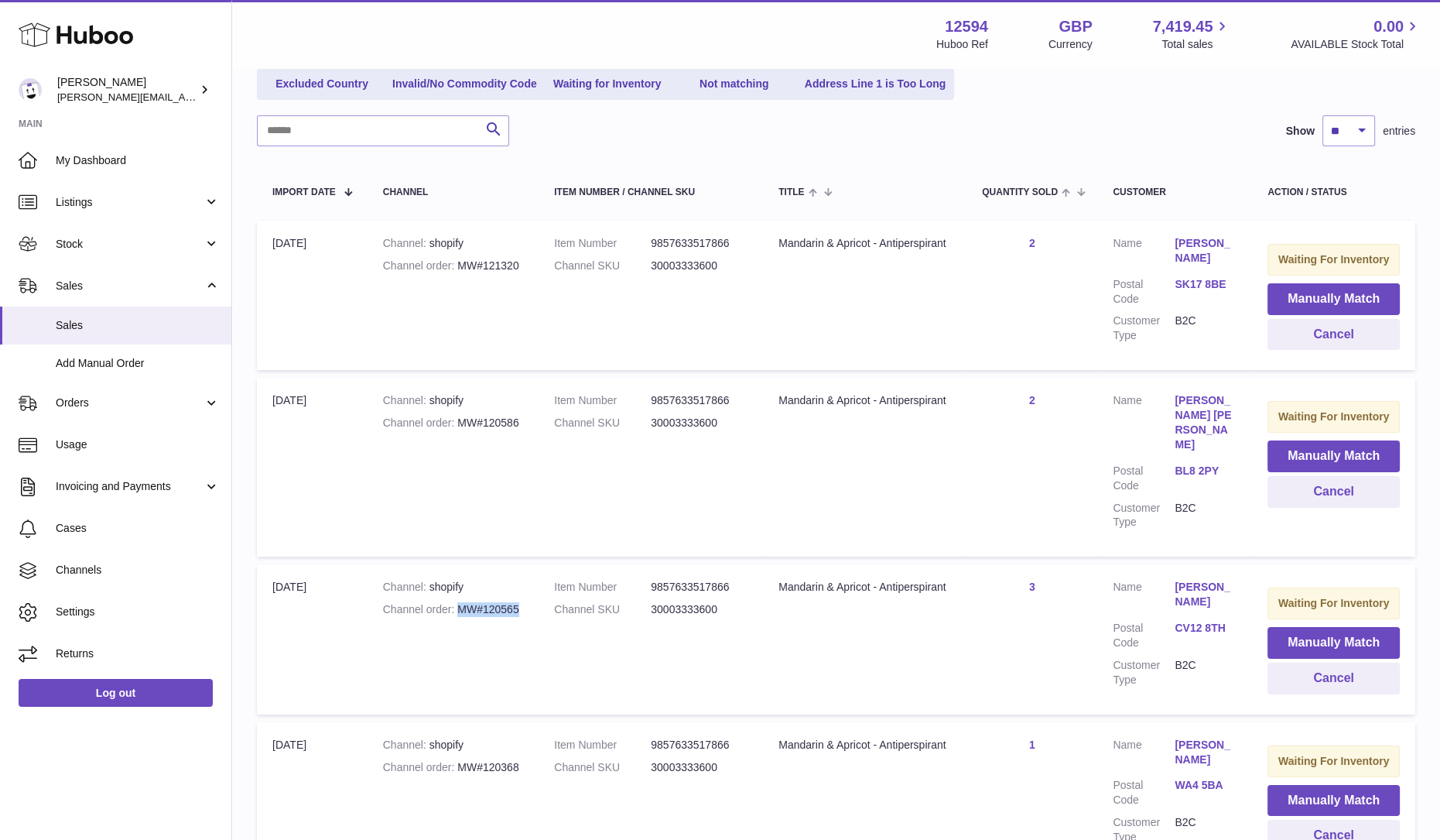
drag, startPoint x: 519, startPoint y: 577, endPoint x: 461, endPoint y: 578, distance: 58.0
click at [461, 602] on div "Channel order MW#120565" at bounding box center [453, 610] width 140 height 14
copy div "MW#120565"
drag, startPoint x: 475, startPoint y: 419, endPoint x: 459, endPoint y: 419, distance: 16.0
click at [459, 419] on div "Channel order MW#120586" at bounding box center [453, 423] width 140 height 14
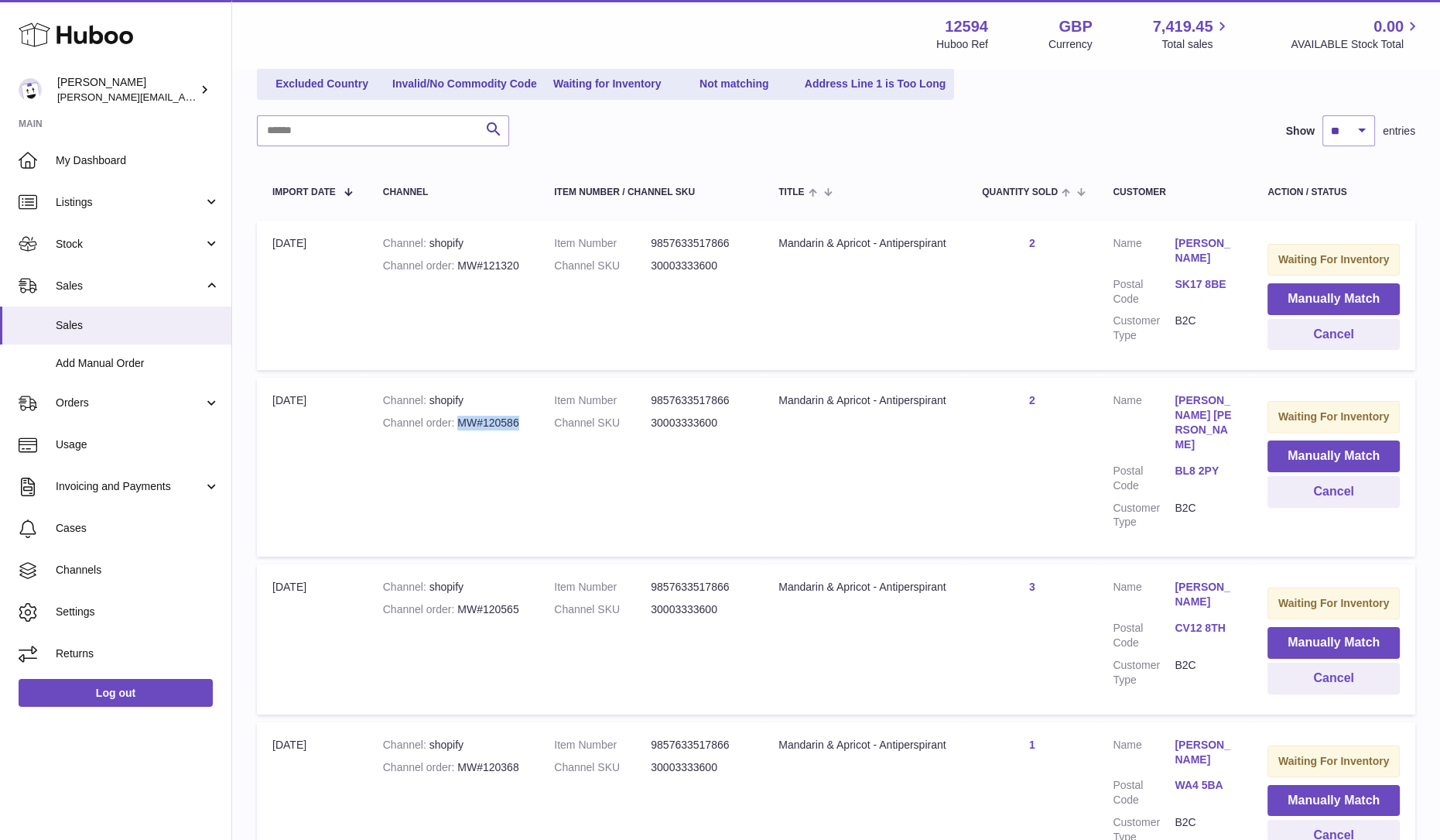
copy div "MW#120586"
drag, startPoint x: 518, startPoint y: 257, endPoint x: 461, endPoint y: 268, distance: 58.1
click at [461, 268] on div "Channel order MW#121320" at bounding box center [453, 266] width 140 height 14
copy div "MW#121320"
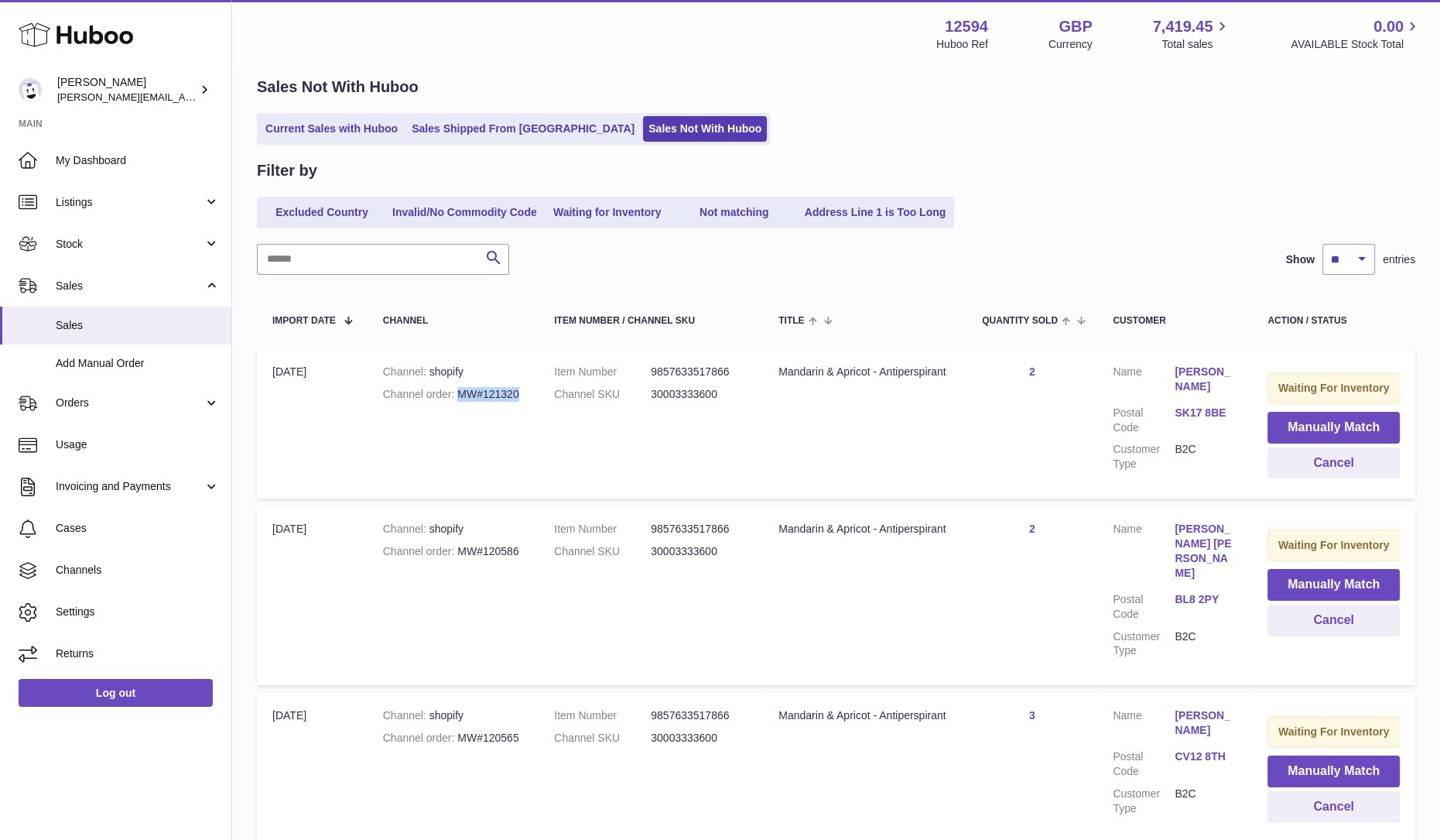
scroll to position [0, 0]
